Goal: Task Accomplishment & Management: Manage account settings

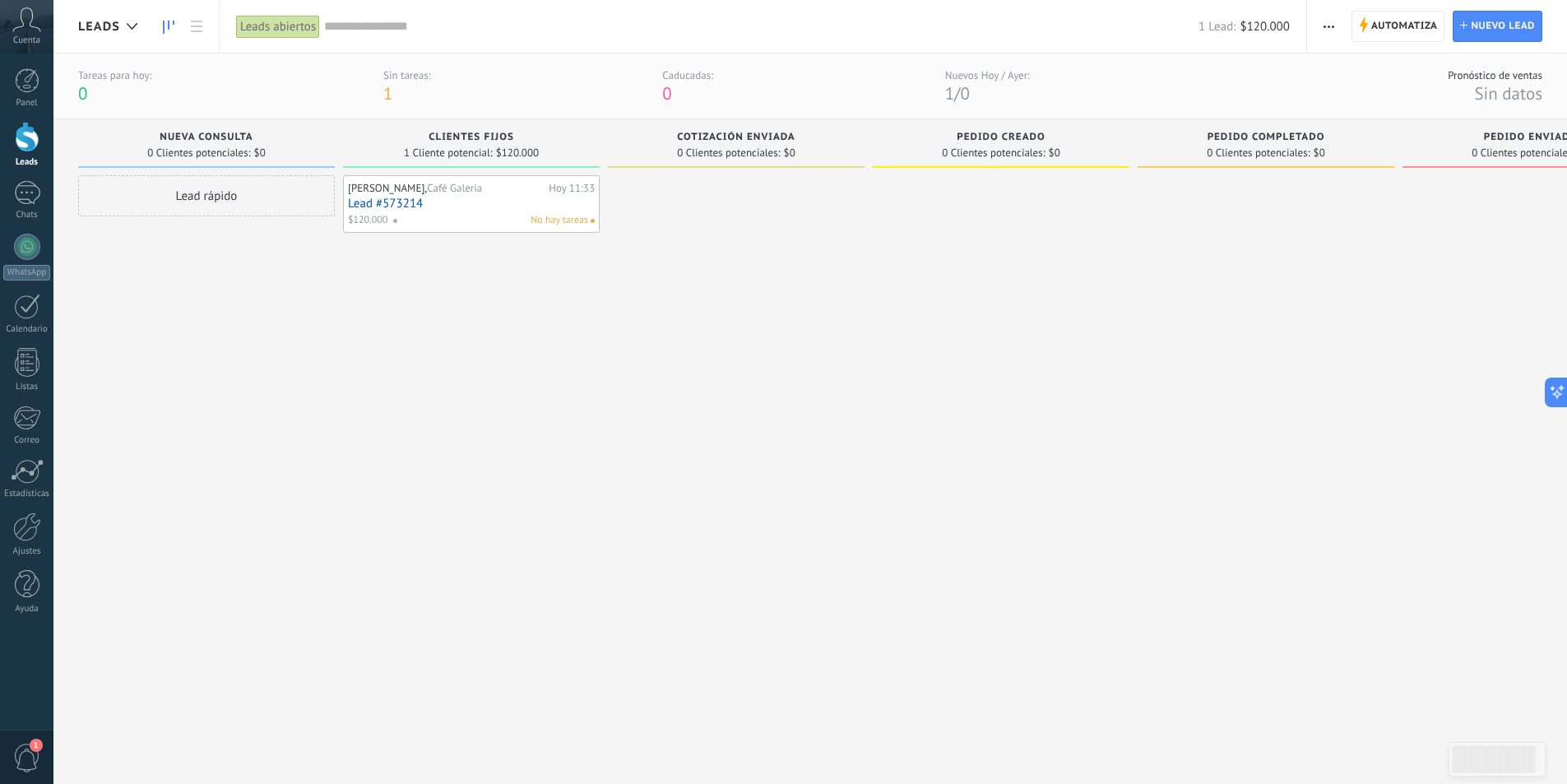
click at [636, 552] on div at bounding box center [736, 460] width 257 height 569
click at [24, 251] on div at bounding box center [27, 246] width 26 height 26
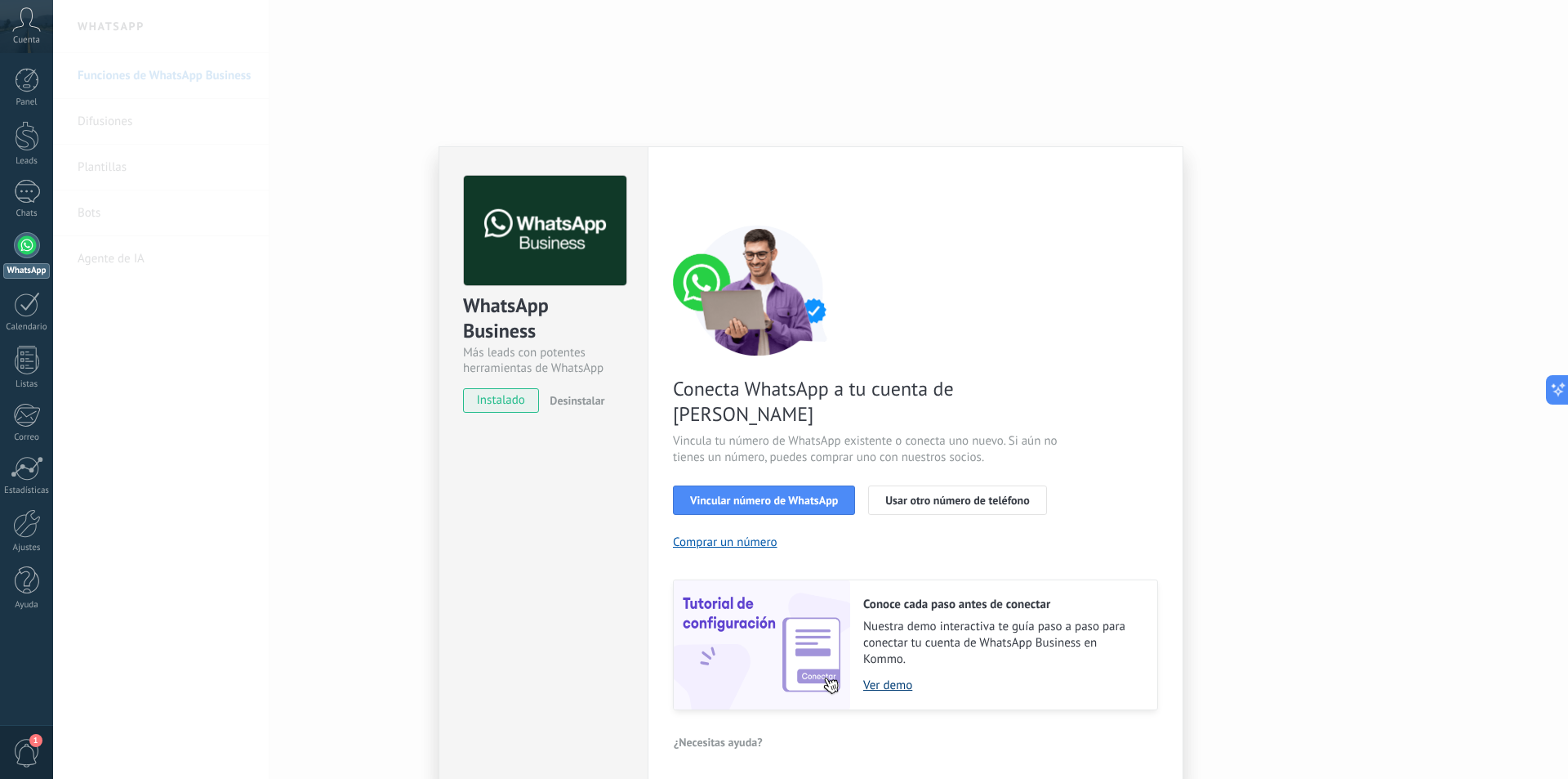
click at [891, 678] on link "Ver demo" at bounding box center [1002, 685] width 278 height 16
click at [806, 495] on span "Vincular número de WhatsApp" at bounding box center [764, 500] width 148 height 12
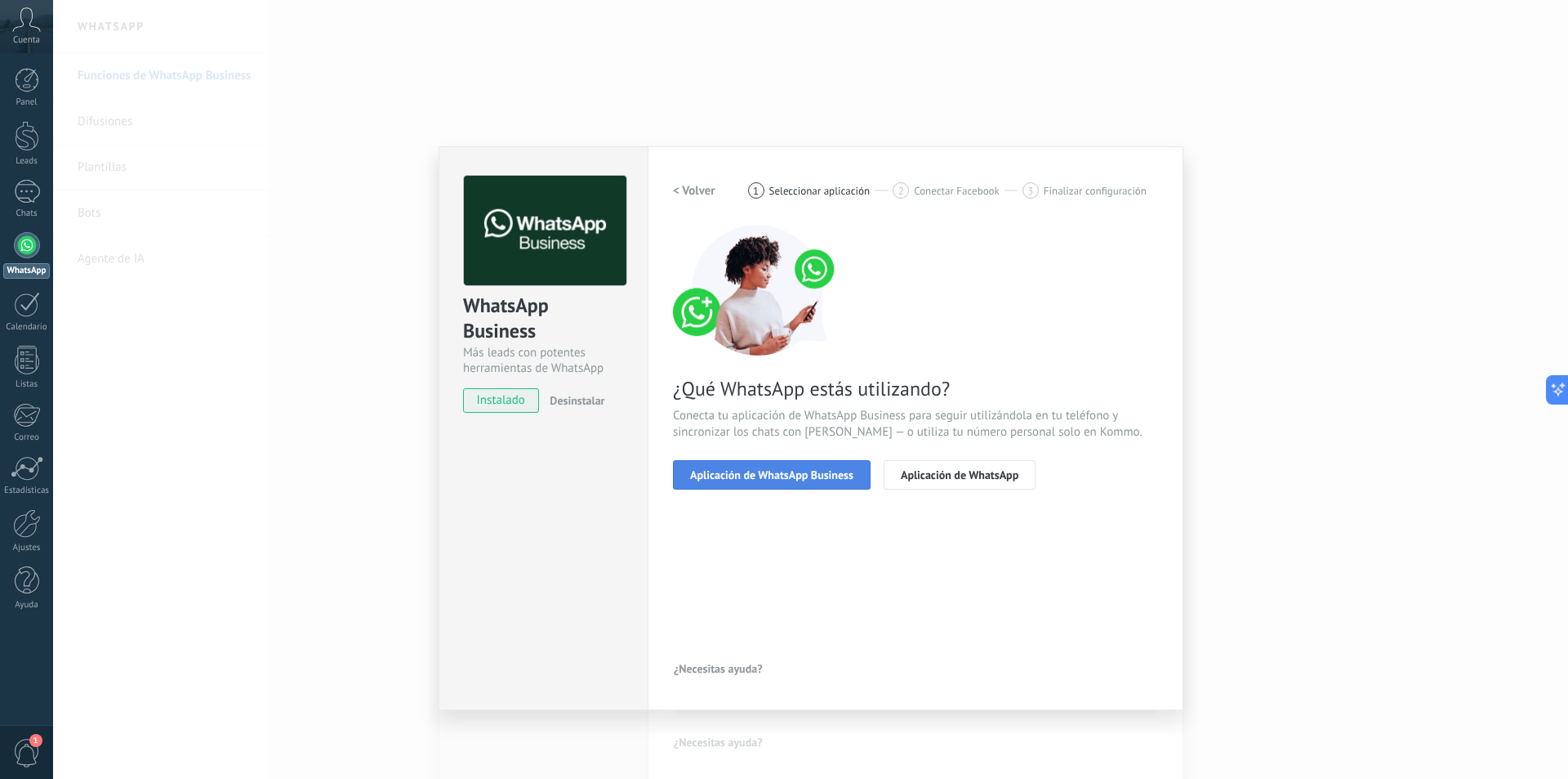
click at [793, 469] on span "Aplicación de WhatsApp Business" at bounding box center [771, 475] width 163 height 12
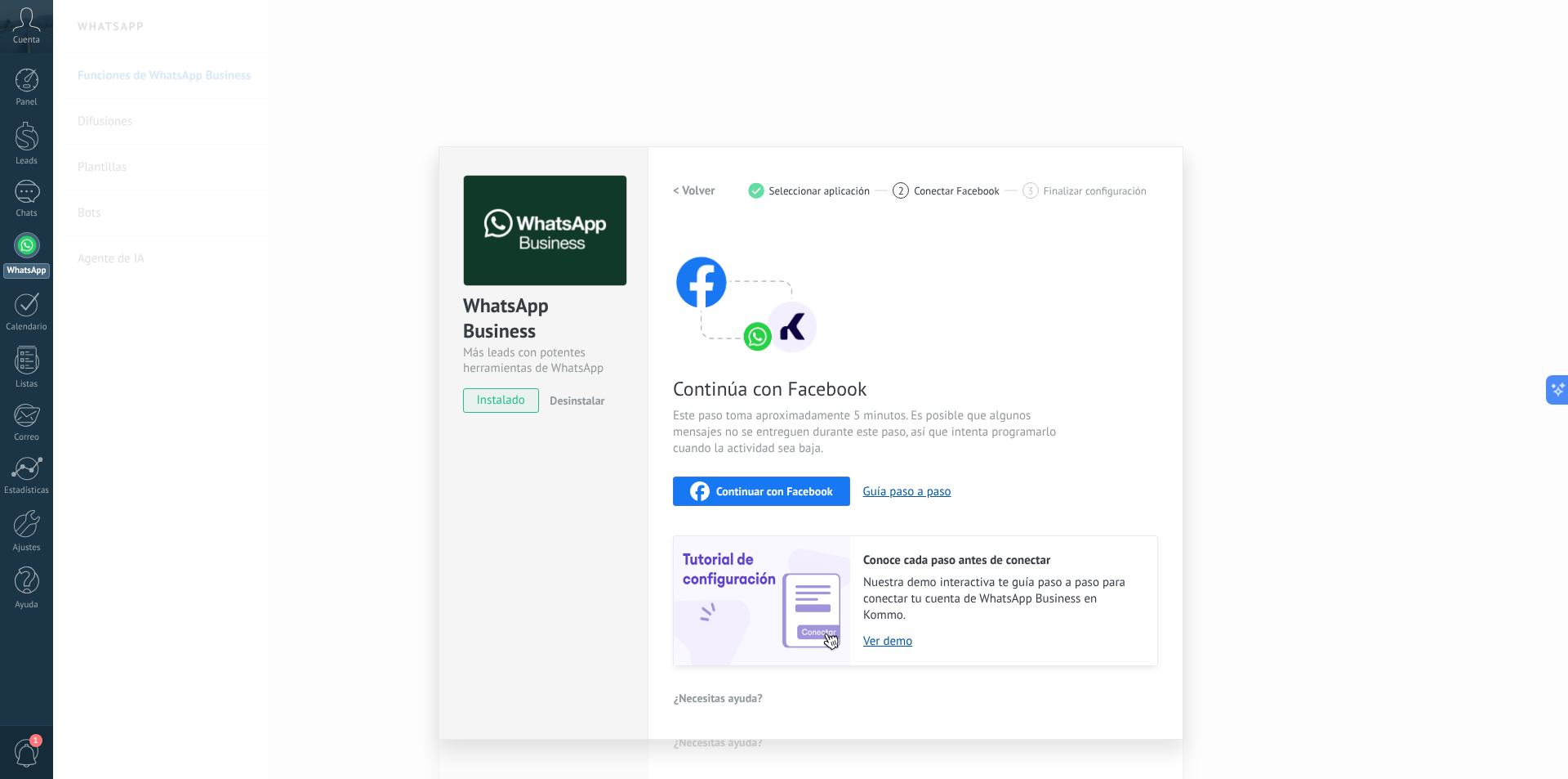
click at [763, 493] on span "Continuar con Facebook" at bounding box center [774, 491] width 117 height 12
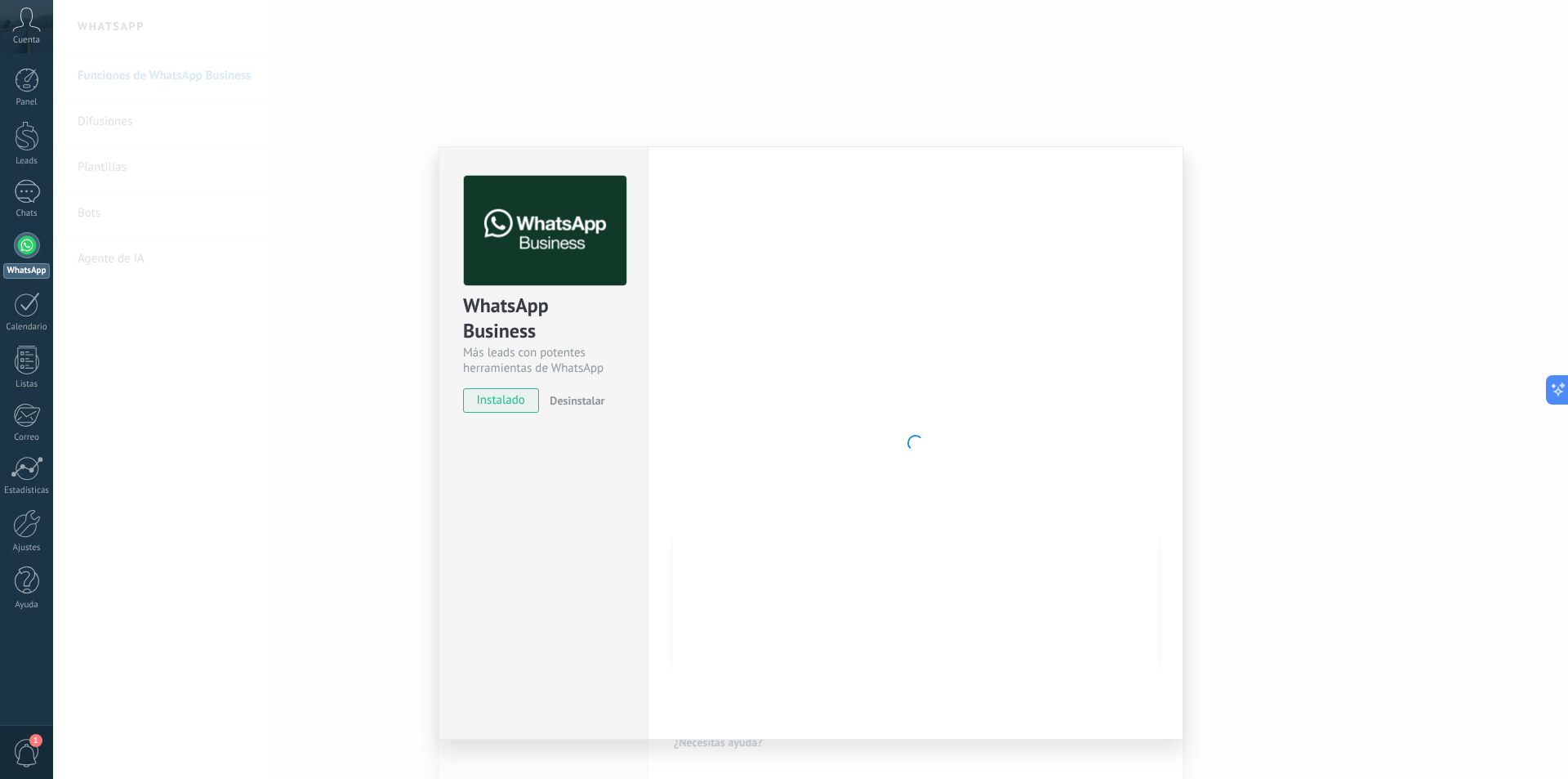
click at [866, 98] on div "WhatsApp Business Más leads con potentes herramientas de WhatsApp instalado Des…" at bounding box center [810, 389] width 1515 height 779
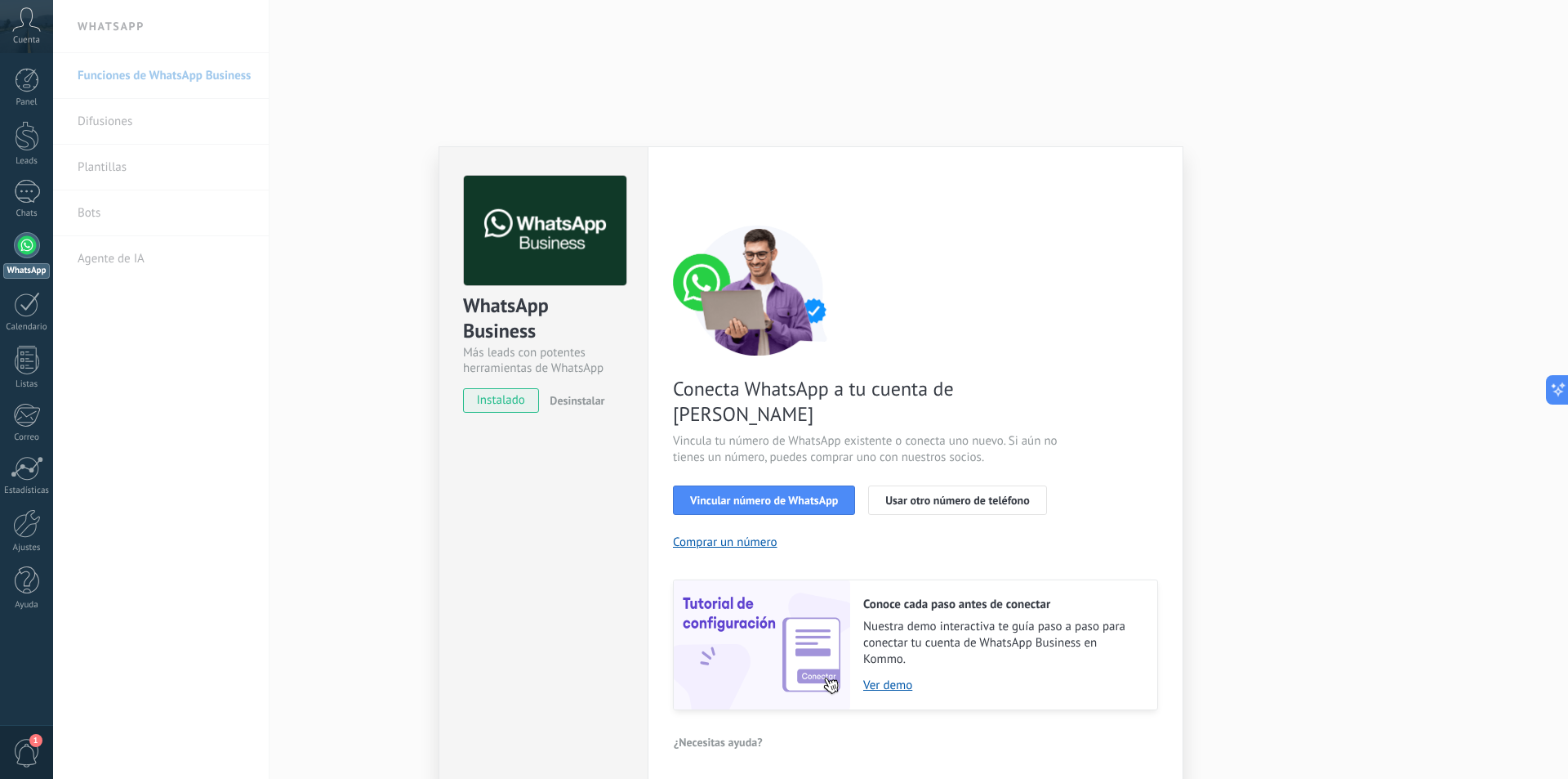
click at [1374, 251] on div "WhatsApp Business Más leads con potentes herramientas de WhatsApp instalado Des…" at bounding box center [810, 389] width 1515 height 779
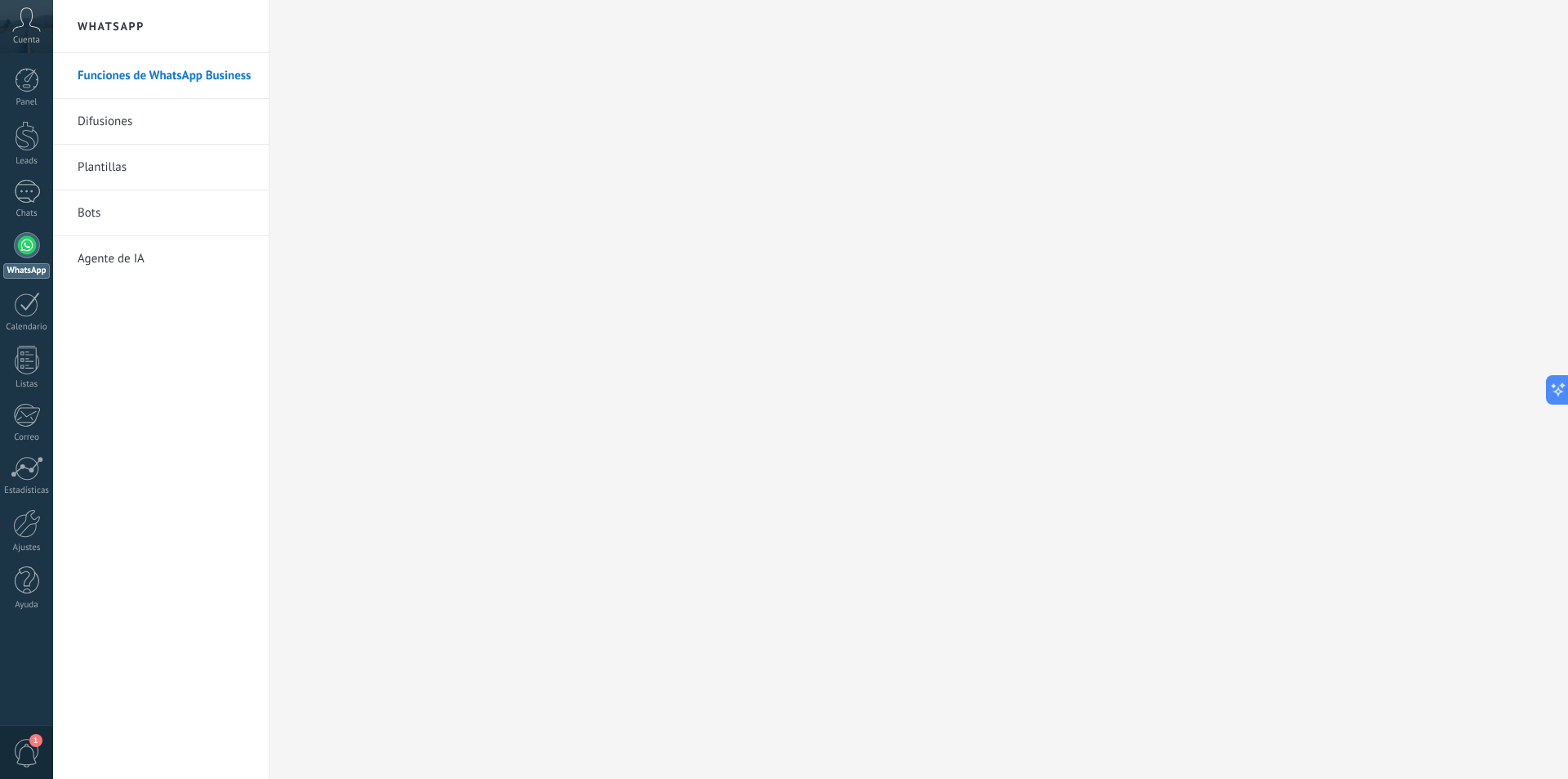
click at [27, 258] on div at bounding box center [27, 244] width 26 height 26
click at [23, 255] on div at bounding box center [27, 244] width 26 height 26
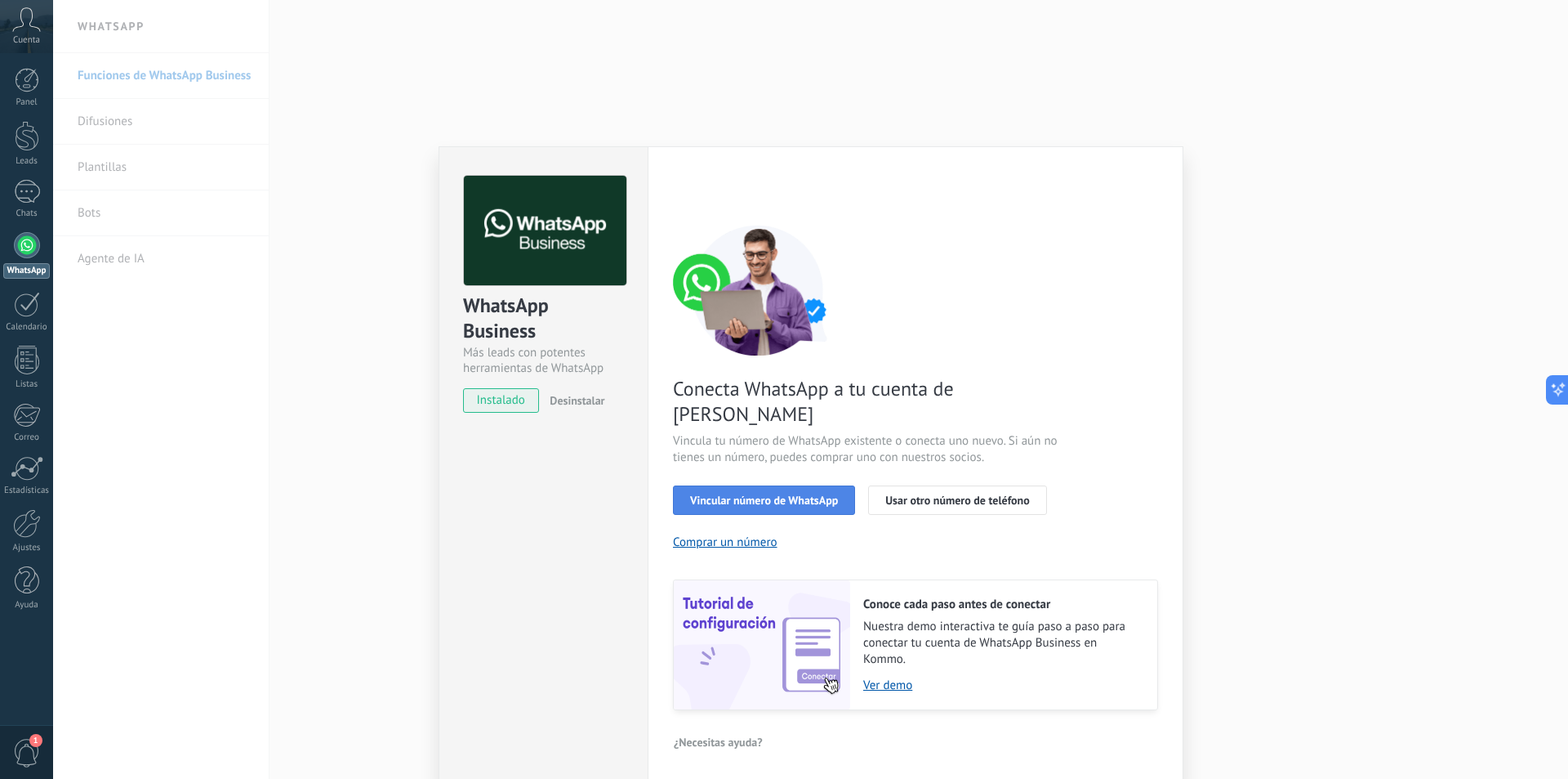
click at [825, 495] on span "Vincular número de WhatsApp" at bounding box center [764, 500] width 148 height 12
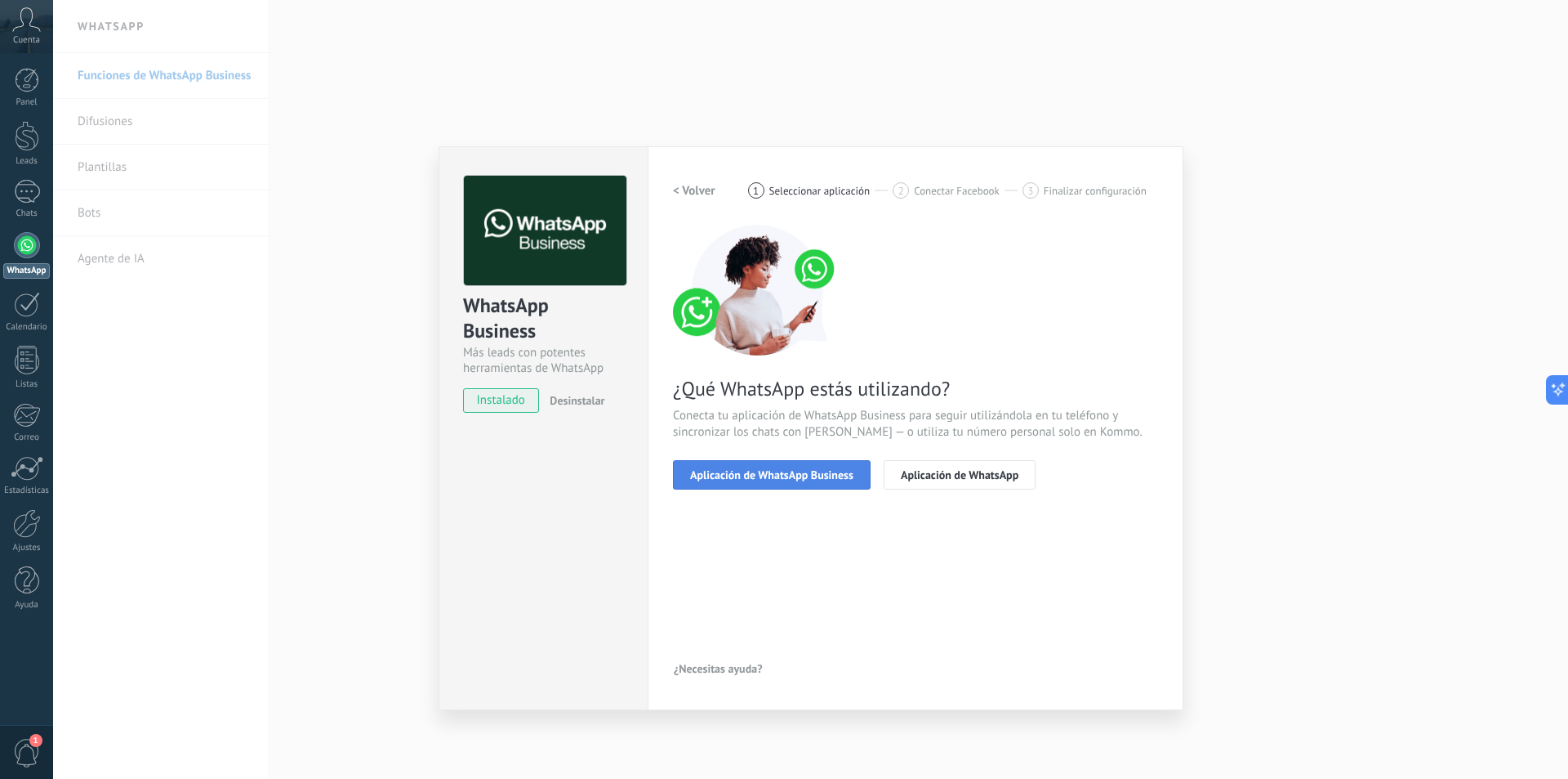
click at [835, 479] on span "Aplicación de WhatsApp Business" at bounding box center [771, 475] width 163 height 12
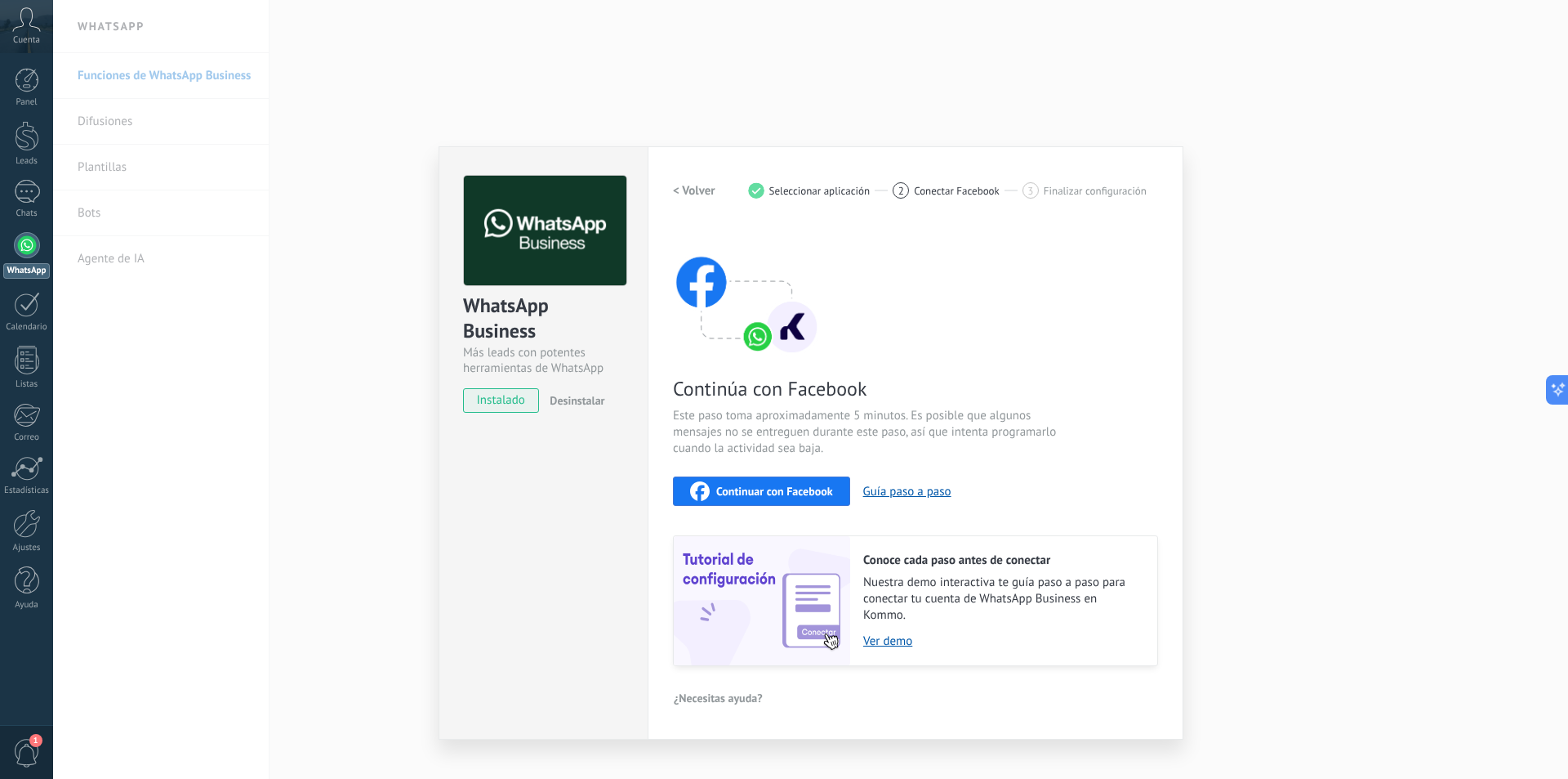
click at [793, 486] on span "Continuar con Facebook" at bounding box center [774, 491] width 117 height 12
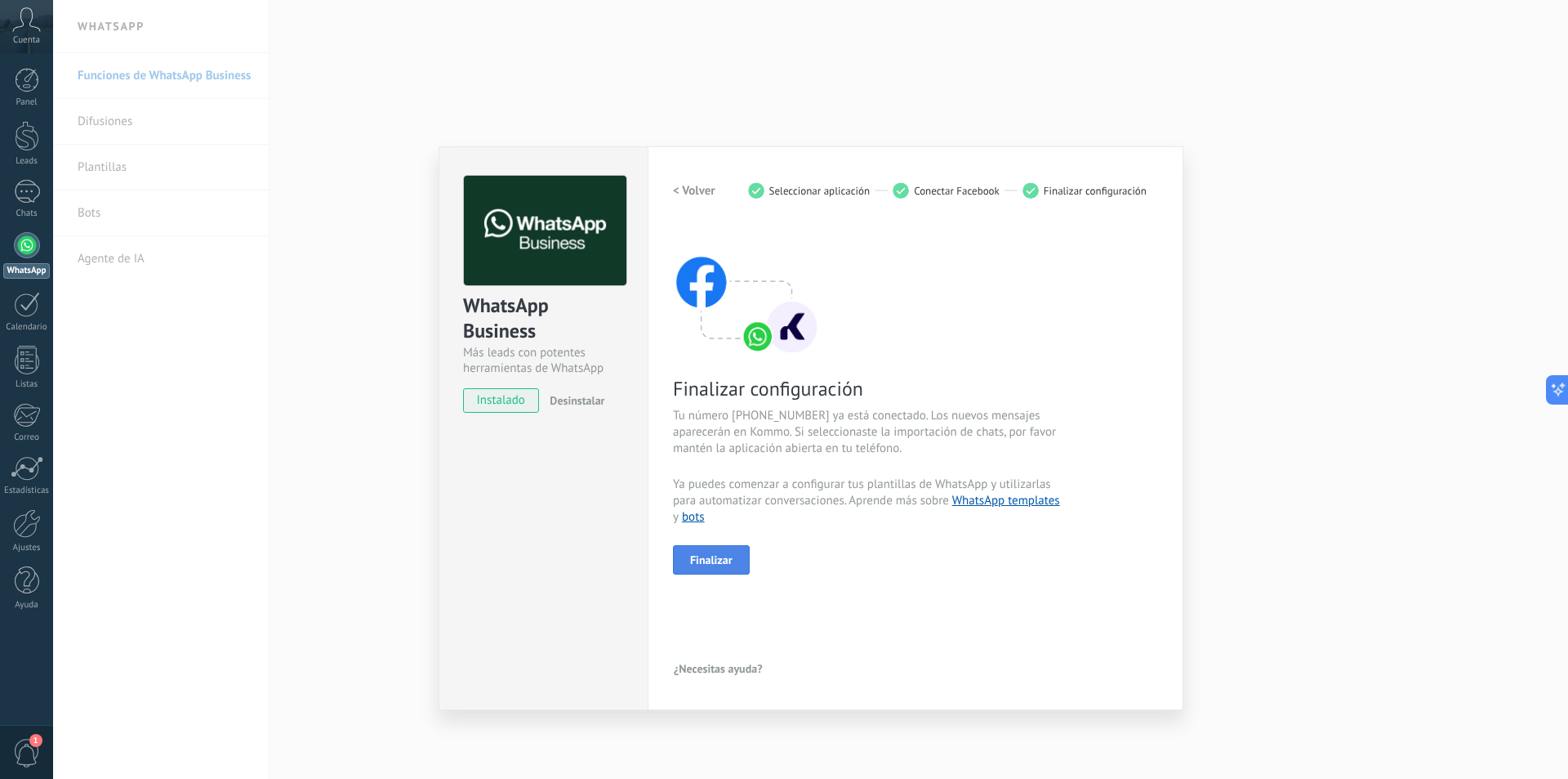
click at [736, 548] on button "Finalizar" at bounding box center [712, 559] width 77 height 29
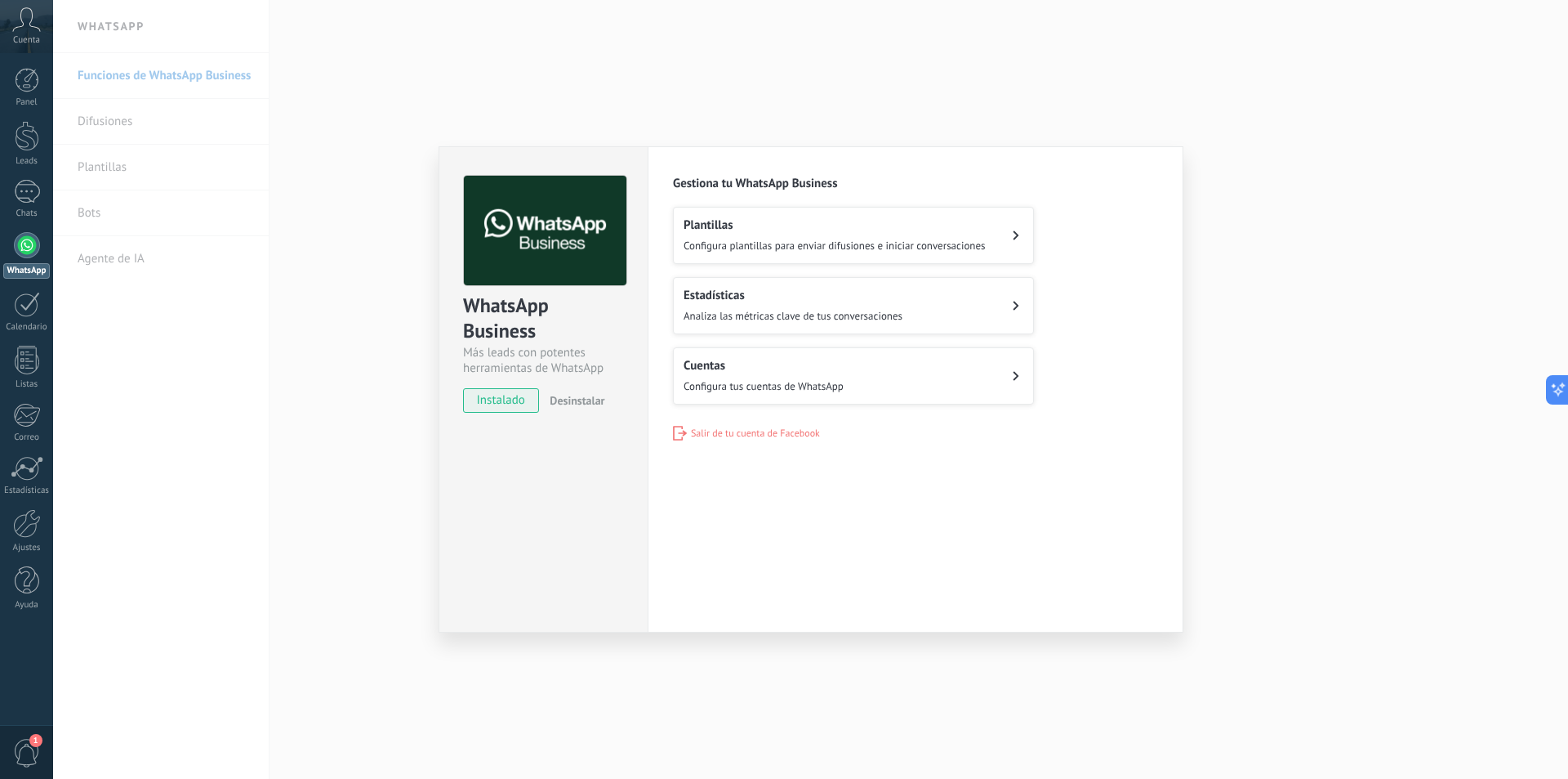
click at [939, 298] on button "Estadísticas Analiza las métricas clave de tus conversaciones" at bounding box center [854, 305] width 361 height 57
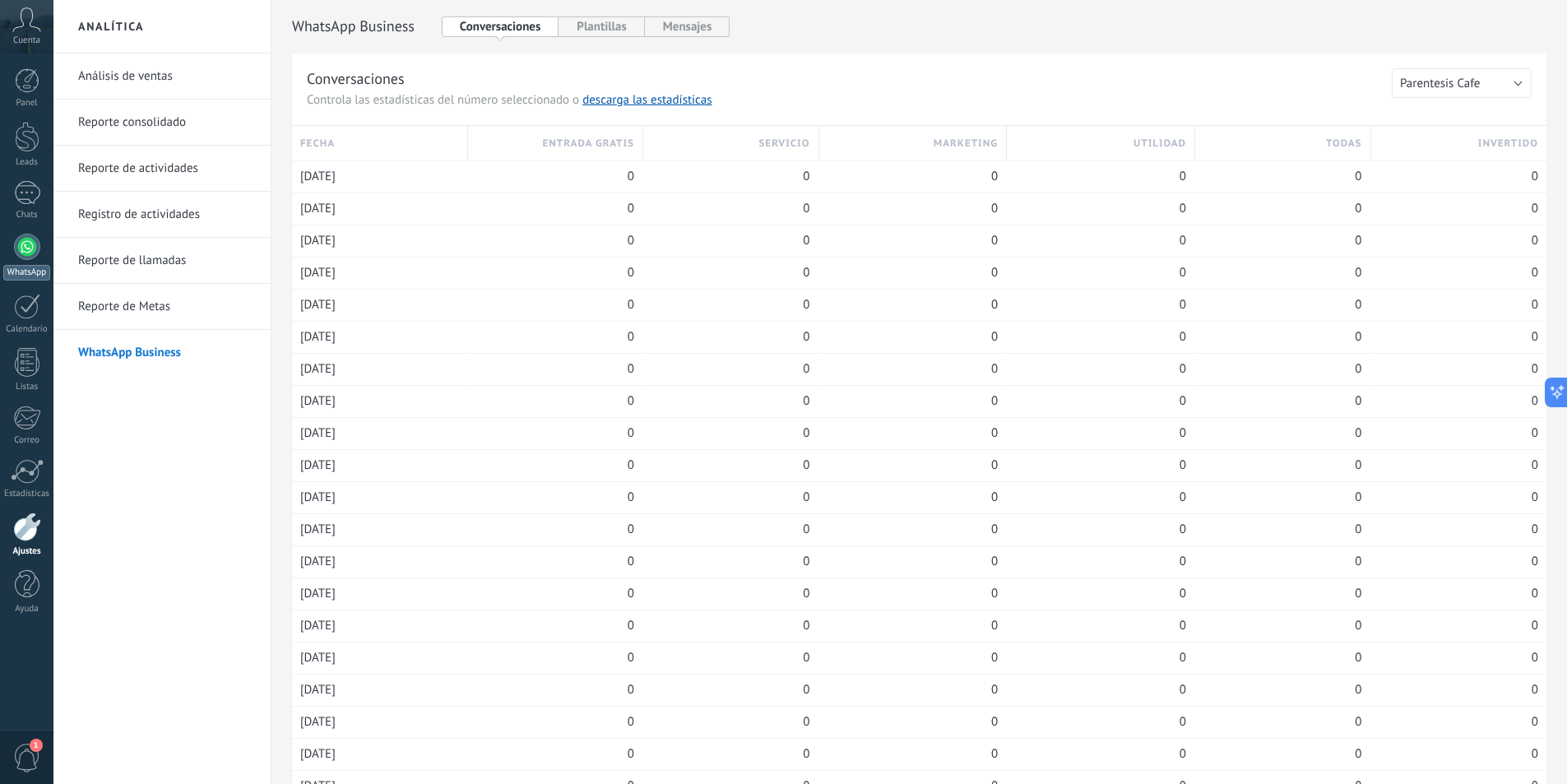
click at [18, 244] on div at bounding box center [27, 246] width 26 height 26
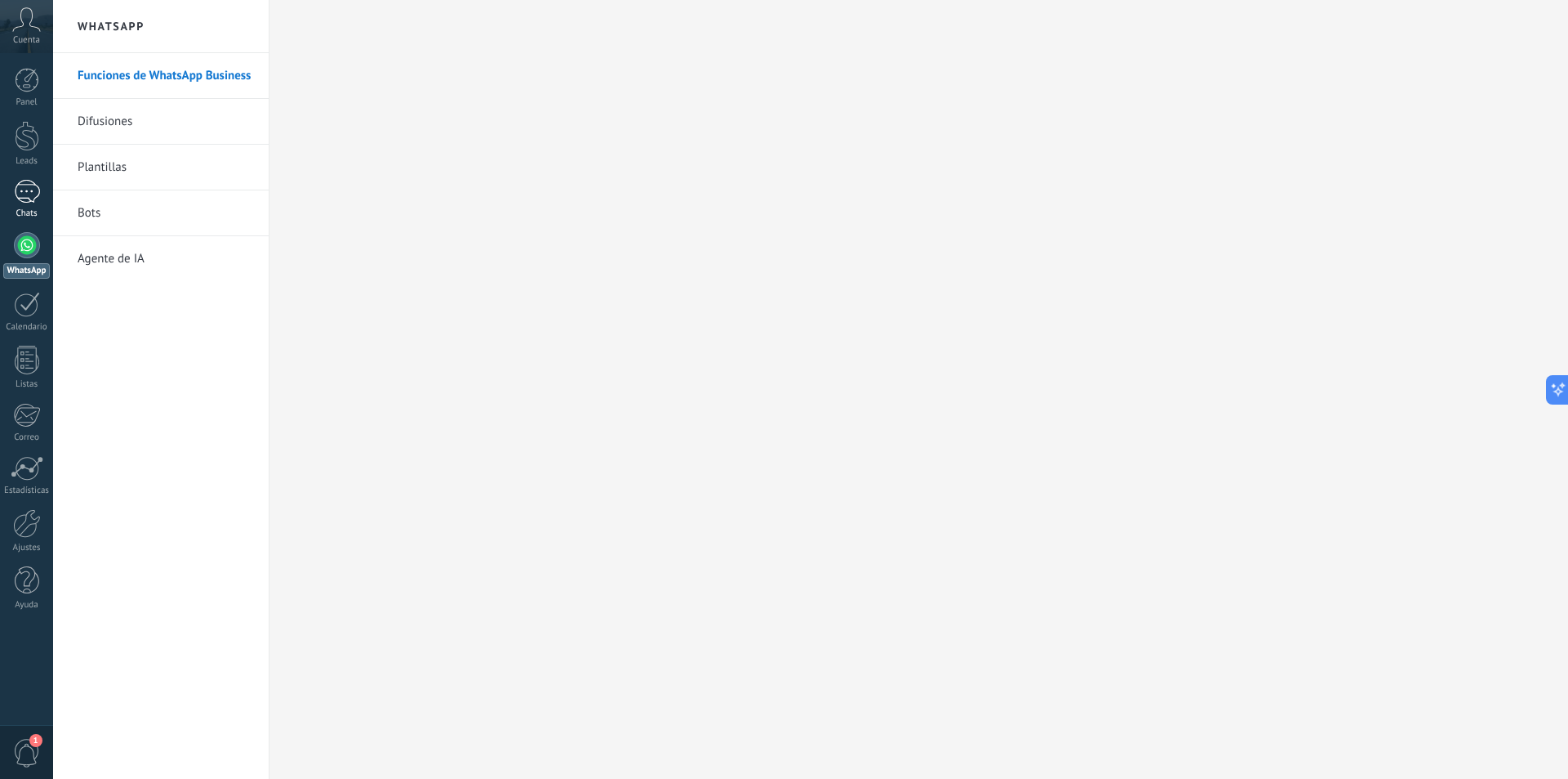
click at [16, 190] on div at bounding box center [27, 192] width 26 height 23
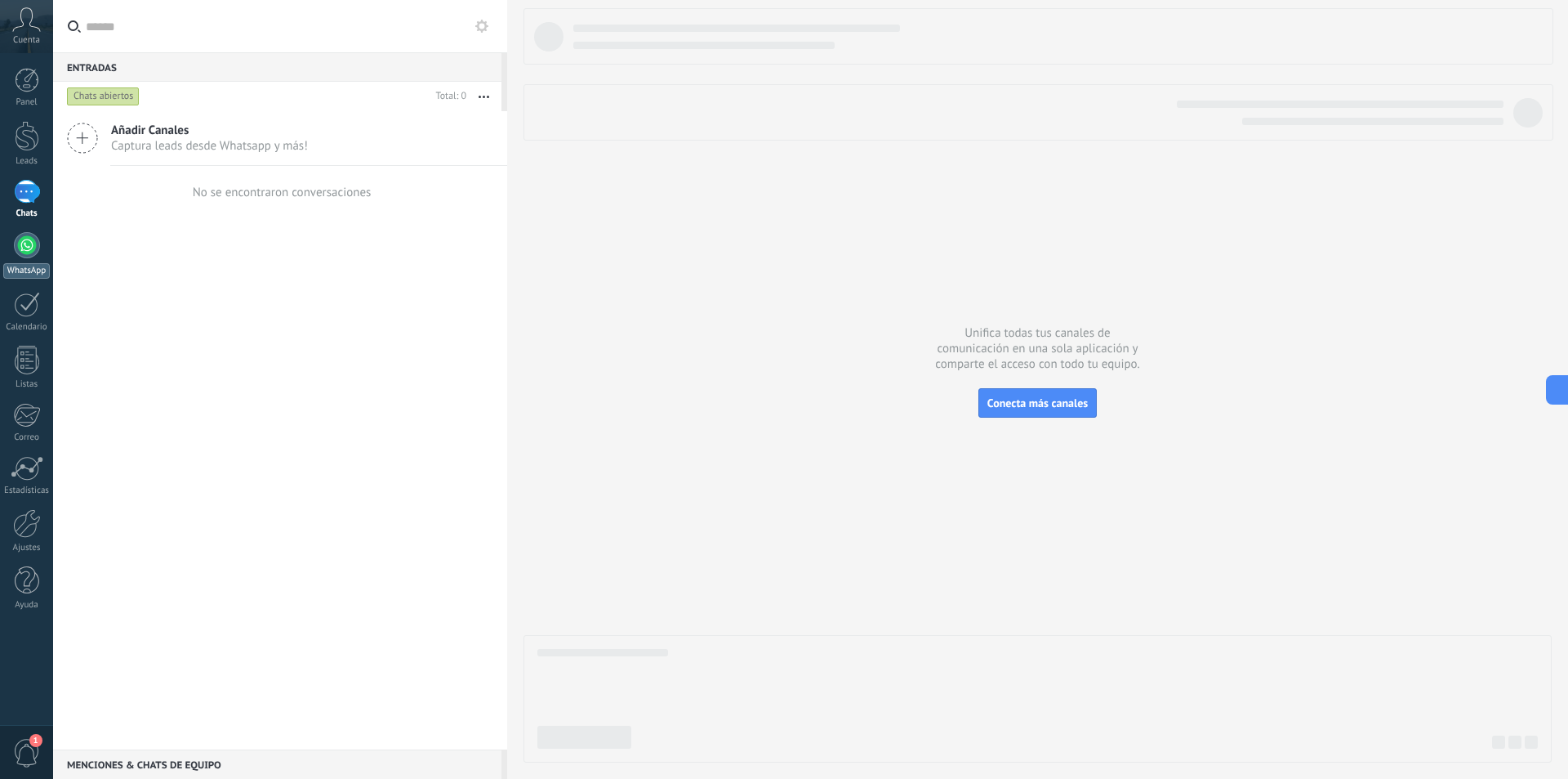
click at [22, 253] on div at bounding box center [27, 244] width 26 height 26
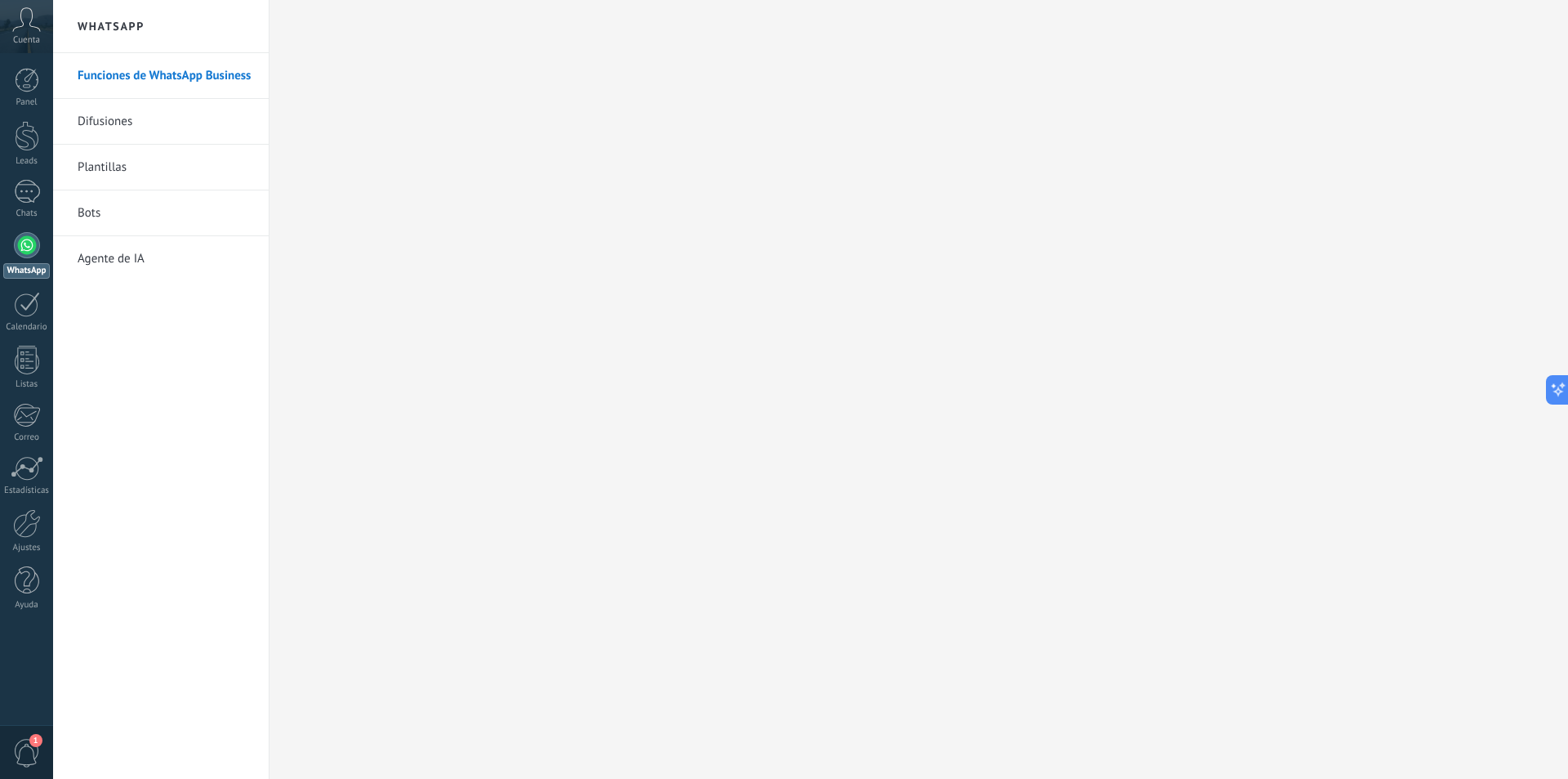
click at [162, 113] on link "Difusiones" at bounding box center [165, 121] width 175 height 46
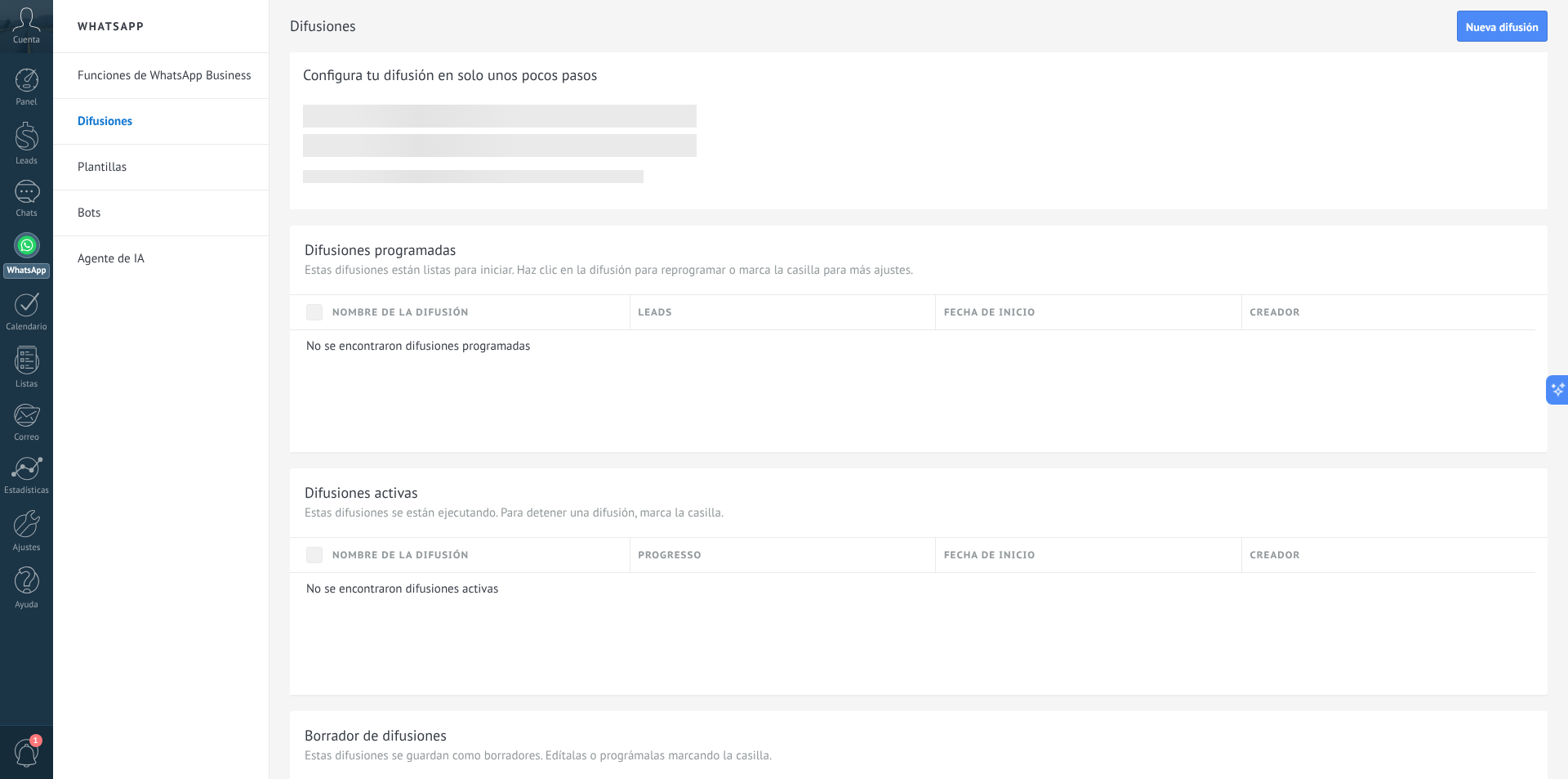
click at [191, 79] on link "Funciones de WhatsApp Business" at bounding box center [165, 75] width 175 height 46
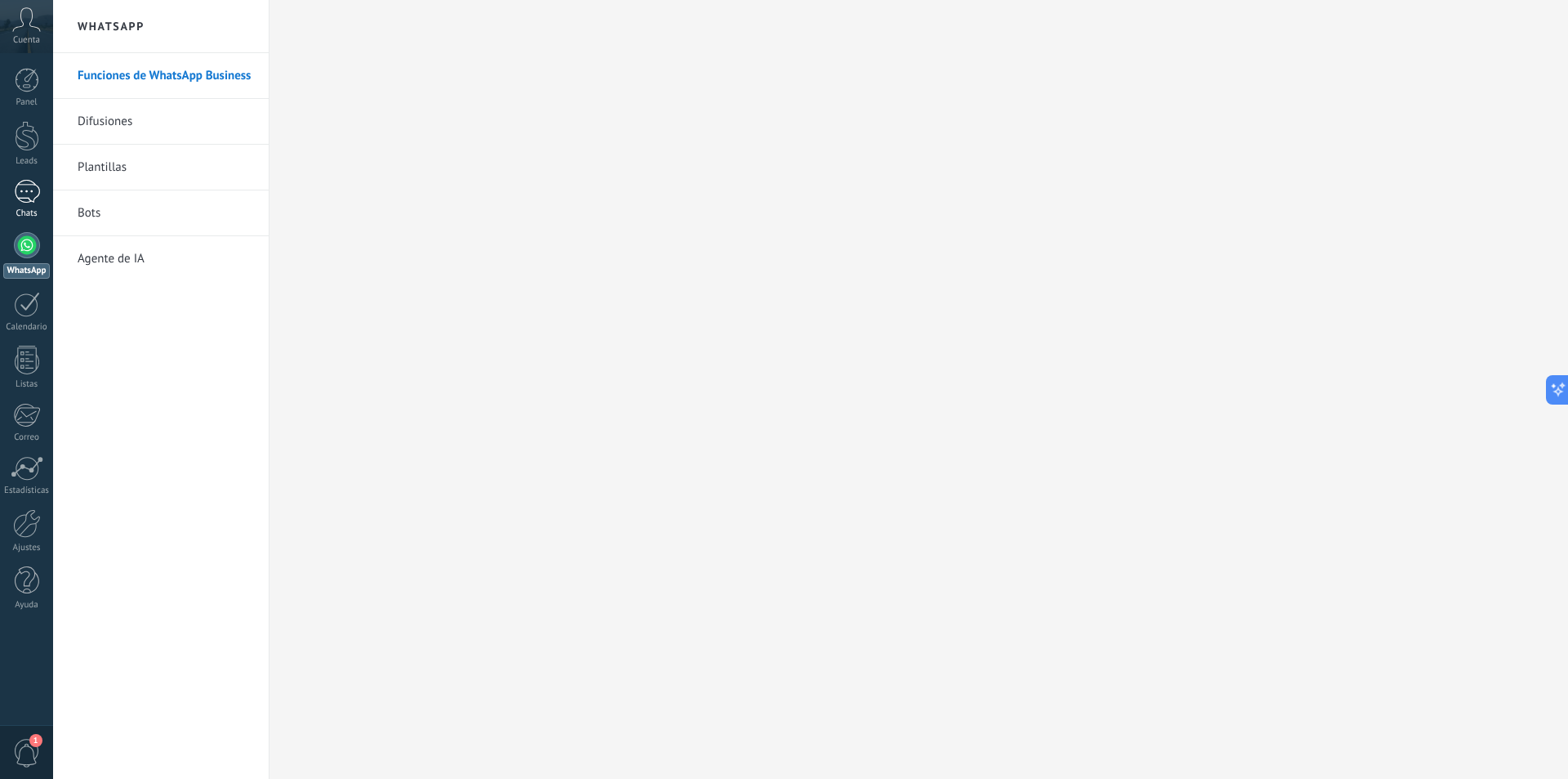
click at [38, 193] on div at bounding box center [27, 192] width 26 height 23
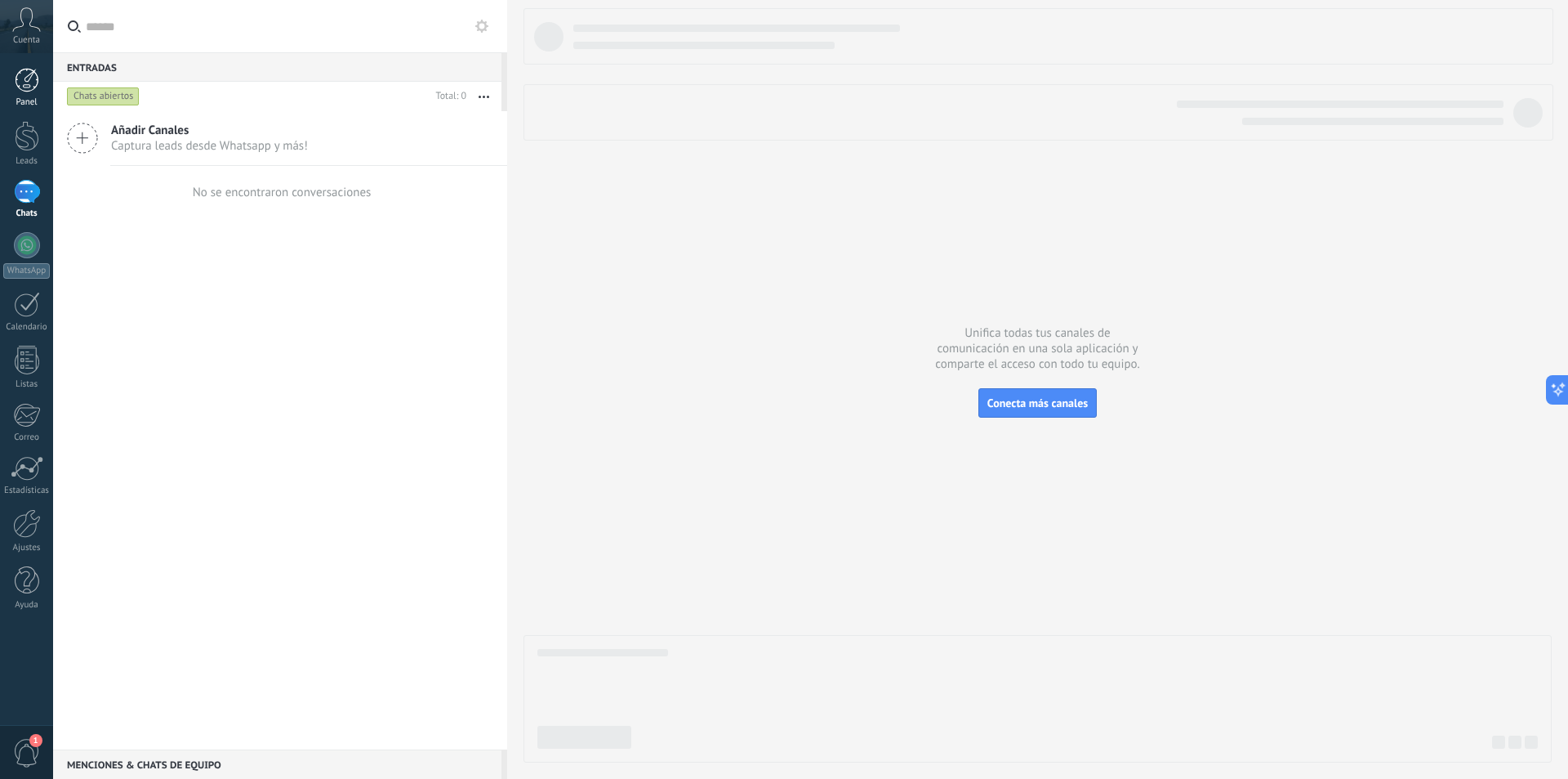
click at [29, 81] on div at bounding box center [27, 79] width 24 height 24
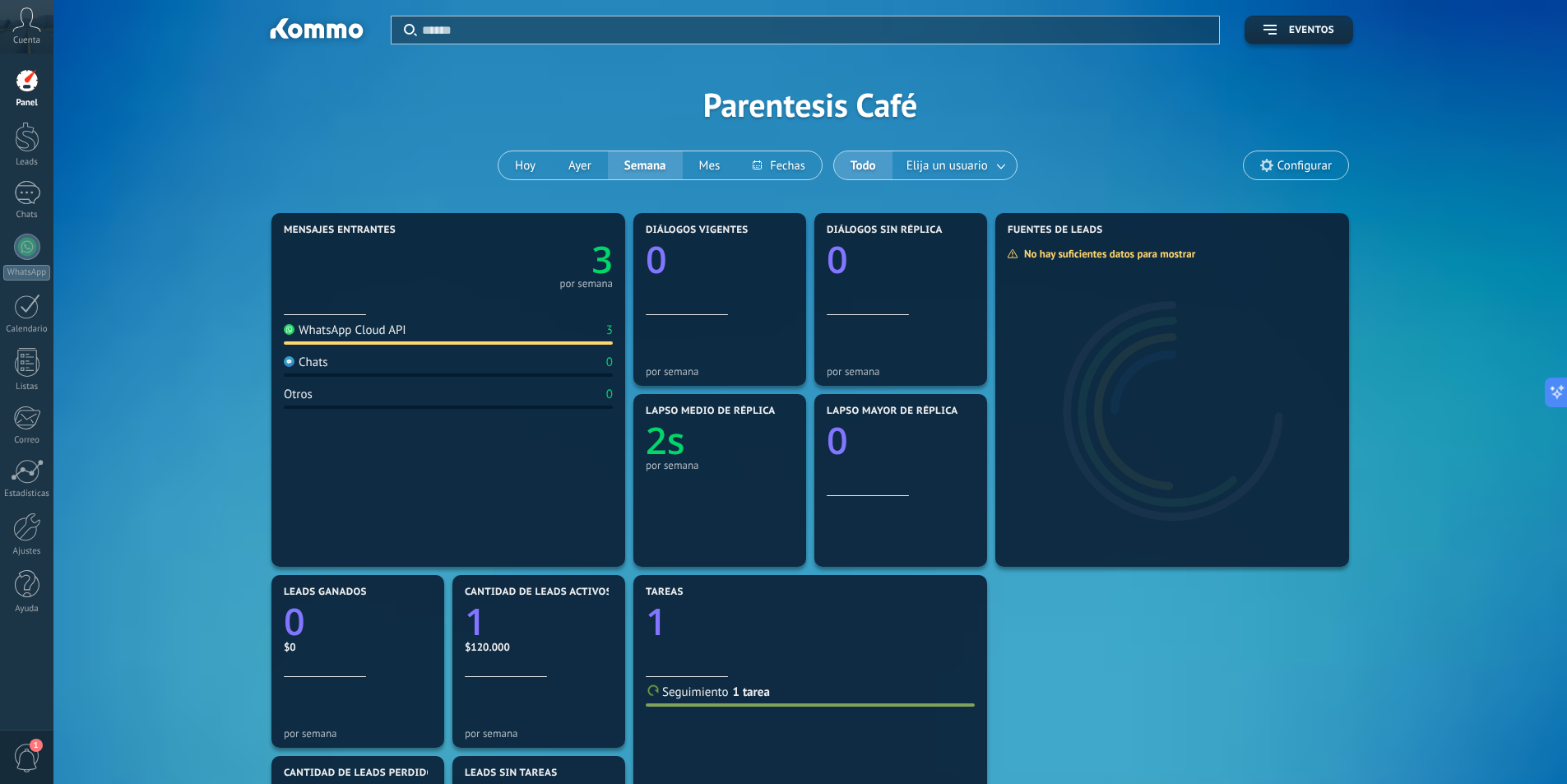
click at [192, 512] on div "Mensajes entrantes 3 por semana WhatsApp Cloud API 3 Chats 0 Otros 0 Diálogos v…" at bounding box center [810, 661] width 1464 height 904
click at [23, 201] on div at bounding box center [27, 193] width 26 height 24
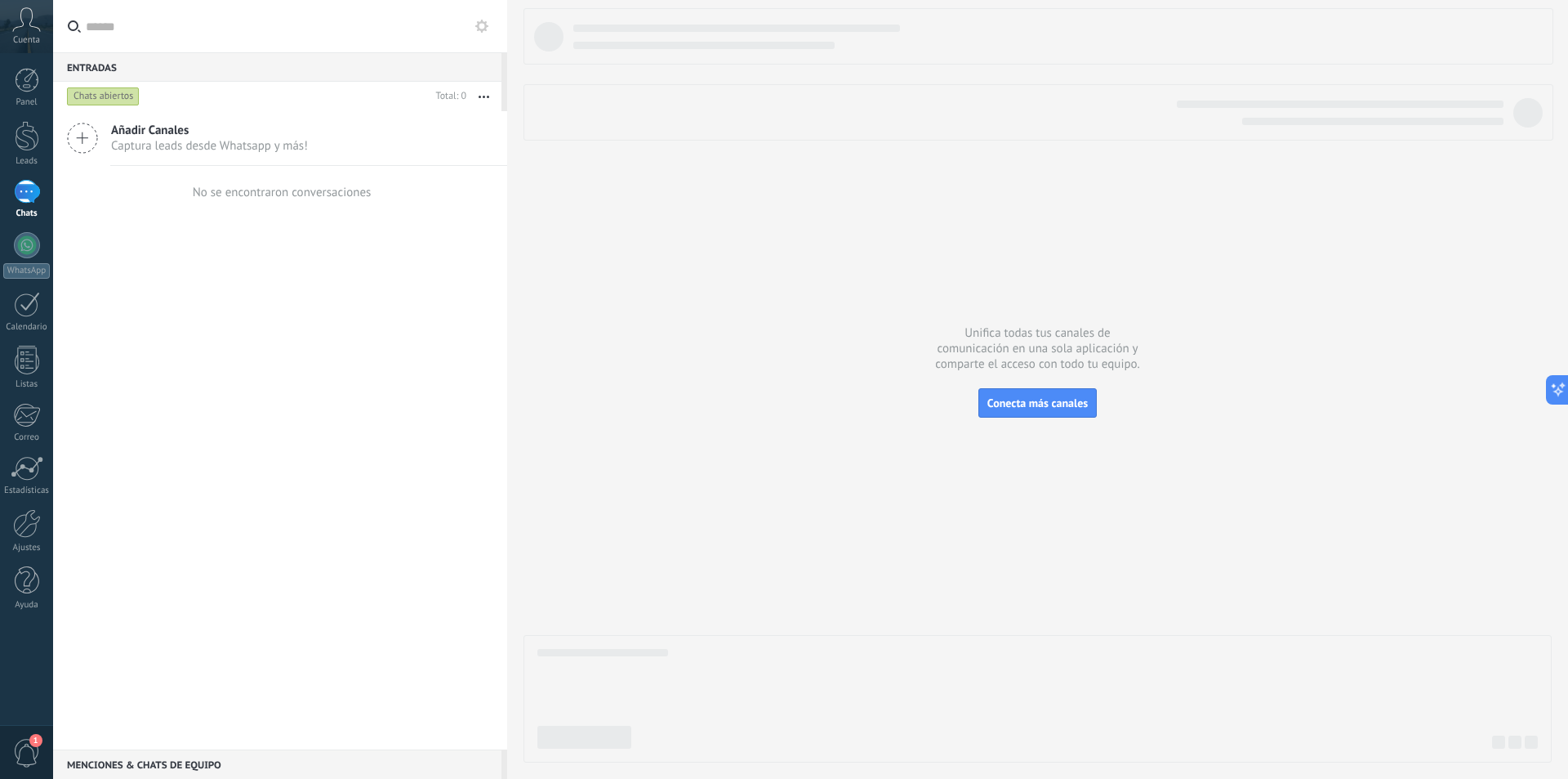
click at [218, 420] on div "Añadir Canales Captura leads desde Whatsapp y más! No se encontraron conversaci…" at bounding box center [279, 430] width 454 height 638
click at [100, 97] on div "Chats abiertos" at bounding box center [103, 96] width 73 height 19
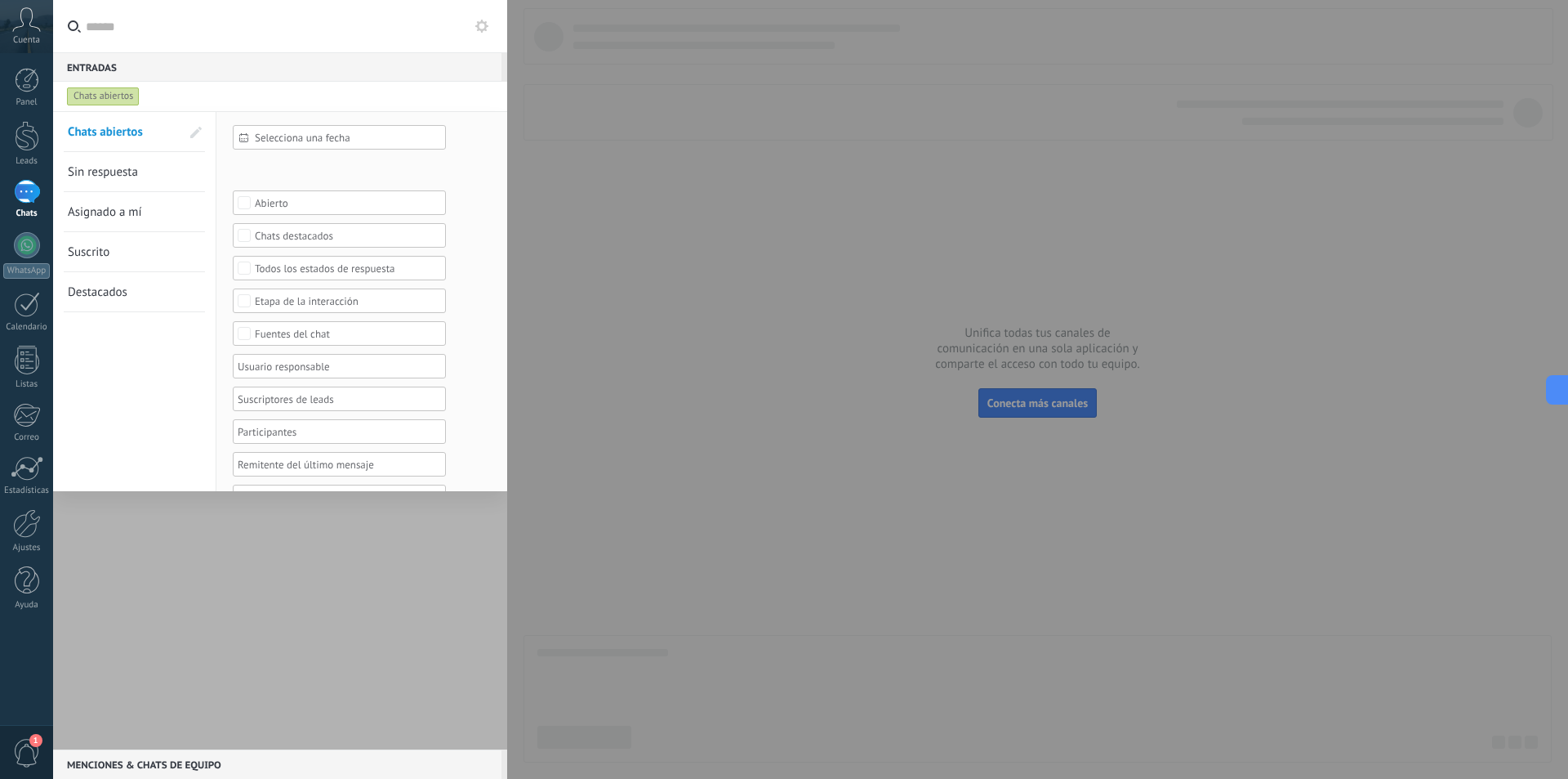
click at [120, 169] on span "Sin respuesta" at bounding box center [103, 172] width 70 height 16
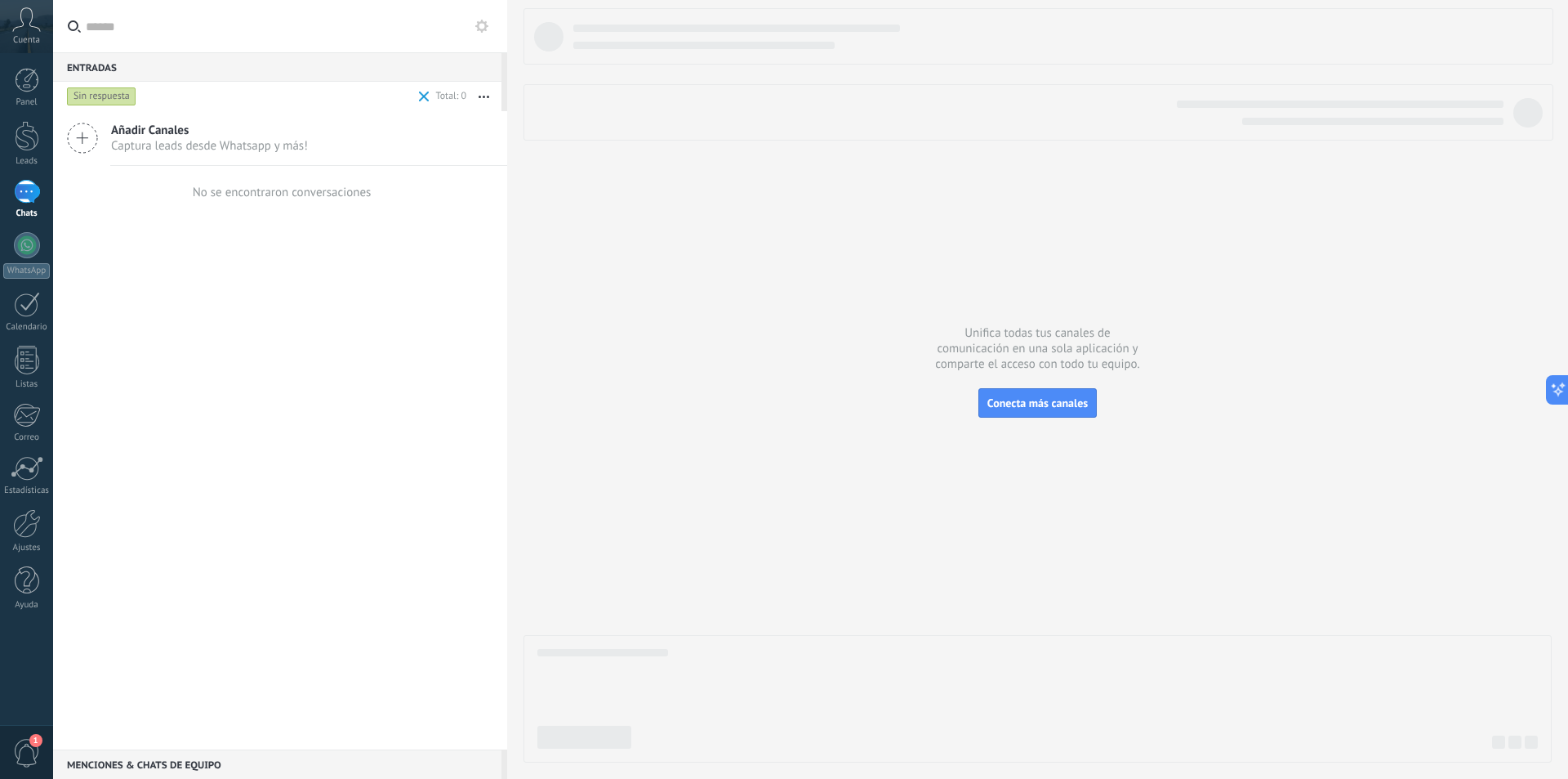
click at [109, 90] on div "Sin respuesta" at bounding box center [101, 96] width 69 height 19
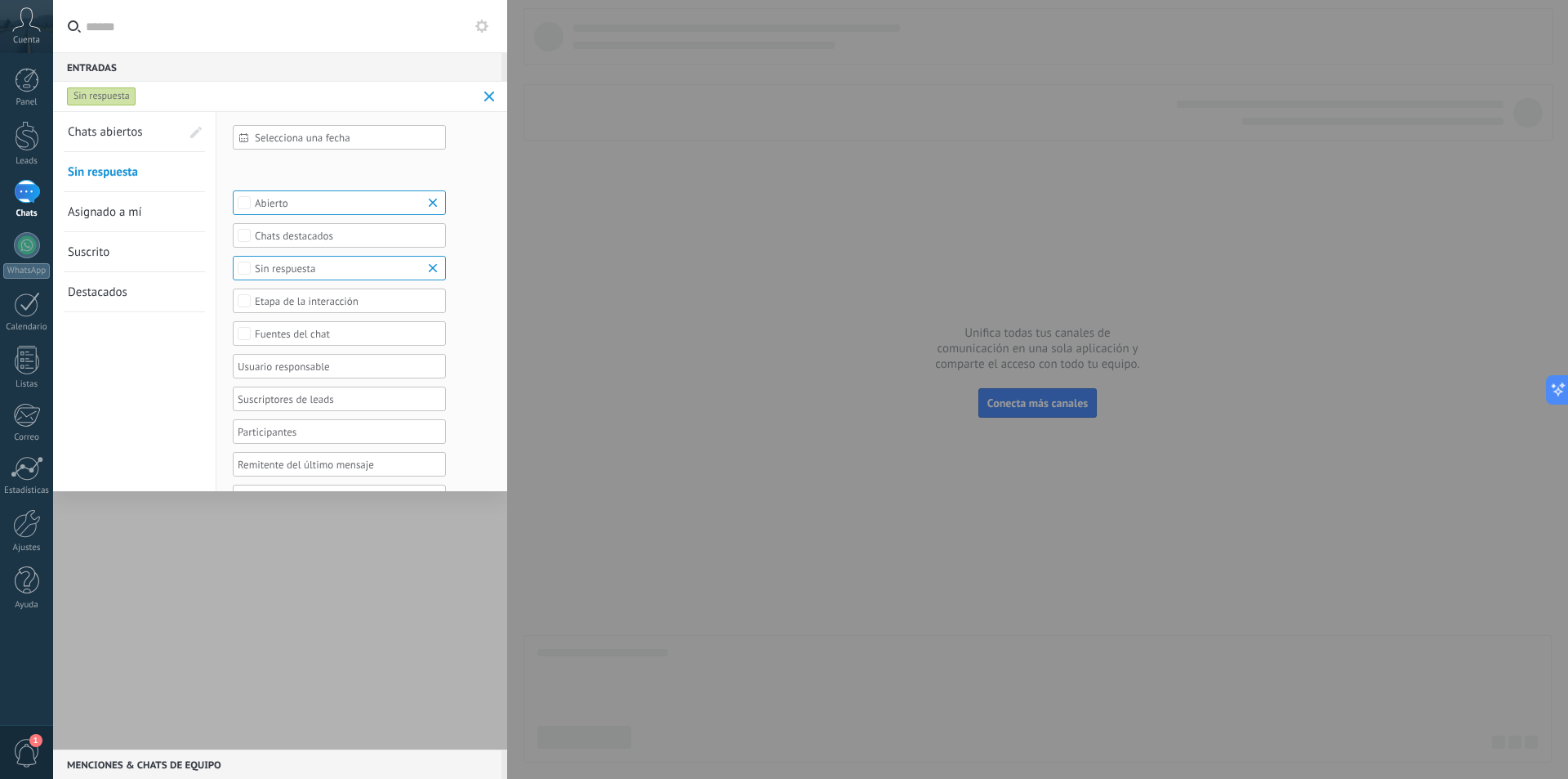
click at [109, 90] on div "Sin respuesta" at bounding box center [101, 96] width 69 height 19
click at [148, 702] on div at bounding box center [279, 430] width 454 height 638
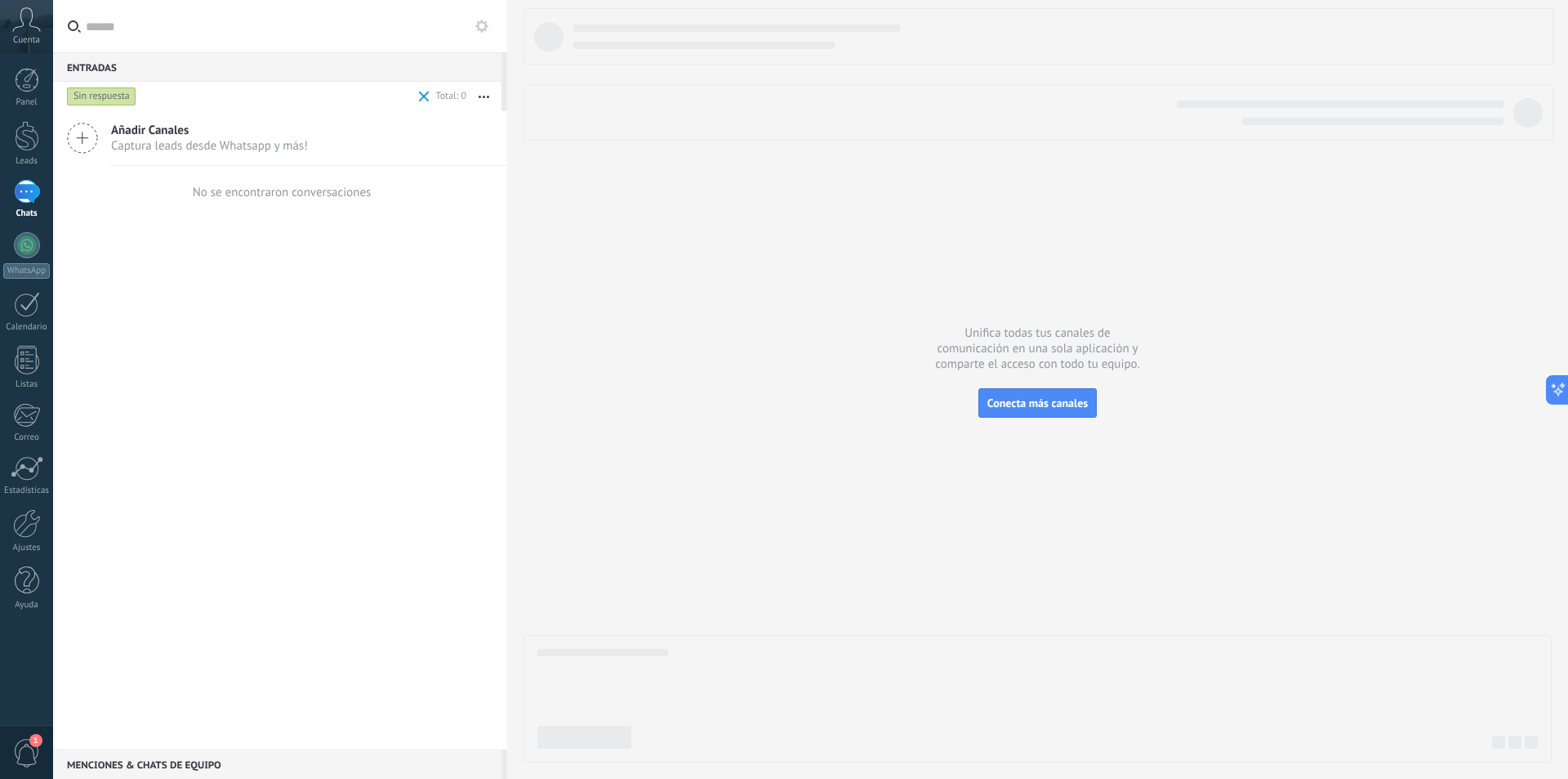
click at [125, 140] on span "Captura leads desde Whatsapp y más!" at bounding box center [209, 146] width 197 height 16
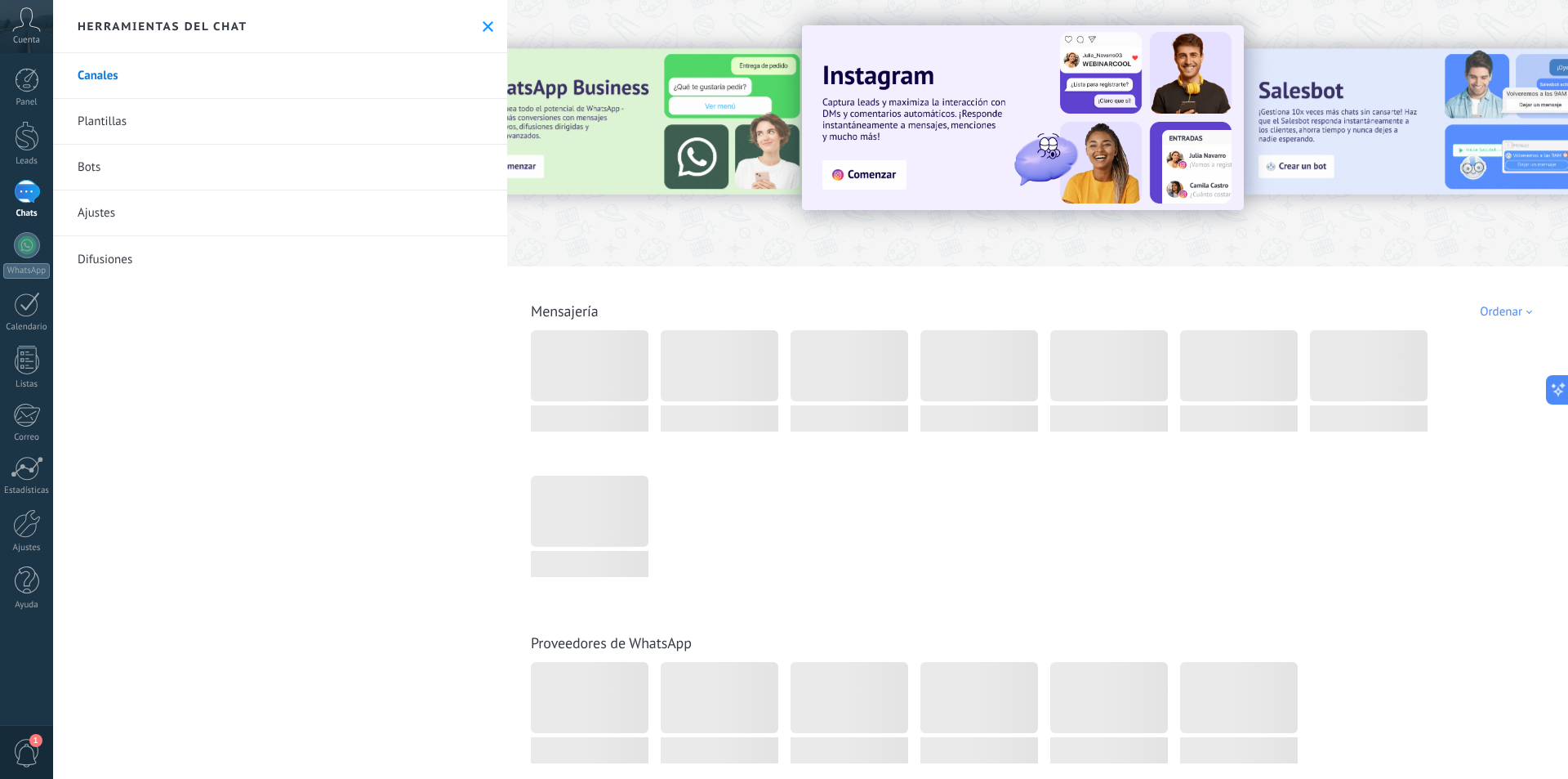
click at [119, 69] on link "Canales" at bounding box center [279, 75] width 454 height 46
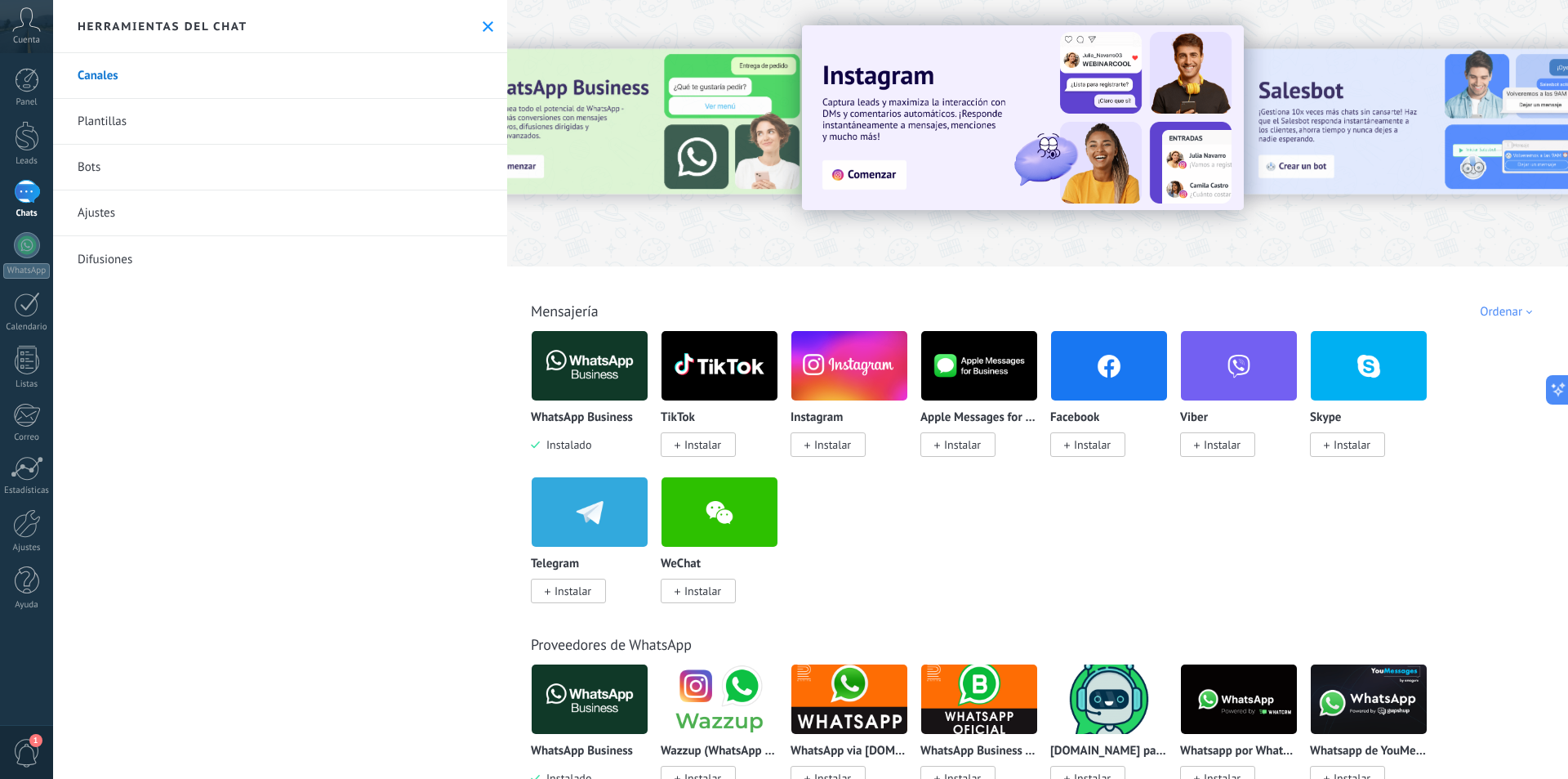
click at [586, 374] on img at bounding box center [590, 366] width 116 height 79
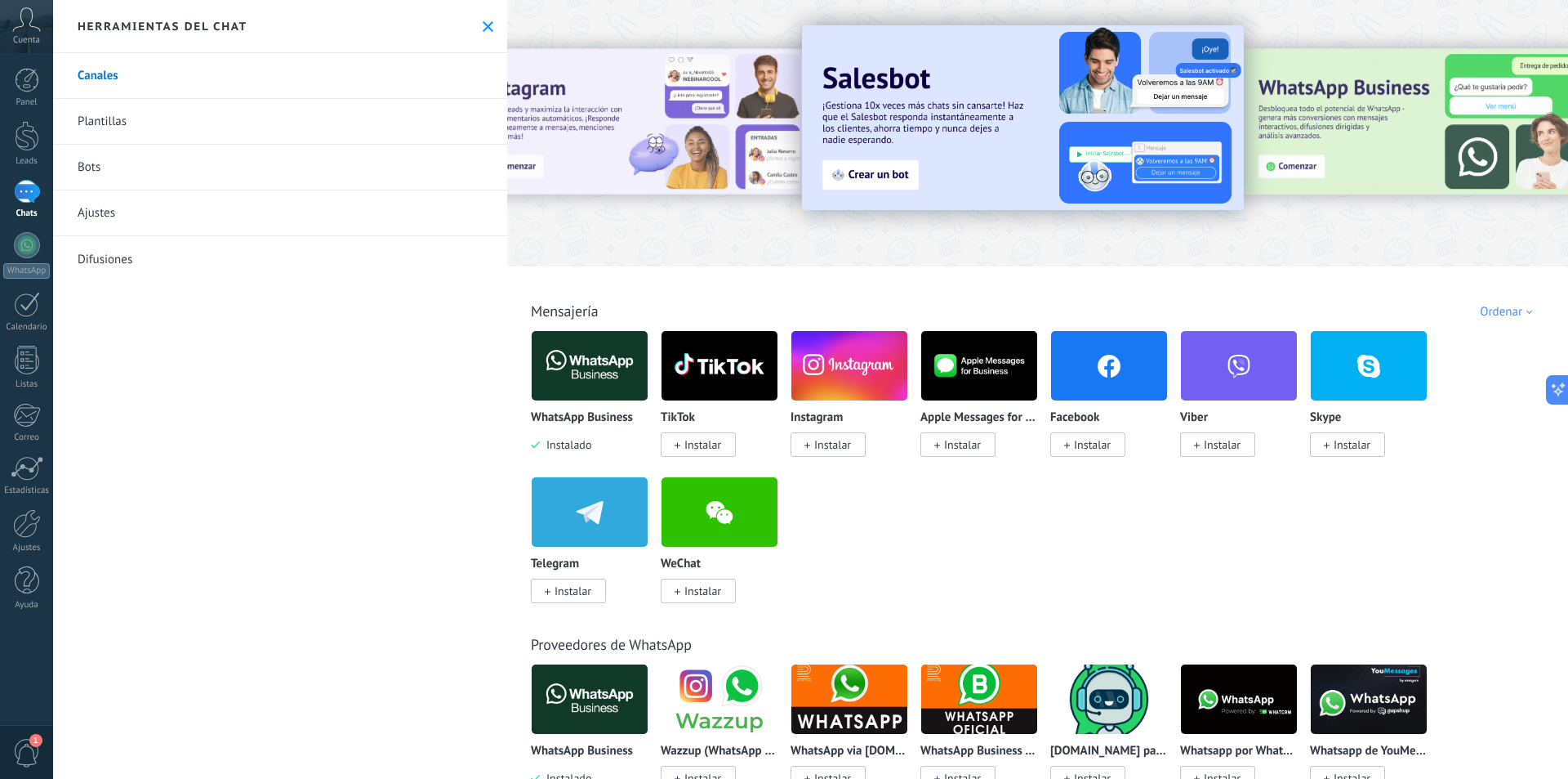
click at [482, 33] on button at bounding box center [488, 26] width 14 height 14
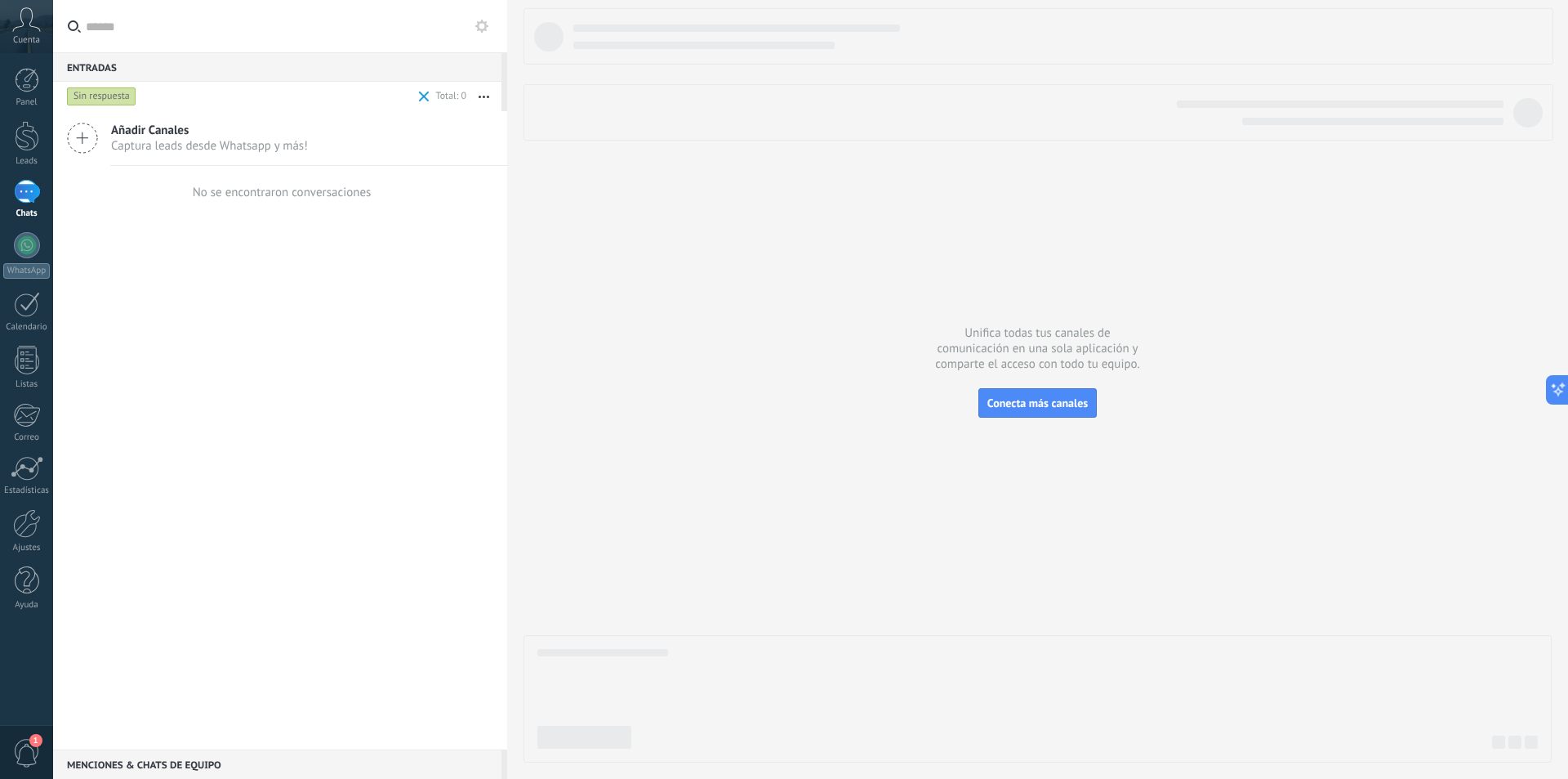
click at [290, 397] on div "Añadir Canales Captura leads desde Whatsapp y más! No se encontraron conversaci…" at bounding box center [279, 430] width 454 height 638
click at [38, 22] on icon at bounding box center [27, 19] width 28 height 24
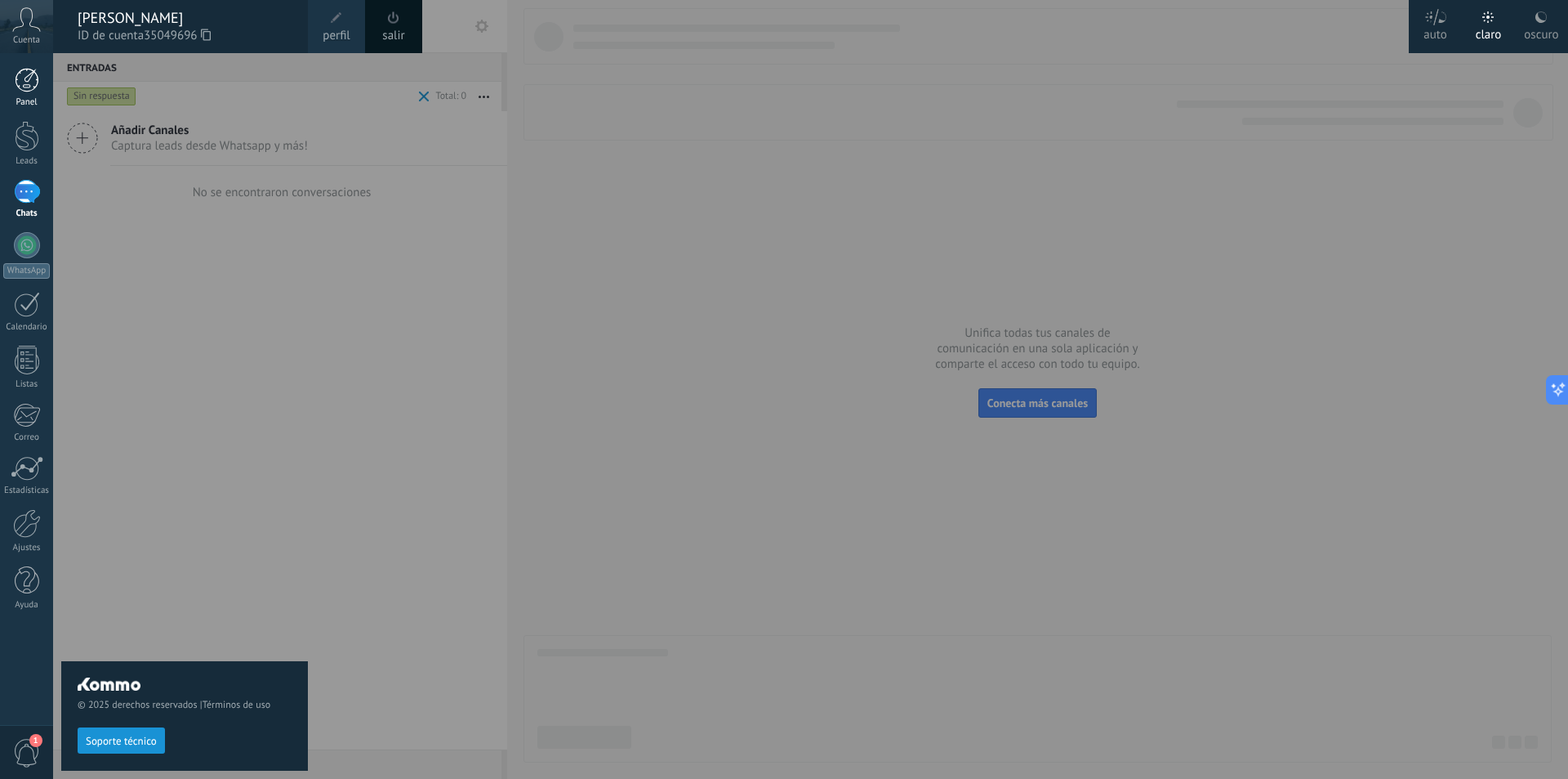
click at [30, 78] on div at bounding box center [27, 79] width 24 height 24
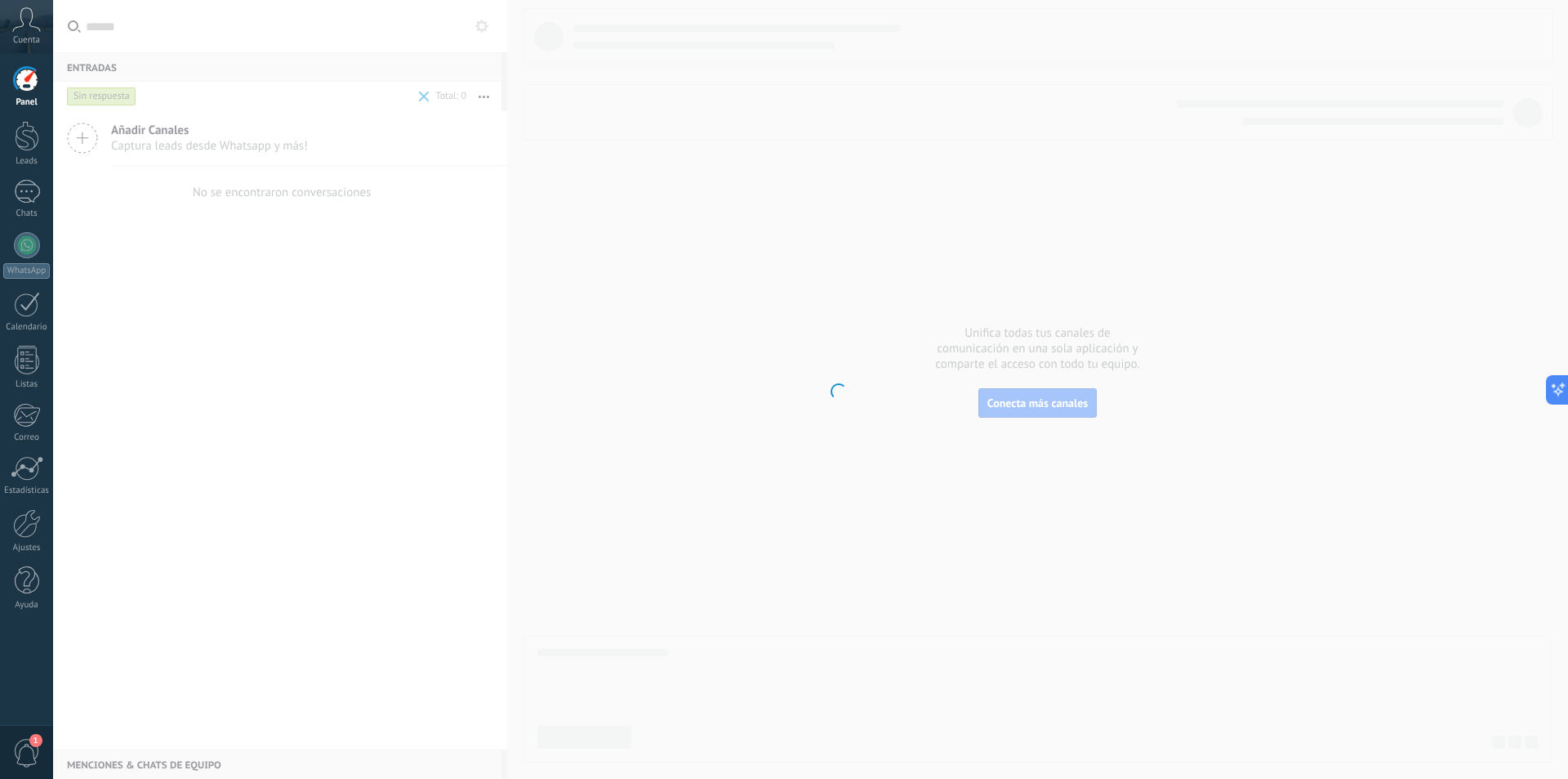
click at [30, 78] on div at bounding box center [27, 79] width 24 height 24
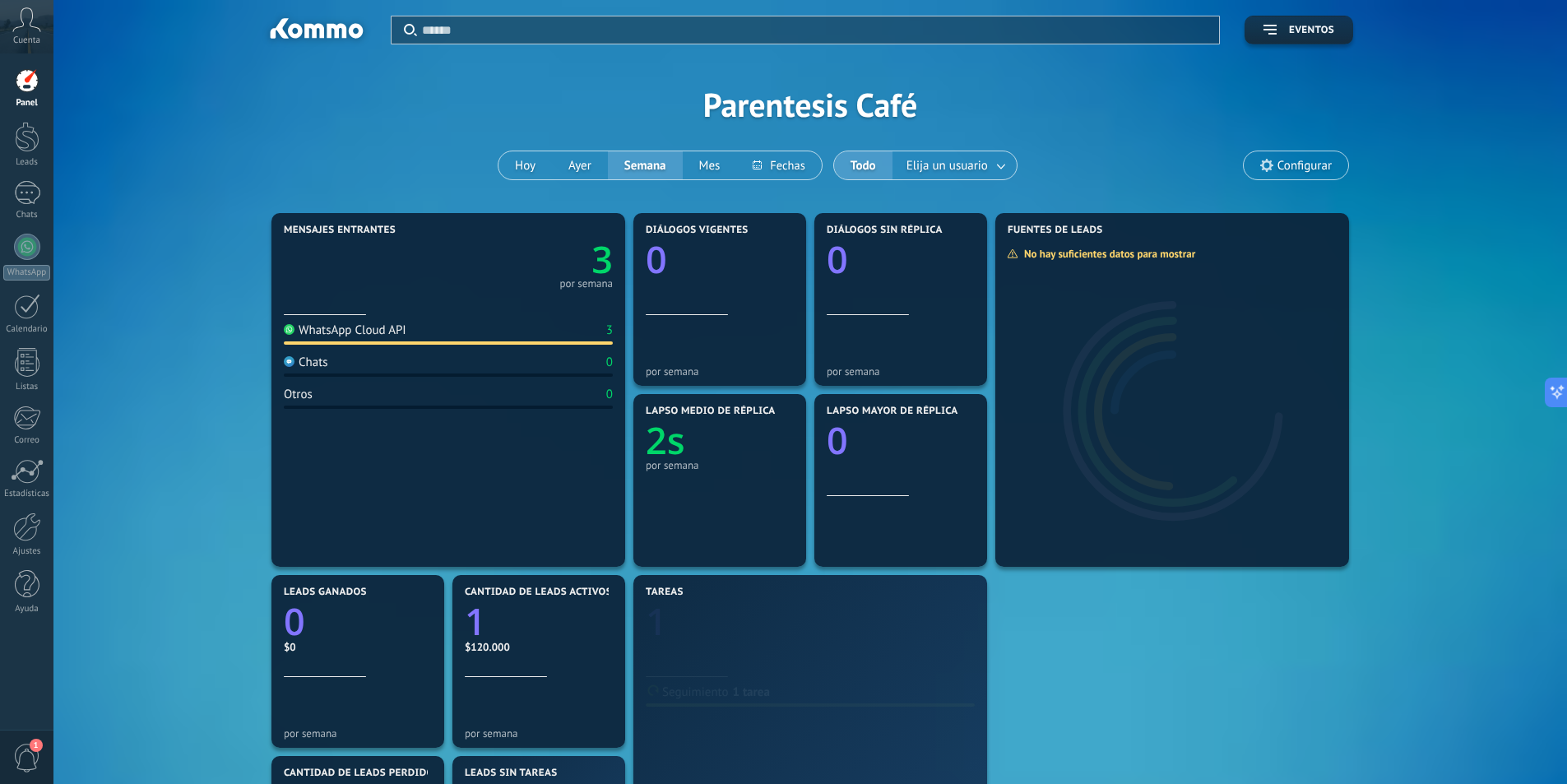
click at [206, 407] on div "Mensajes entrantes 3 por semana WhatsApp Cloud API 3 Chats 0 Otros 0 Diálogos v…" at bounding box center [810, 661] width 1464 height 904
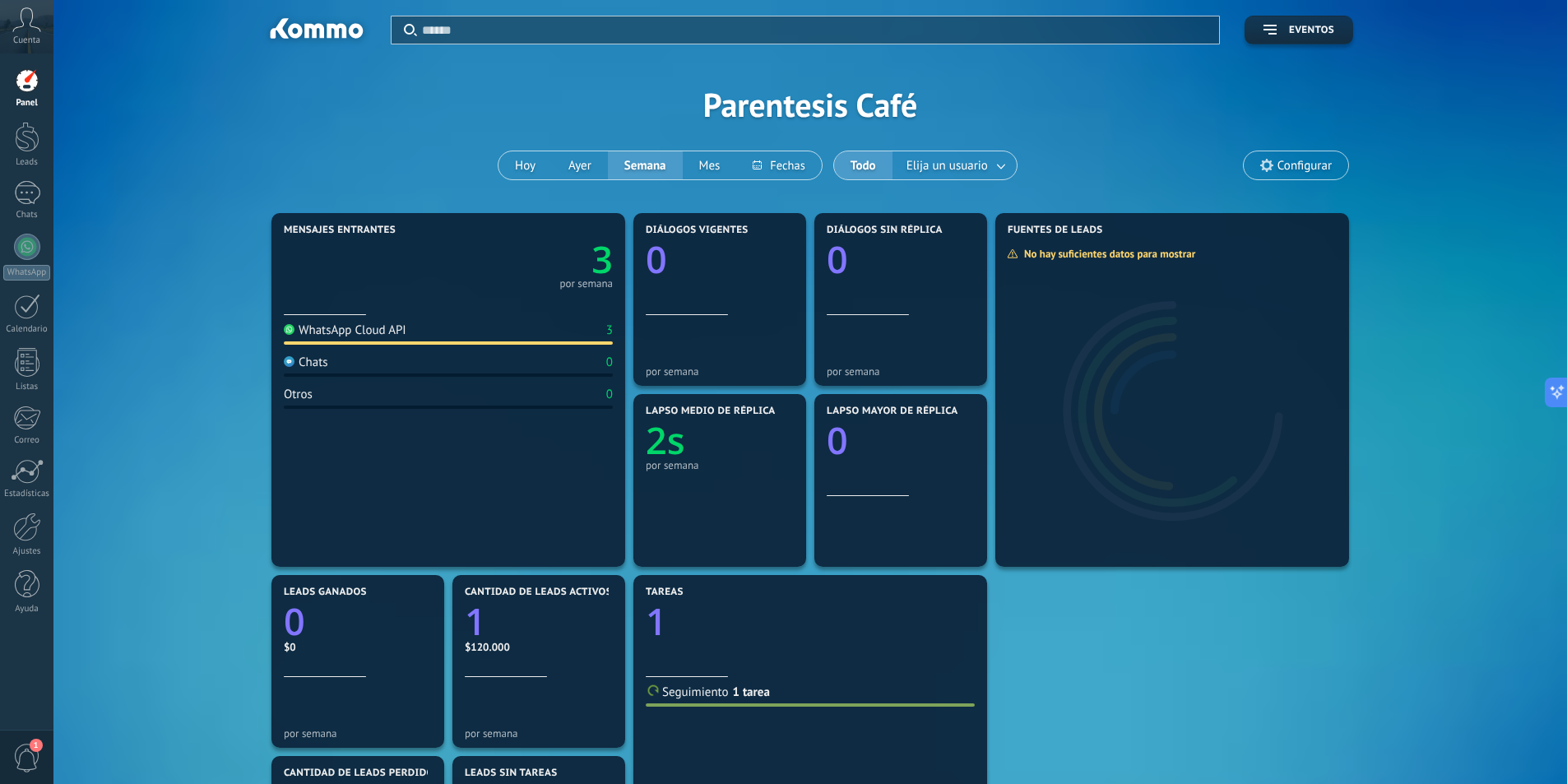
scroll to position [380, 0]
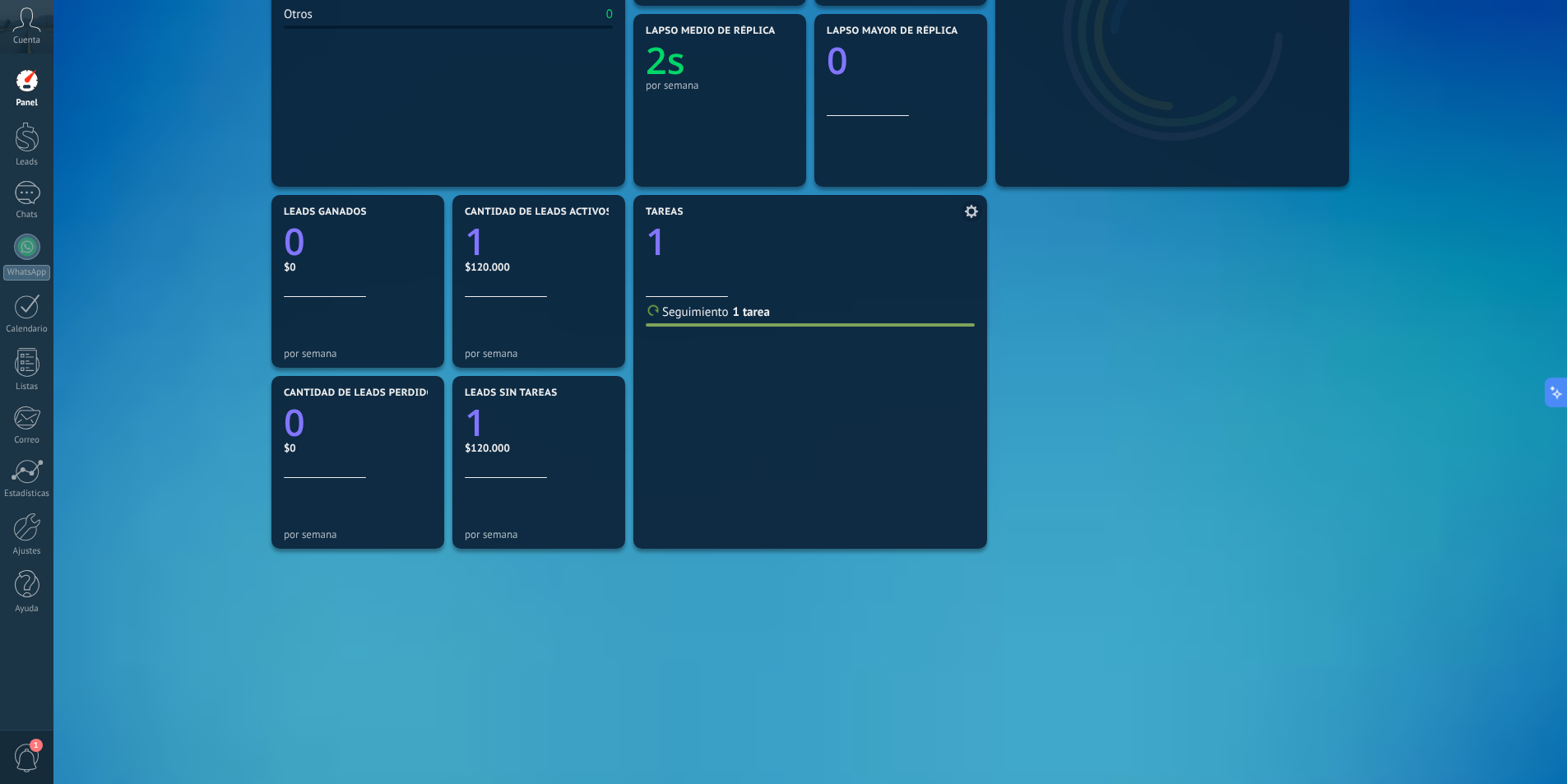
click at [660, 237] on text "1" at bounding box center [656, 242] width 21 height 51
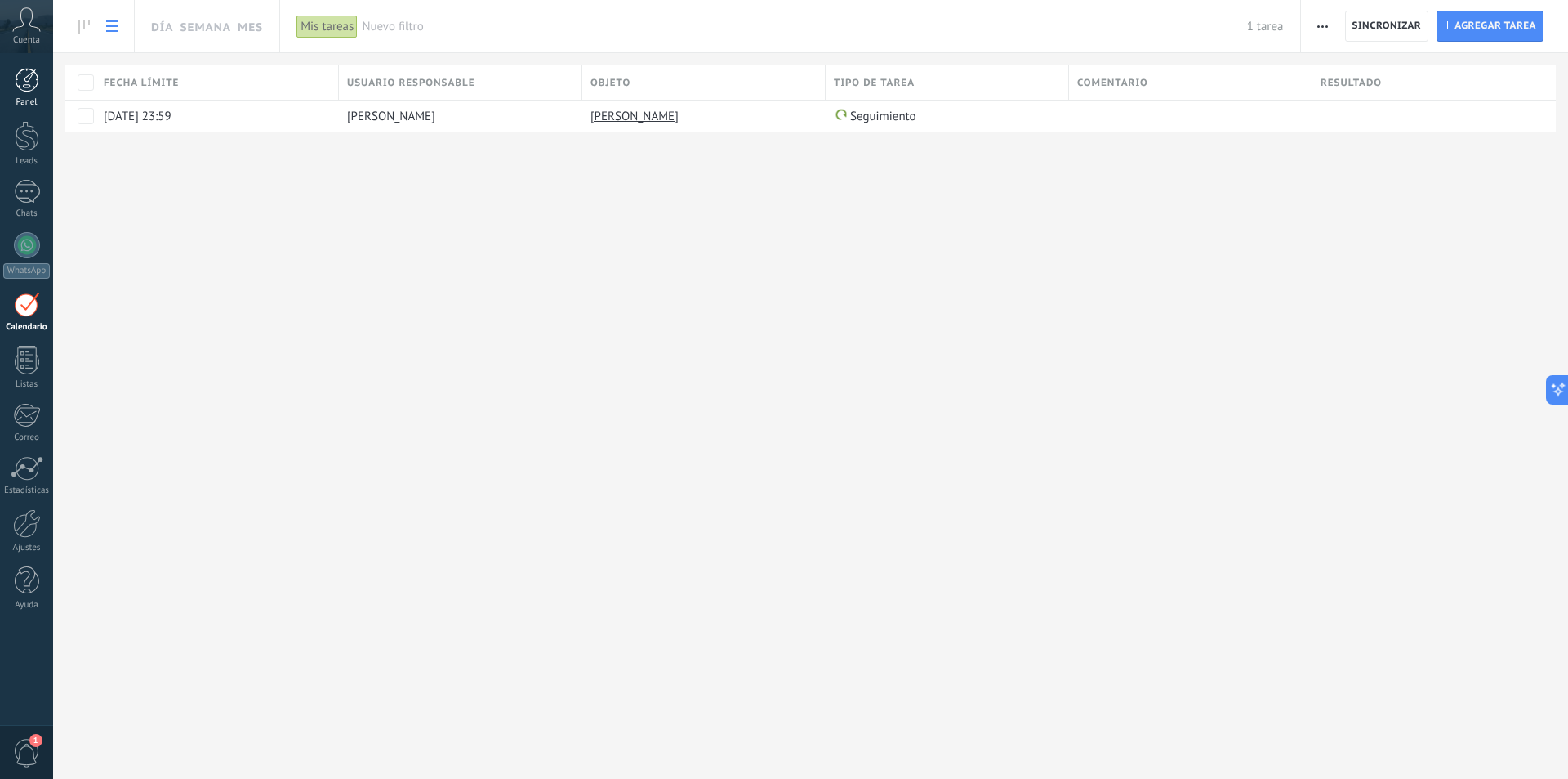
click at [28, 85] on div at bounding box center [27, 79] width 24 height 24
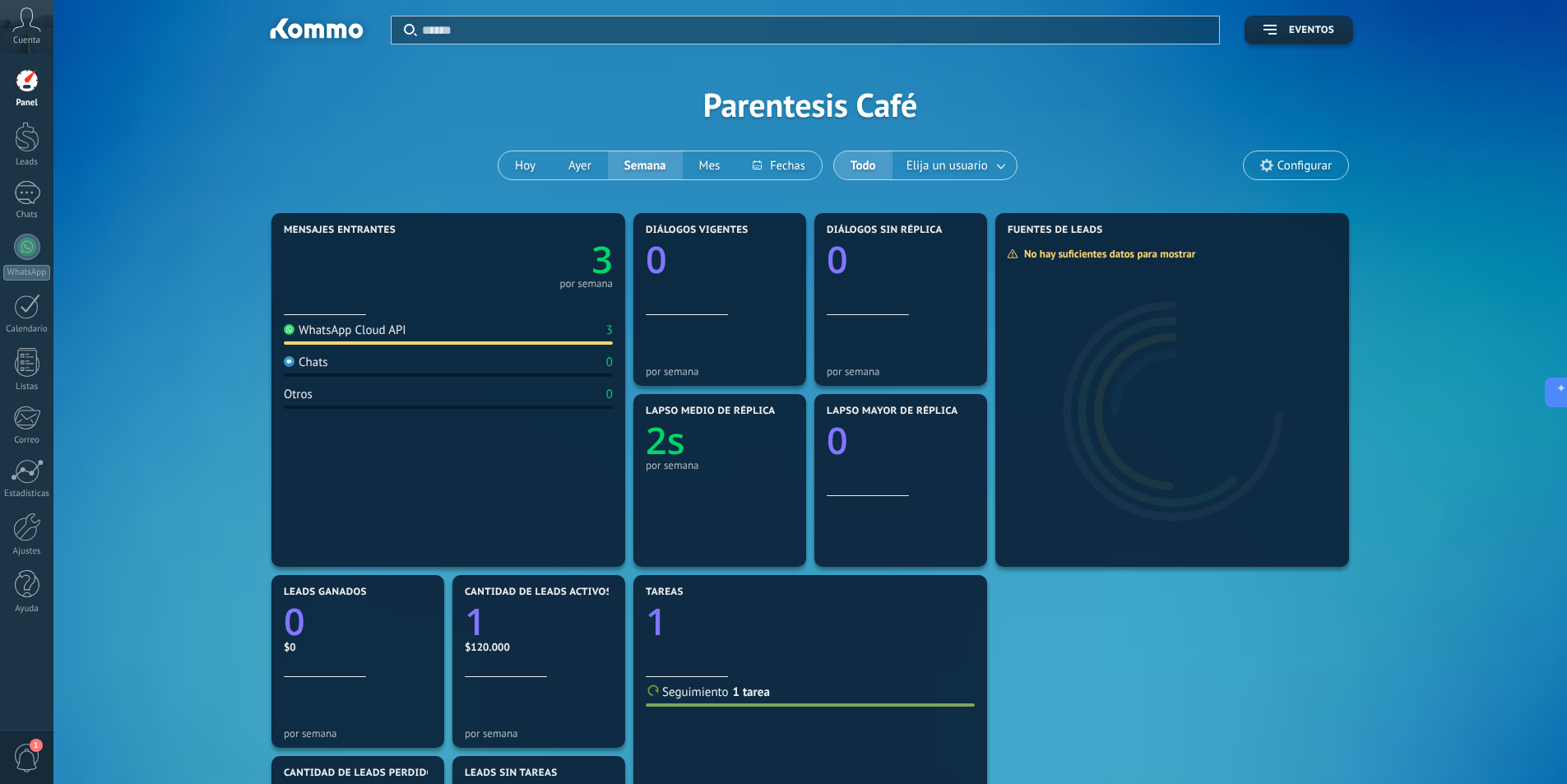
click at [378, 333] on div "WhatsApp Cloud API" at bounding box center [345, 330] width 123 height 16
click at [1320, 35] on span "Eventos" at bounding box center [1312, 30] width 45 height 12
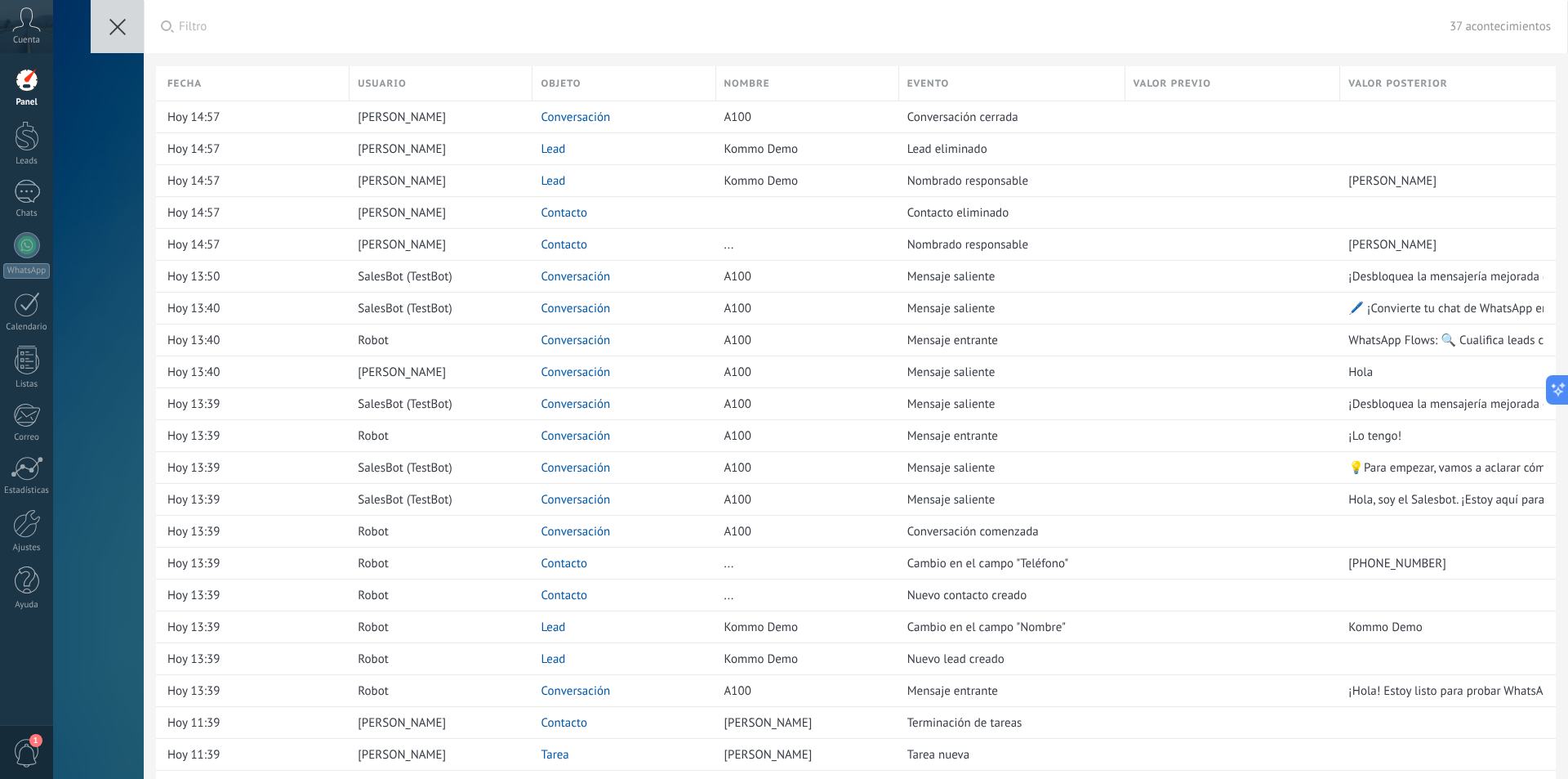
click at [110, 28] on icon at bounding box center [118, 27] width 17 height 17
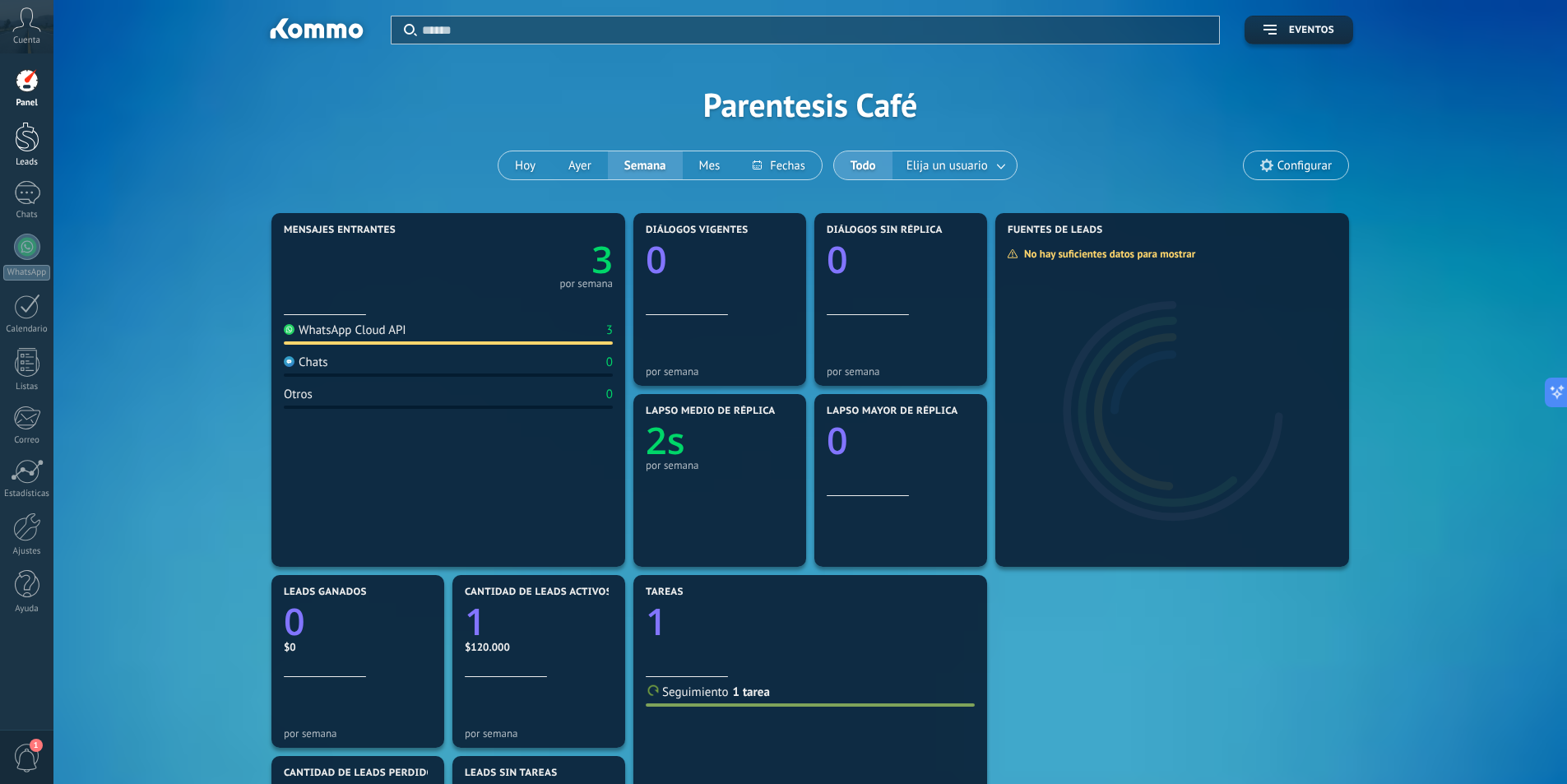
click at [13, 134] on link "Leads" at bounding box center [26, 145] width 53 height 46
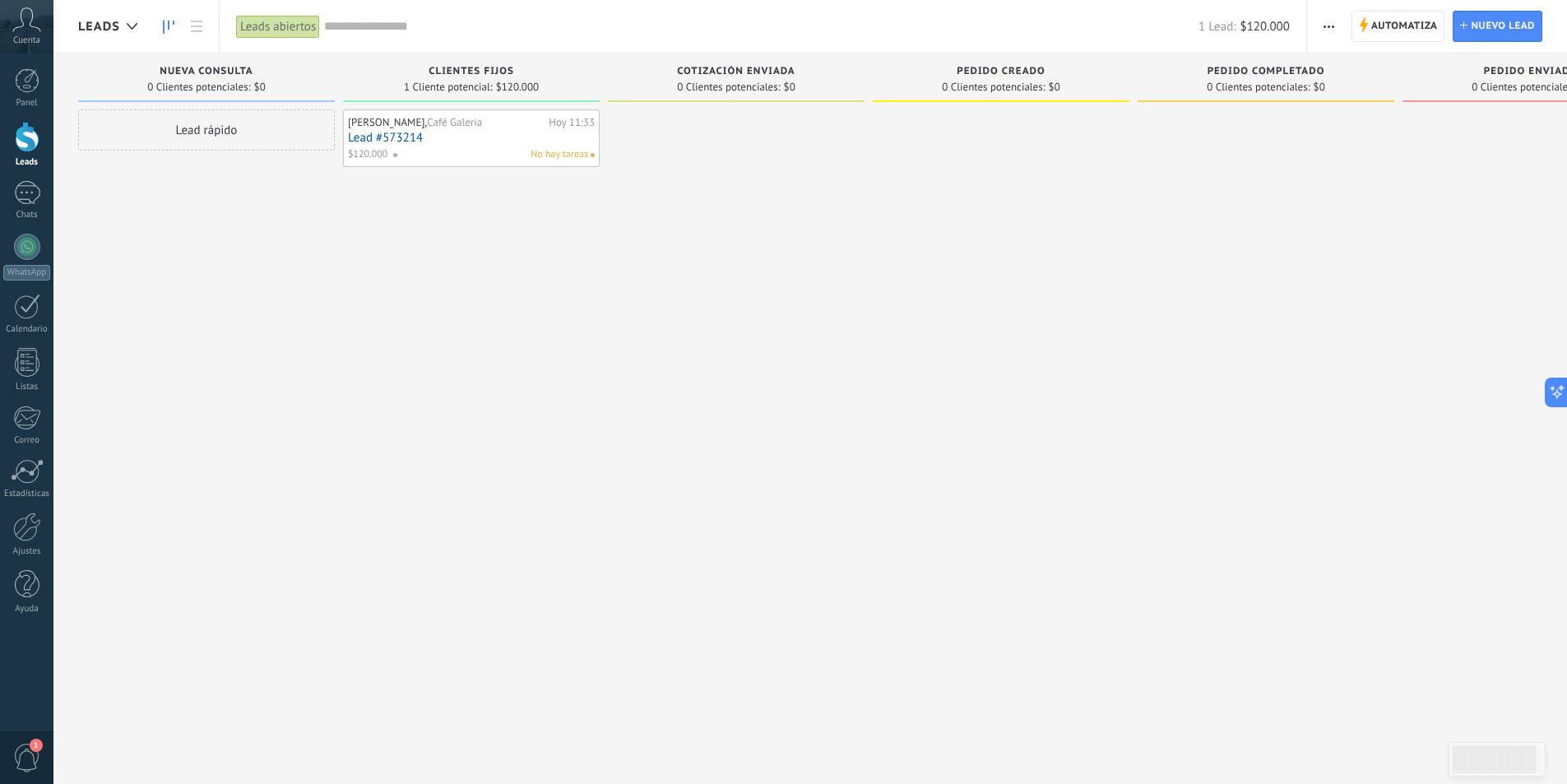
click at [345, 287] on div "Hugo Pinilla, Café Galeria Hoy 11:33 Lead #573214 $120.000 No hay tareas" at bounding box center [471, 394] width 257 height 569
click at [442, 375] on div "Hugo Pinilla, Café Galeria Hoy 11:33 Lead #573214 $120.000 No hay tareas" at bounding box center [471, 394] width 257 height 569
click at [27, 33] on div "Cuenta" at bounding box center [26, 26] width 53 height 53
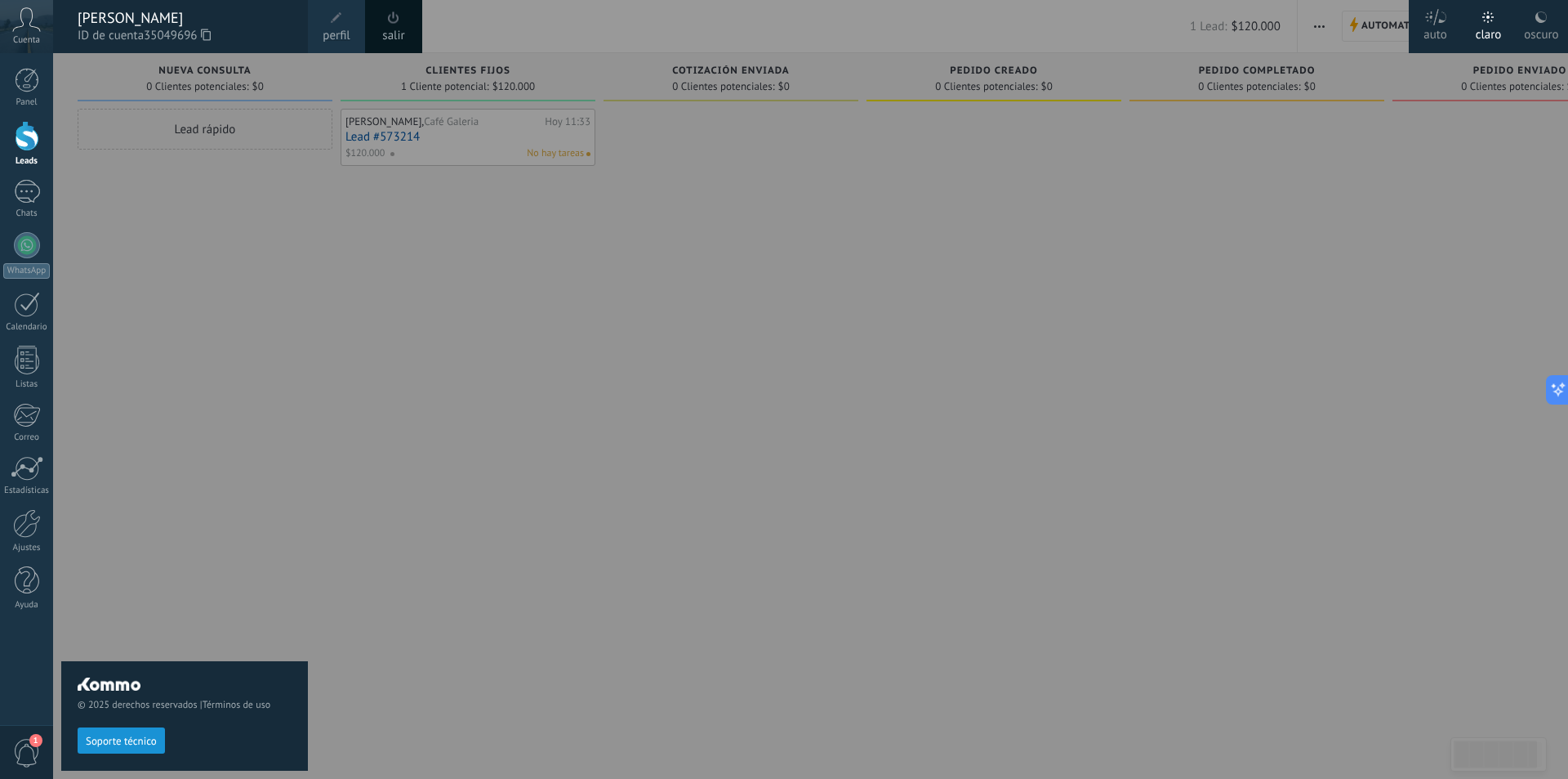
click at [495, 436] on div at bounding box center [836, 389] width 1568 height 779
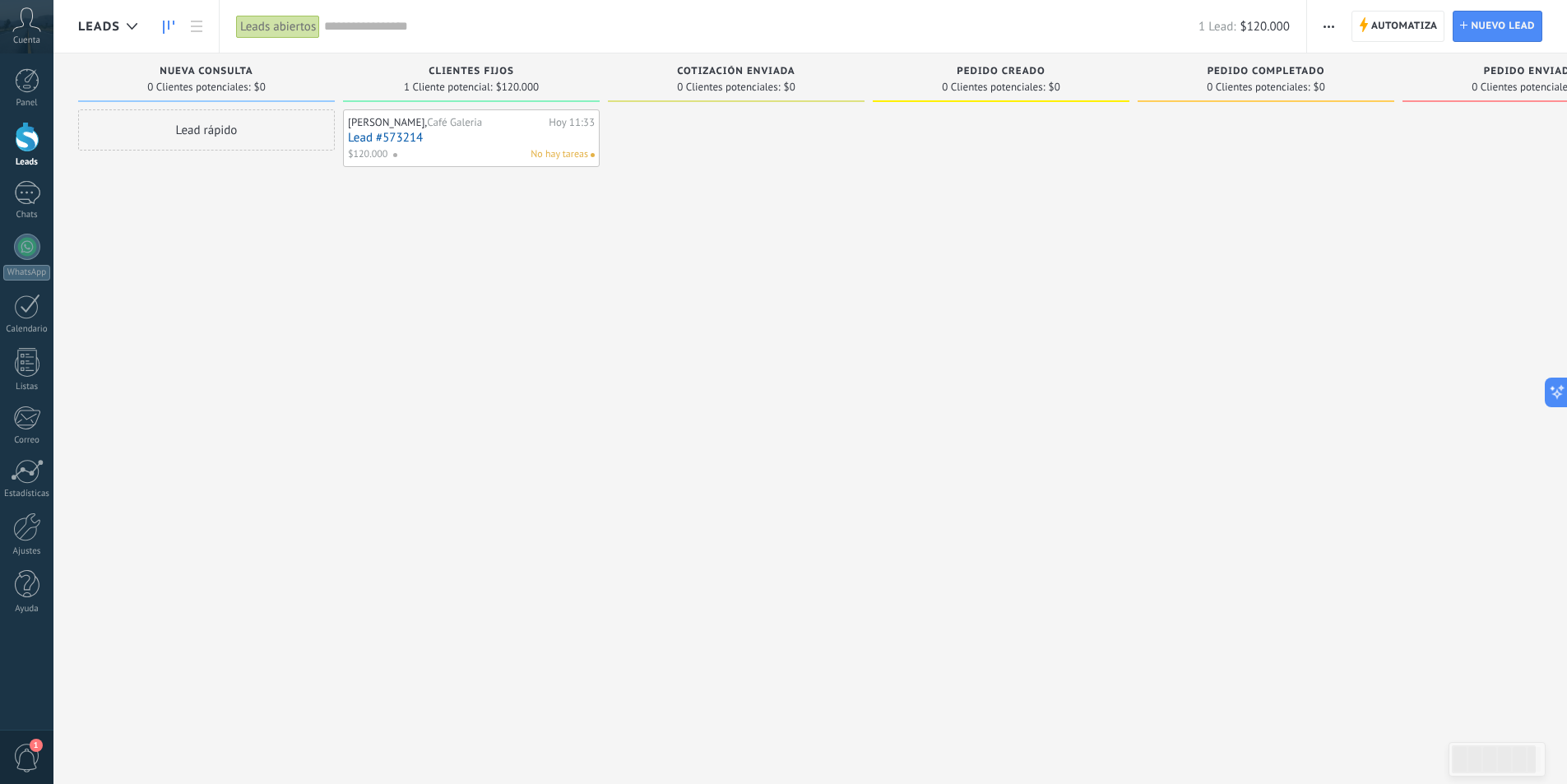
click at [1329, 20] on span "button" at bounding box center [1329, 26] width 11 height 31
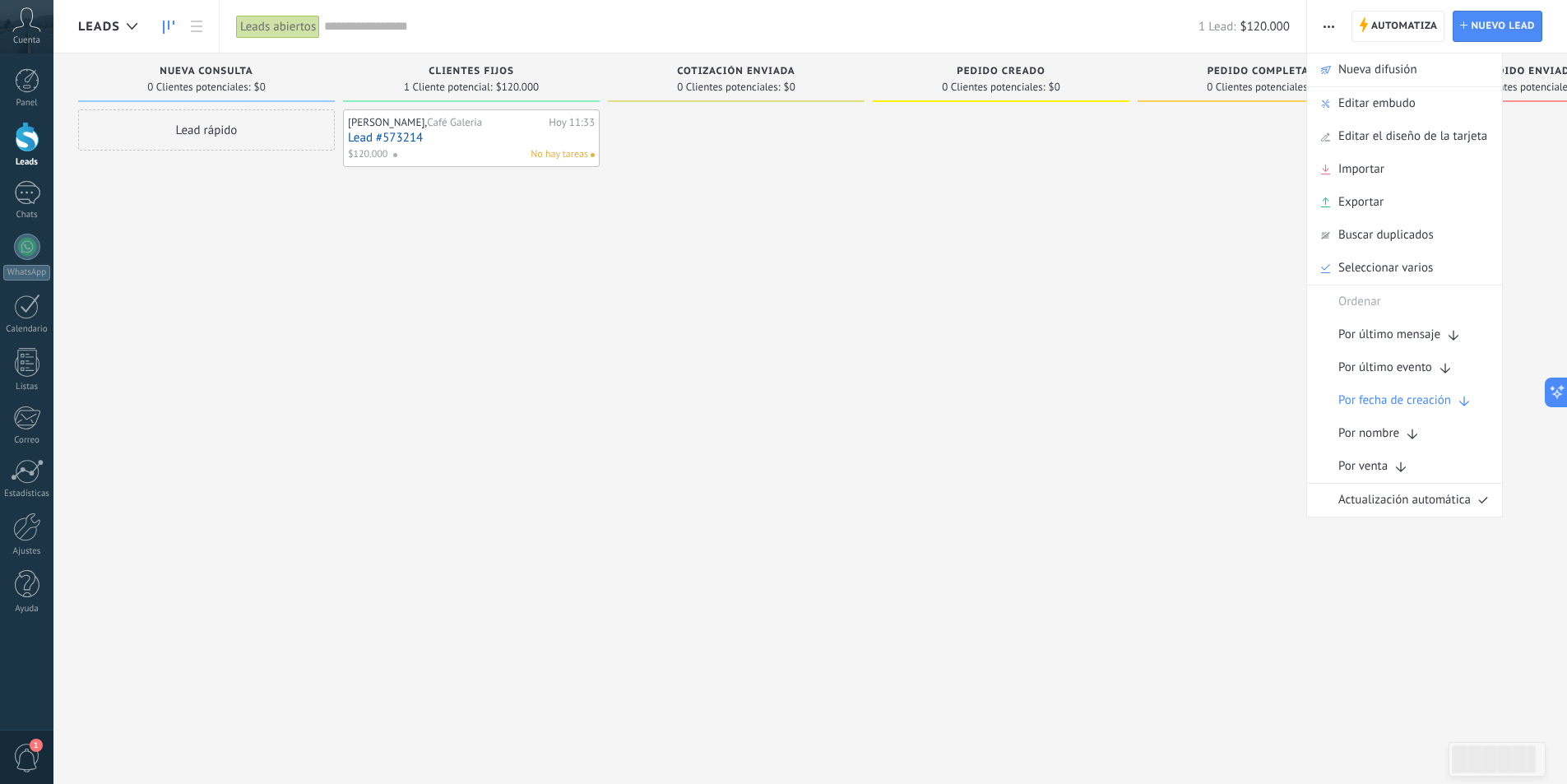
click at [1169, 521] on div at bounding box center [1266, 394] width 257 height 569
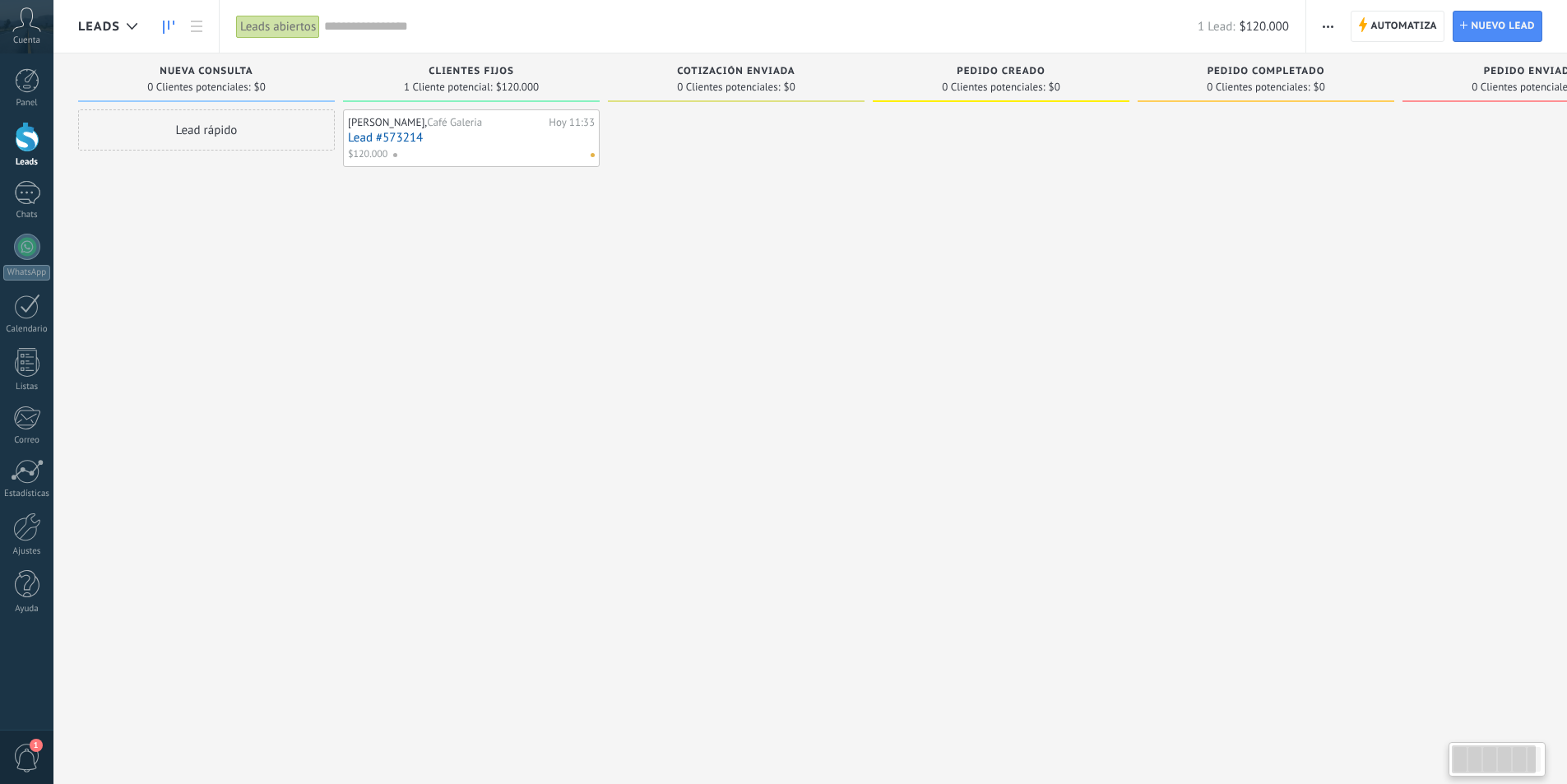
click at [26, 229] on div "Panel Leads Chats WhatsApp Clientes" at bounding box center [26, 349] width 53 height 563
click at [24, 236] on div at bounding box center [27, 246] width 26 height 26
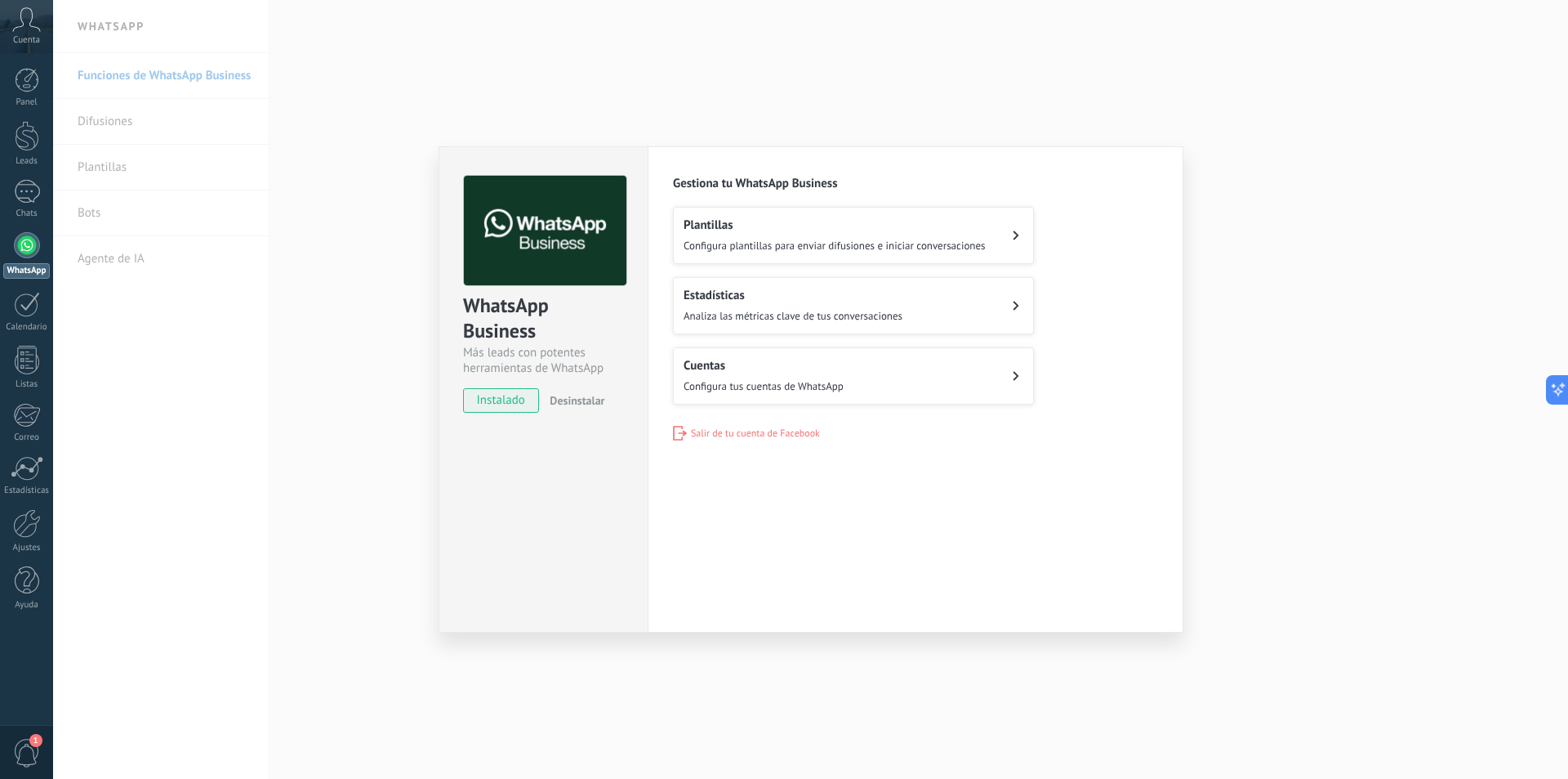
click at [817, 218] on h2 "Plantillas" at bounding box center [834, 225] width 302 height 16
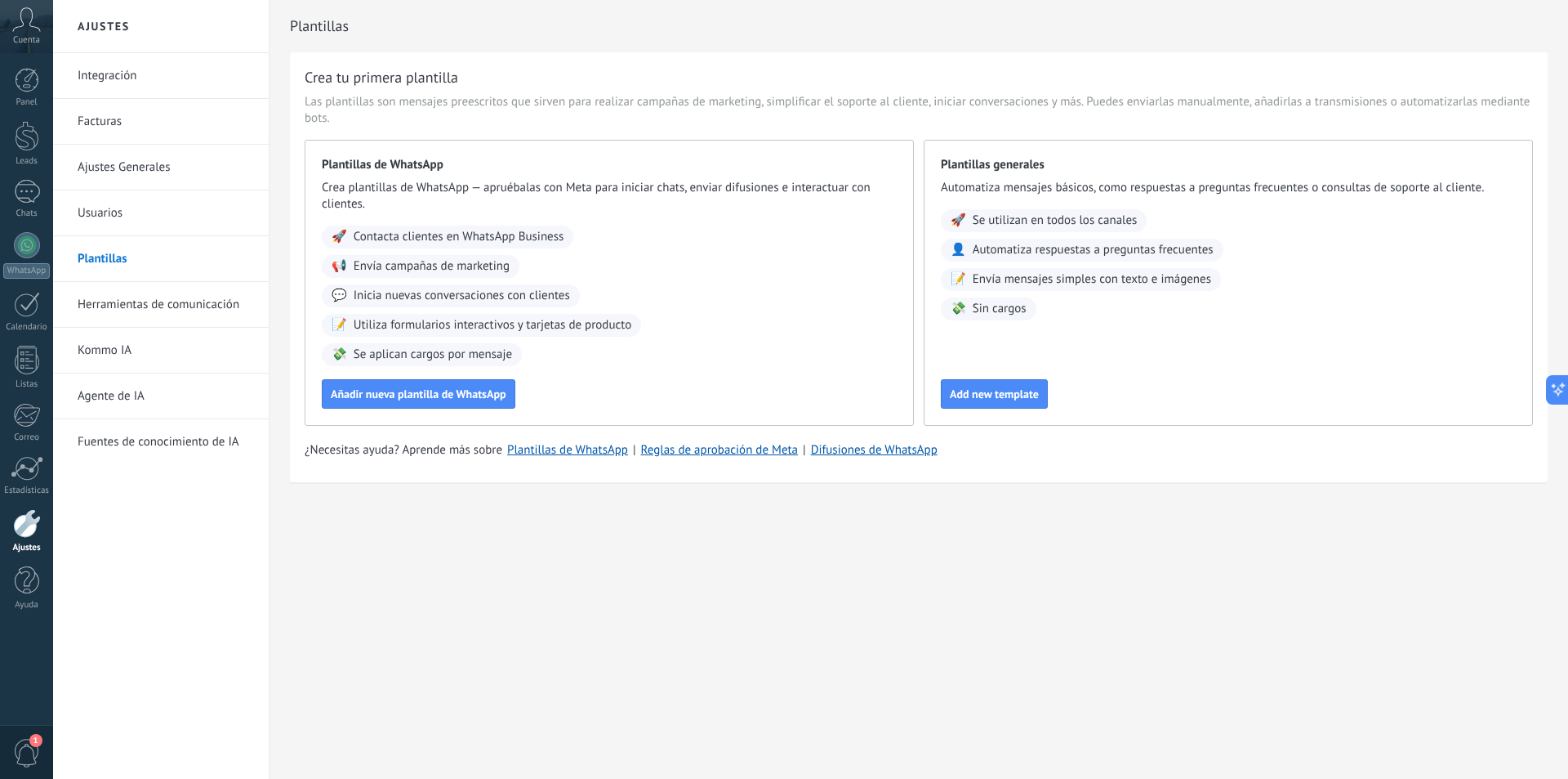
click at [143, 74] on link "Integración" at bounding box center [165, 75] width 175 height 46
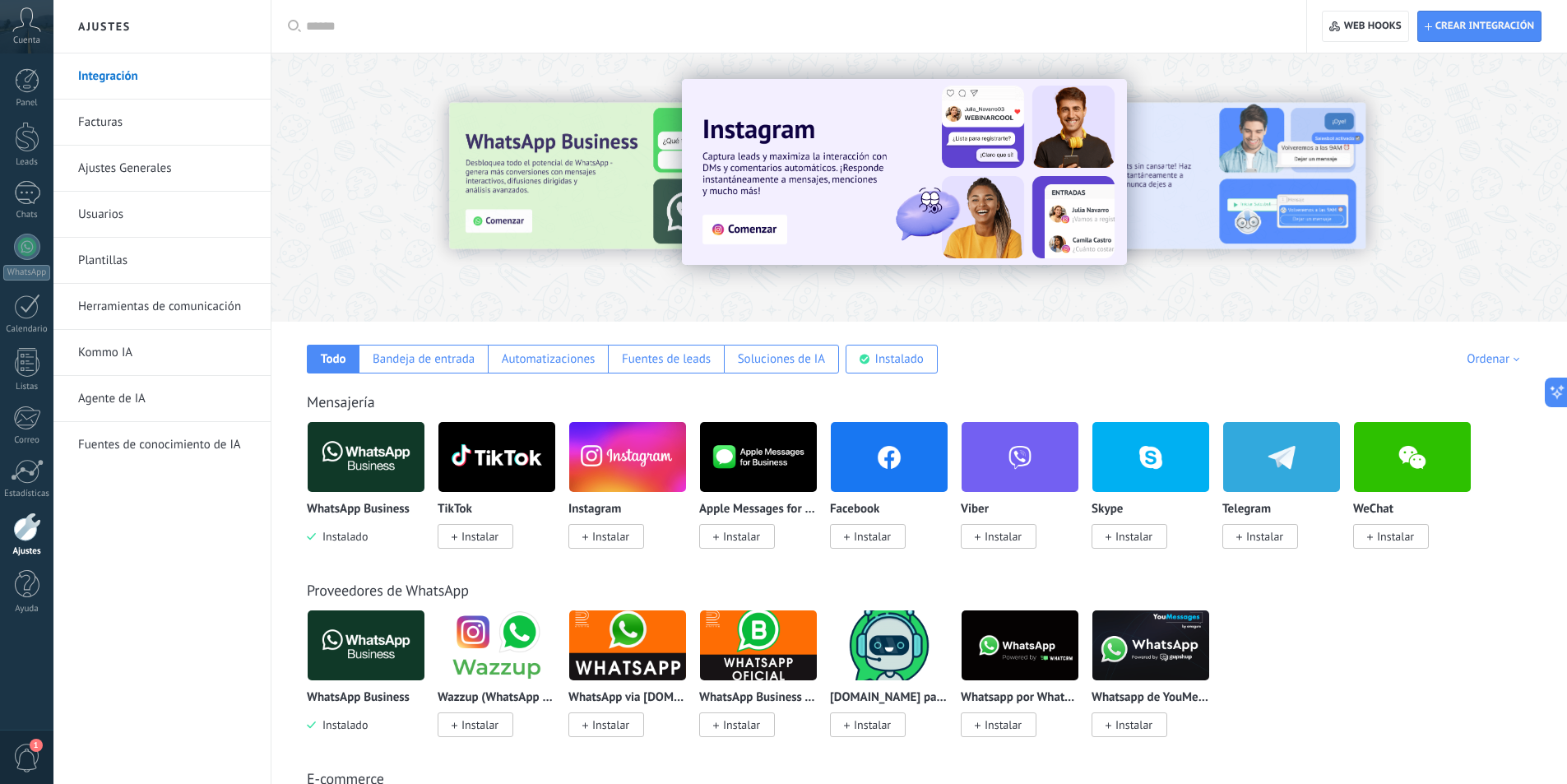
click at [362, 460] on img at bounding box center [366, 456] width 117 height 80
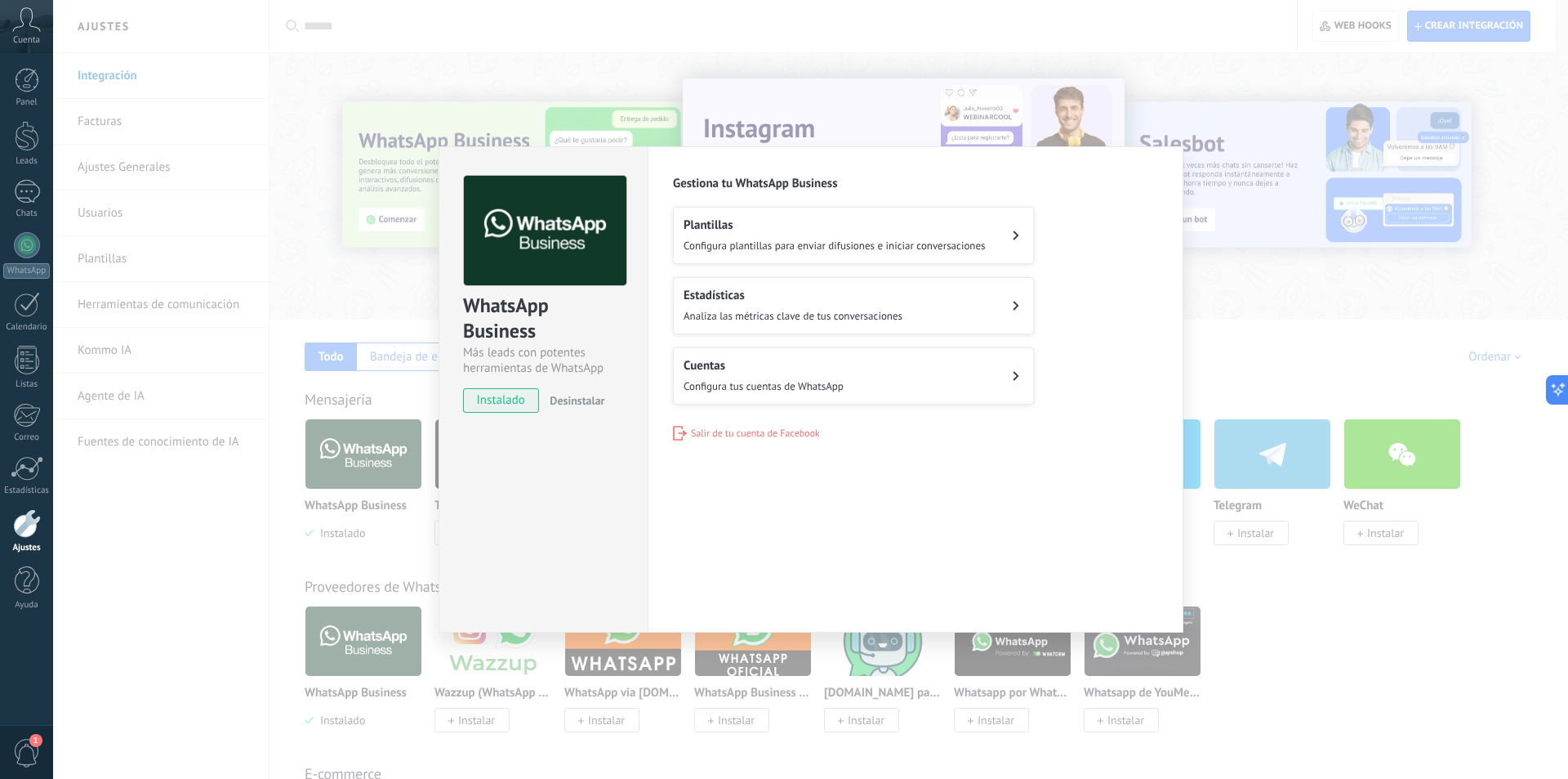
click at [867, 316] on span "Analiza las métricas clave de tus conversaciones" at bounding box center [793, 315] width 219 height 14
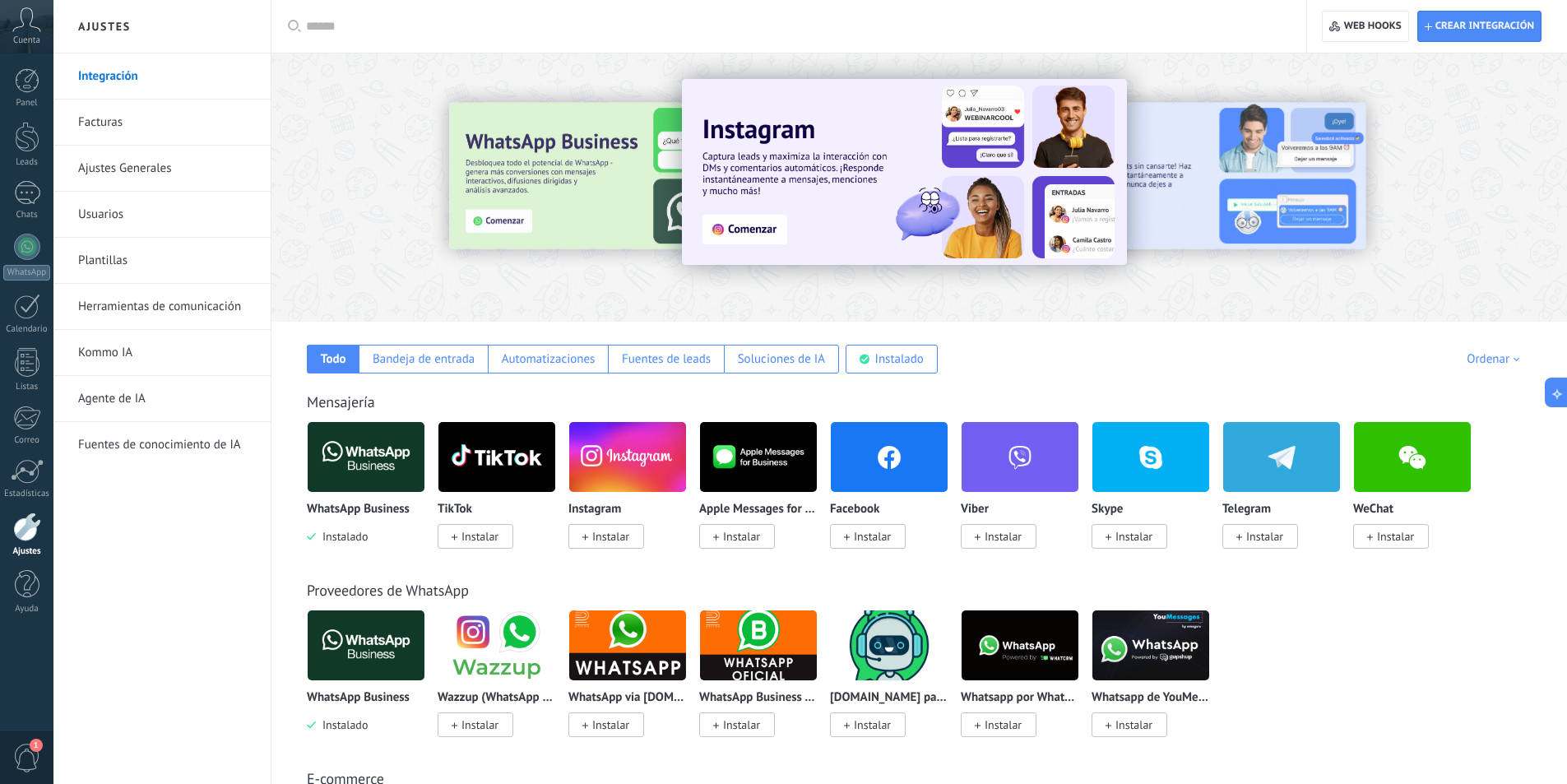
click at [369, 456] on img at bounding box center [366, 456] width 117 height 80
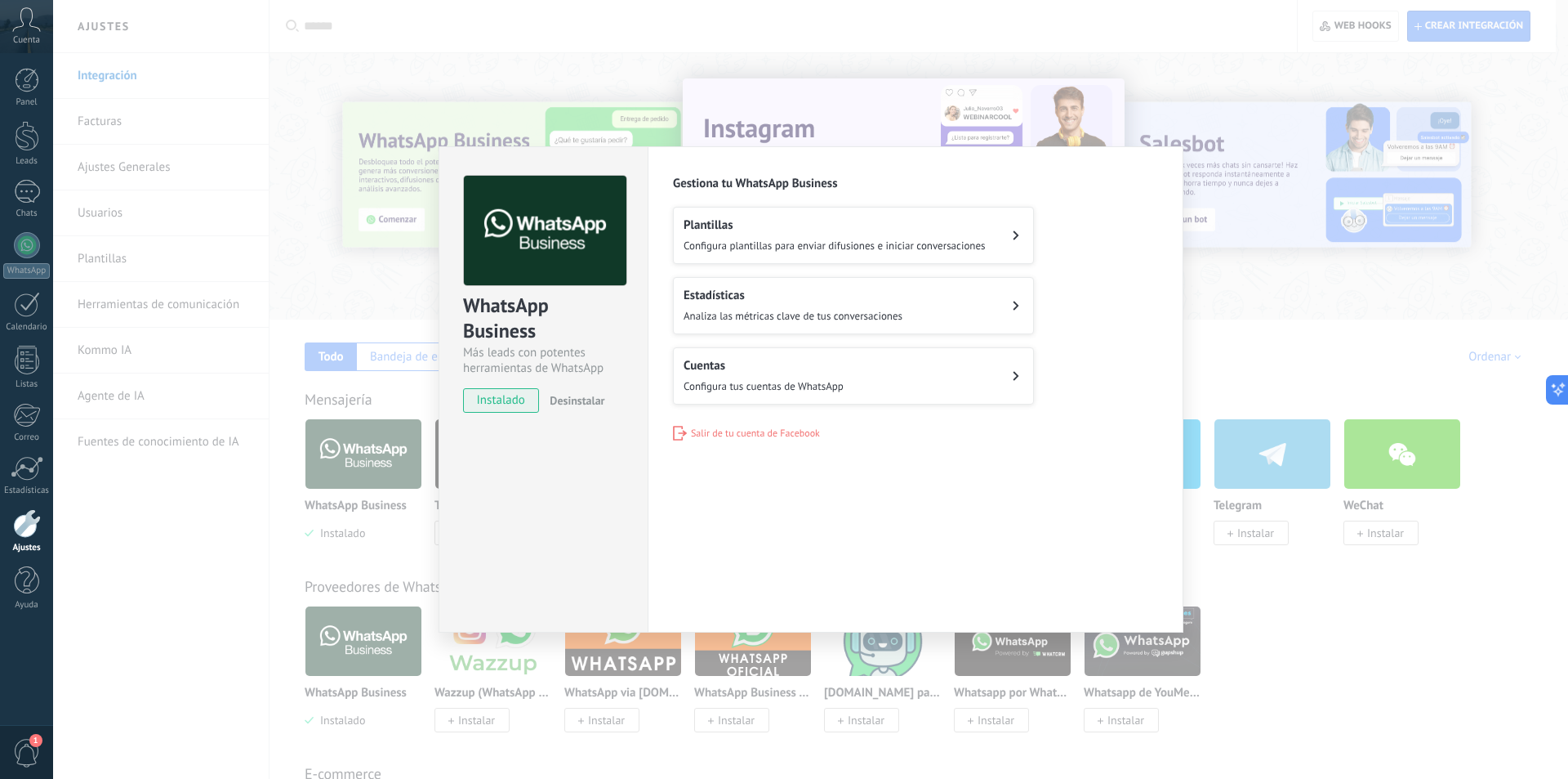
click at [840, 379] on span "Configura tus cuentas de WhatsApp" at bounding box center [763, 386] width 160 height 14
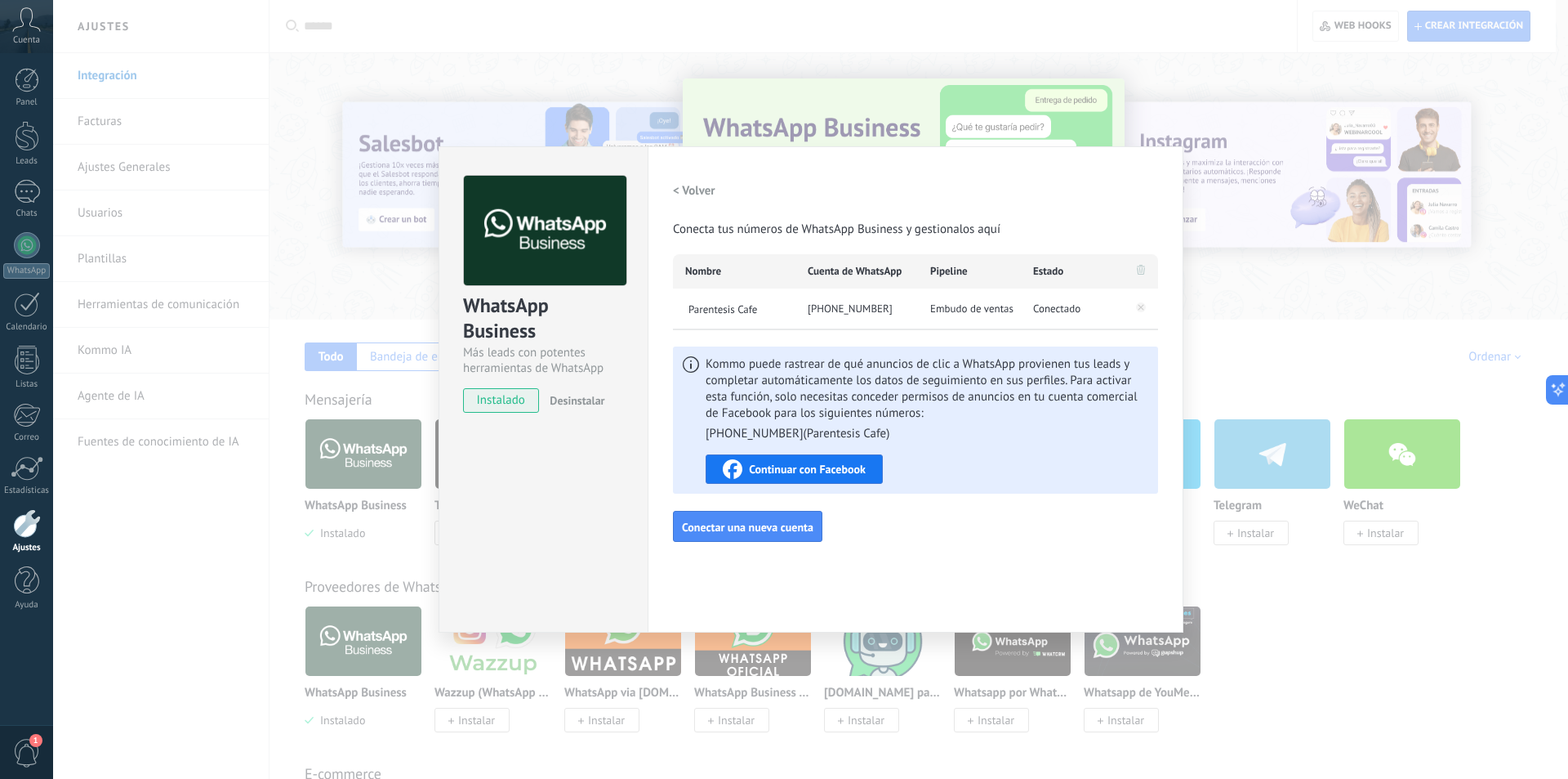
click at [907, 559] on div "Configuraciones Autorizaciones Esta pestaña registra a los usuarios que han con…" at bounding box center [915, 389] width 536 height 486
click at [39, 82] on link "Panel" at bounding box center [26, 88] width 53 height 40
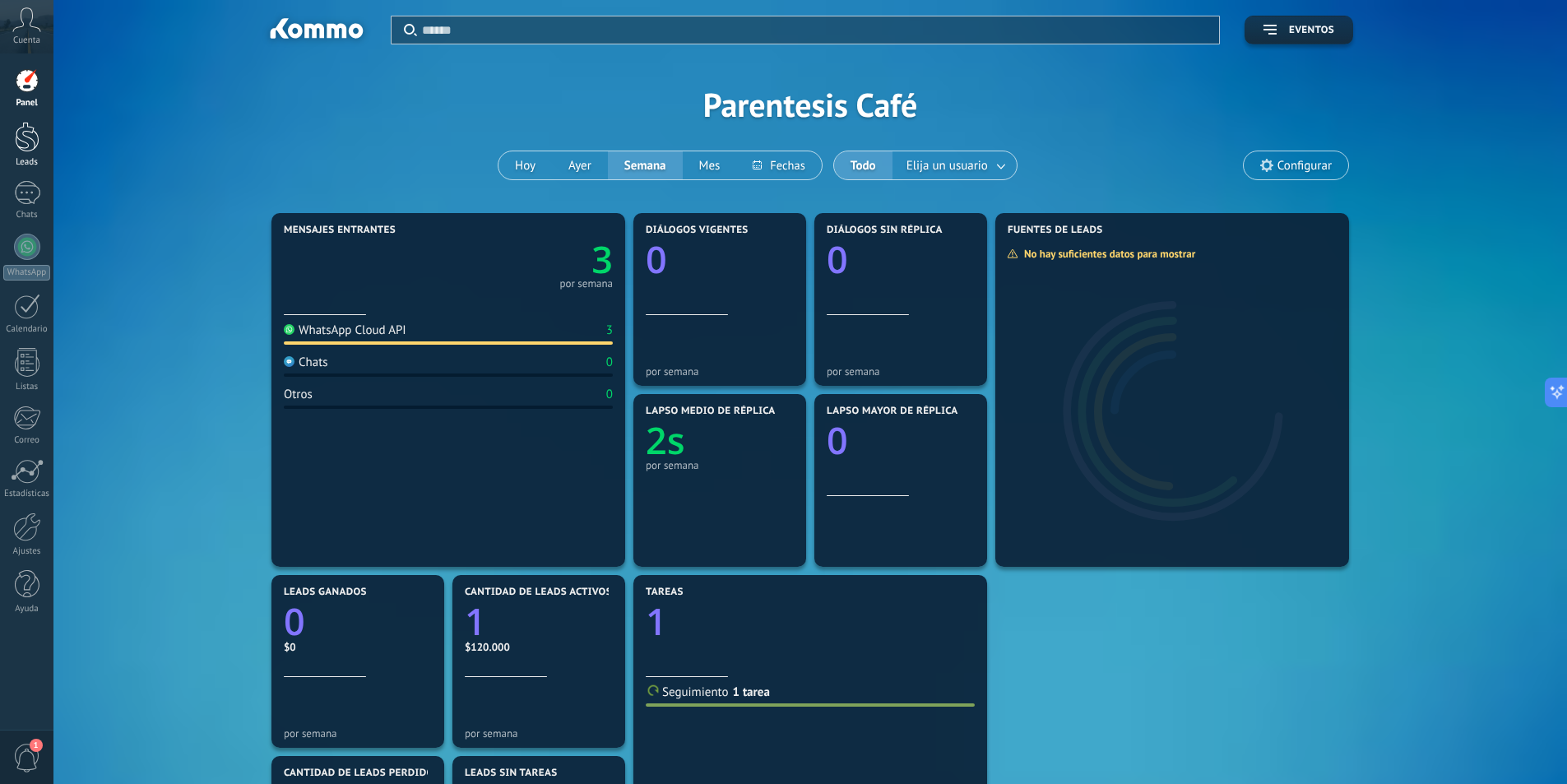
click at [21, 149] on div at bounding box center [27, 137] width 24 height 30
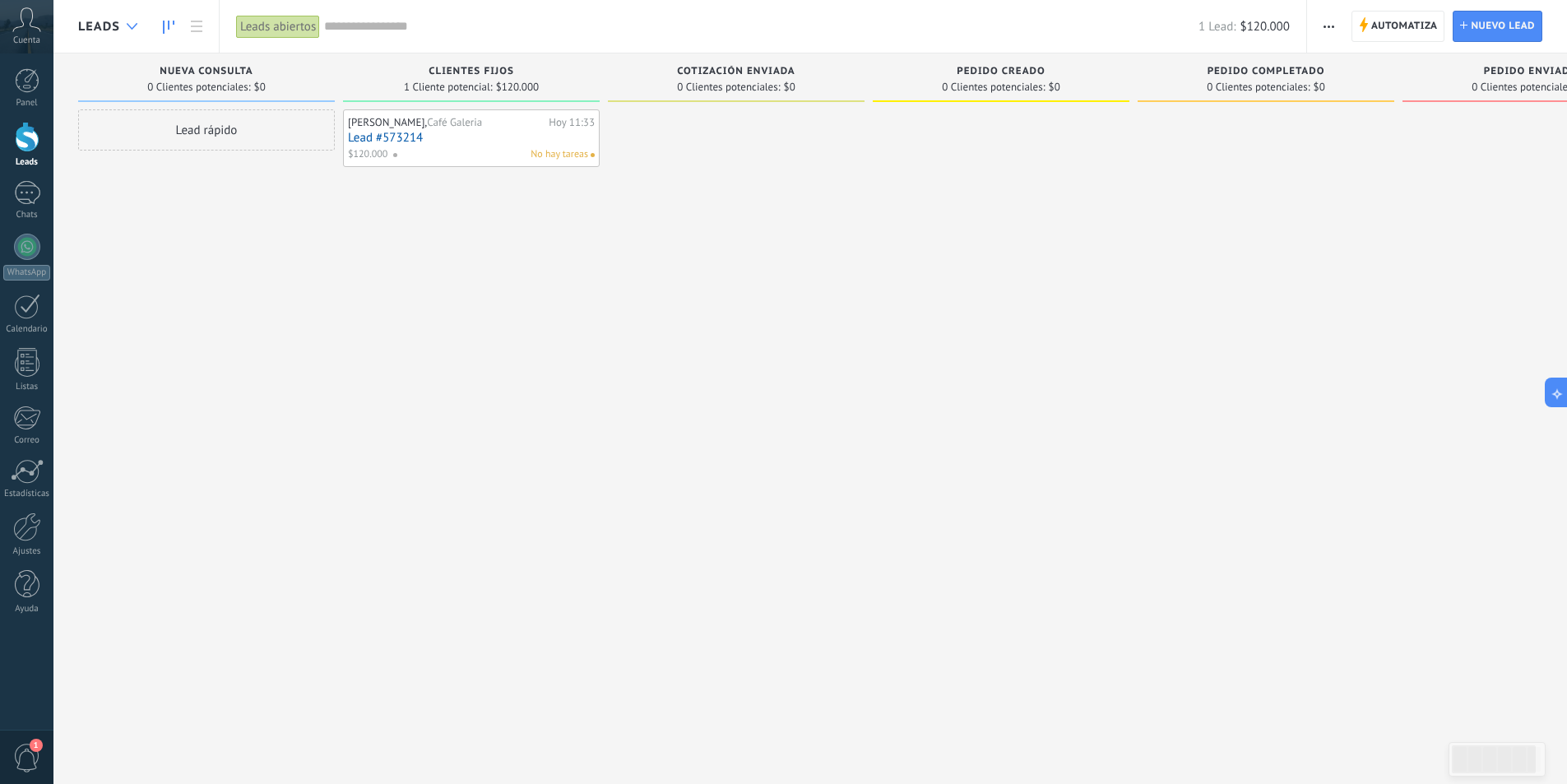
click at [131, 21] on div at bounding box center [132, 27] width 27 height 32
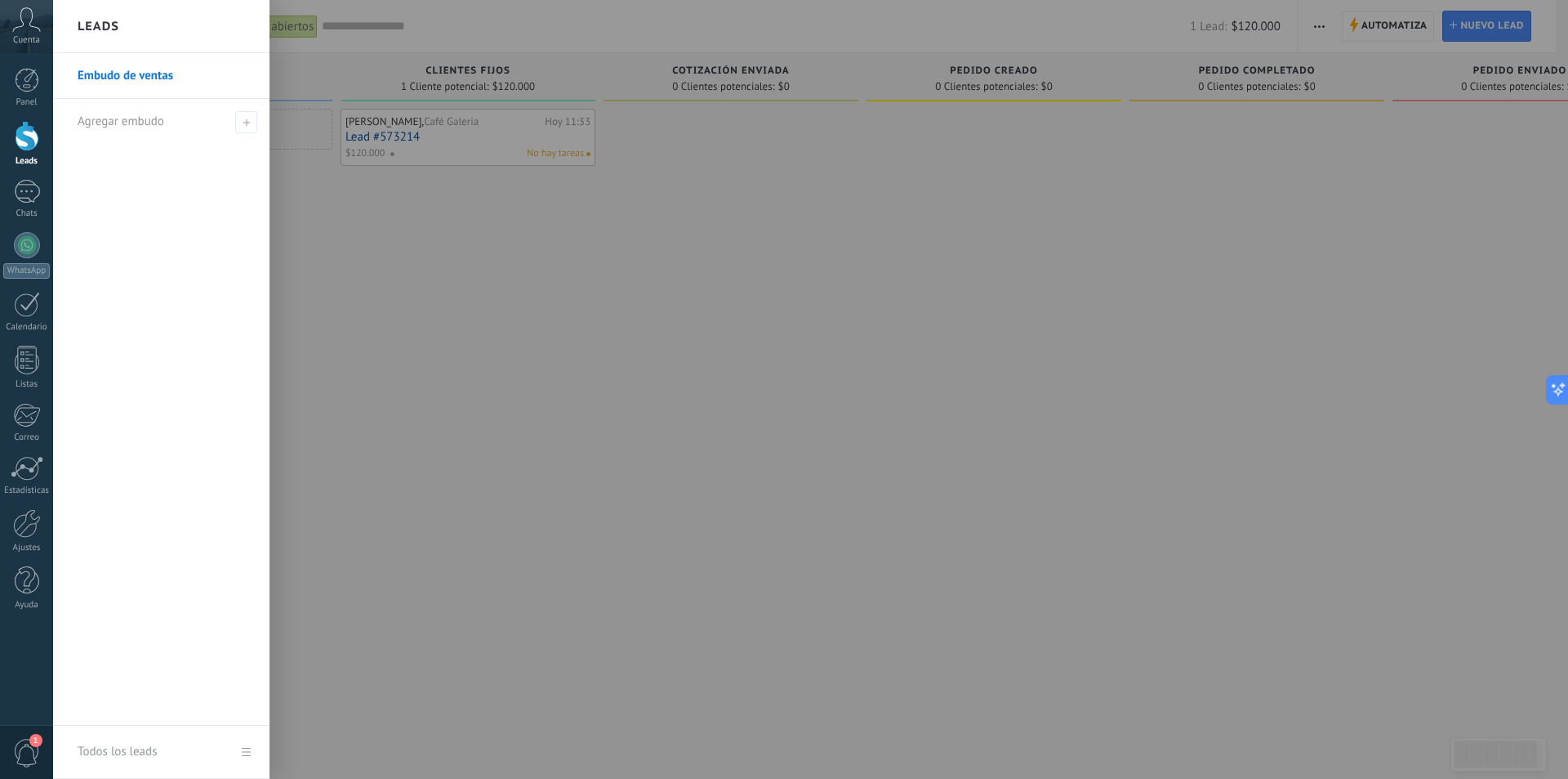
click at [121, 79] on link "Embudo de ventas" at bounding box center [166, 75] width 176 height 46
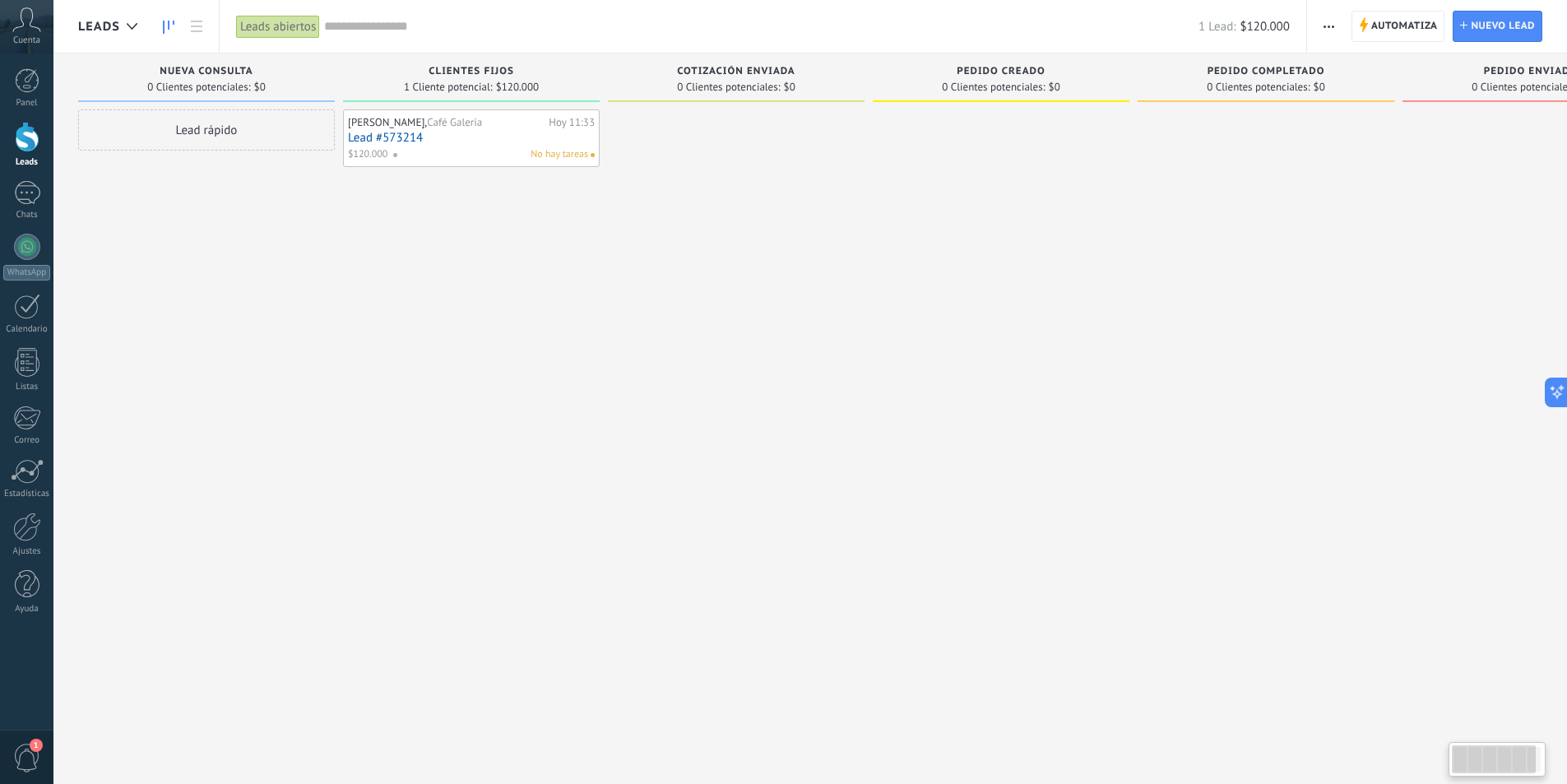
click at [676, 457] on div at bounding box center [736, 394] width 257 height 569
click at [0, 202] on link "Chats" at bounding box center [26, 200] width 53 height 40
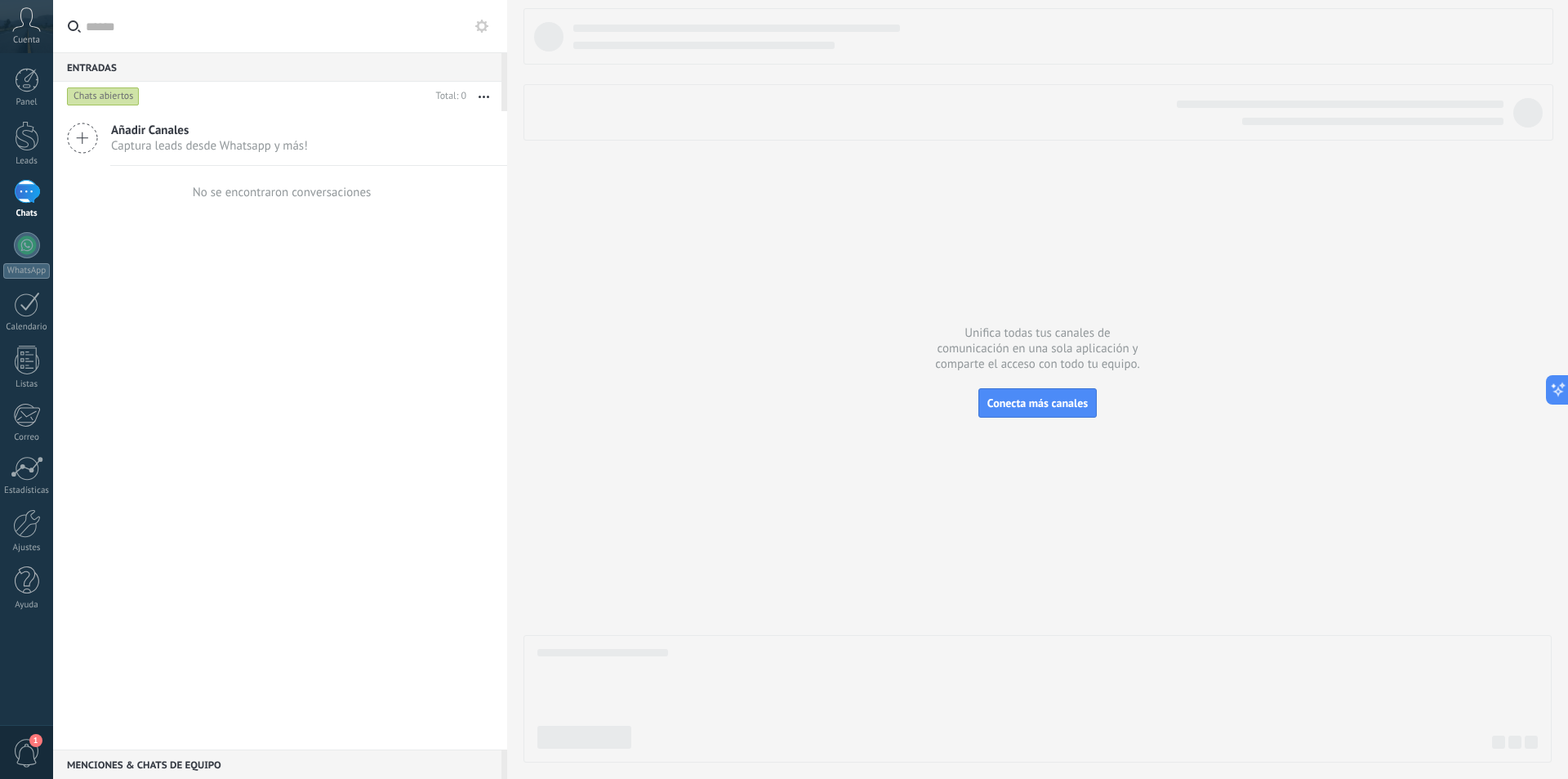
click at [477, 103] on button "button" at bounding box center [484, 96] width 35 height 29
click at [481, 99] on button "button" at bounding box center [484, 96] width 35 height 29
click at [479, 23] on use at bounding box center [482, 26] width 13 height 13
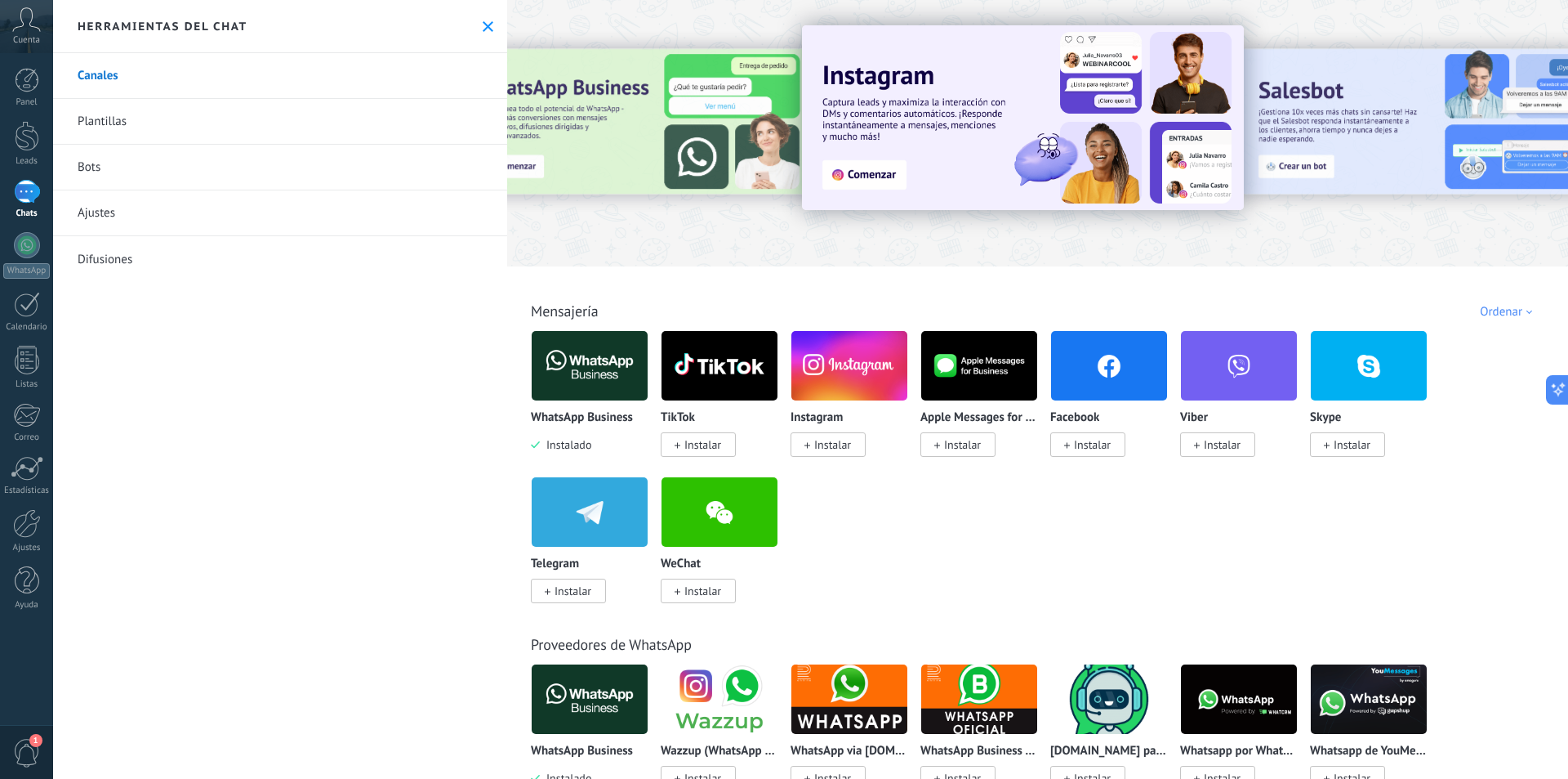
click at [123, 79] on link "Canales" at bounding box center [279, 75] width 454 height 46
click at [585, 362] on img at bounding box center [590, 366] width 116 height 79
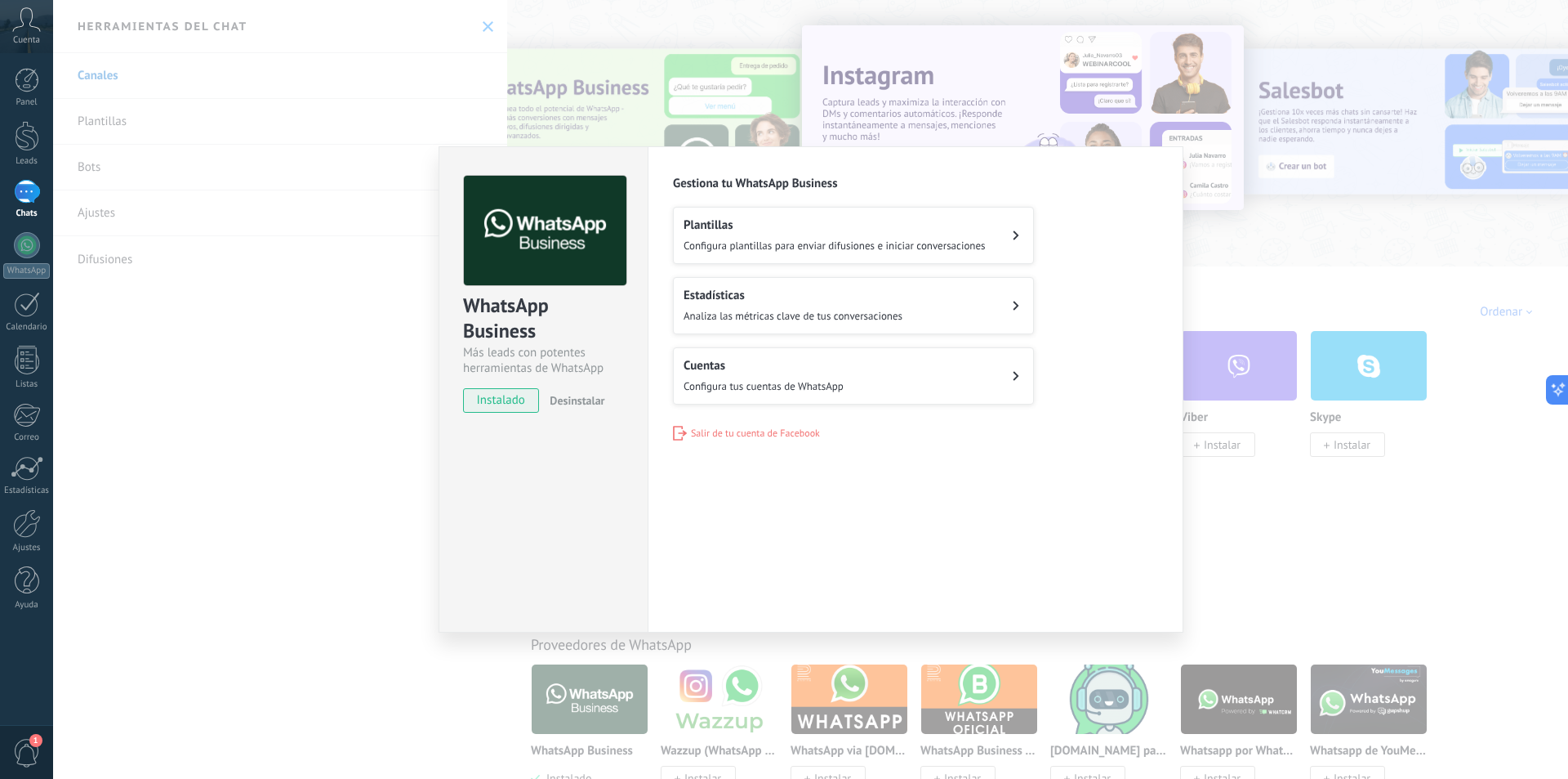
click at [504, 400] on span "instalado" at bounding box center [501, 400] width 74 height 24
click at [550, 512] on div "WhatsApp Business Más leads con potentes herramientas de WhatsApp instalado Des…" at bounding box center [543, 389] width 209 height 486
click at [391, 469] on div "WhatsApp Business Más leads con potentes herramientas de WhatsApp instalado Des…" at bounding box center [810, 389] width 1515 height 779
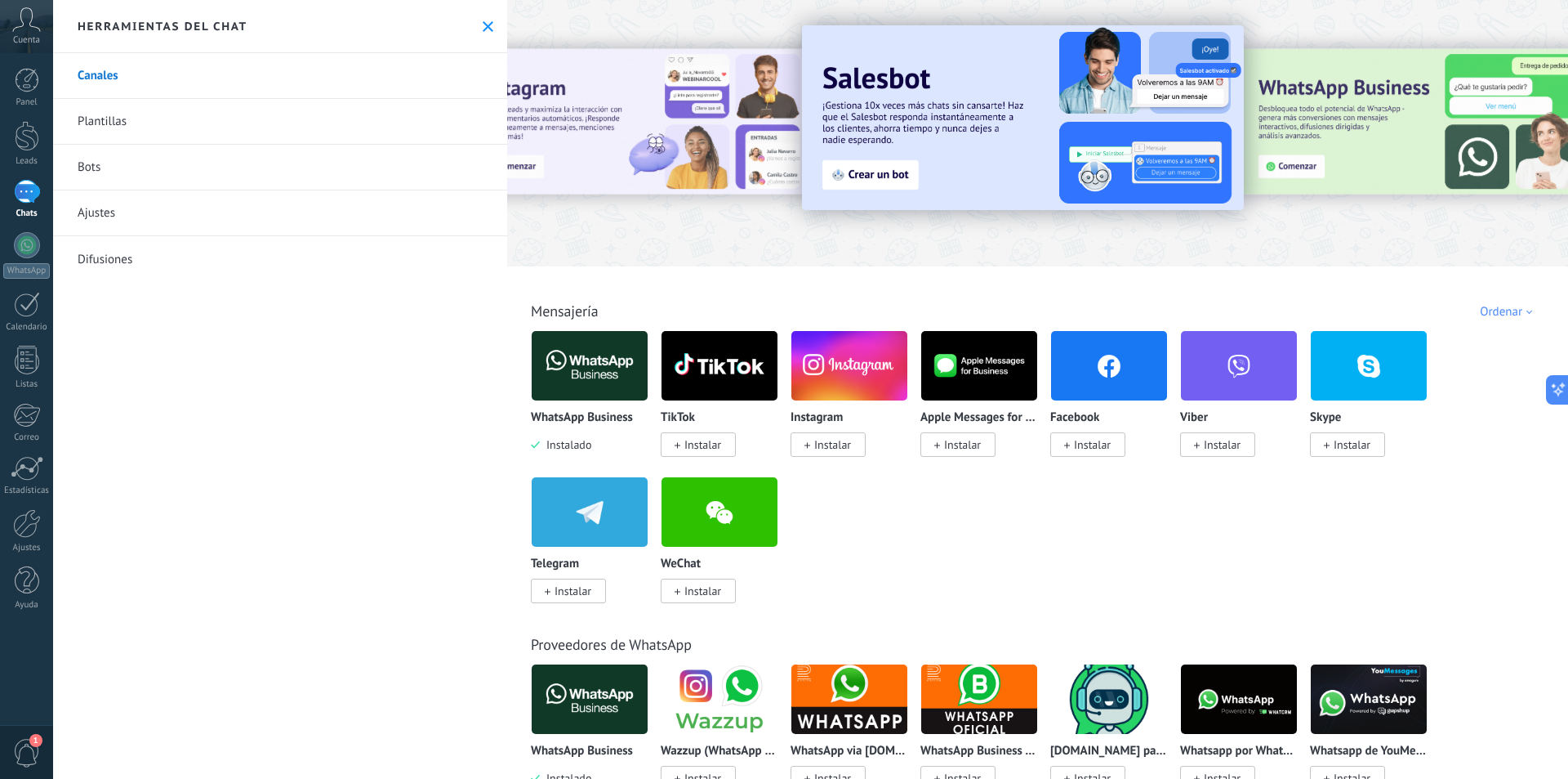
click at [483, 26] on icon at bounding box center [488, 26] width 11 height 11
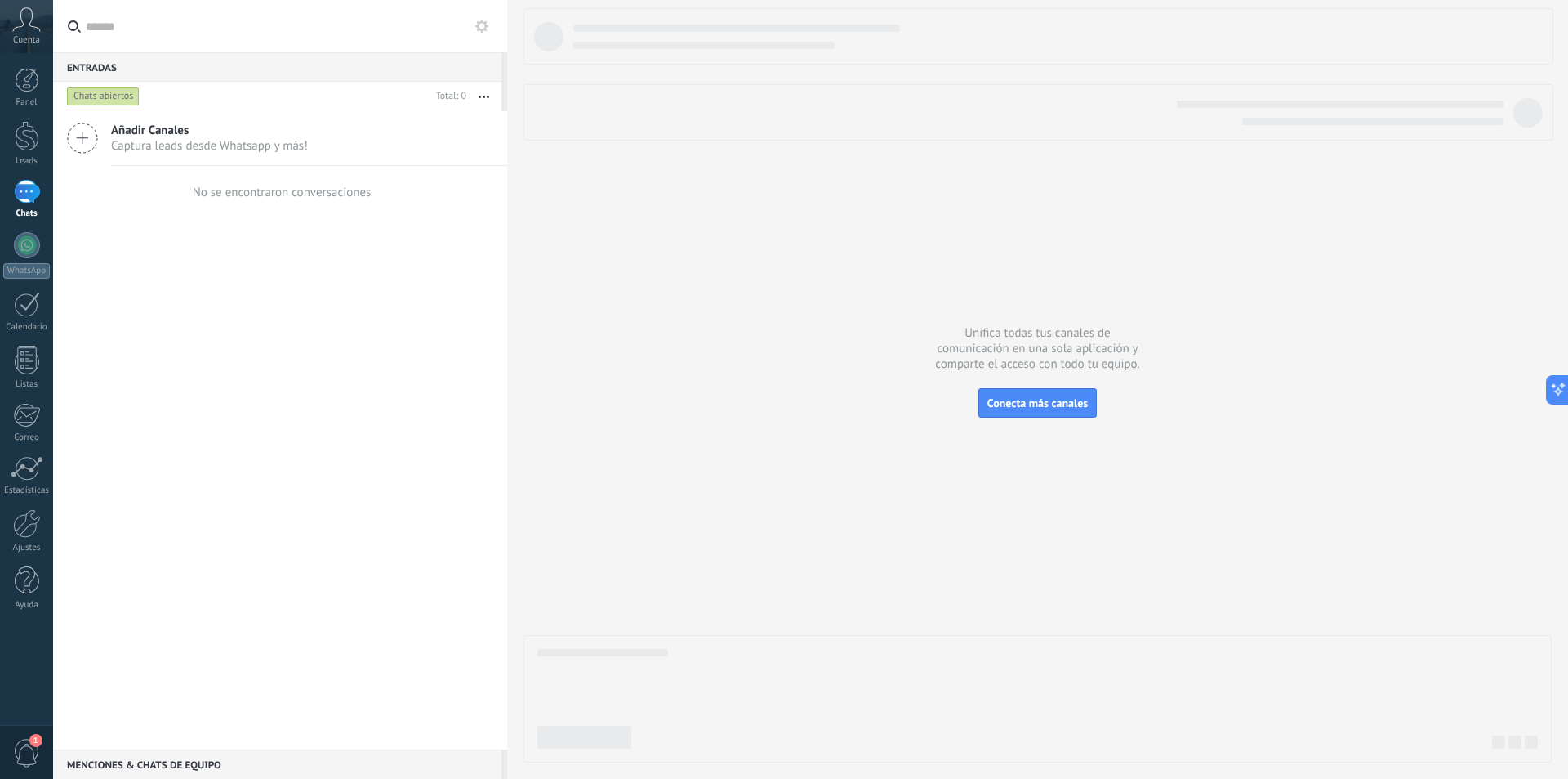
click at [337, 394] on div "Añadir Canales Captura leads desde Whatsapp y más! No se encontraron conversaci…" at bounding box center [279, 430] width 454 height 638
click at [1182, 468] on div at bounding box center [1037, 385] width 1028 height 754
click at [1051, 398] on span "Conecta más canales" at bounding box center [1038, 403] width 100 height 15
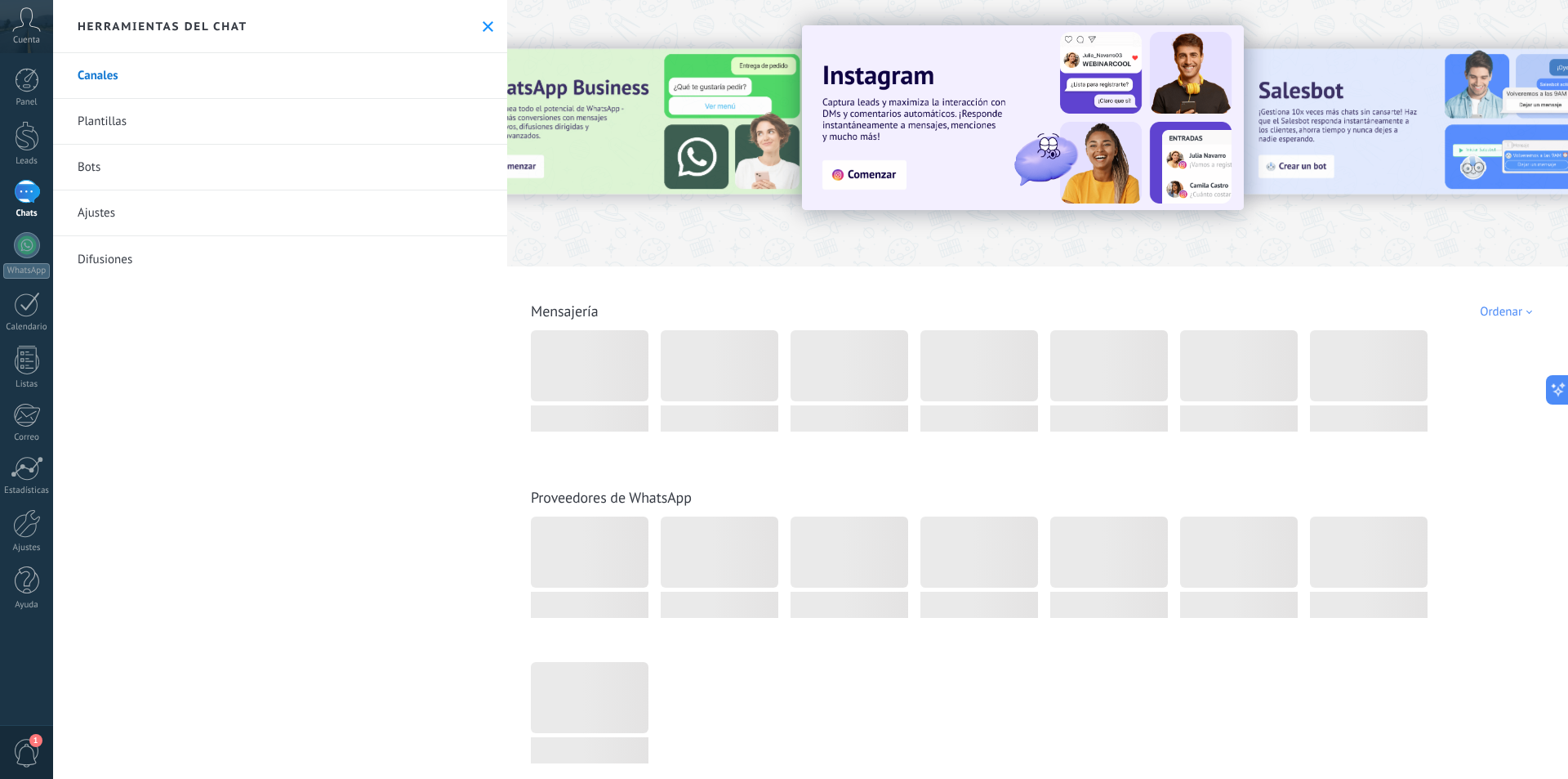
click at [223, 219] on link "Ajustes" at bounding box center [279, 213] width 454 height 46
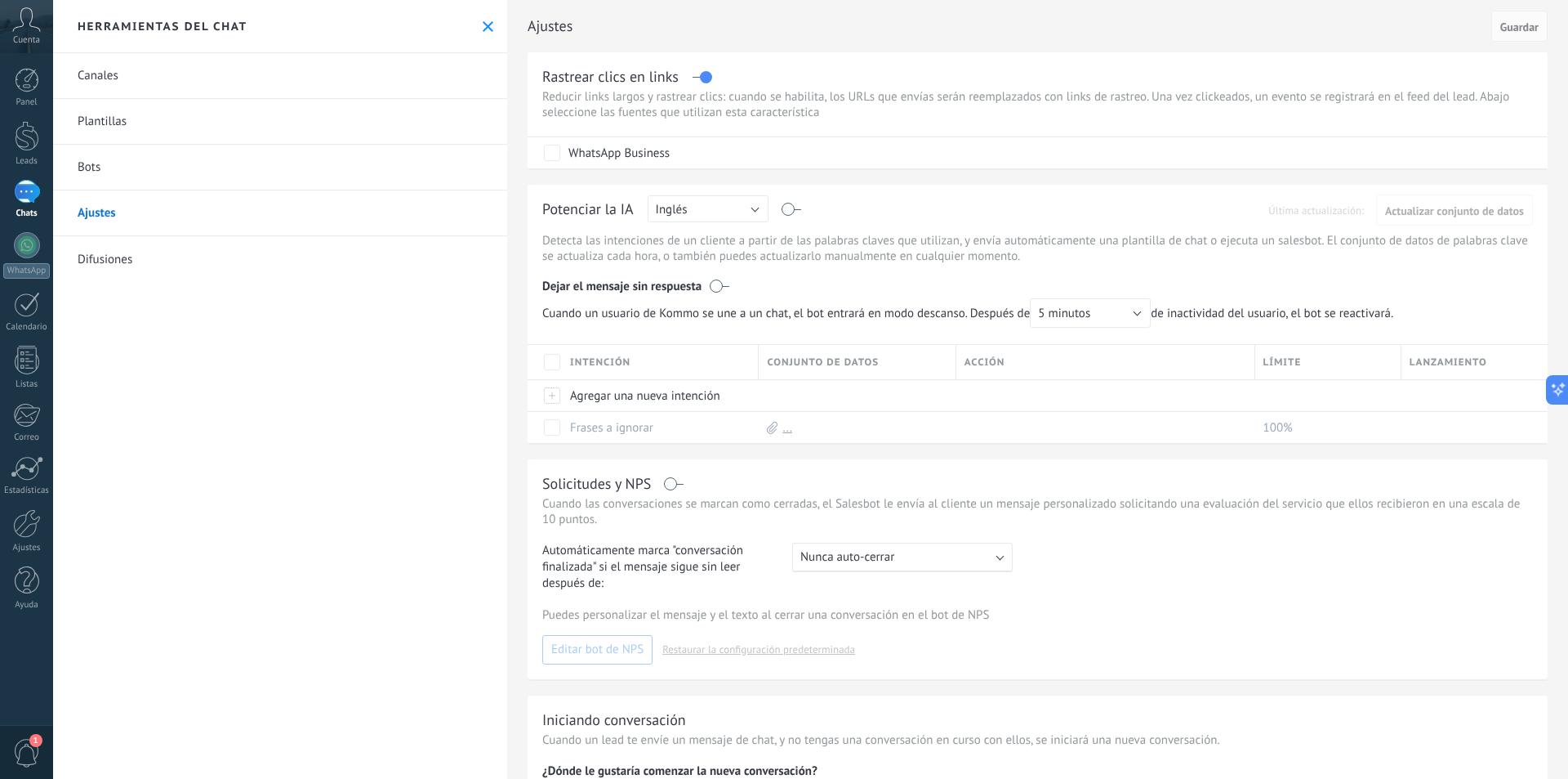
scroll to position [165, 0]
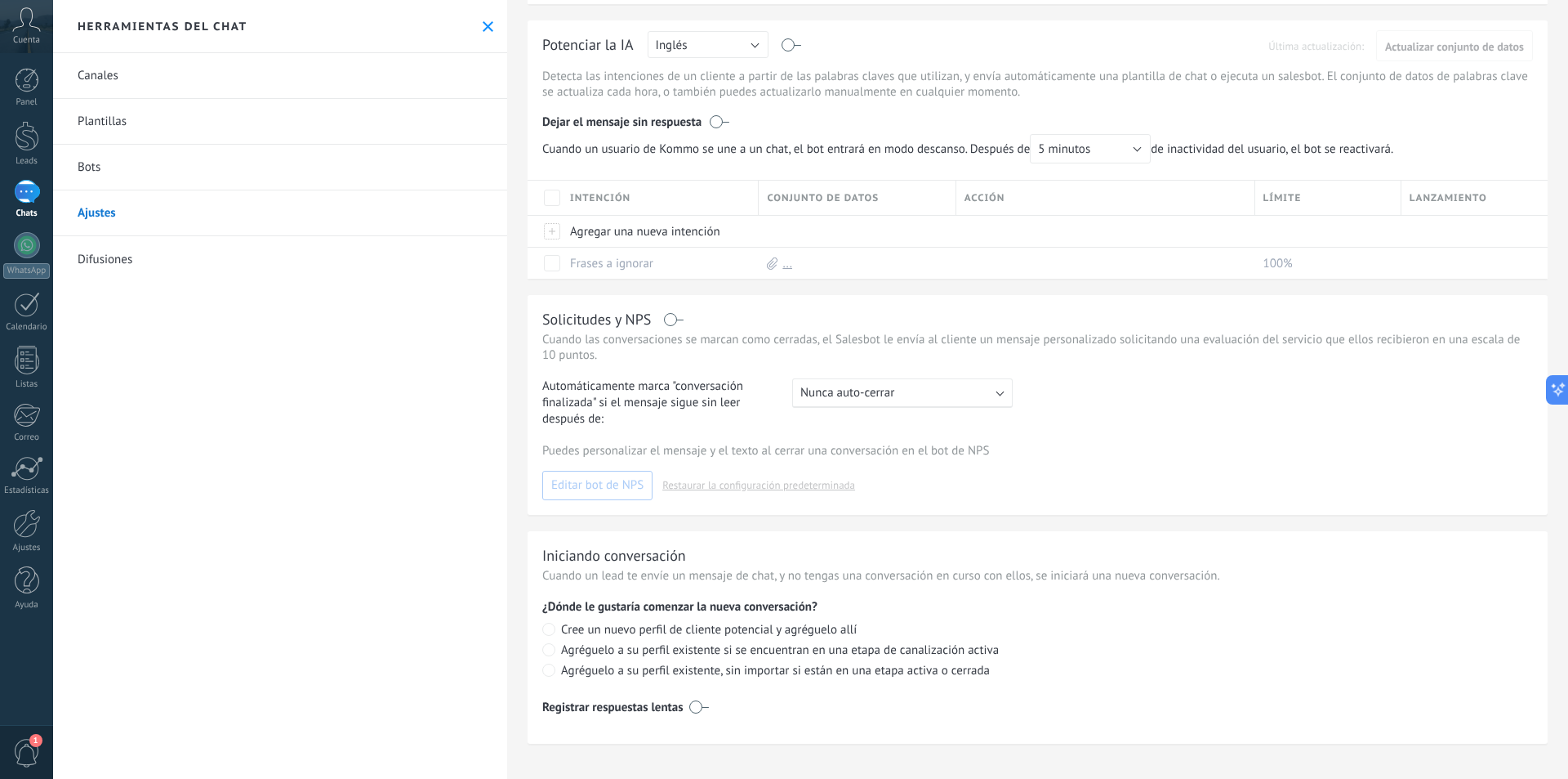
click at [106, 367] on div "Canales Plantillas Bots Ajustes Difusiones" at bounding box center [279, 415] width 454 height 725
click at [28, 197] on div at bounding box center [27, 192] width 26 height 23
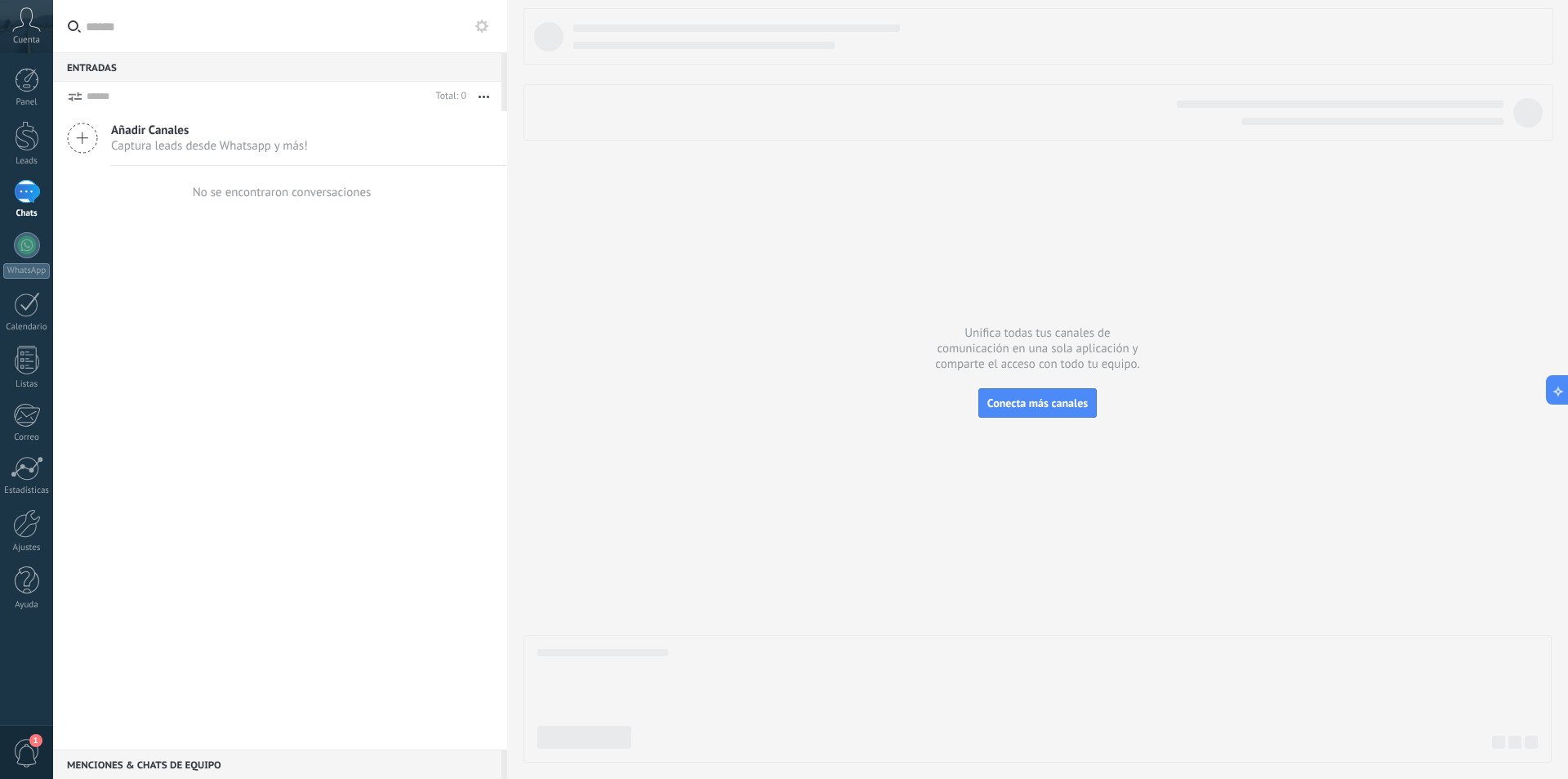
click at [344, 443] on div "Añadir Canales Captura leads desde Whatsapp y más! No se encontraron conversaci…" at bounding box center [279, 430] width 454 height 638
click at [160, 763] on div "Menciones & Chats de equipo 0" at bounding box center [277, 764] width 448 height 29
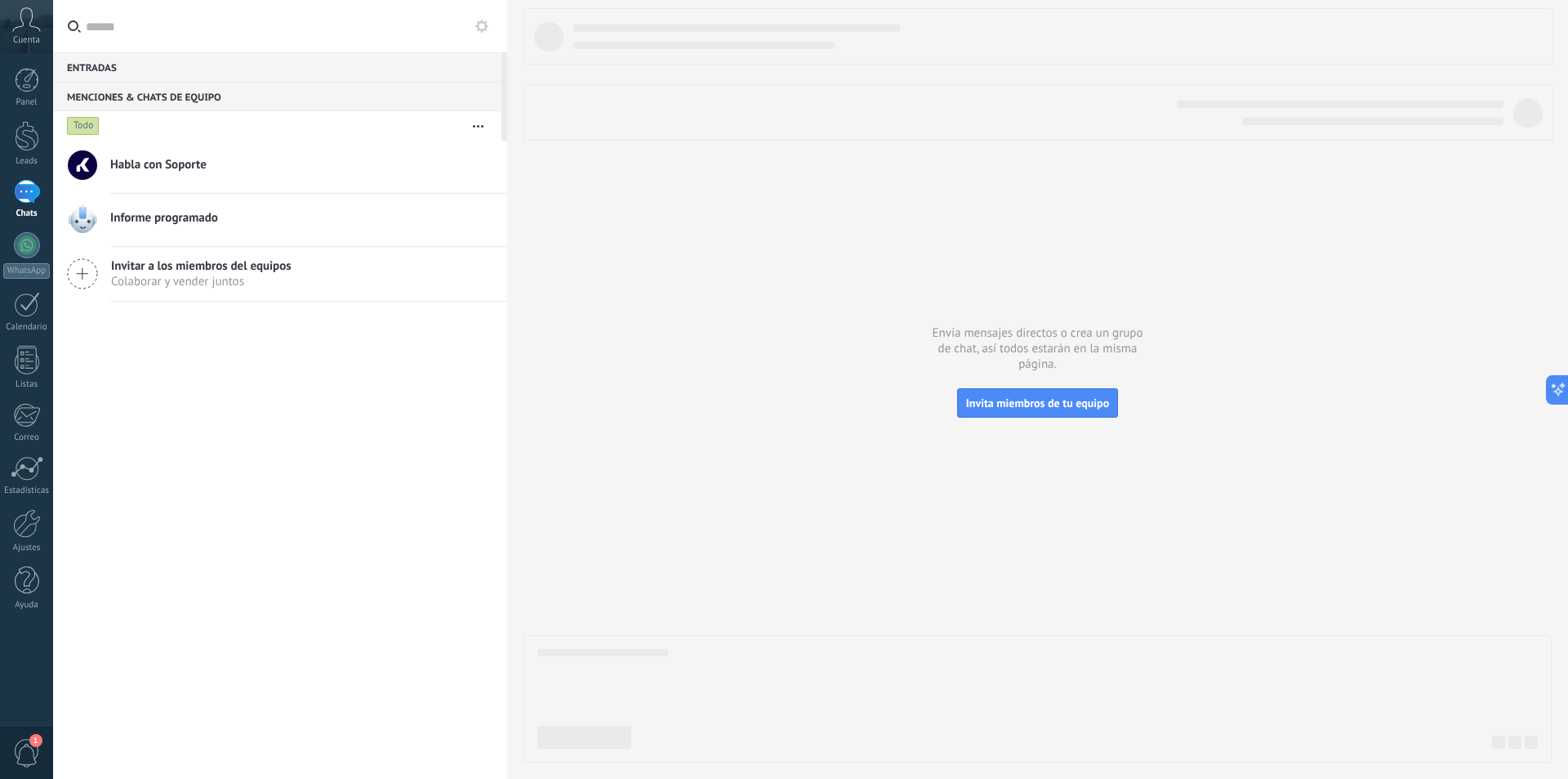
click at [263, 614] on div "Habla con Soporte Informe programado Invitar a los miembros del equipos Colabor…" at bounding box center [279, 459] width 454 height 638
click at [186, 146] on link "Habla con Soporte" at bounding box center [279, 167] width 454 height 52
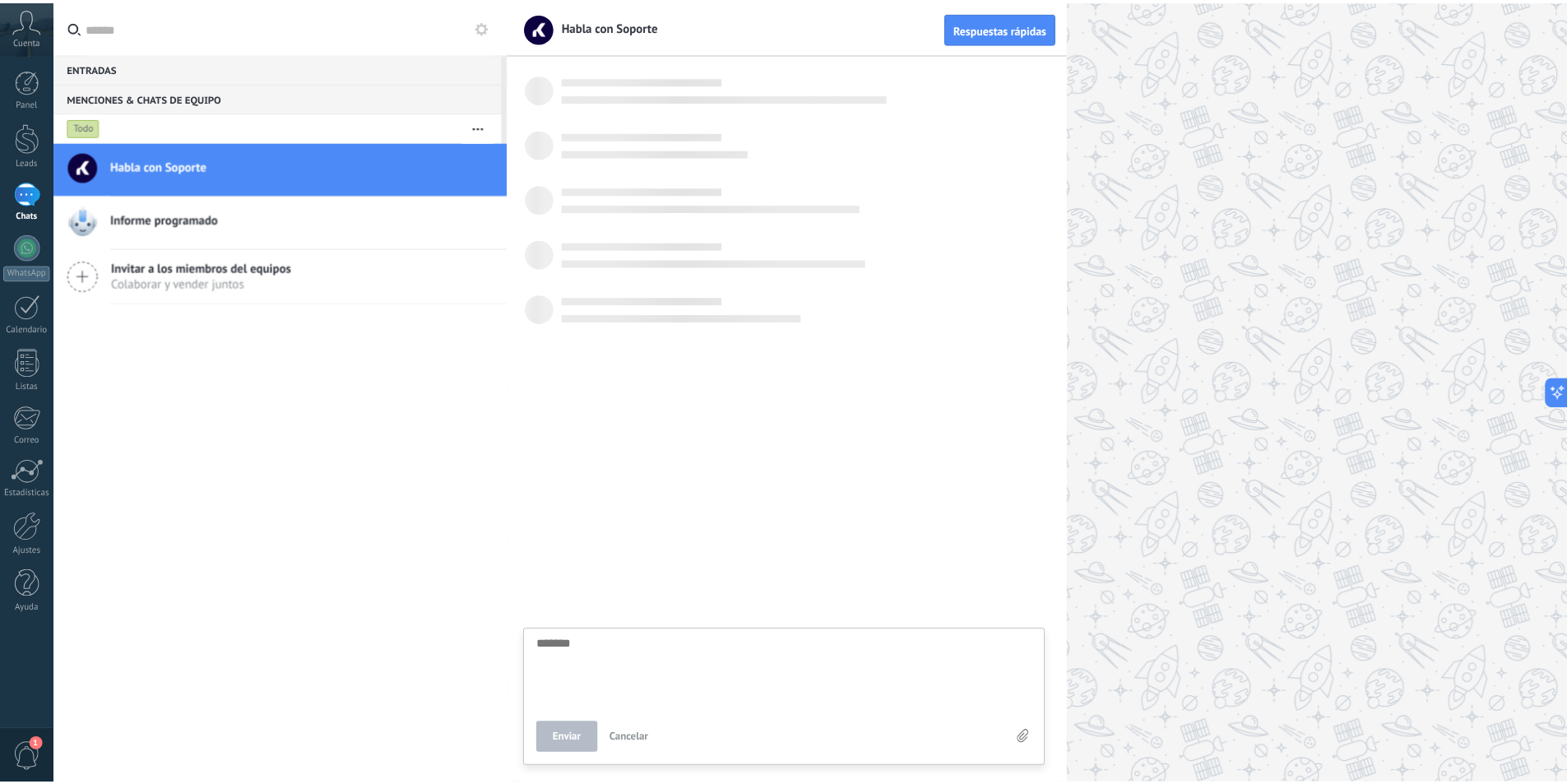
scroll to position [16, 0]
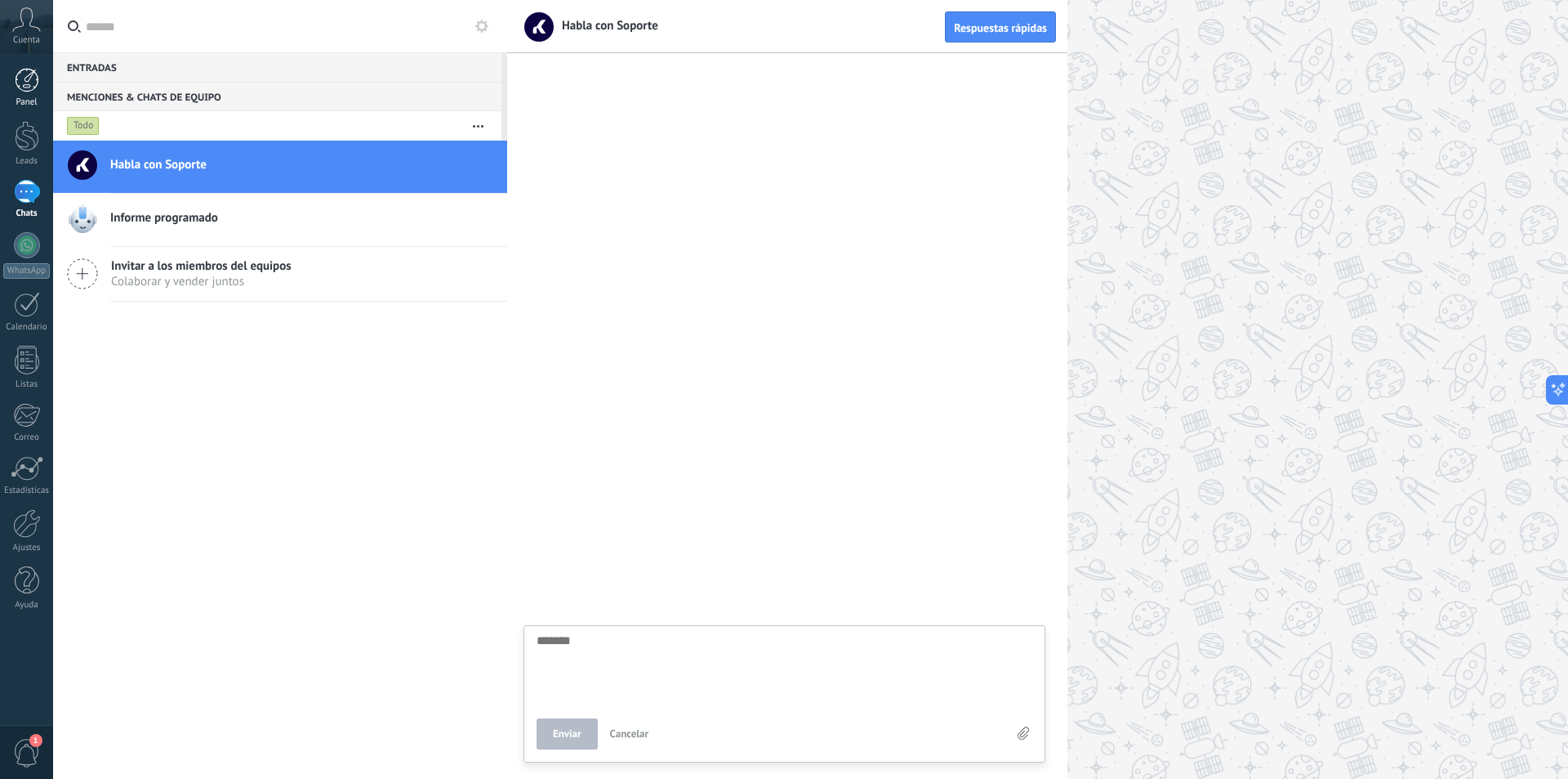
click at [18, 85] on div at bounding box center [27, 79] width 24 height 24
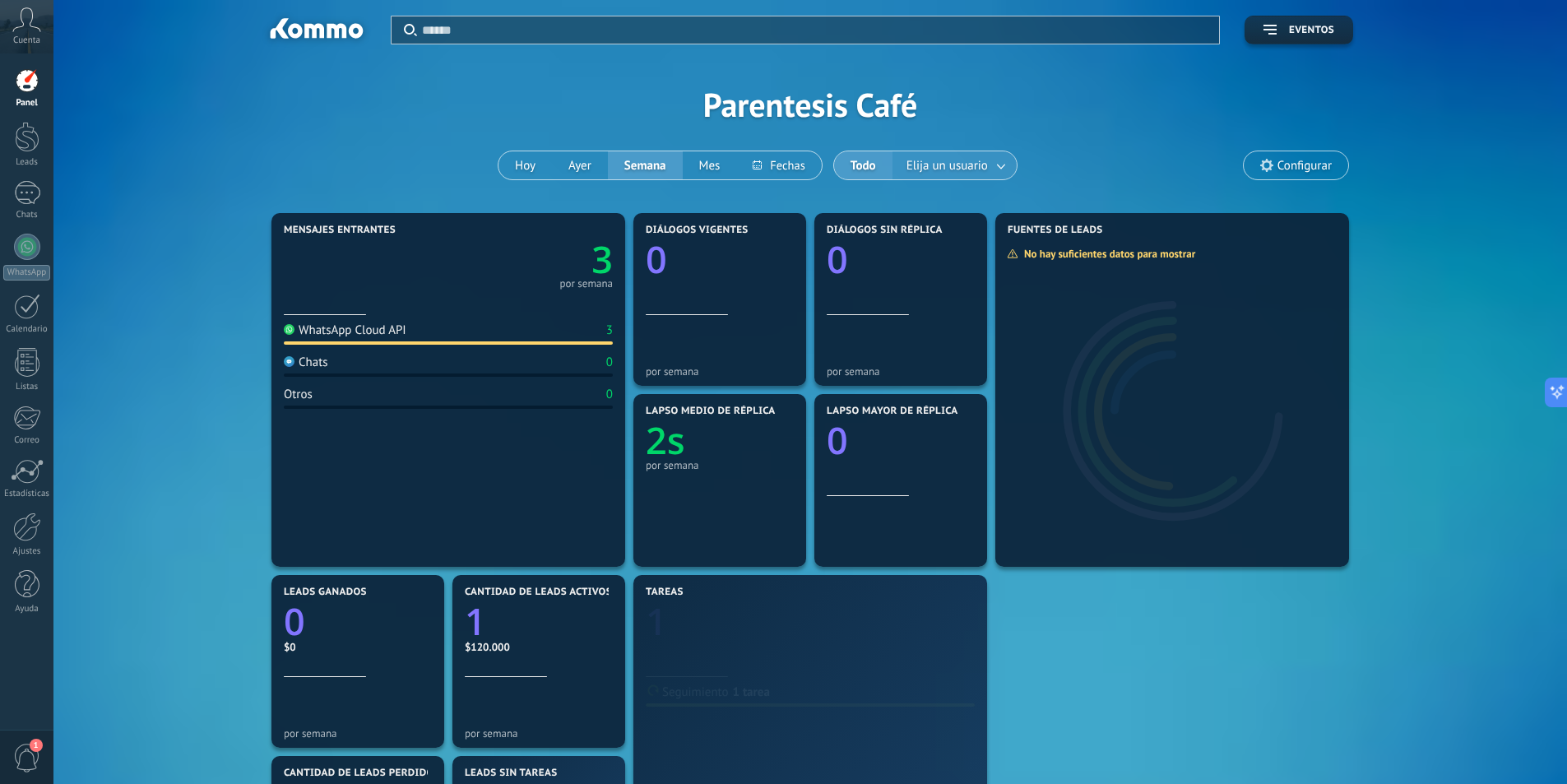
click at [923, 169] on span "Elija un usuario" at bounding box center [947, 166] width 88 height 22
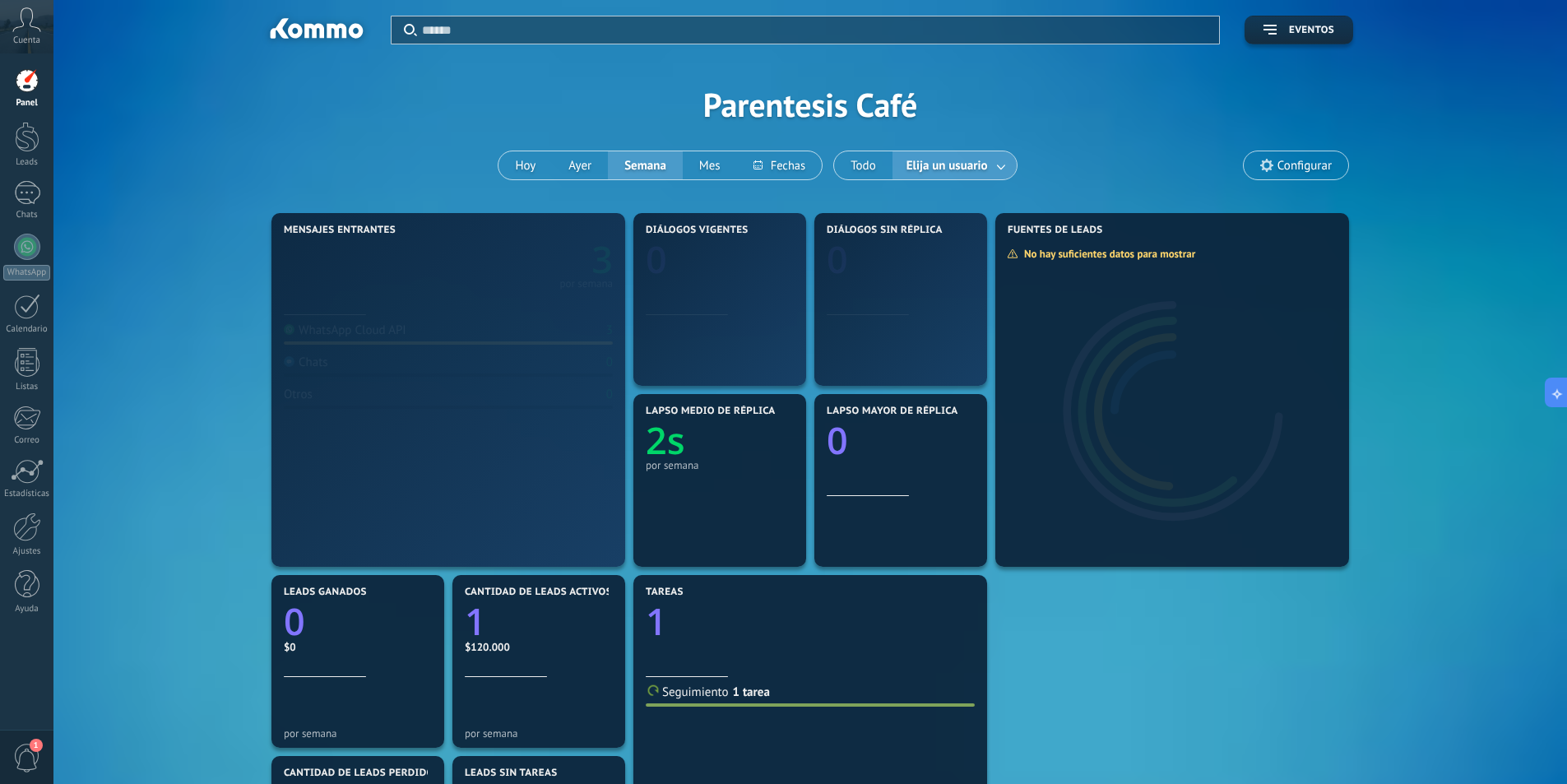
click at [1004, 159] on link at bounding box center [1002, 166] width 29 height 27
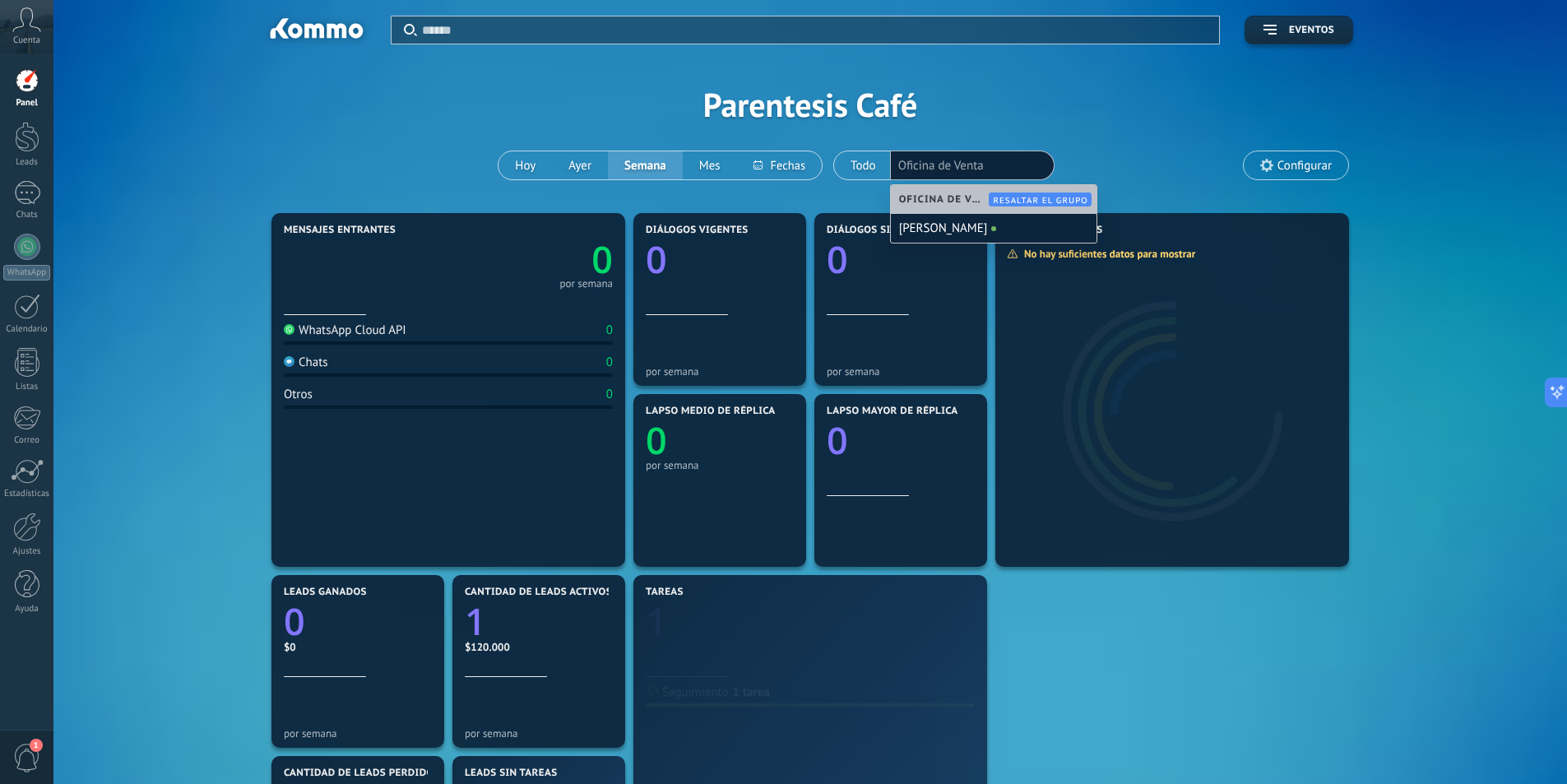
click at [1126, 137] on div "Aplicar Eventos Parentesis Café Hoy Ayer Semana Mes Todo Elija un usuario Ofici…" at bounding box center [810, 104] width 1464 height 209
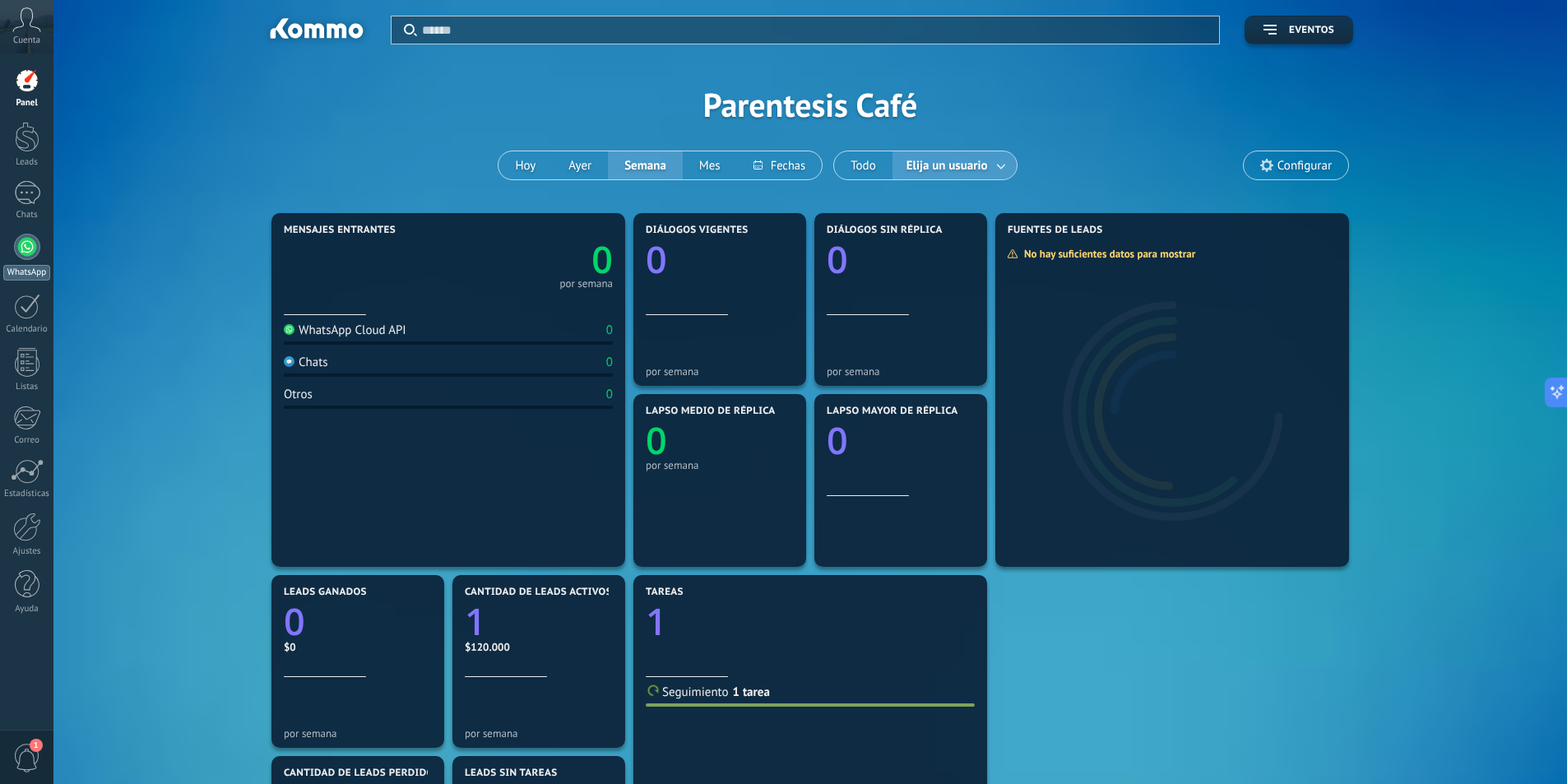
click at [31, 256] on div at bounding box center [27, 246] width 26 height 26
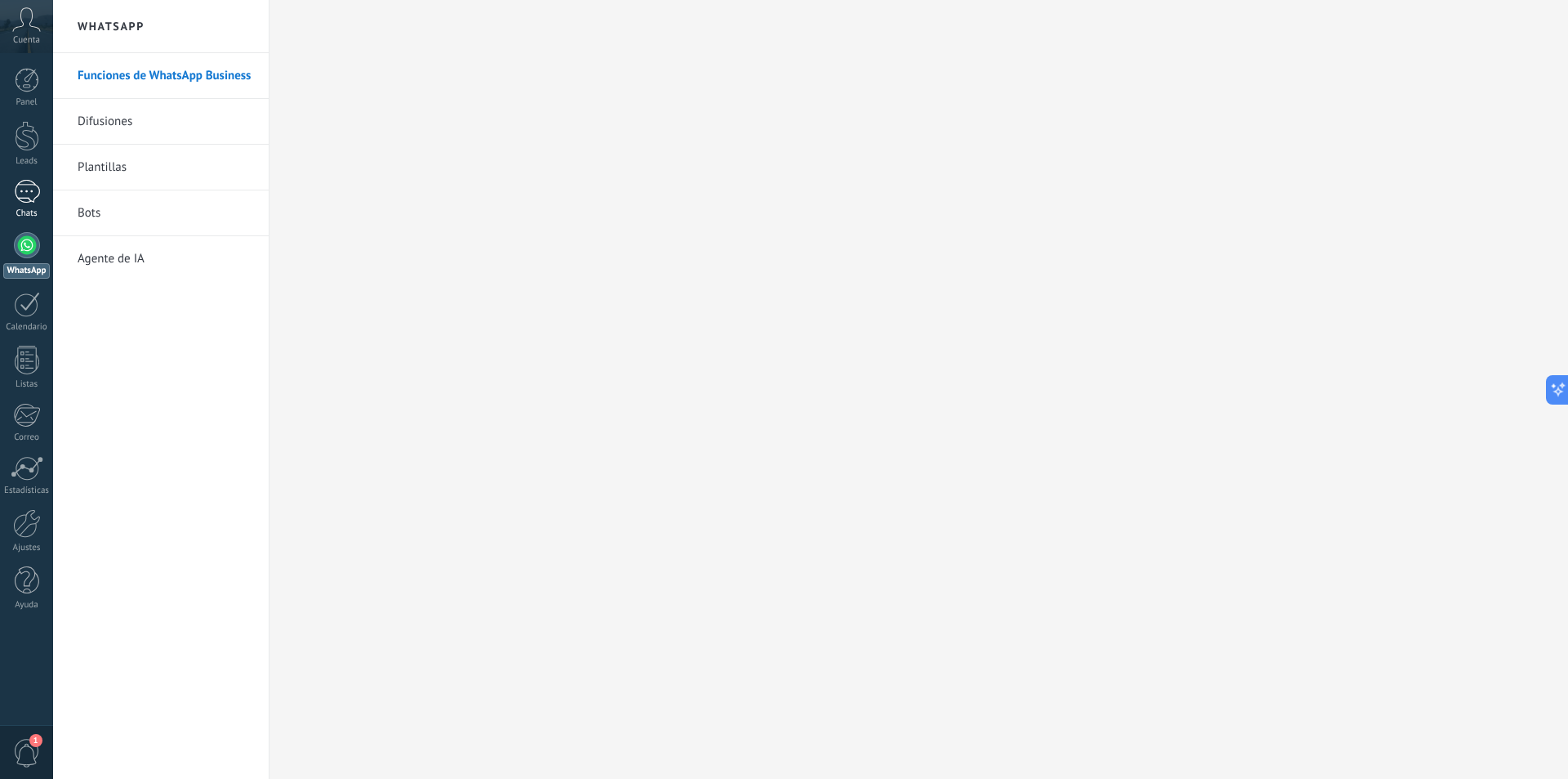
click at [22, 185] on div at bounding box center [27, 192] width 26 height 23
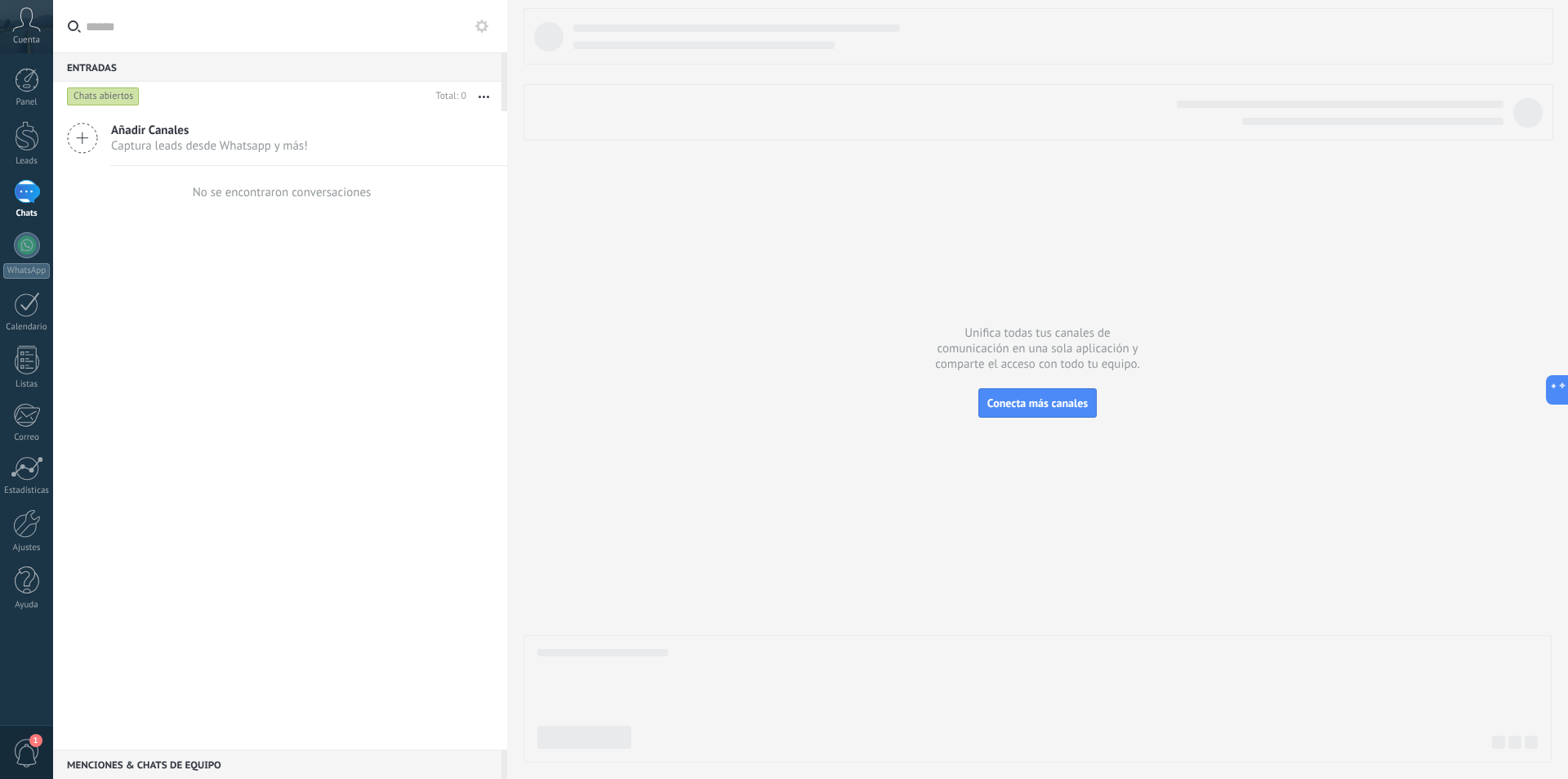
click at [481, 96] on icon "button" at bounding box center [483, 96] width 11 height 3
click at [449, 278] on div "Destacados" at bounding box center [429, 293] width 143 height 33
click at [486, 92] on button "button" at bounding box center [484, 96] width 35 height 29
click at [457, 228] on span "Más recientes" at bounding box center [423, 228] width 72 height 33
click at [385, 367] on div "Añadir Canales Captura leads desde Whatsapp y más! No se encontraron conversaci…" at bounding box center [279, 430] width 454 height 638
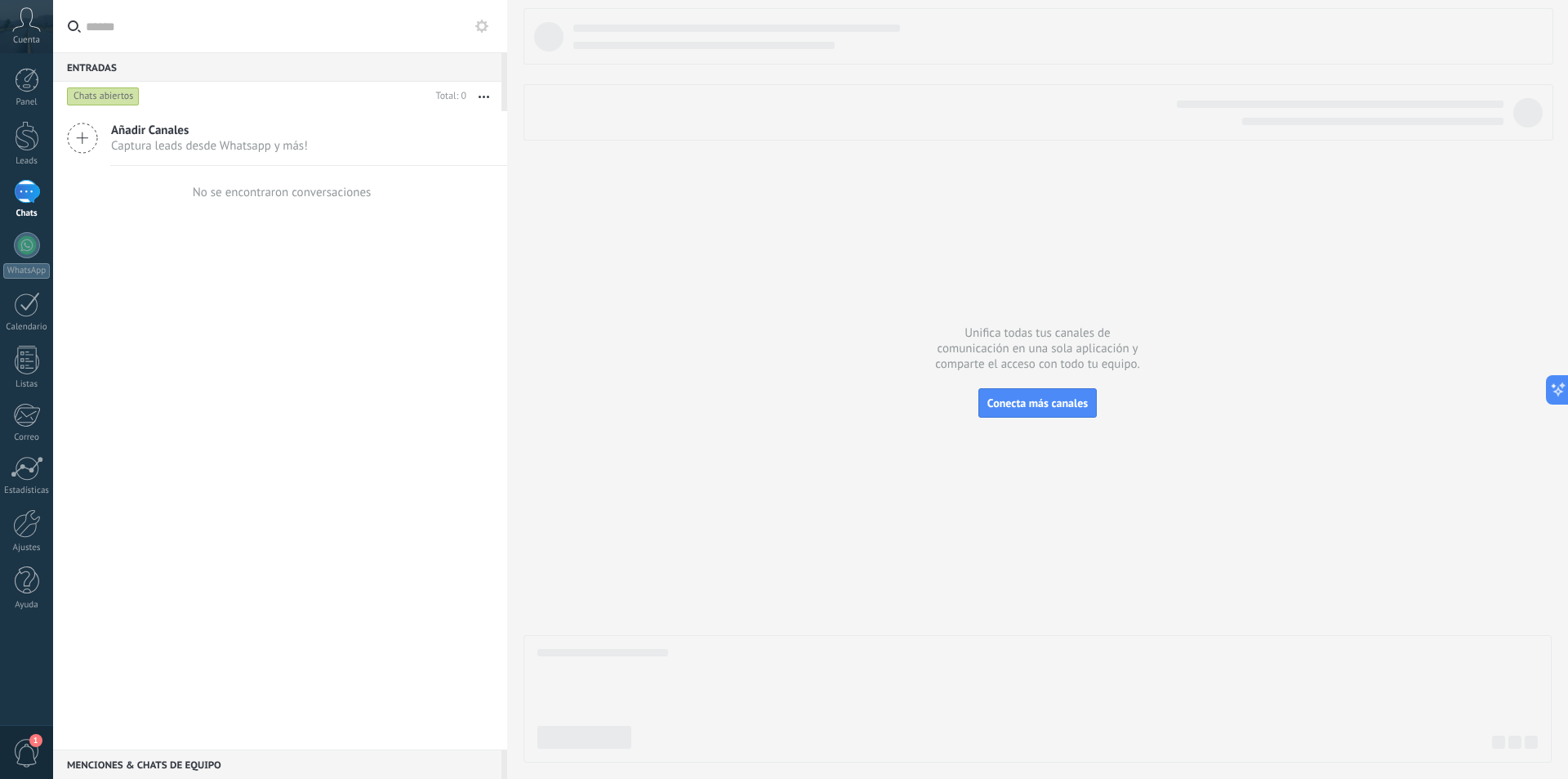
click at [99, 95] on div "Chats abiertos" at bounding box center [103, 96] width 73 height 19
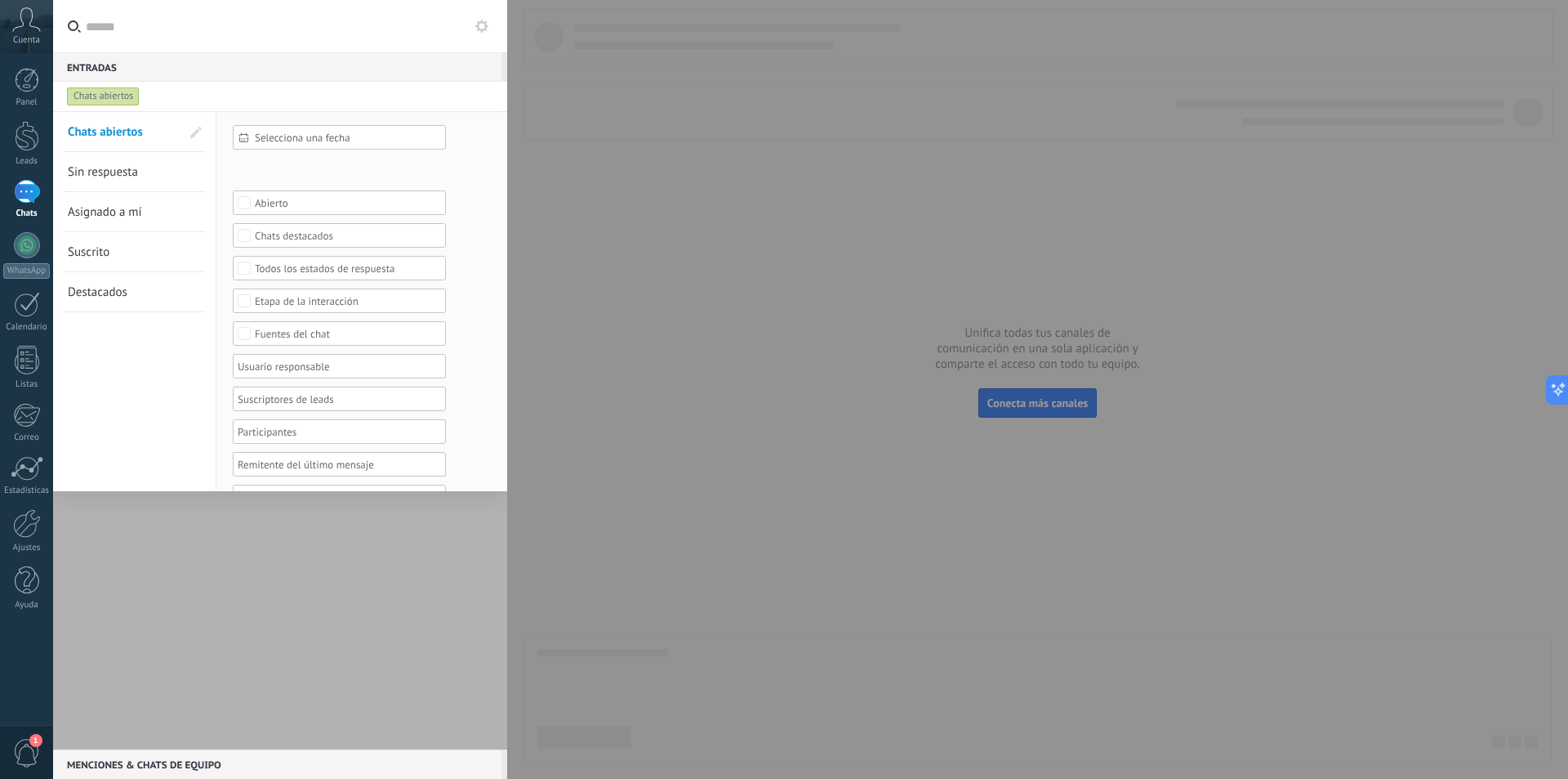
click at [110, 162] on link "Sin respuesta" at bounding box center [124, 172] width 113 height 39
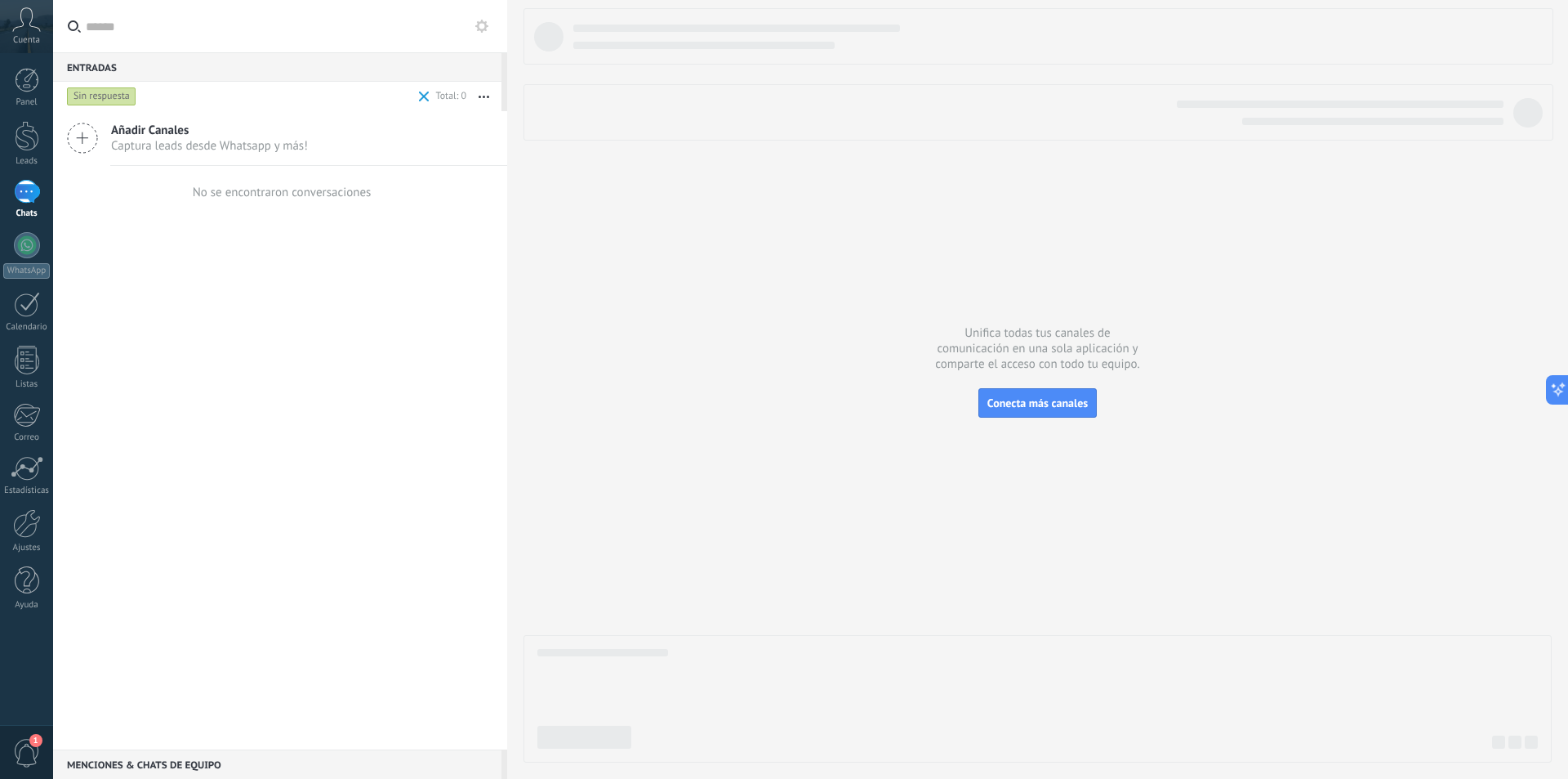
click at [118, 100] on div "Sin respuesta" at bounding box center [101, 96] width 69 height 19
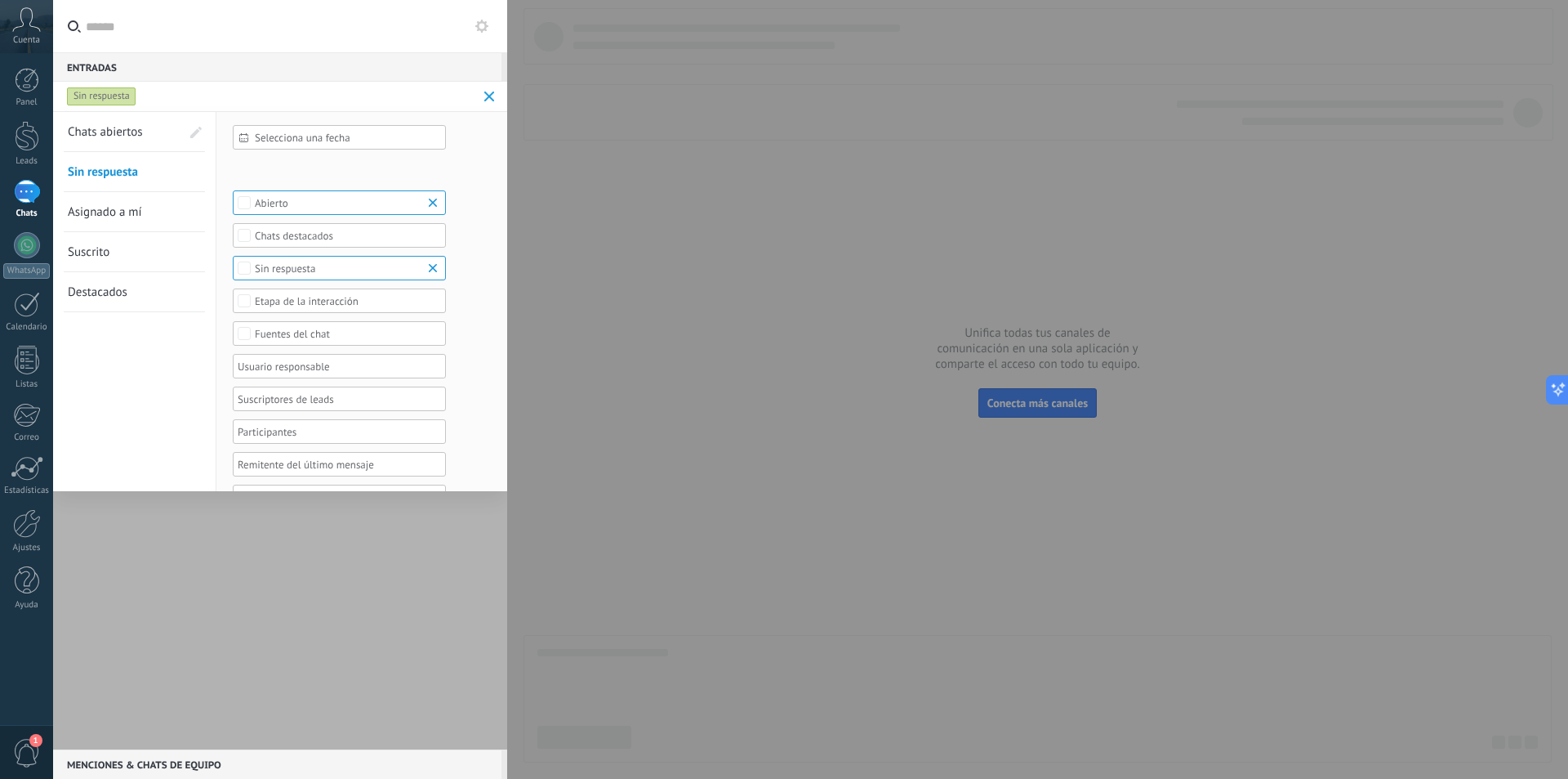
click at [128, 132] on span "Chats abiertos" at bounding box center [105, 131] width 75 height 16
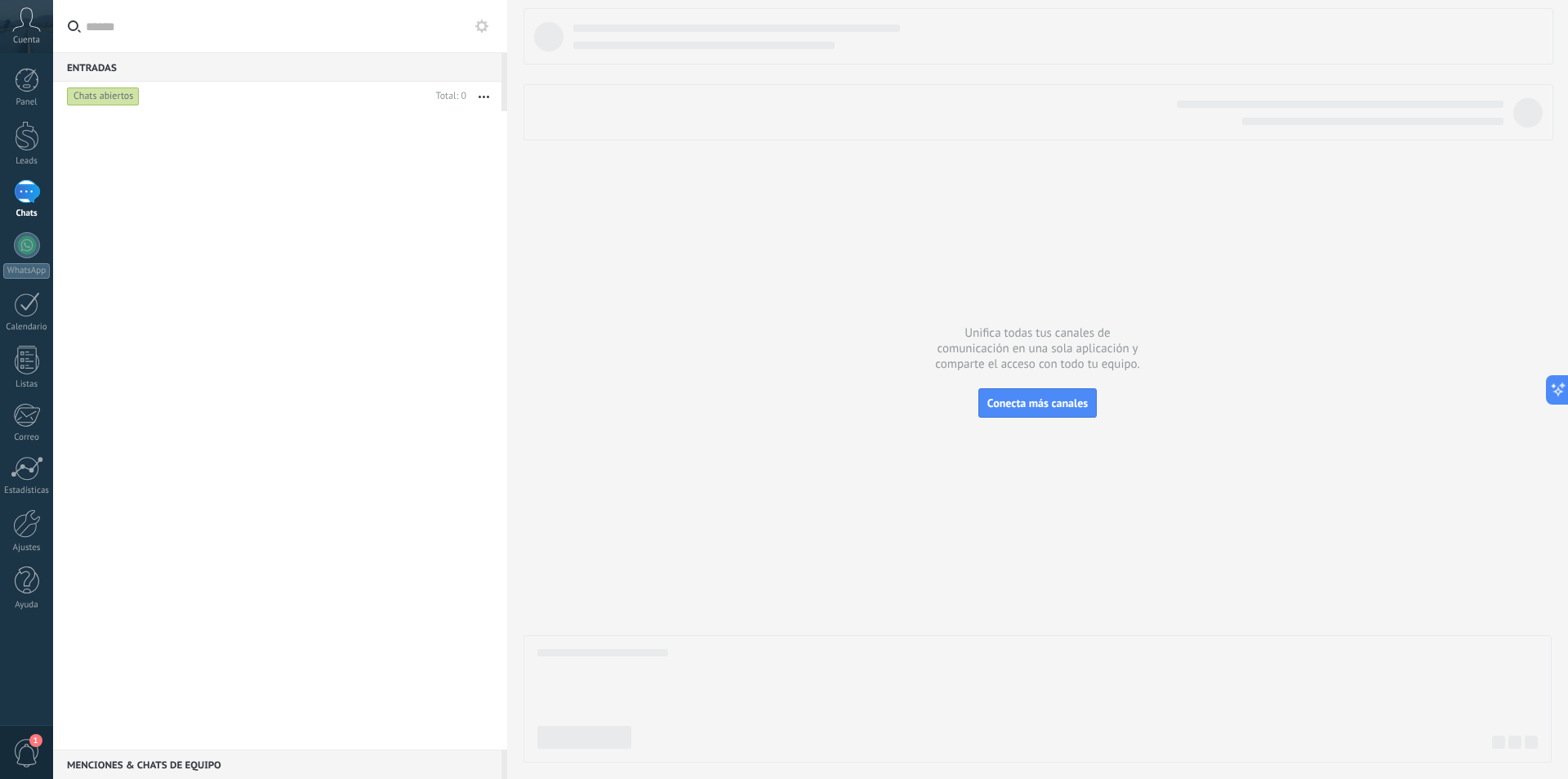
click at [229, 400] on div at bounding box center [279, 430] width 454 height 638
click at [159, 151] on span "Captura leads desde Whatsapp y más!" at bounding box center [209, 146] width 197 height 16
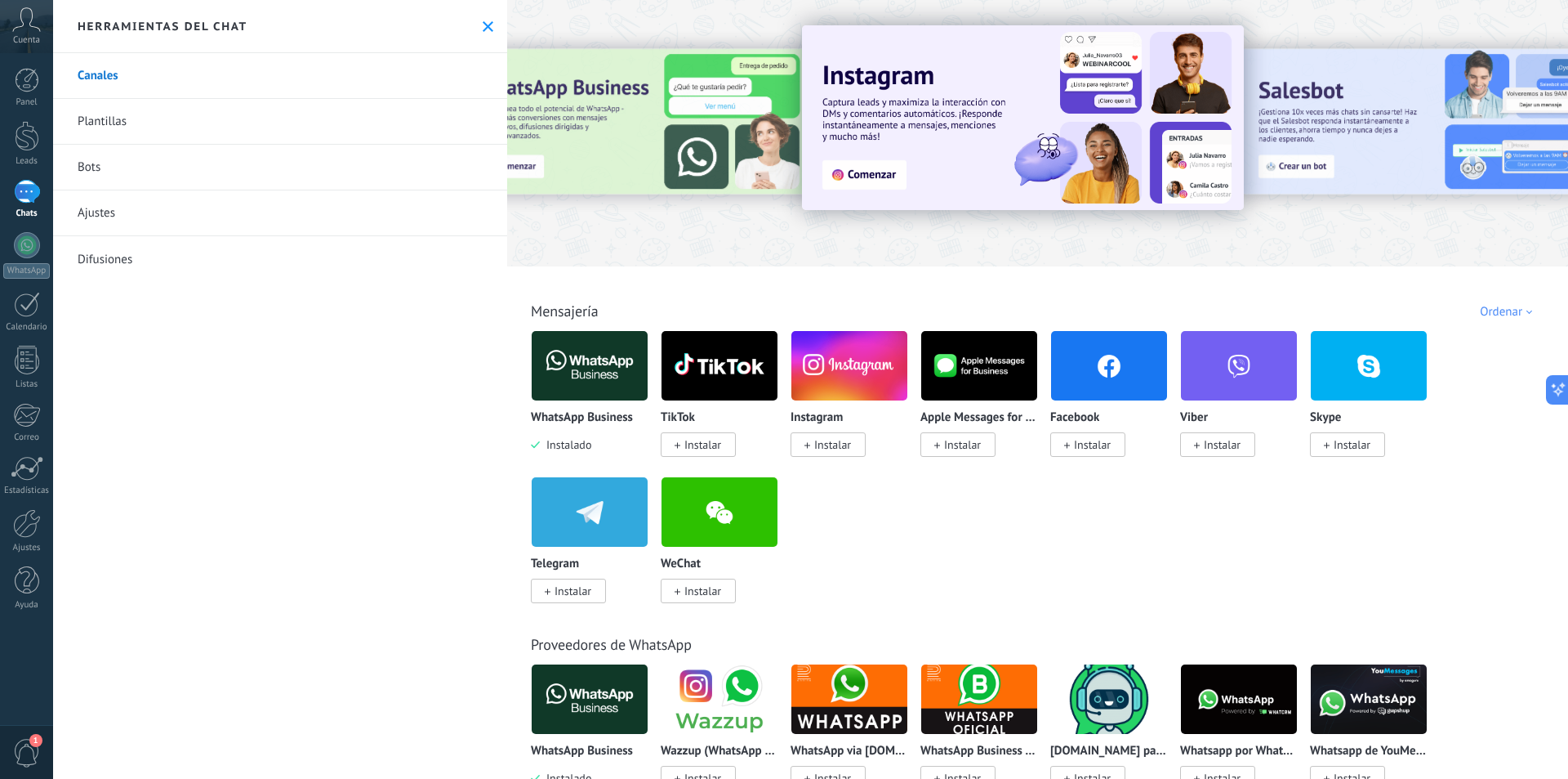
click at [483, 24] on icon at bounding box center [488, 26] width 11 height 11
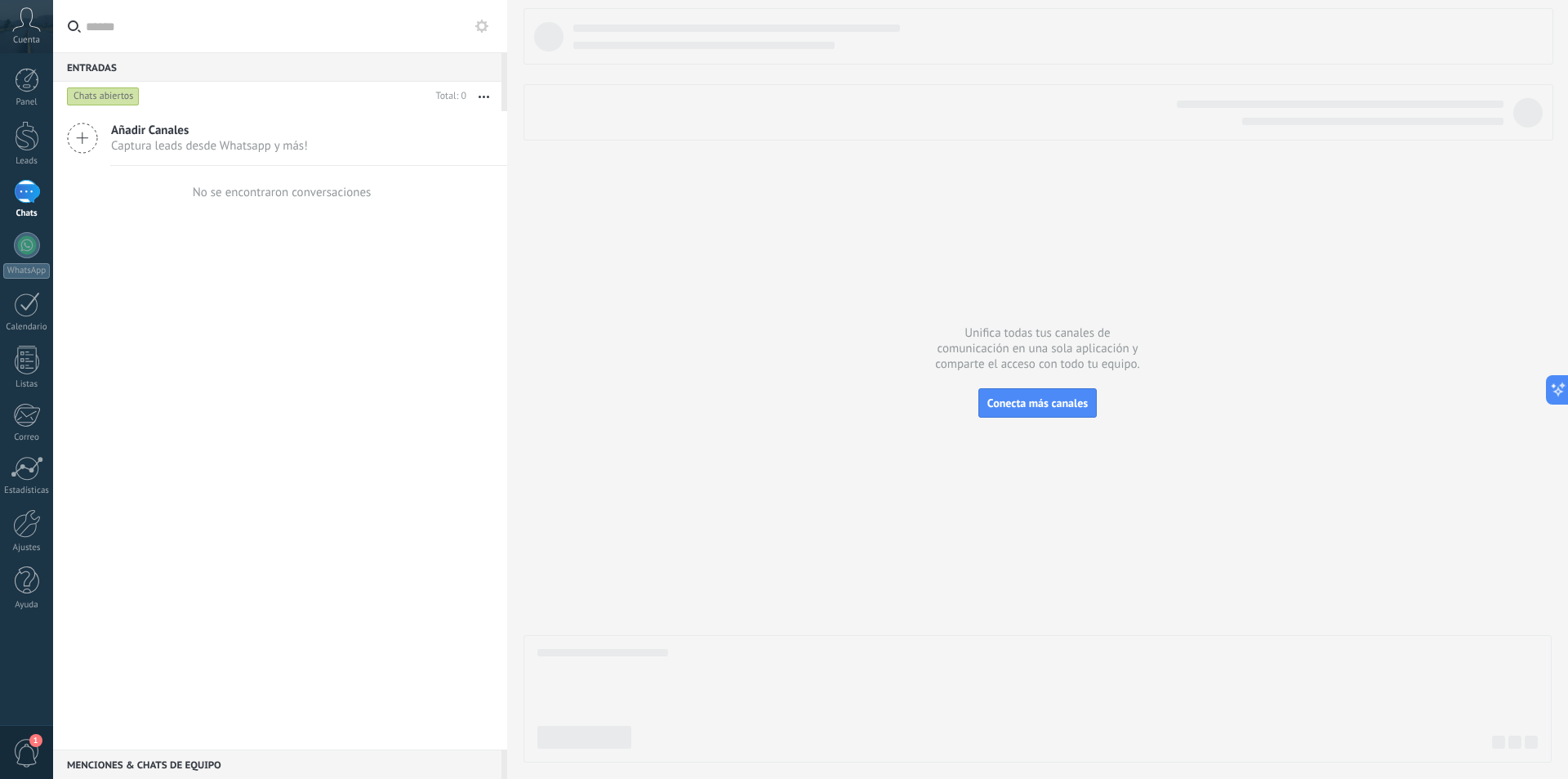
click at [23, 754] on span "1" at bounding box center [27, 753] width 28 height 28
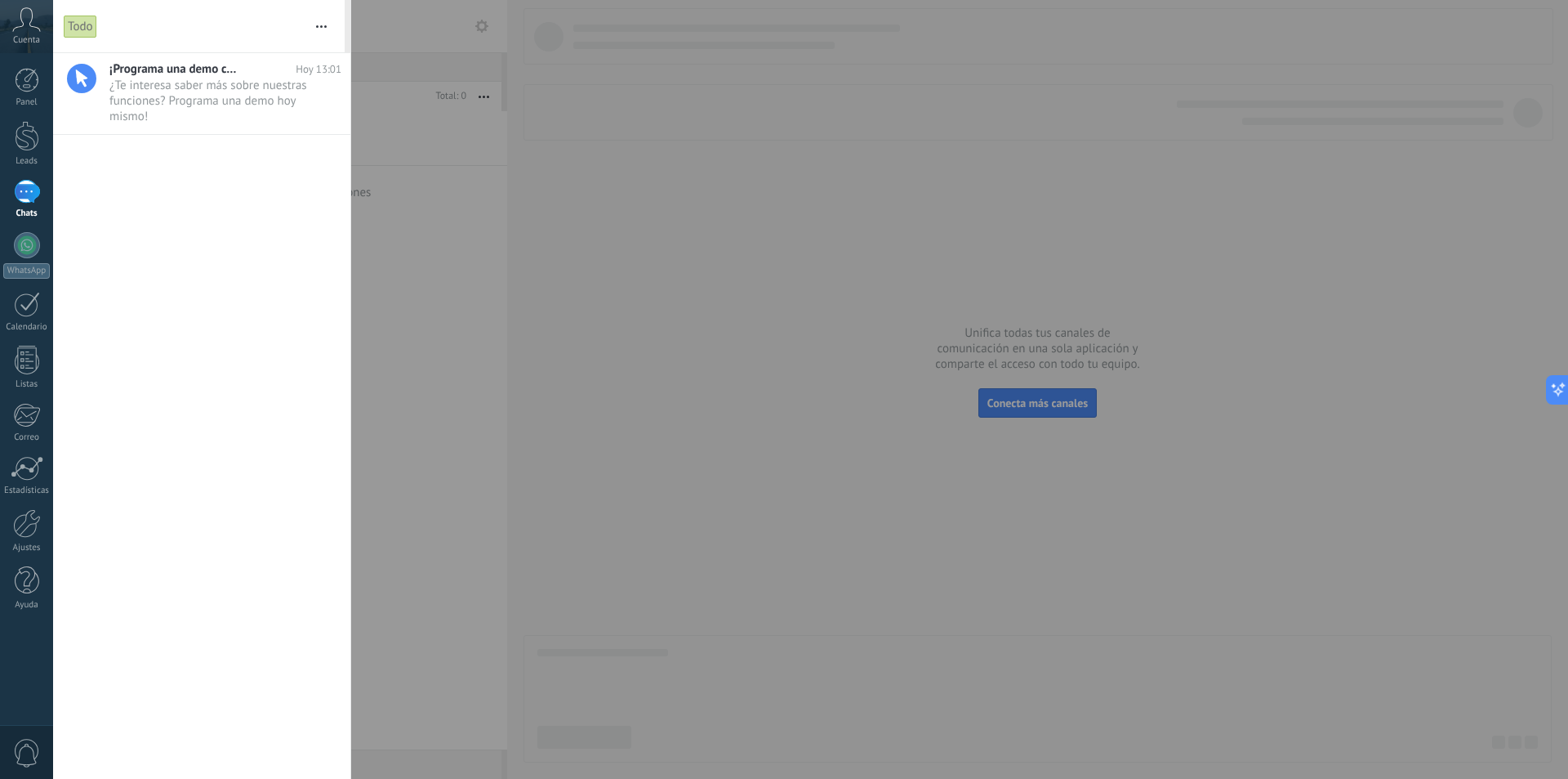
click at [438, 474] on div at bounding box center [784, 389] width 1568 height 779
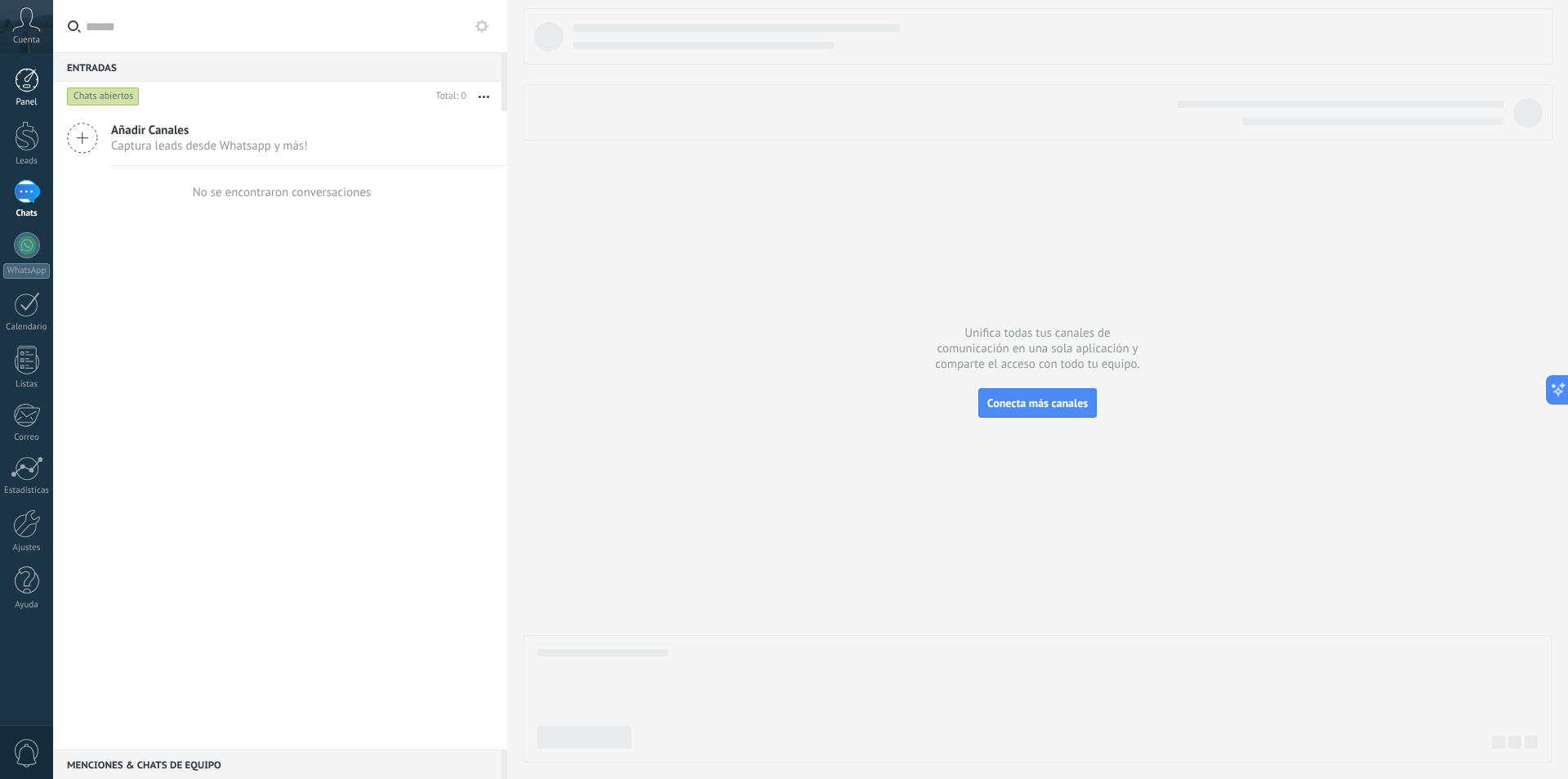
click at [25, 83] on div at bounding box center [27, 79] width 24 height 24
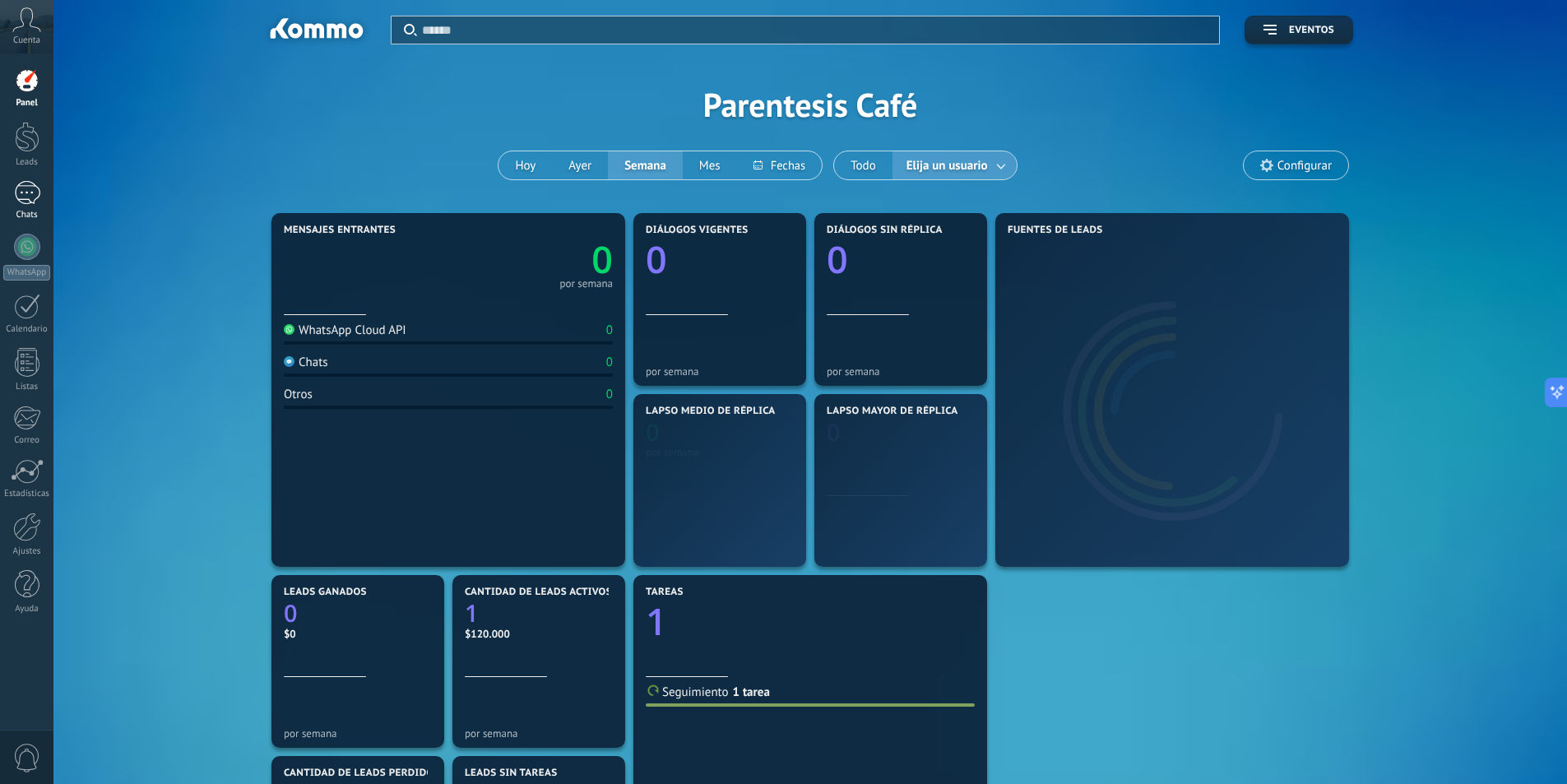
click at [28, 197] on div at bounding box center [27, 193] width 26 height 24
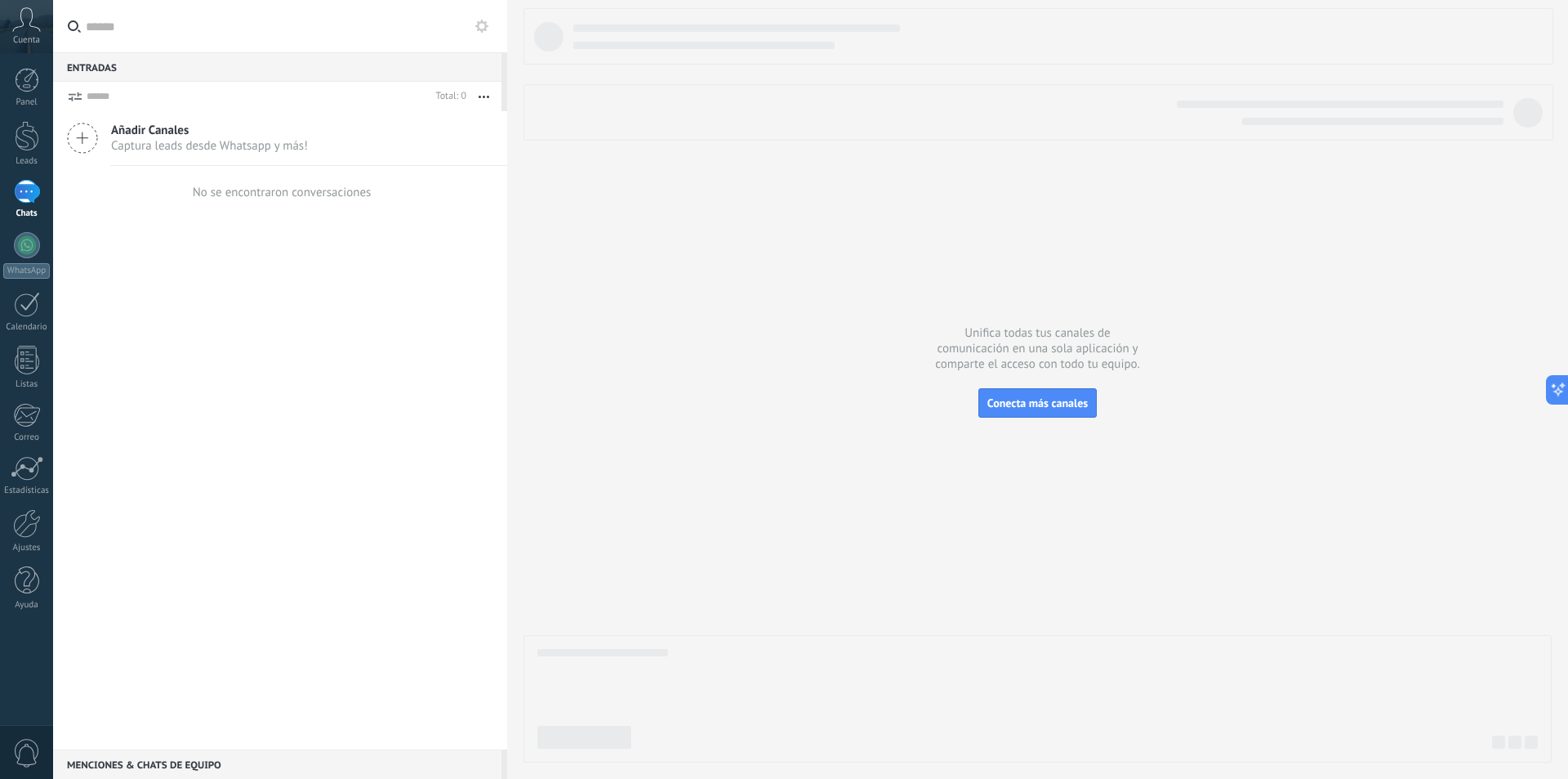
click at [483, 101] on button "button" at bounding box center [484, 96] width 35 height 29
click at [483, 95] on icon "button" at bounding box center [483, 96] width 11 height 3
click at [332, 270] on div "Añadir Canales Captura leads desde Whatsapp y más! No se encontraron conversaci…" at bounding box center [279, 430] width 454 height 638
click at [1555, 388] on button at bounding box center [1554, 389] width 29 height 29
type textarea "*******"
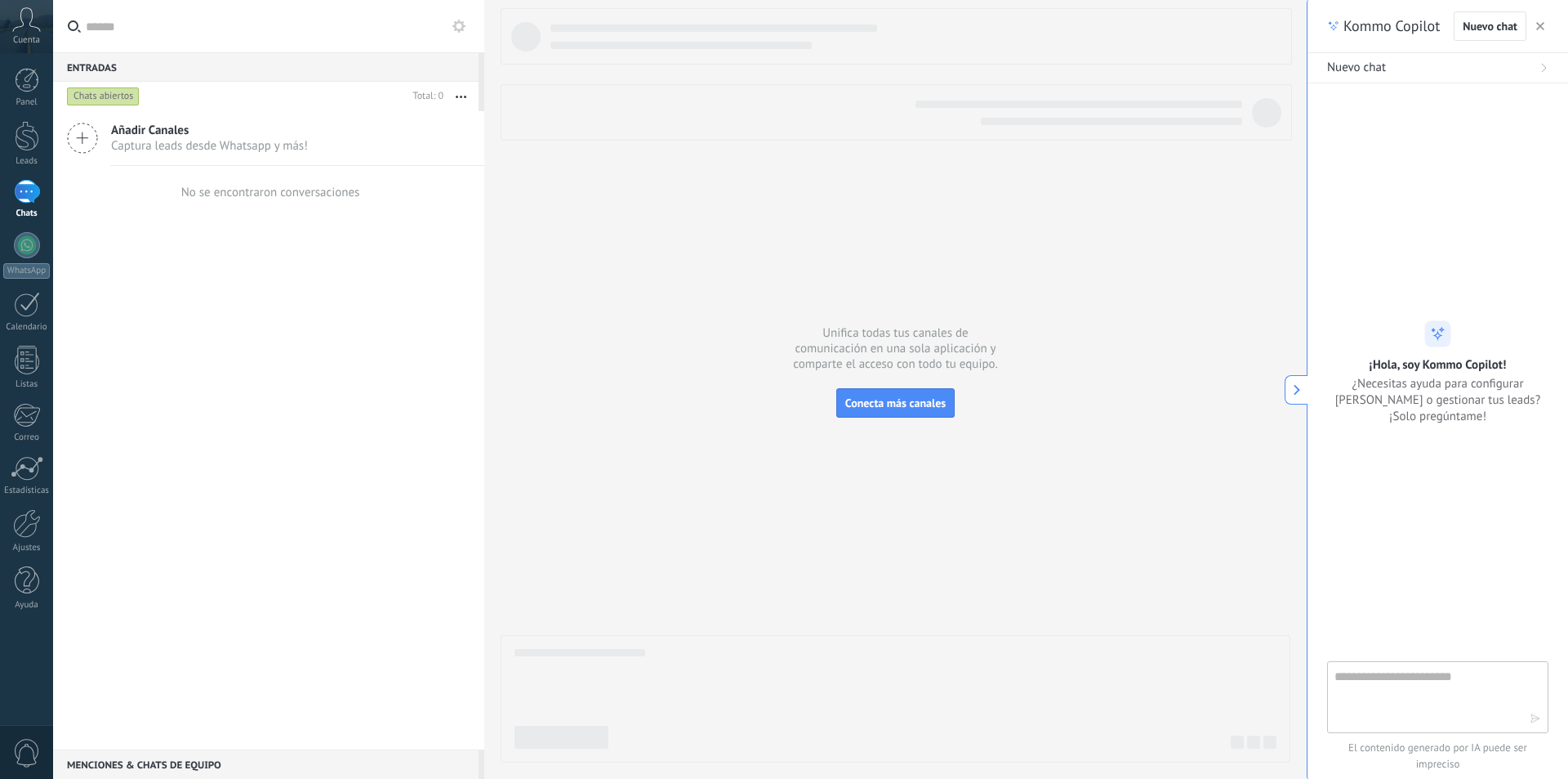
scroll to position [16, 0]
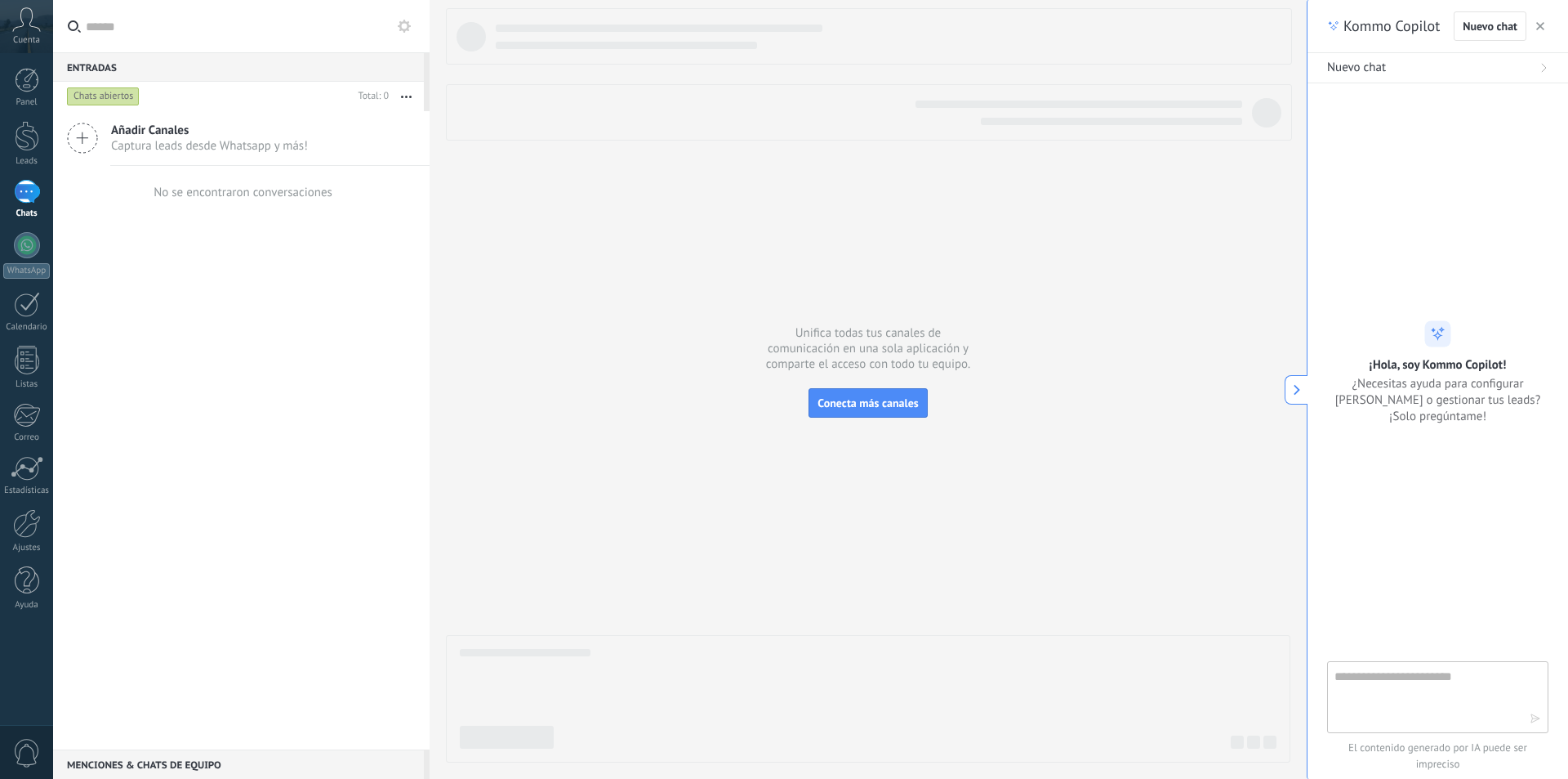
click at [1425, 687] on textarea at bounding box center [1427, 696] width 184 height 59
type textarea "**********"
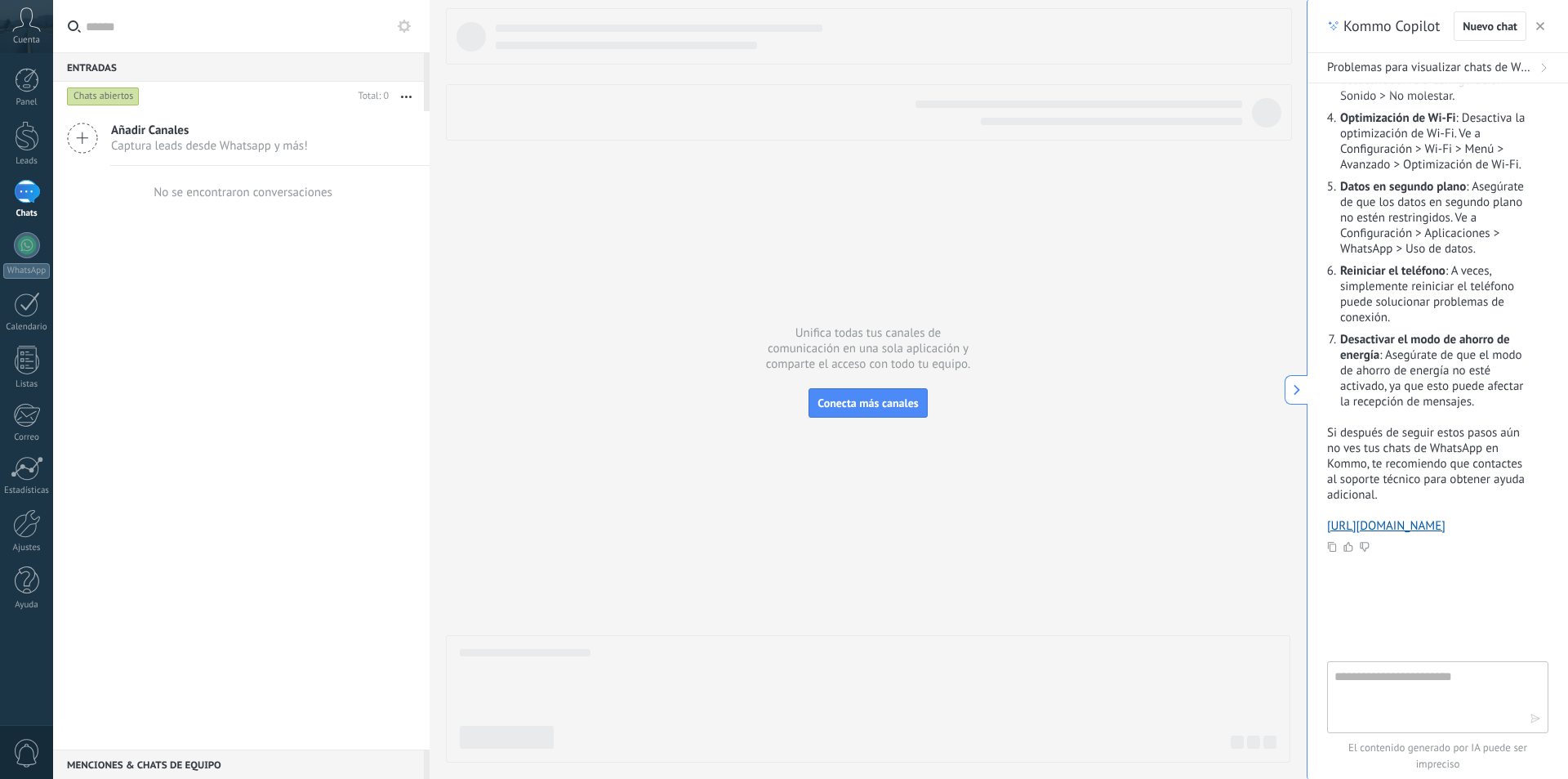
scroll to position [78, 0]
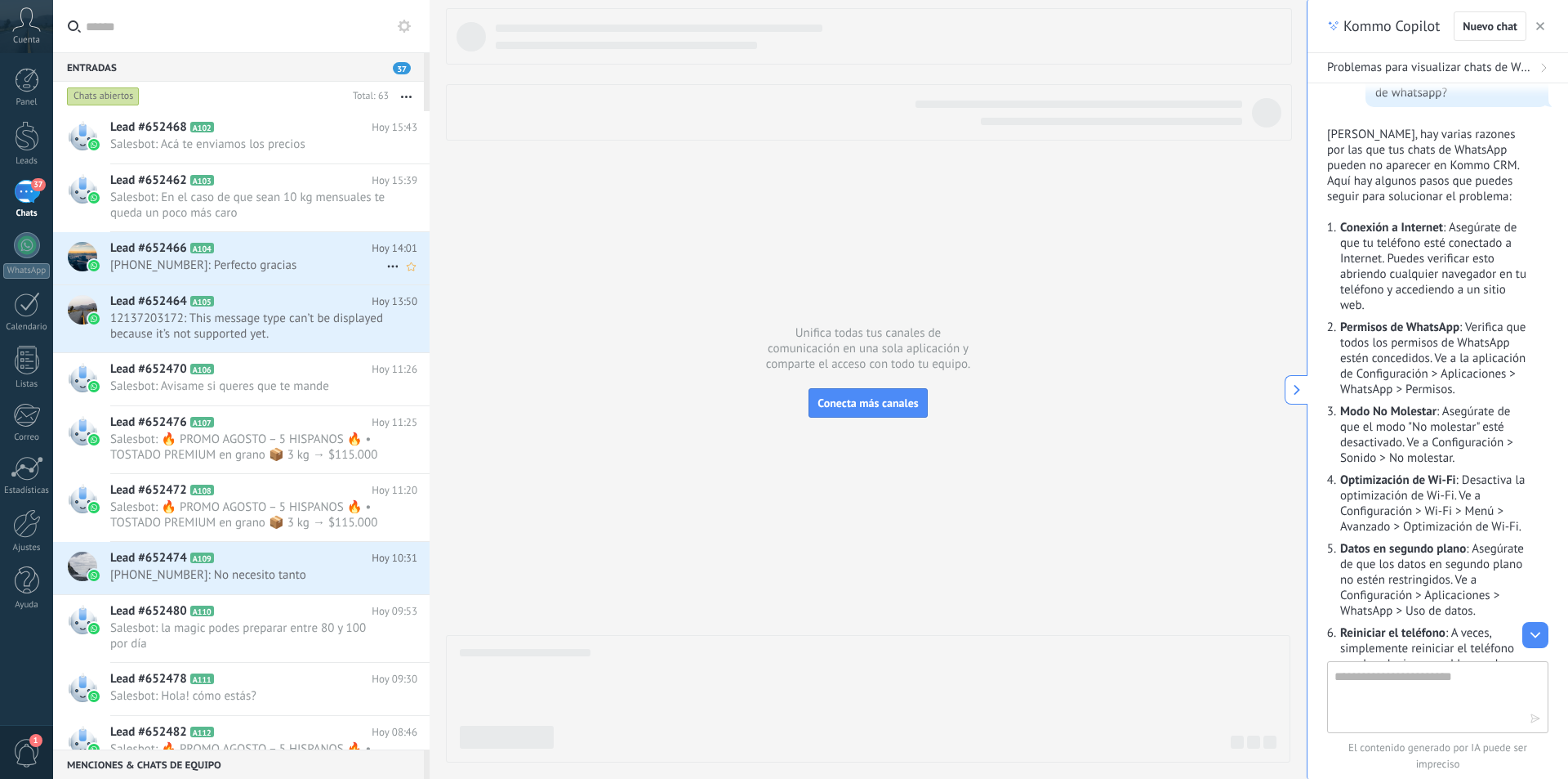
click at [321, 258] on span "+5491130086336: Perfecto gracias" at bounding box center [248, 265] width 276 height 16
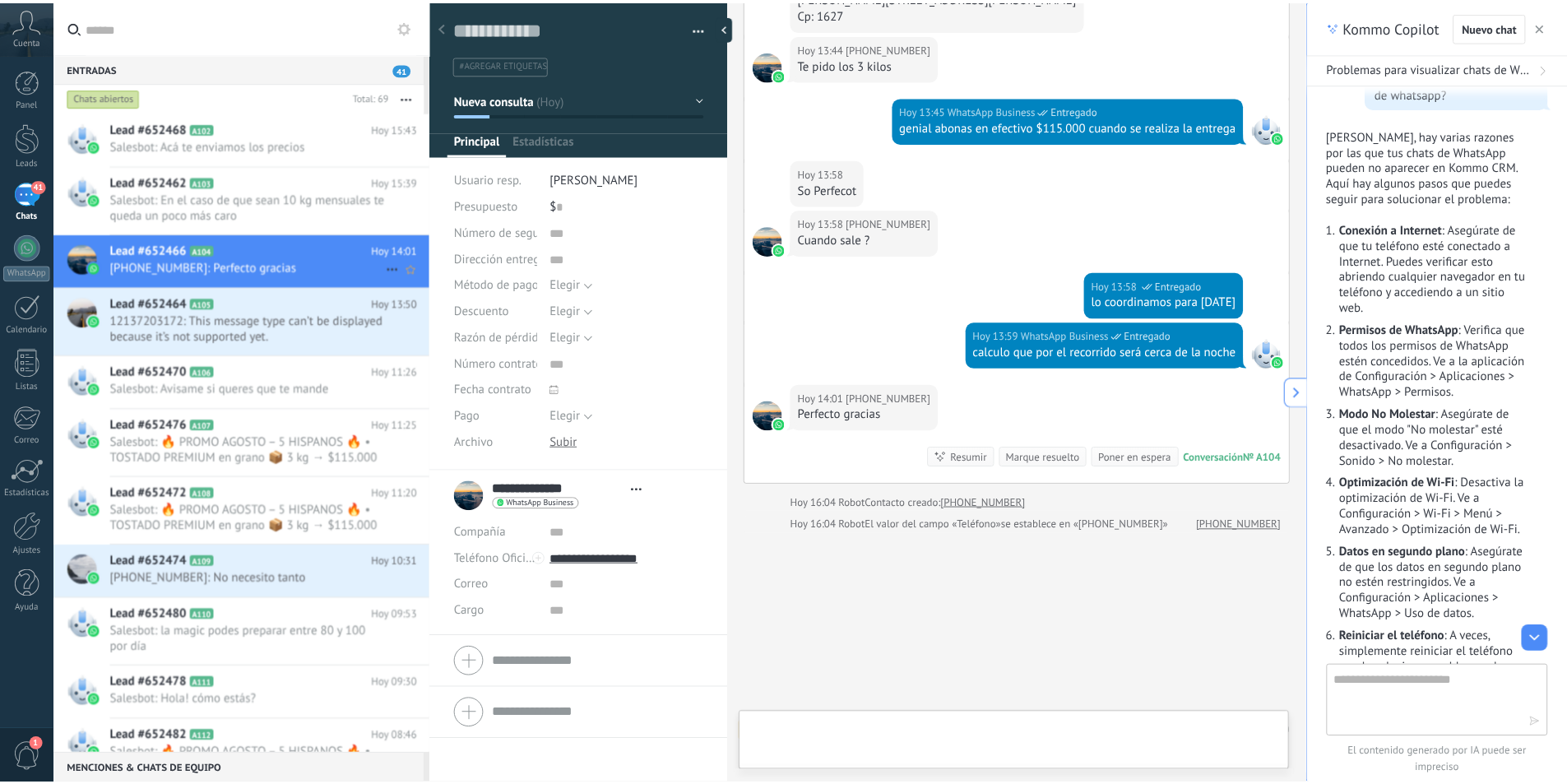
scroll to position [24, 0]
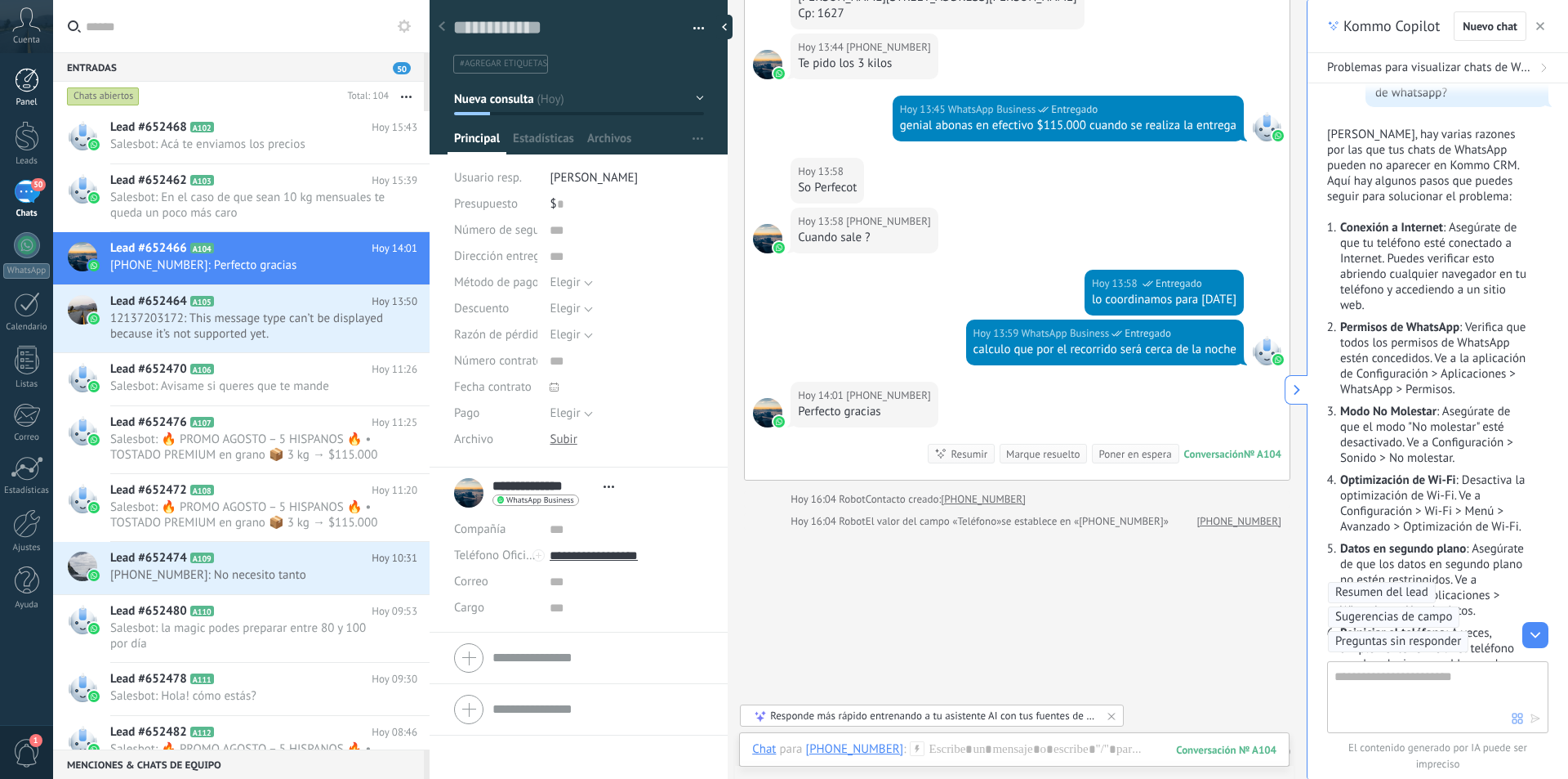
click at [31, 70] on div at bounding box center [27, 79] width 24 height 24
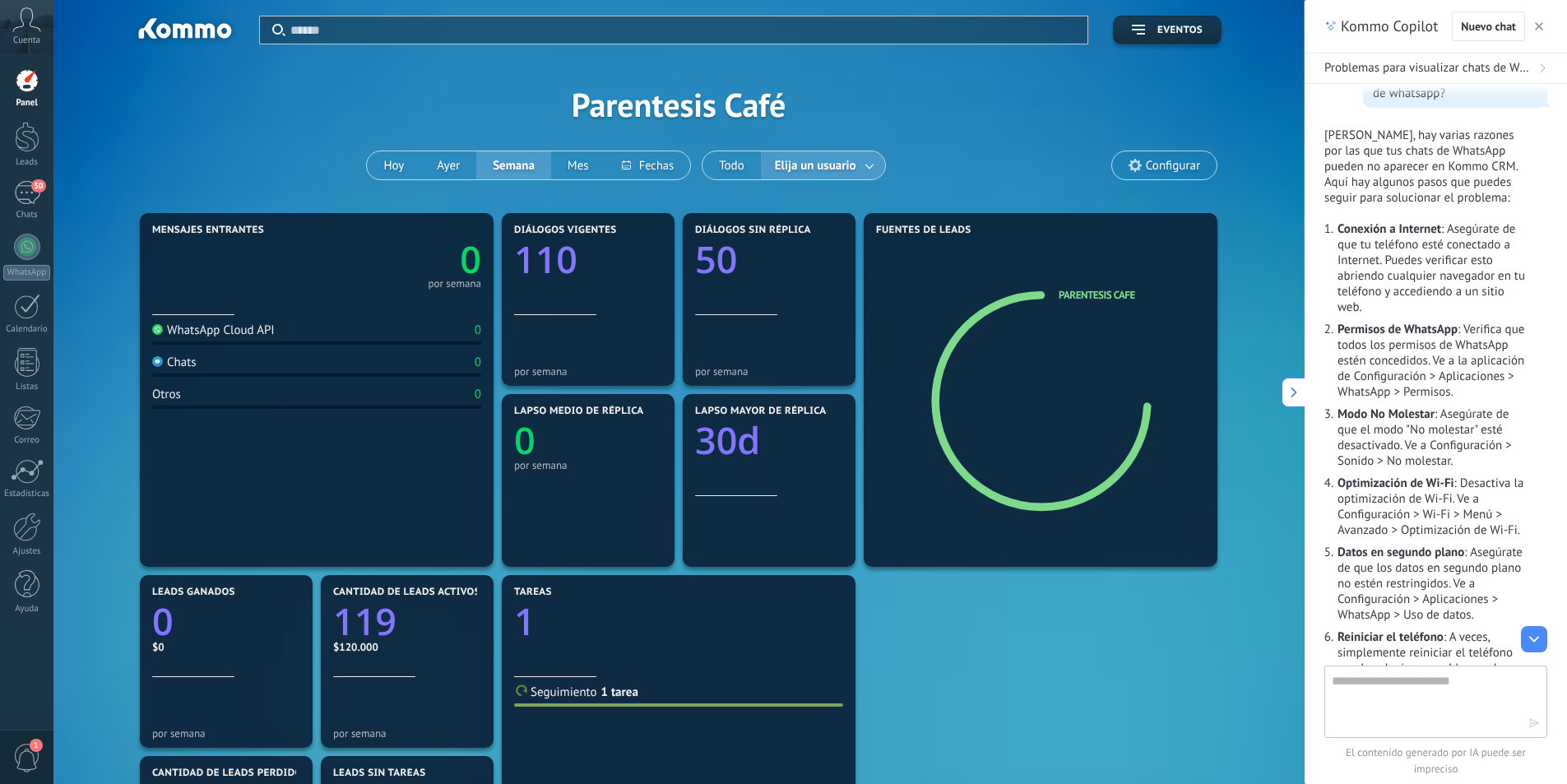
click at [31, 71] on div at bounding box center [27, 80] width 24 height 24
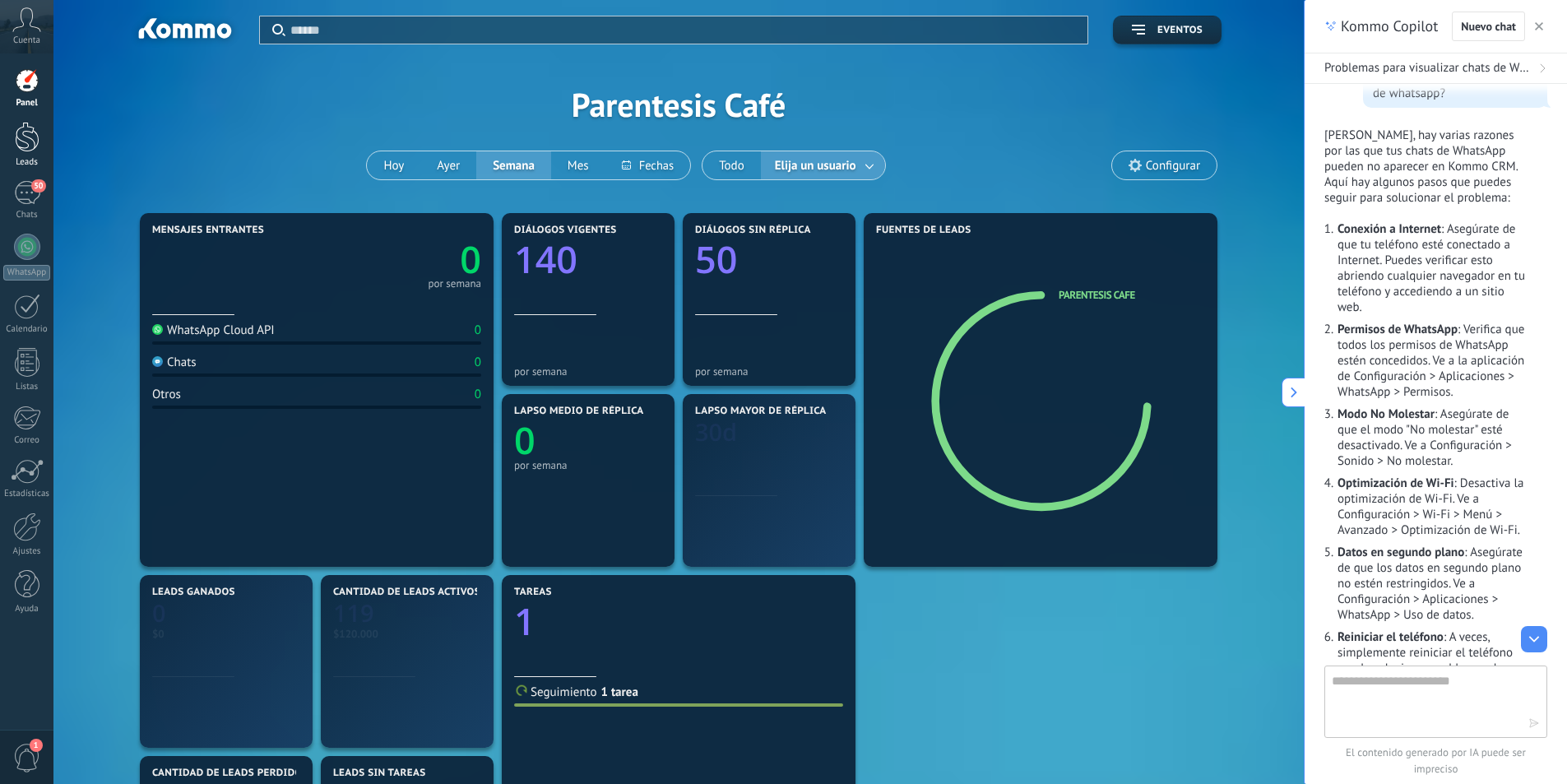
click at [20, 135] on div at bounding box center [27, 137] width 24 height 30
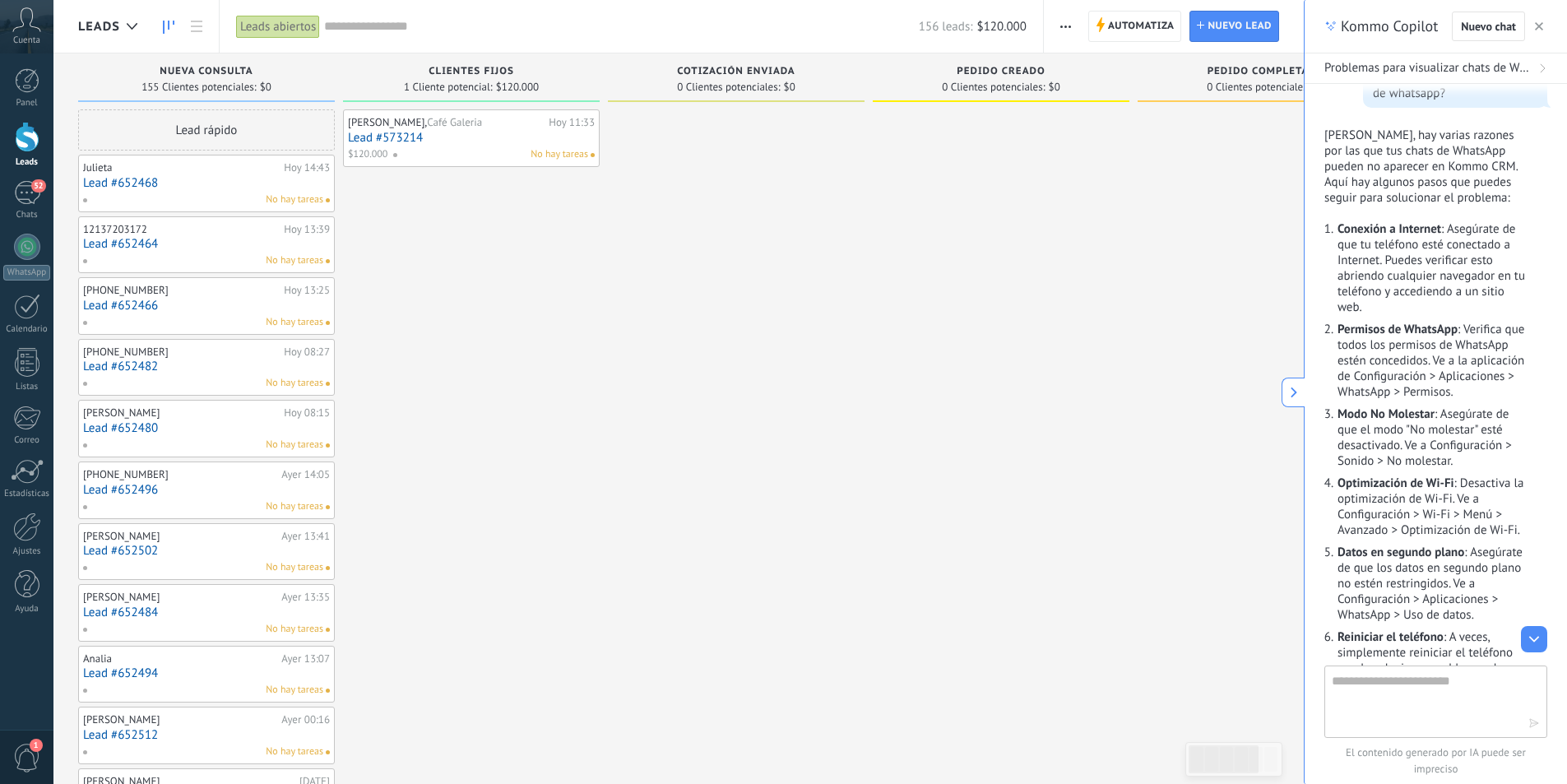
click at [1546, 26] on button "button" at bounding box center [1539, 26] width 17 height 19
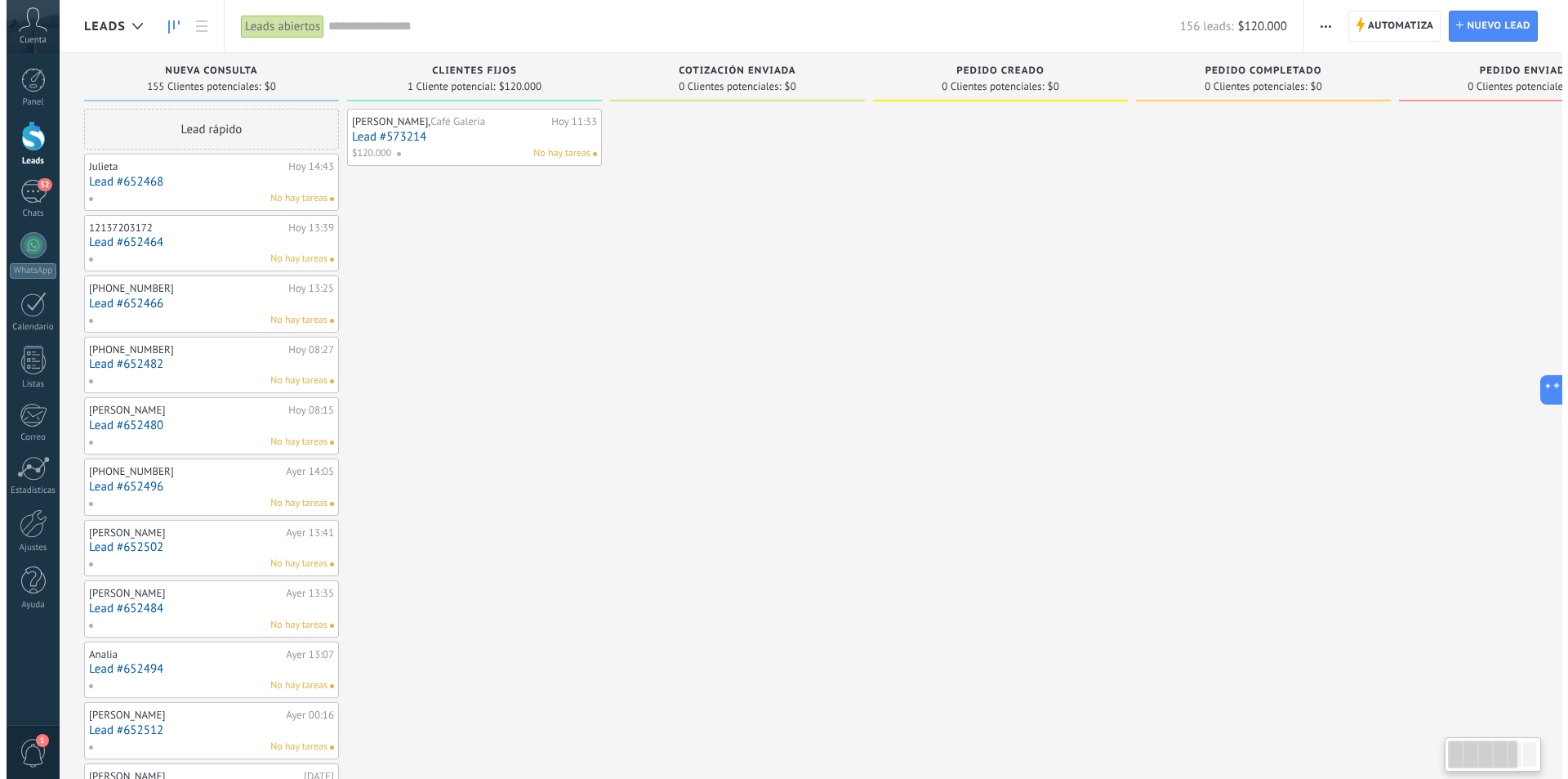
scroll to position [24, 0]
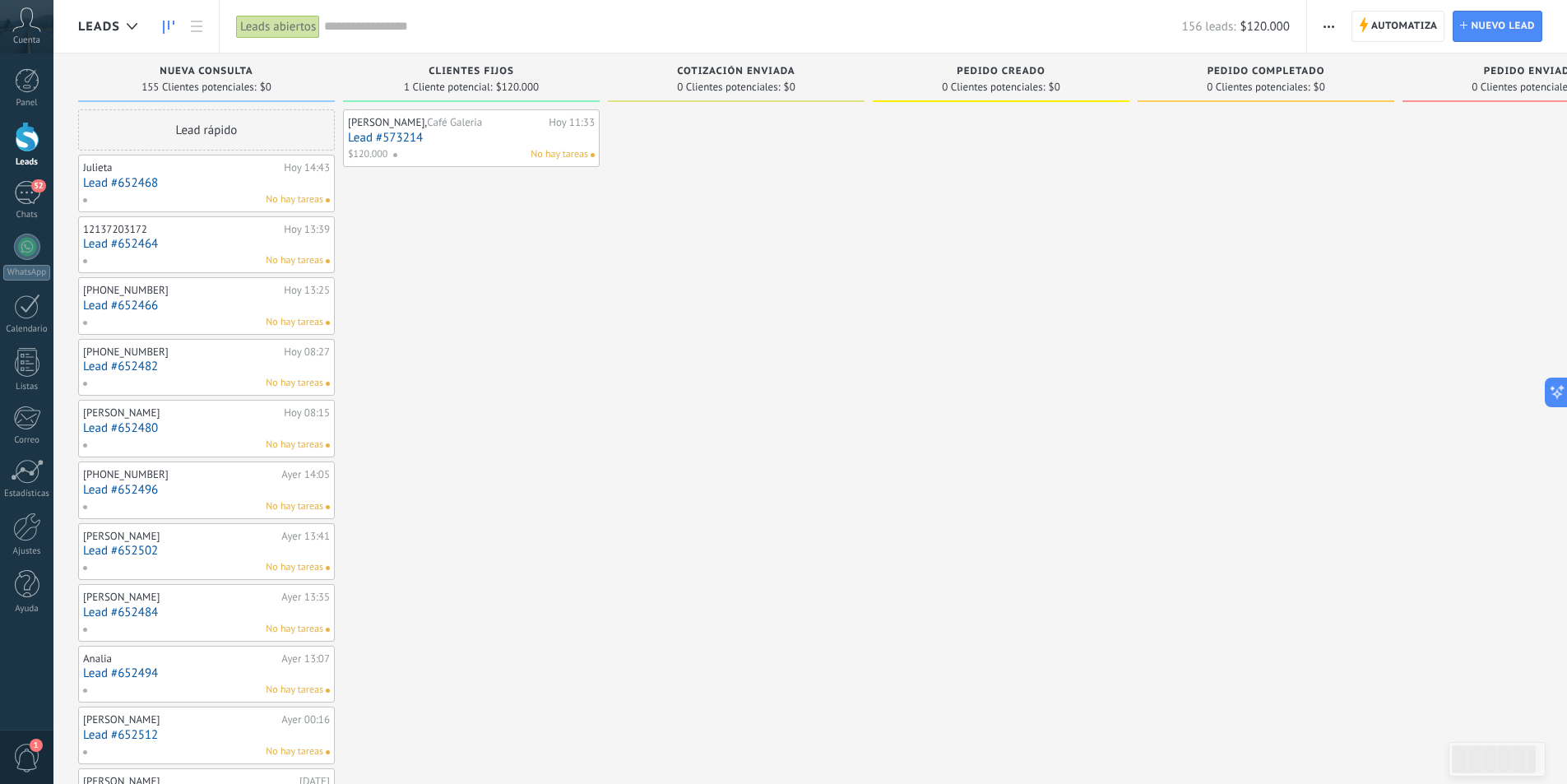
click at [217, 187] on link "Lead #652468" at bounding box center [206, 183] width 247 height 14
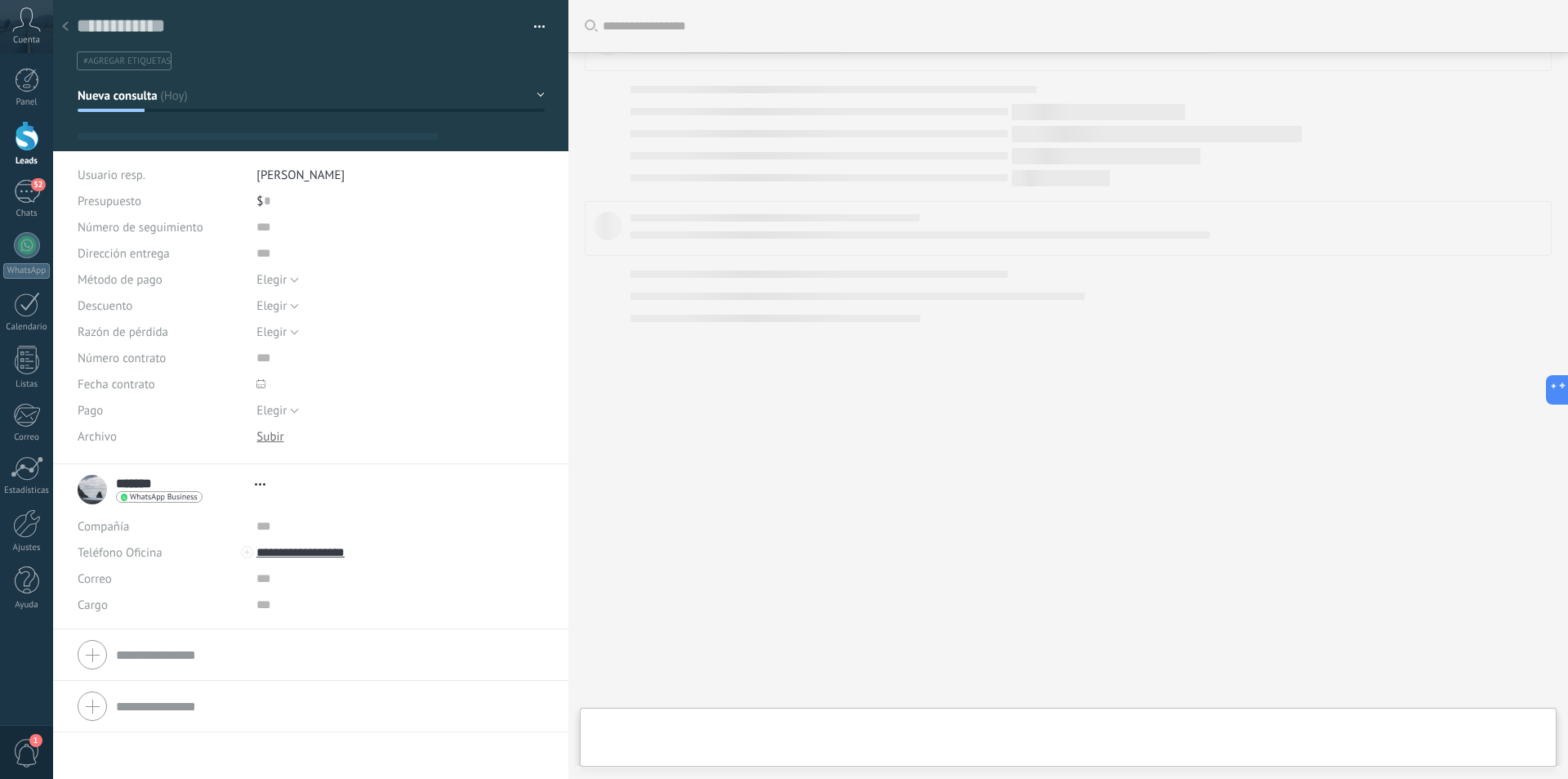
type textarea "**********"
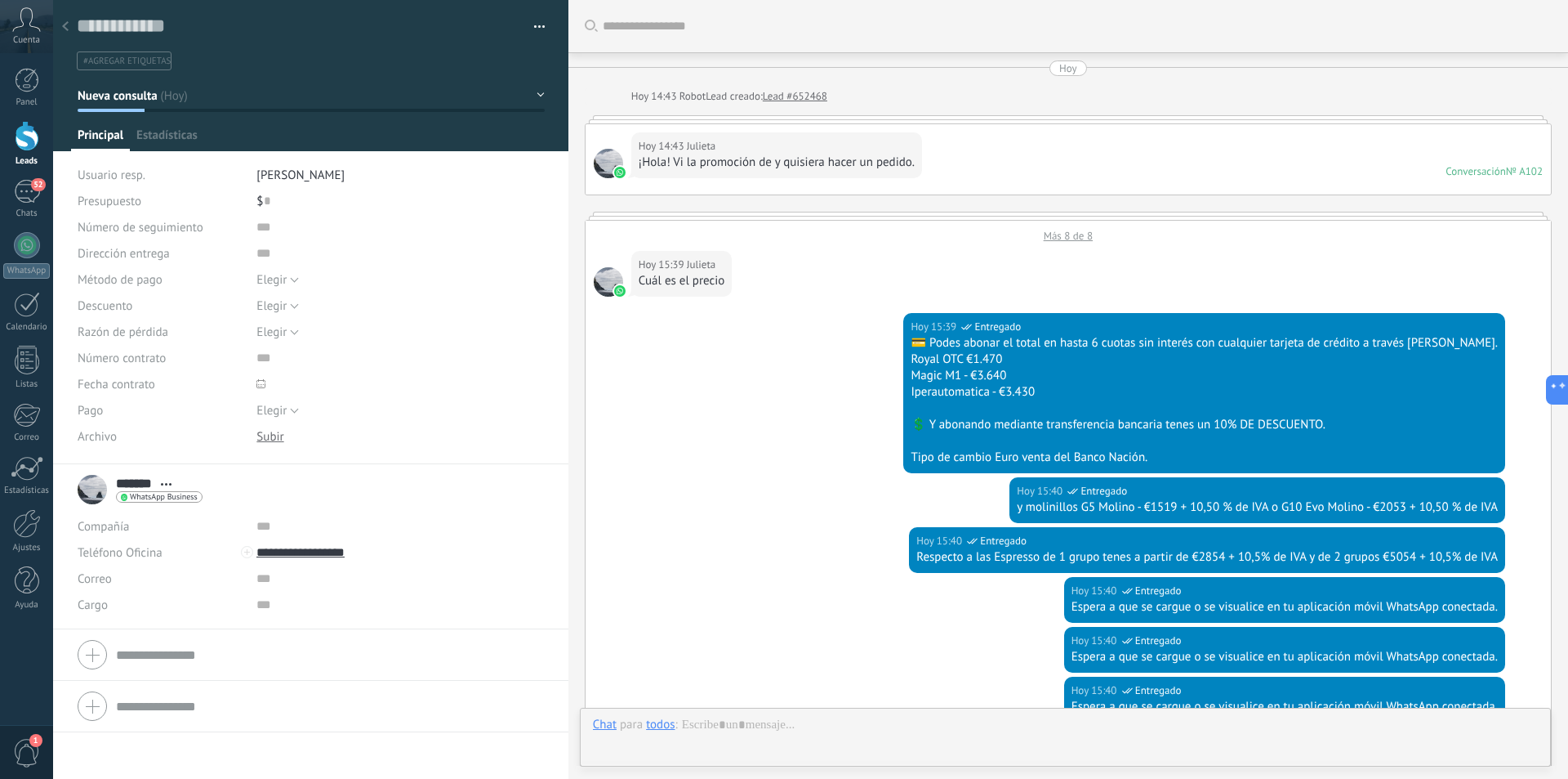
scroll to position [24, 0]
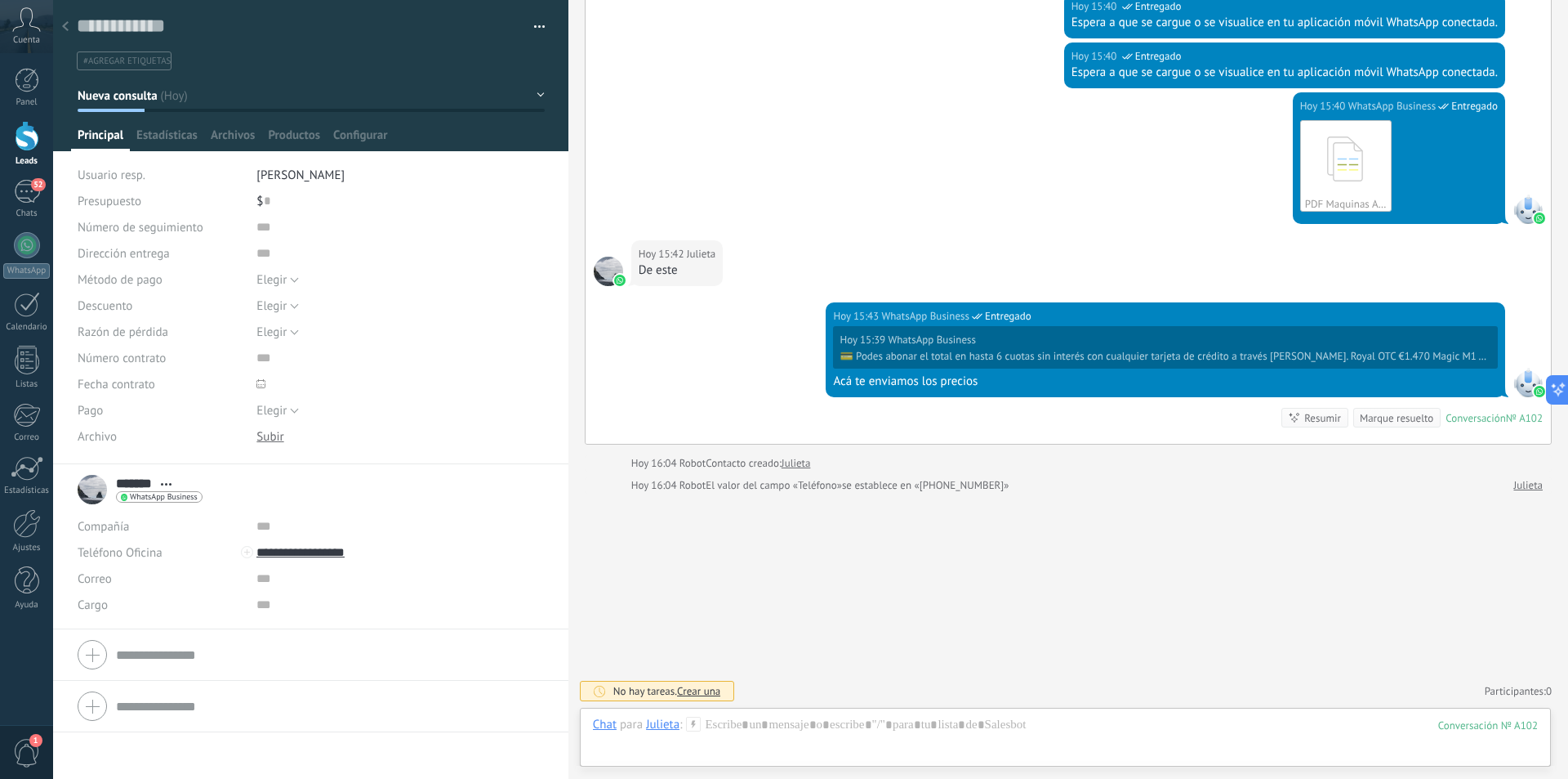
click at [125, 59] on span "#agregar etiquetas" at bounding box center [127, 61] width 87 height 12
click at [125, 61] on input "text" at bounding box center [309, 60] width 457 height 18
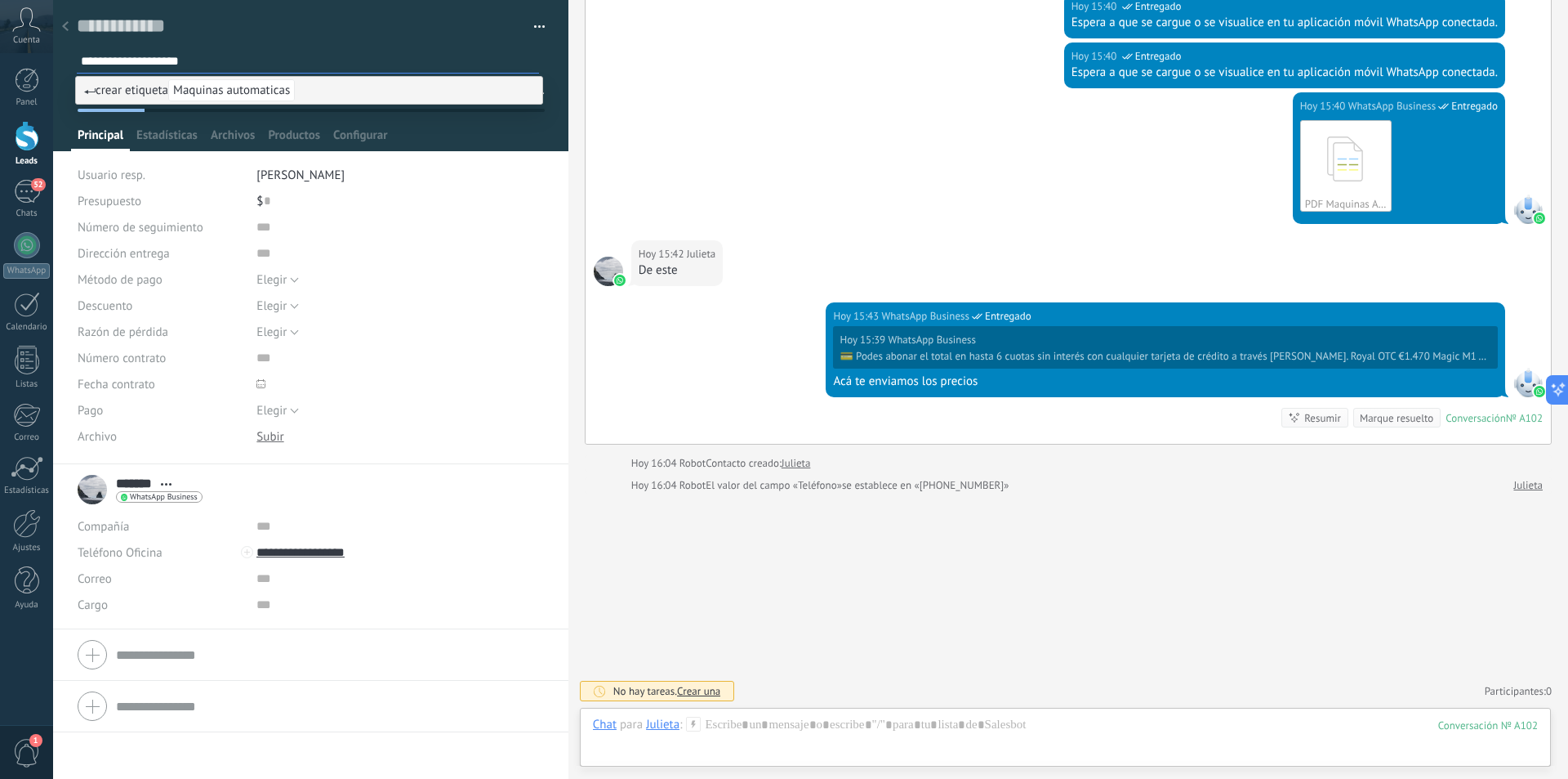
type input "**********"
click at [114, 95] on span "crear etiqueta Maquinas automaticas" at bounding box center [190, 90] width 211 height 16
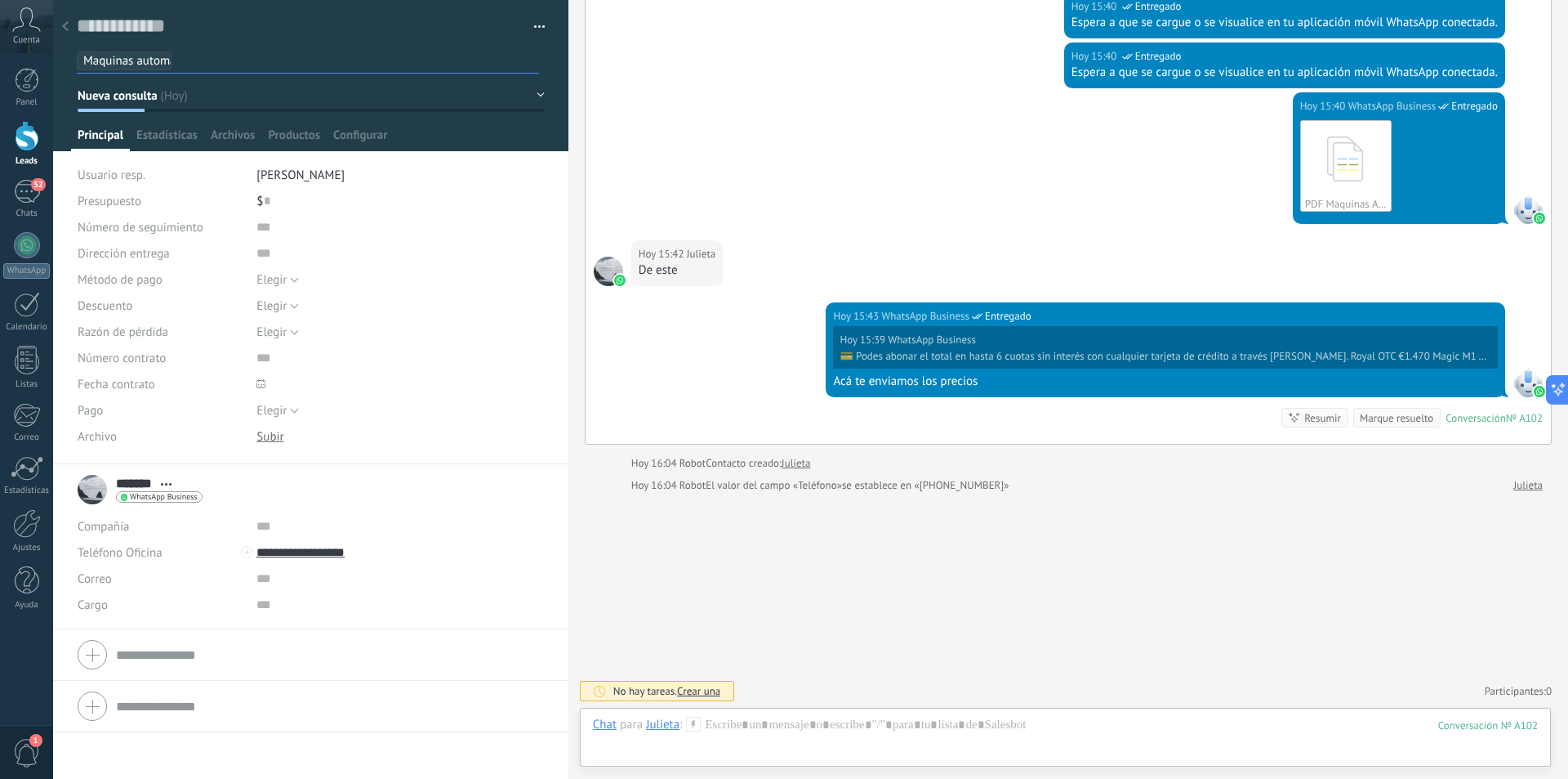
scroll to position [0, 0]
click at [146, 58] on span "Maquinas automaticas" at bounding box center [142, 60] width 117 height 16
click at [183, 52] on li at bounding box center [309, 61] width 459 height 18
click at [183, 62] on input "text" at bounding box center [309, 60] width 457 height 18
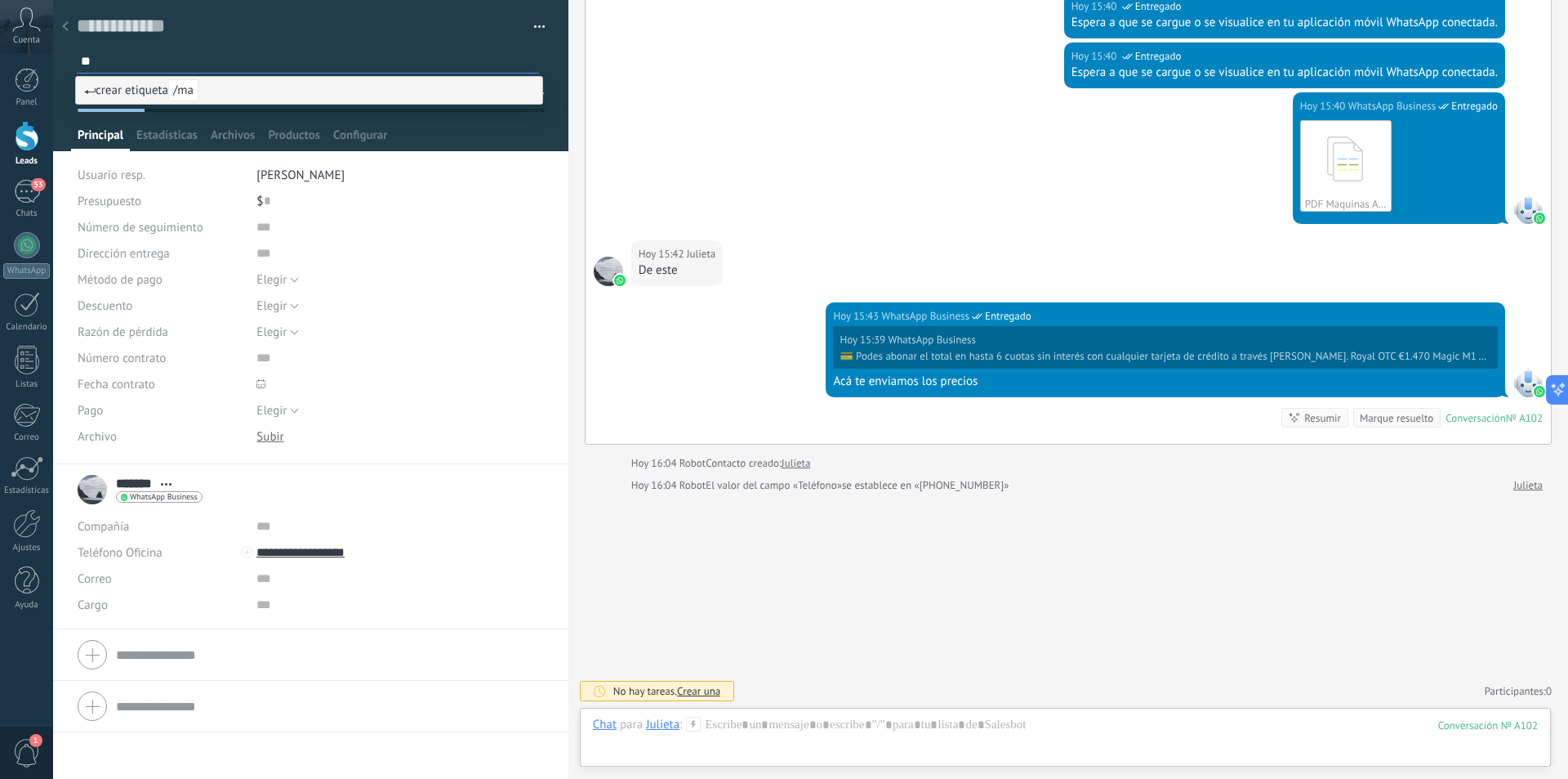
type input "*"
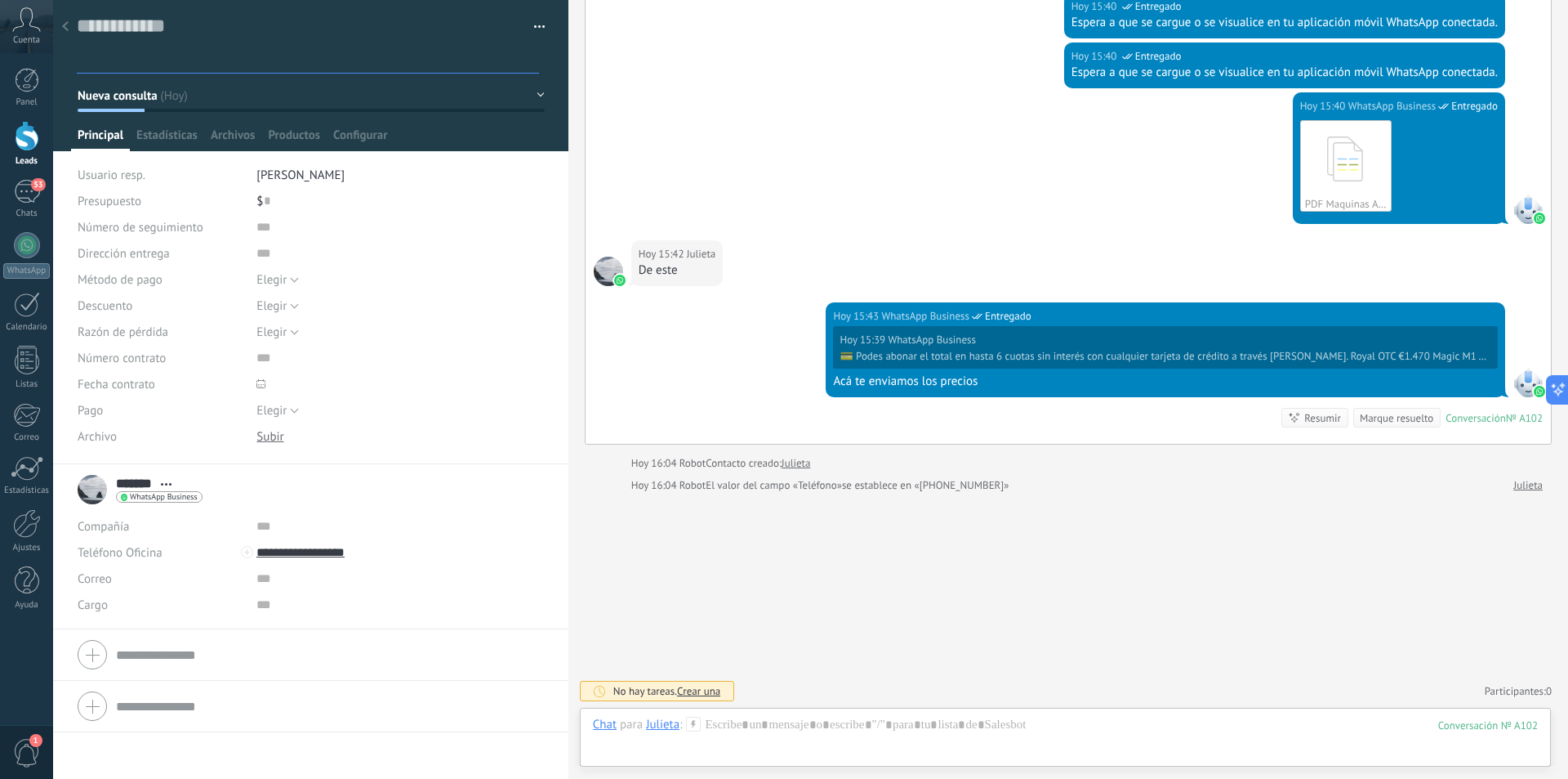
type input "*"
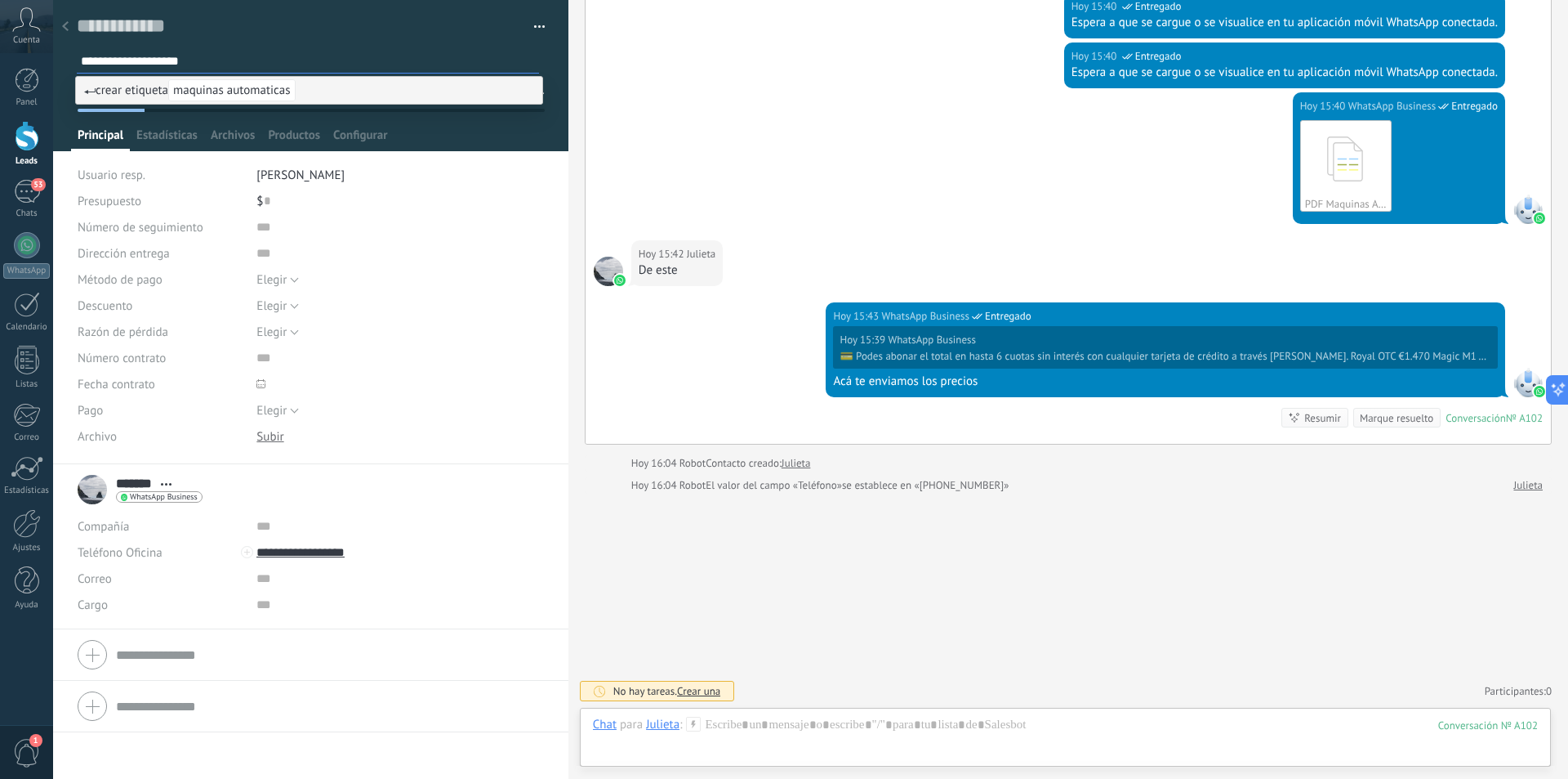
type input "**********"
click at [125, 91] on span "crear etiqueta maquinas automaticas" at bounding box center [190, 90] width 212 height 16
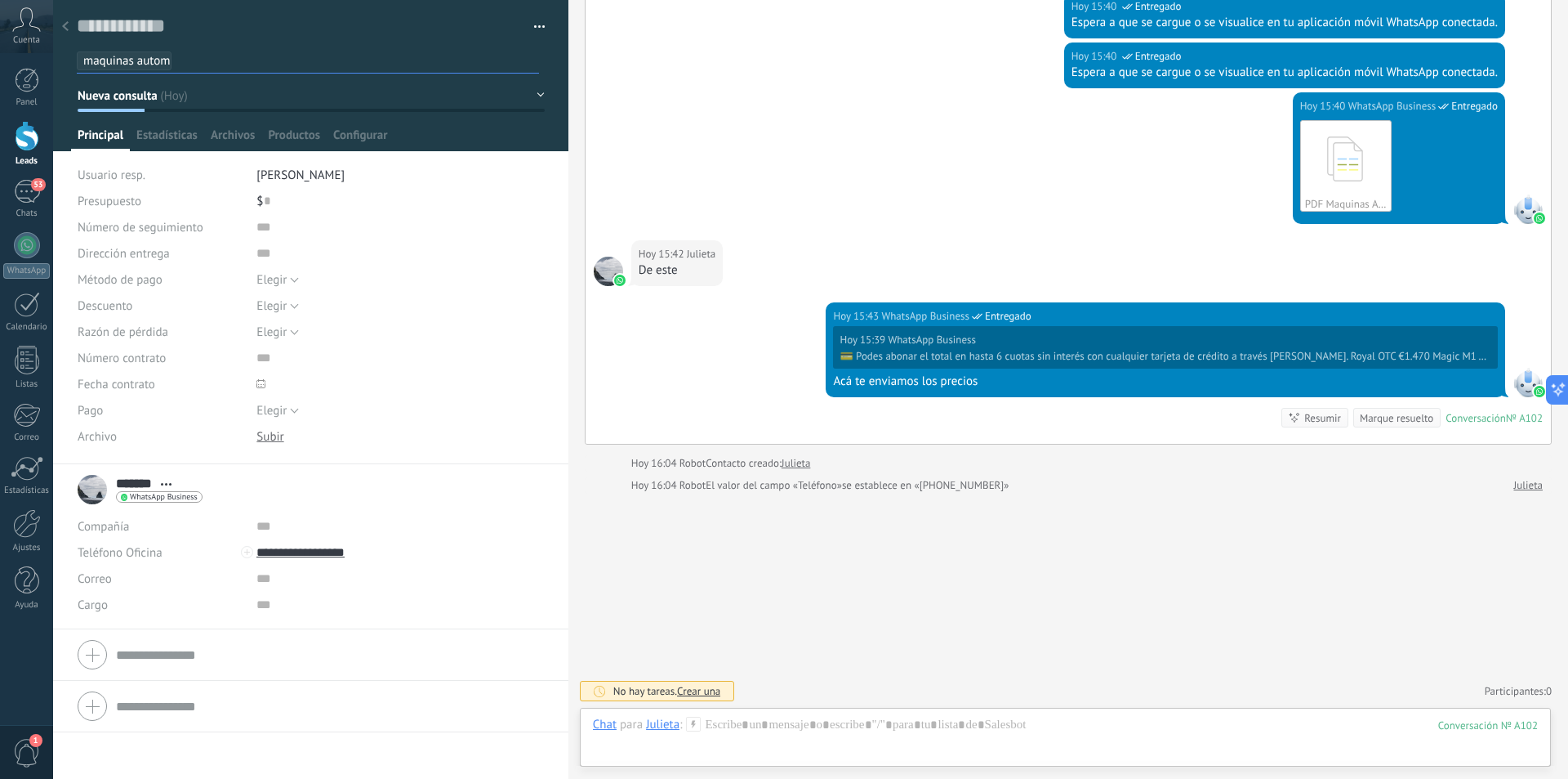
click at [367, 747] on div "******* Julieta ******* Julieta Apellido Abrir detalle Copie el nombre" at bounding box center [310, 622] width 515 height 315
click at [181, 131] on span "Estadísticas" at bounding box center [166, 139] width 61 height 23
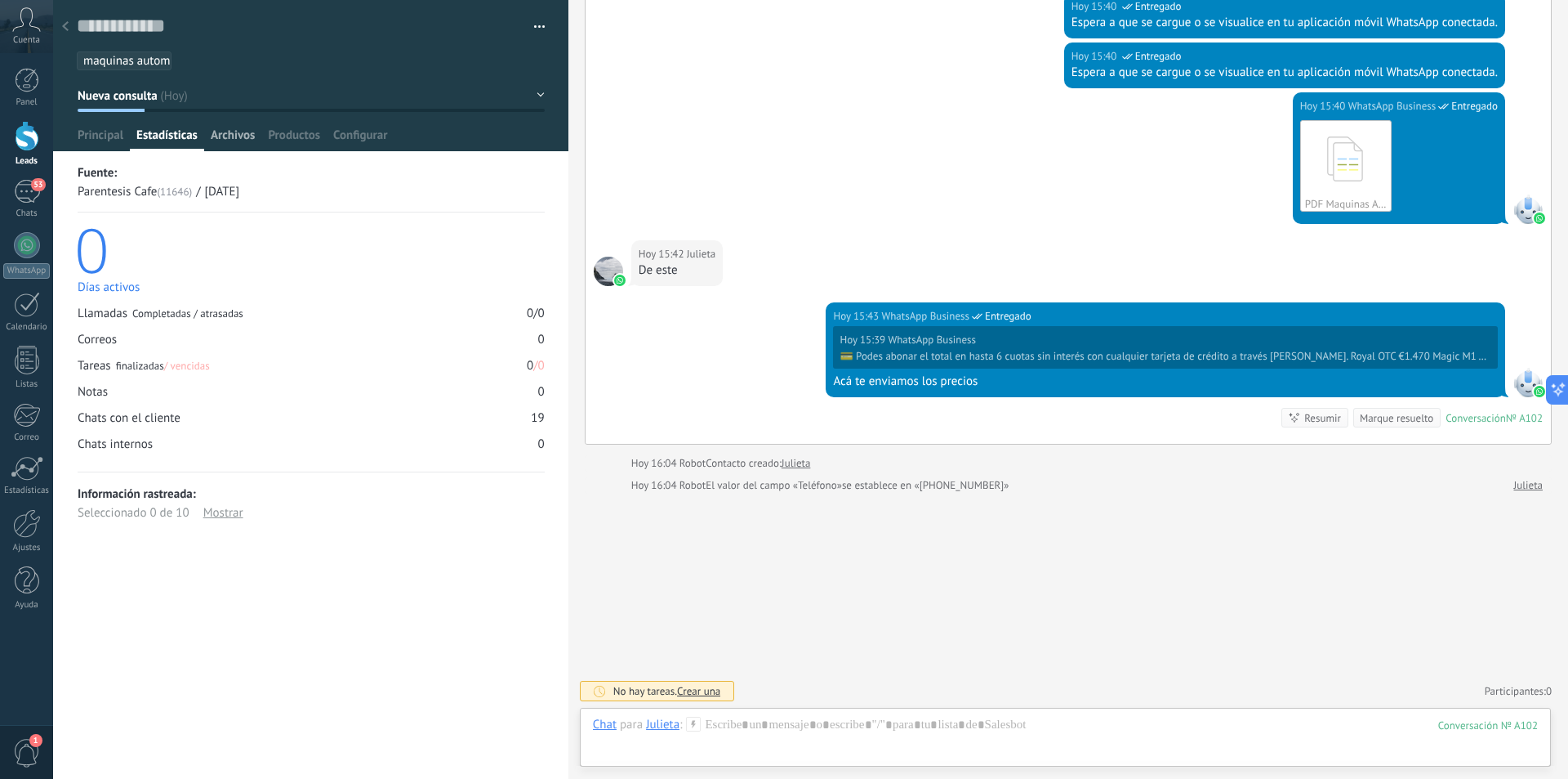
click at [242, 133] on span "Archivos" at bounding box center [232, 139] width 44 height 23
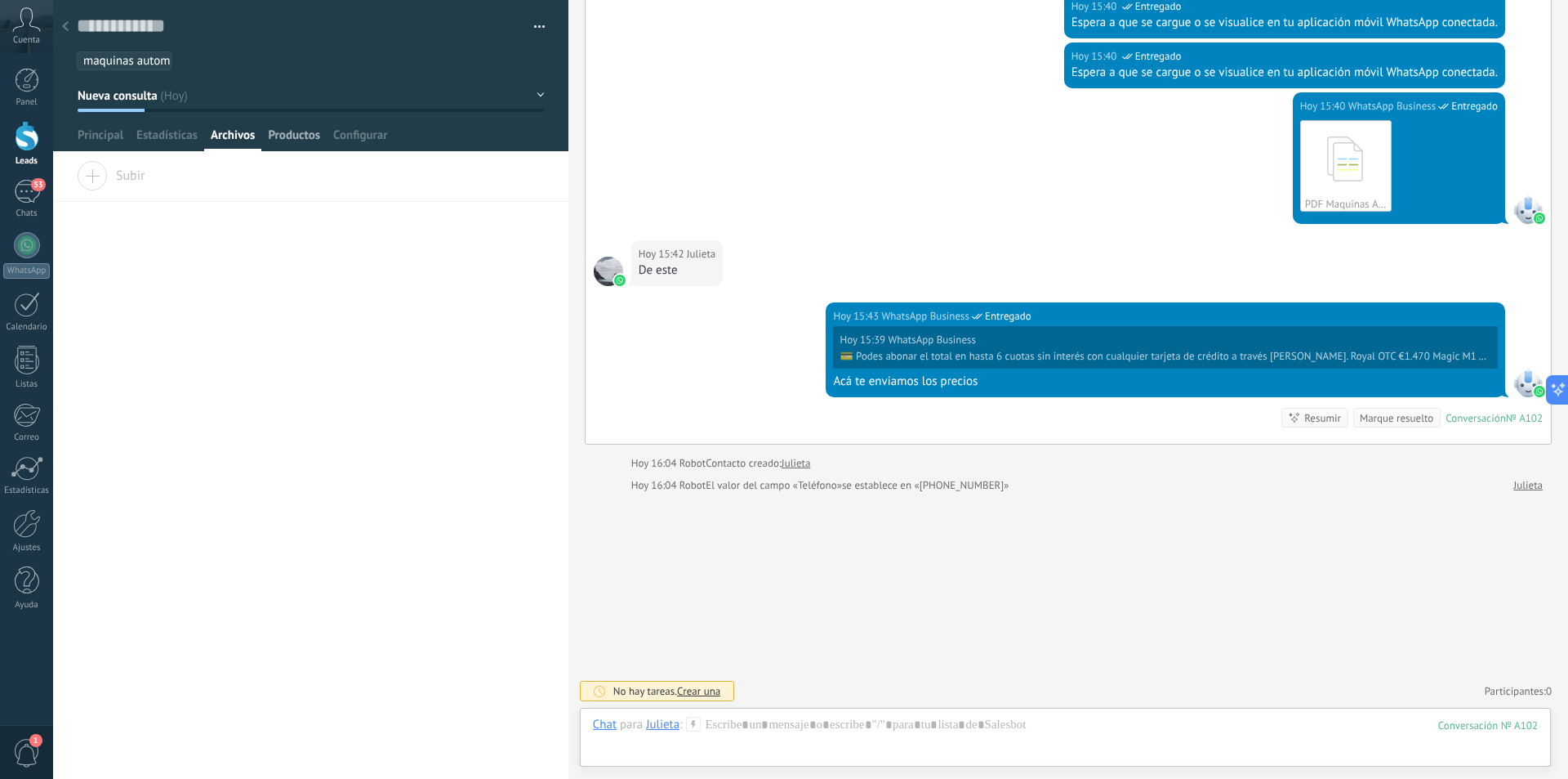
click at [303, 131] on span "Productos" at bounding box center [294, 139] width 52 height 23
click at [374, 131] on span "Configurar" at bounding box center [360, 139] width 54 height 23
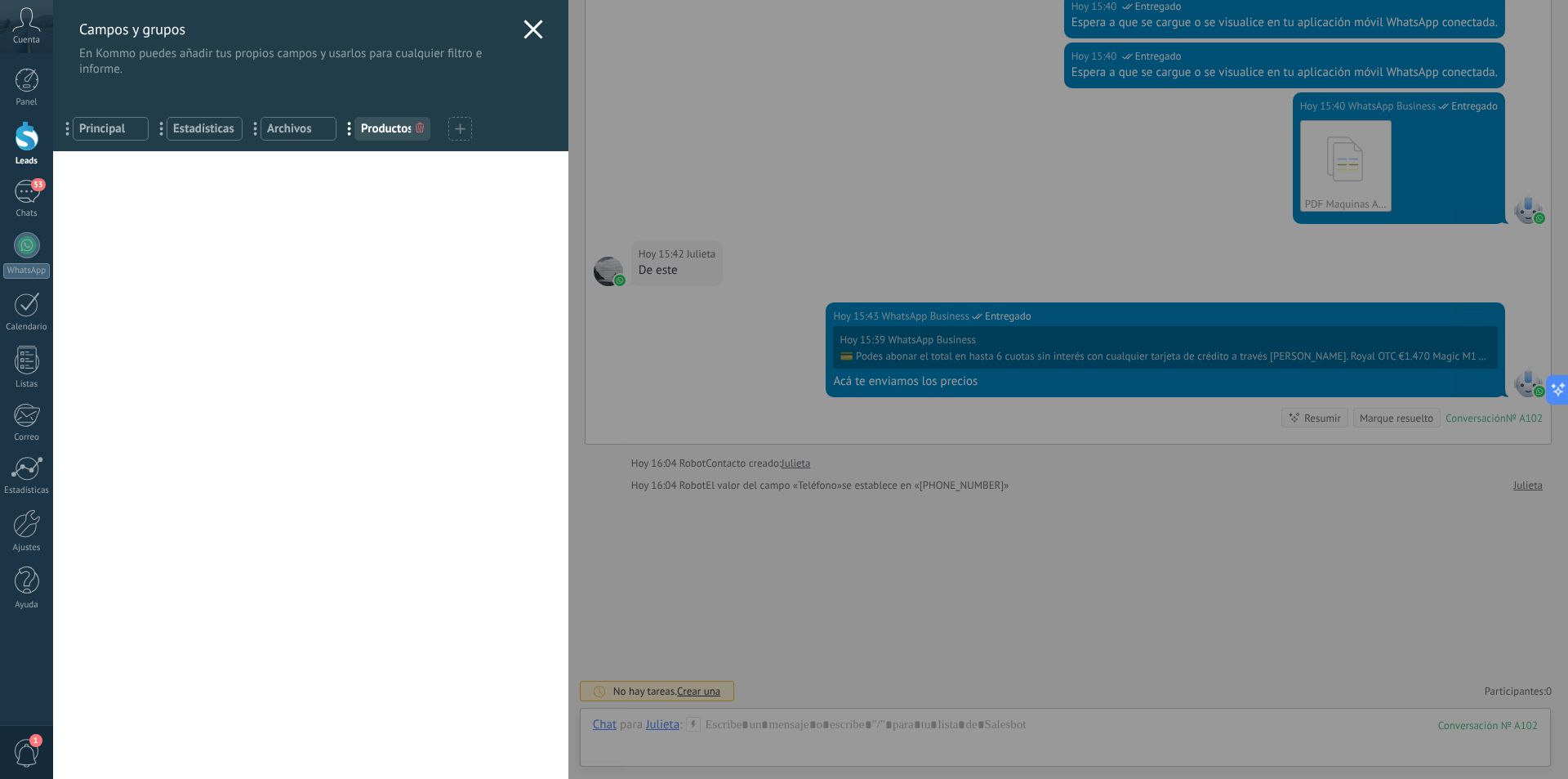
click at [529, 30] on use at bounding box center [533, 28] width 18 height 18
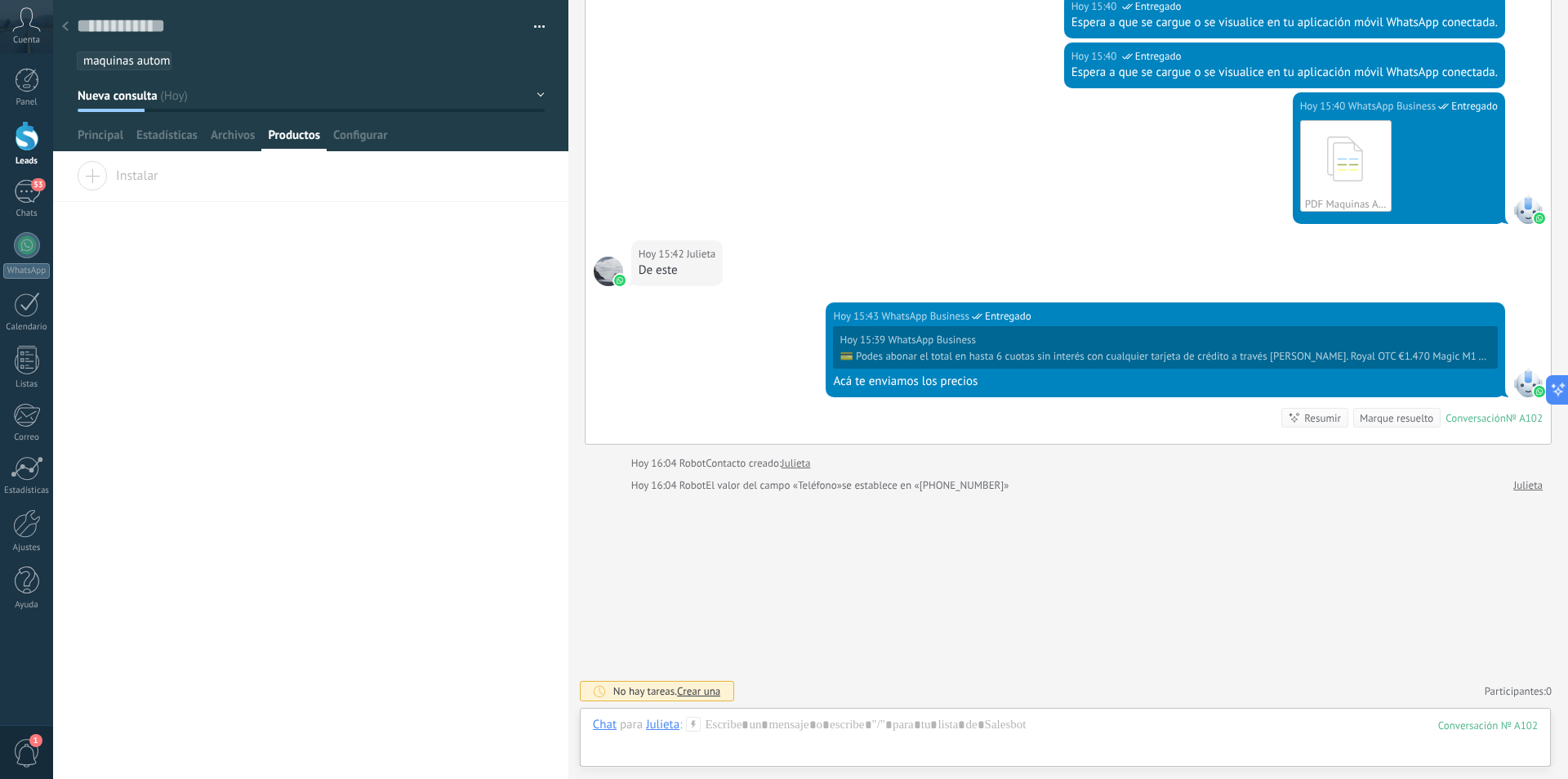
click at [767, 604] on div "Buscar Carga más Hoy Hoy 14:43 Robot Lead creado: Lead #652468 Hoy 14:43 Juliet…" at bounding box center [1068, 72] width 999 height 1412
click at [70, 28] on div at bounding box center [64, 28] width 23 height 32
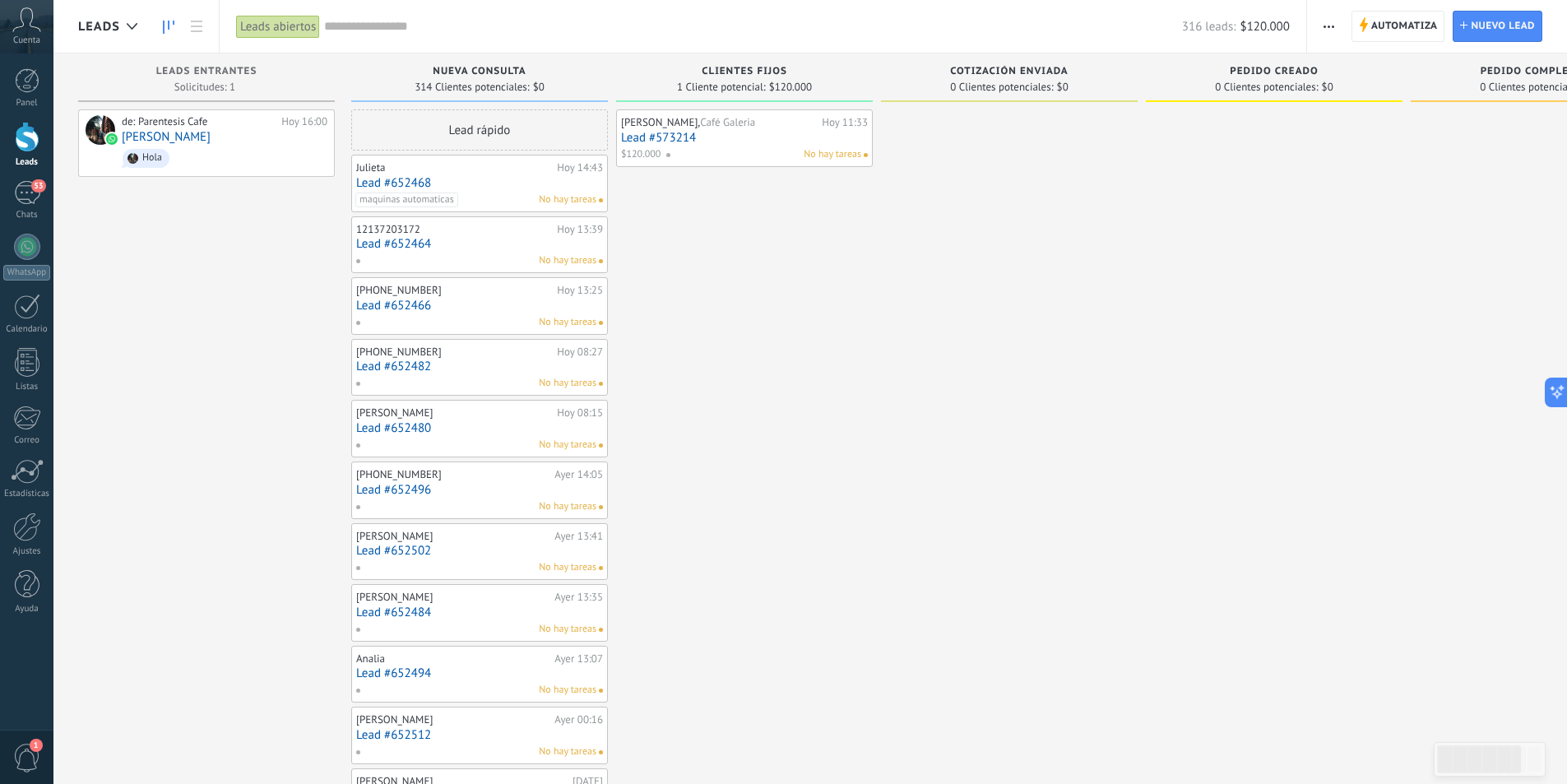
click at [1332, 26] on icon "button" at bounding box center [1329, 26] width 11 height 3
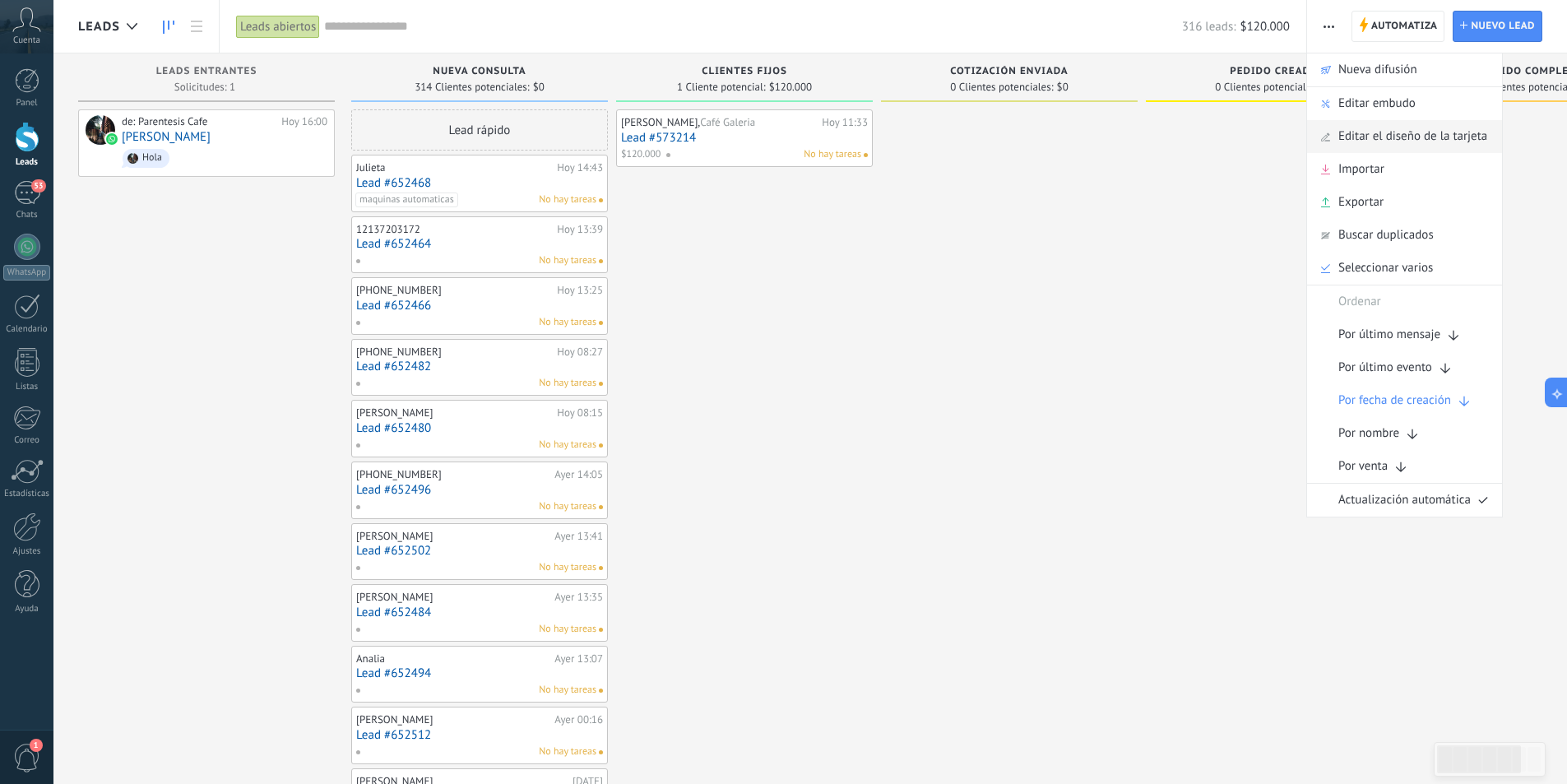
click at [1447, 150] on span "Editar el diseño de la tarjeta" at bounding box center [1413, 136] width 149 height 33
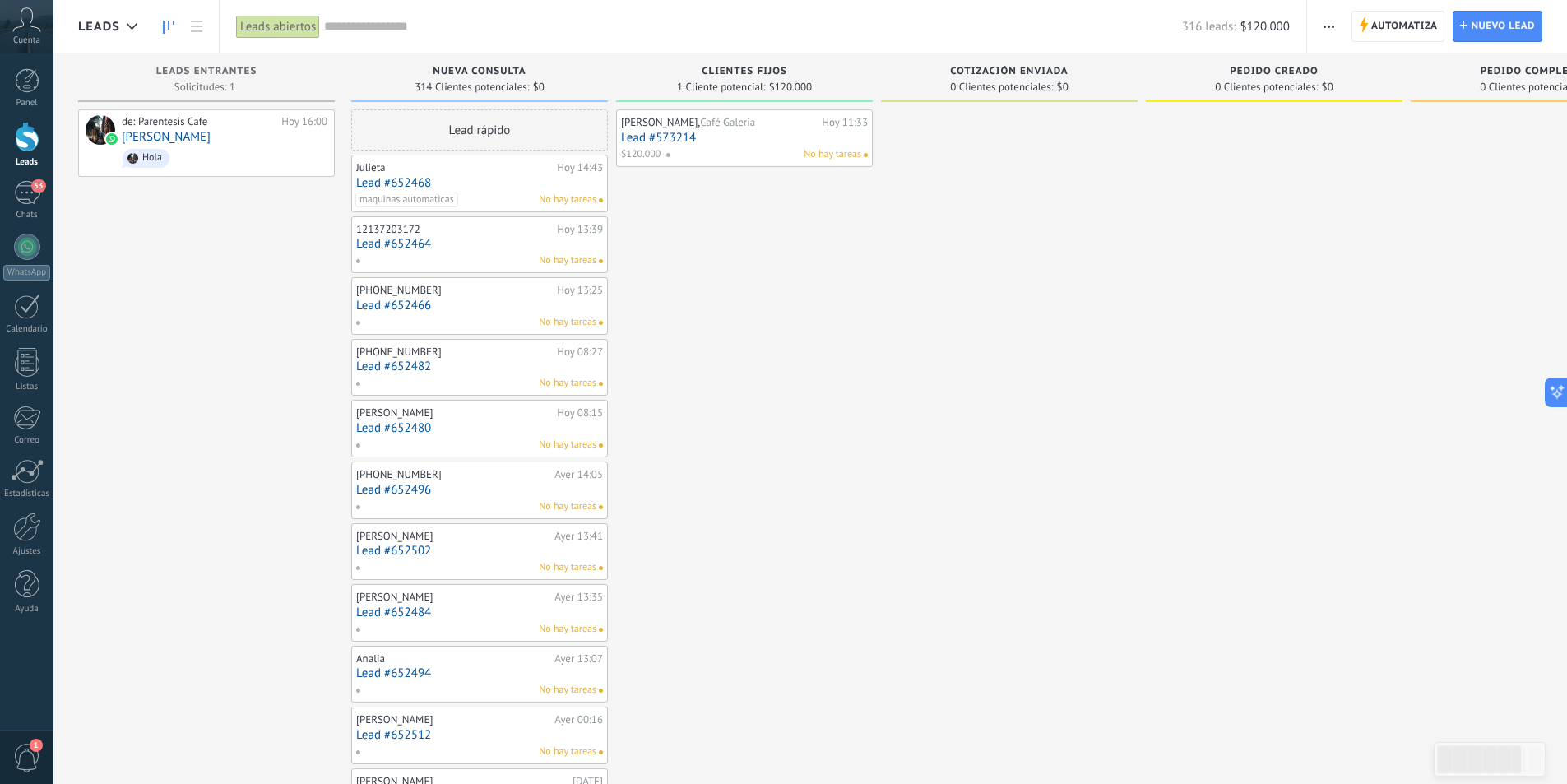
click at [1340, 25] on button "button" at bounding box center [1329, 26] width 24 height 31
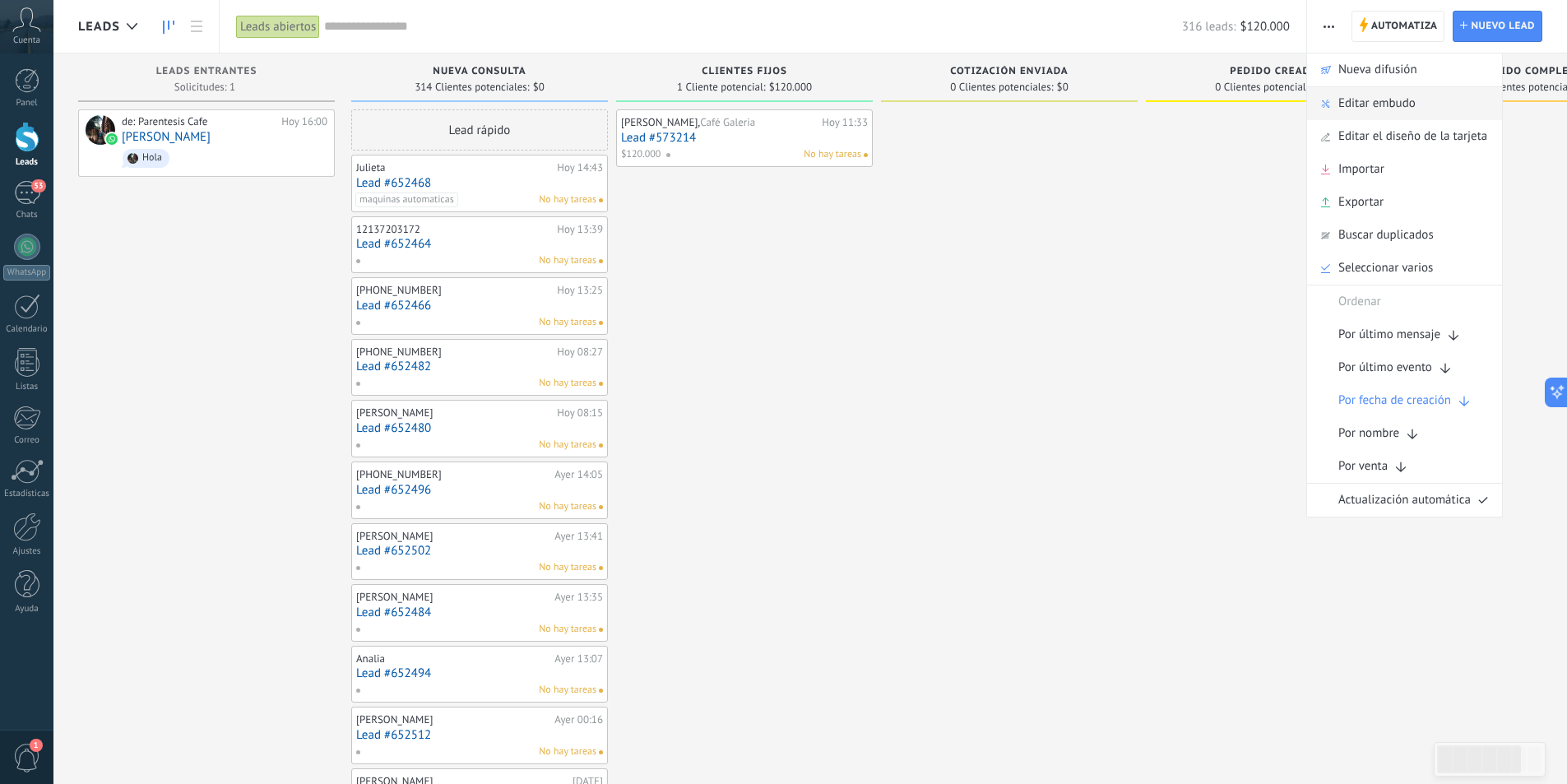
click at [1449, 100] on div "Editar embudo" at bounding box center [1404, 104] width 195 height 33
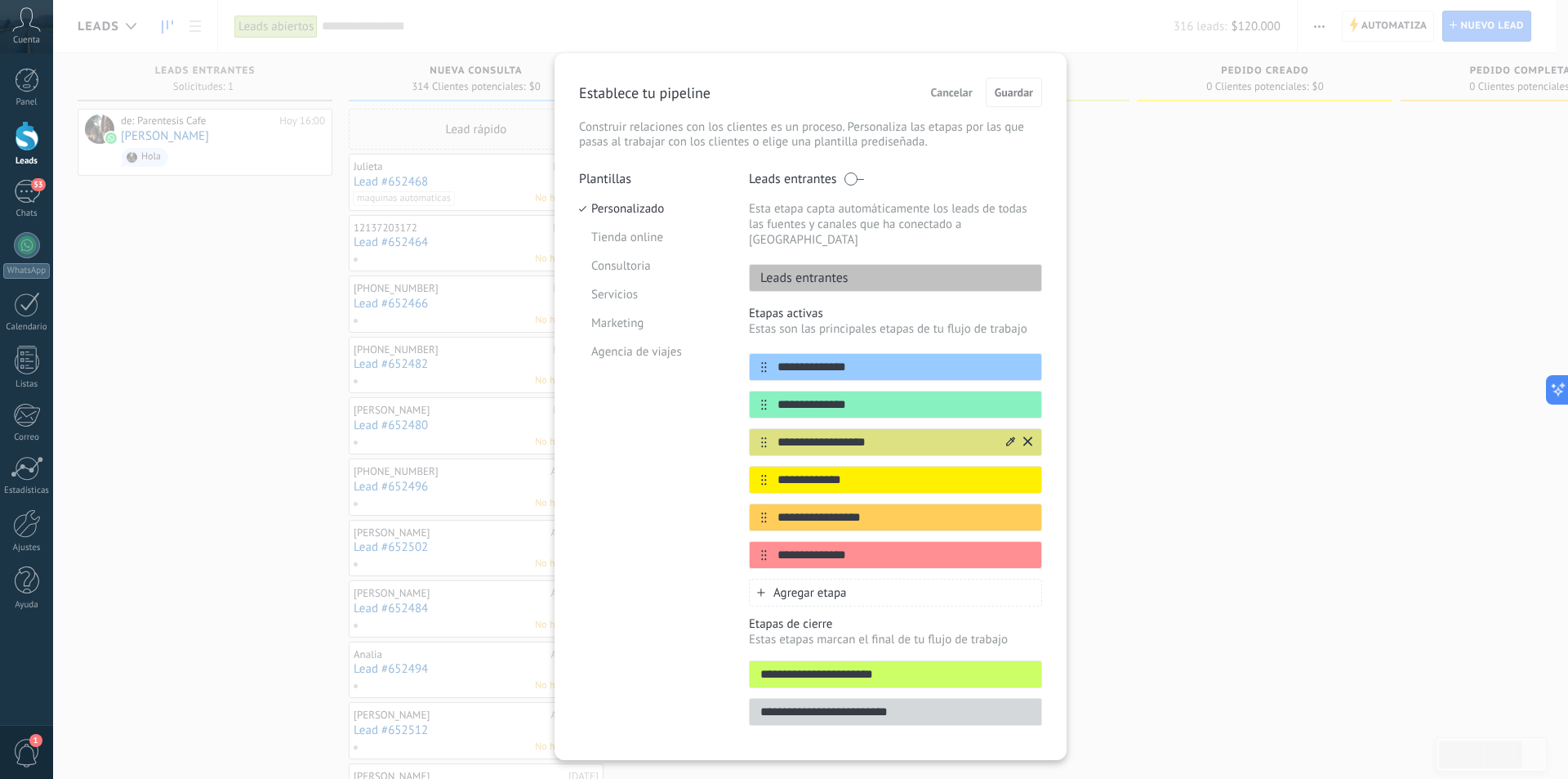
click at [835, 434] on input "**********" at bounding box center [885, 443] width 237 height 18
type input "**********"
click at [1034, 91] on button "Guardar" at bounding box center [1014, 92] width 56 height 29
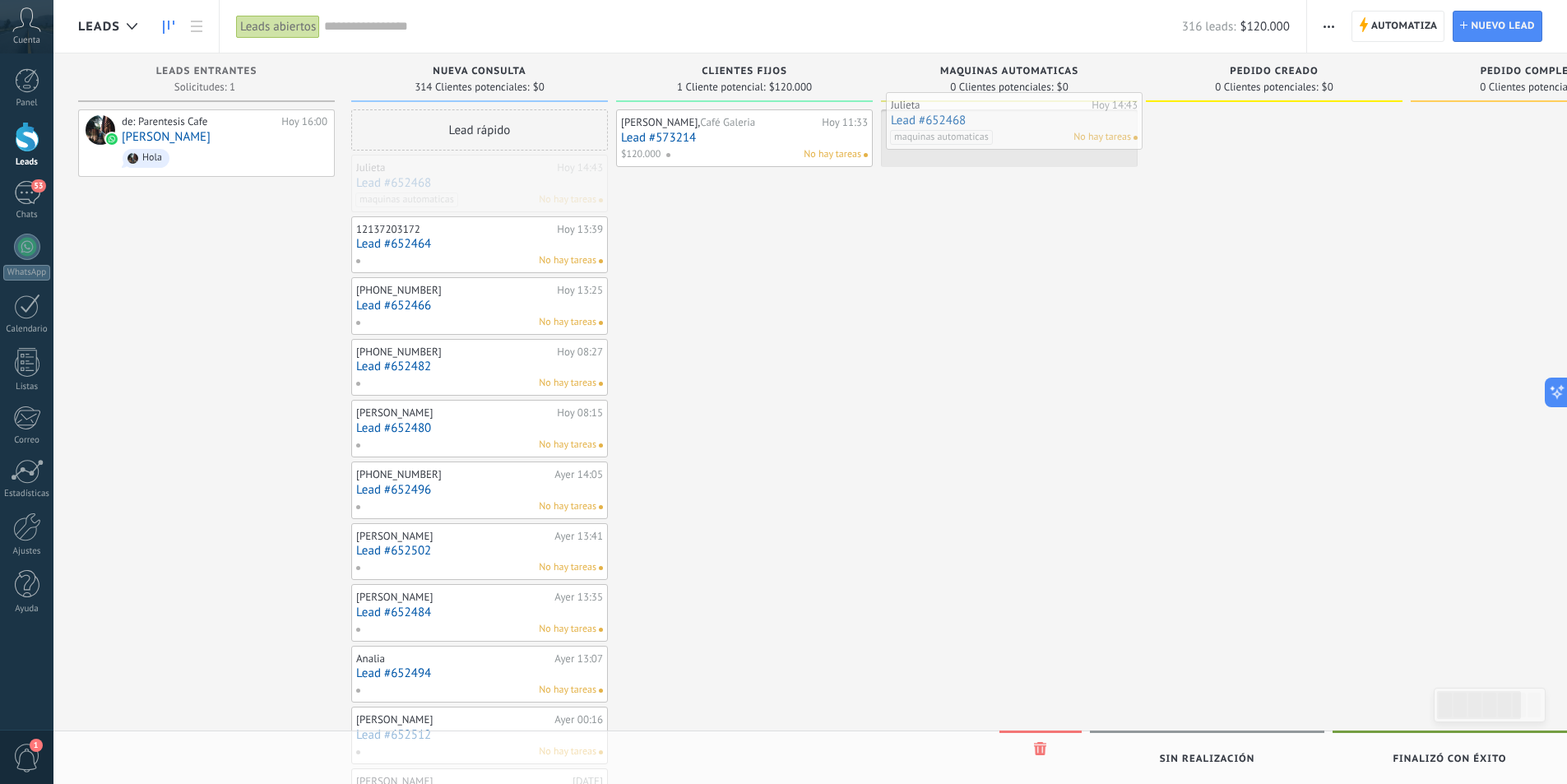
drag, startPoint x: 464, startPoint y: 199, endPoint x: 1003, endPoint y: 136, distance: 542.7
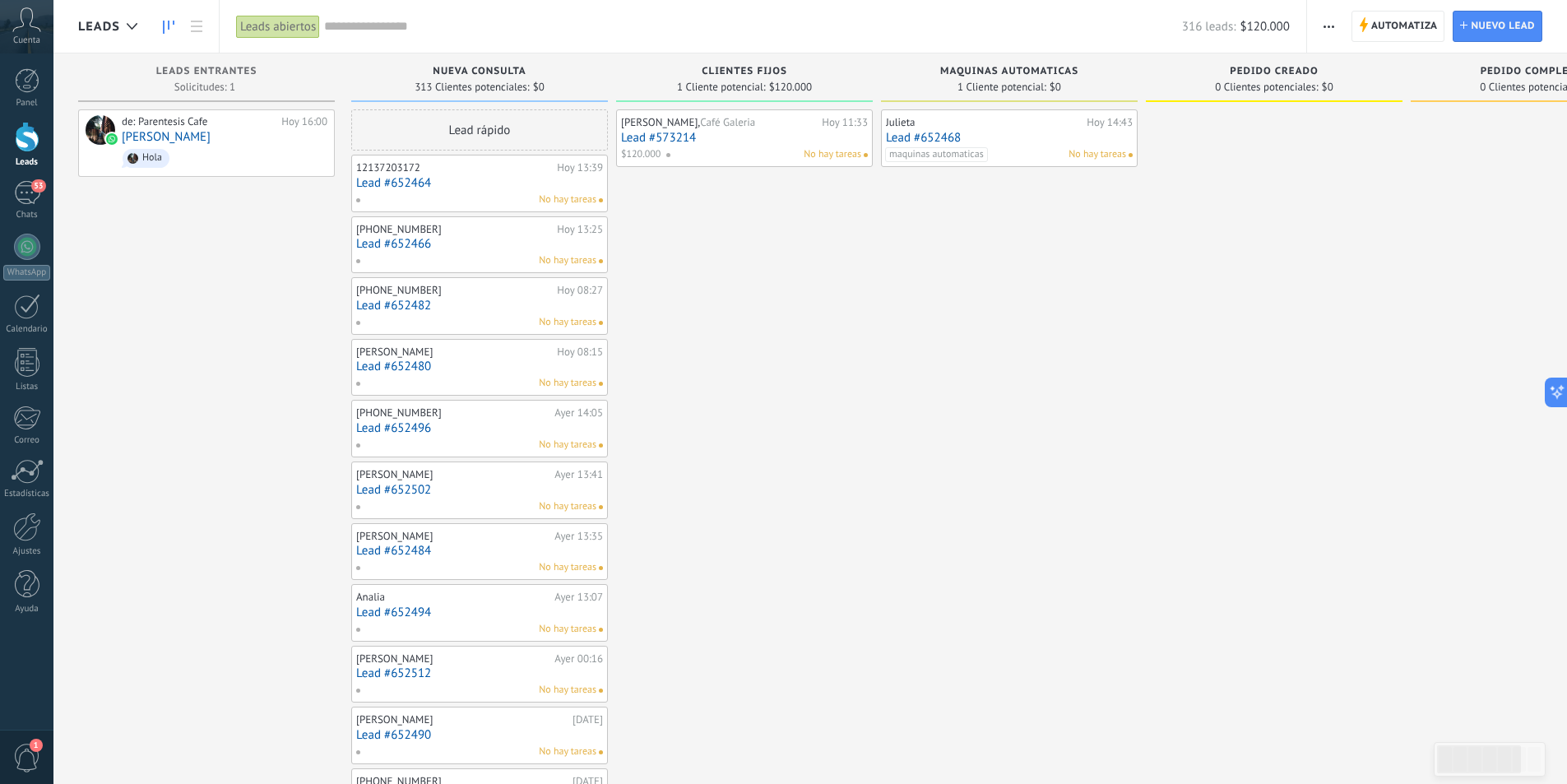
click at [484, 193] on div "No hay tareas" at bounding box center [476, 200] width 241 height 15
click at [516, 186] on link "Lead #652464" at bounding box center [479, 183] width 247 height 14
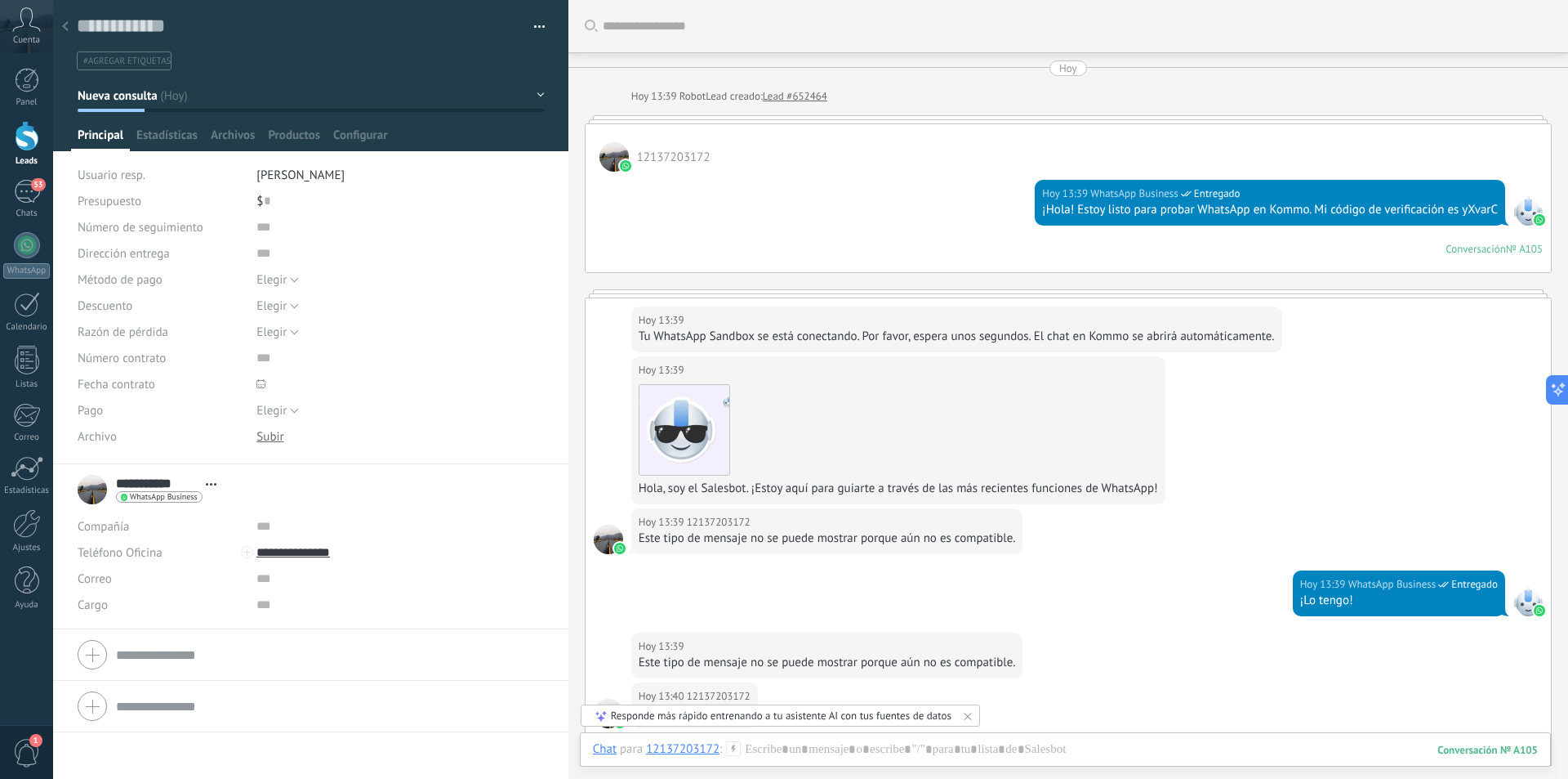
click at [58, 30] on div at bounding box center [64, 28] width 23 height 32
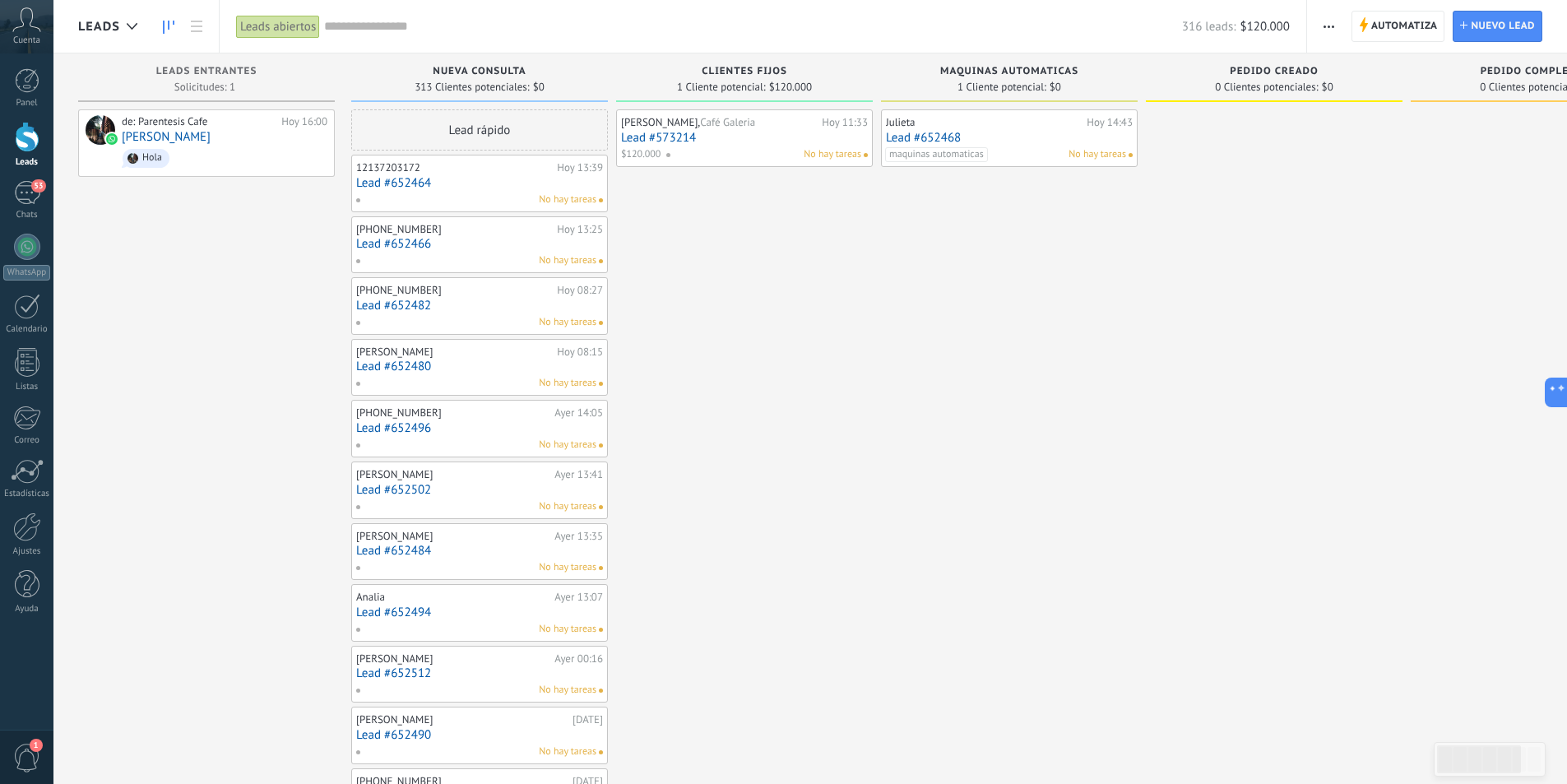
click at [516, 250] on link "Lead #652466" at bounding box center [479, 243] width 247 height 14
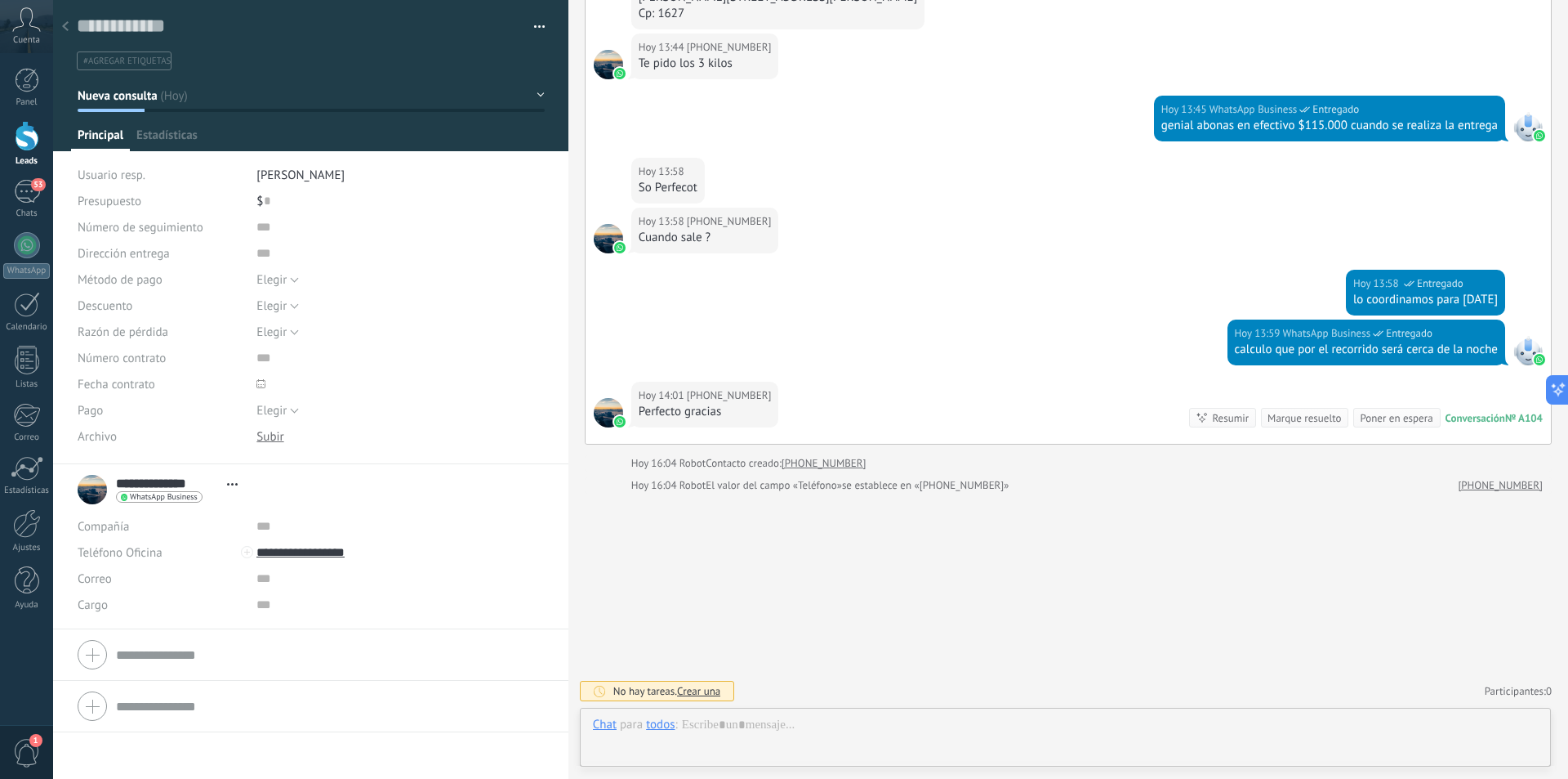
scroll to position [24, 0]
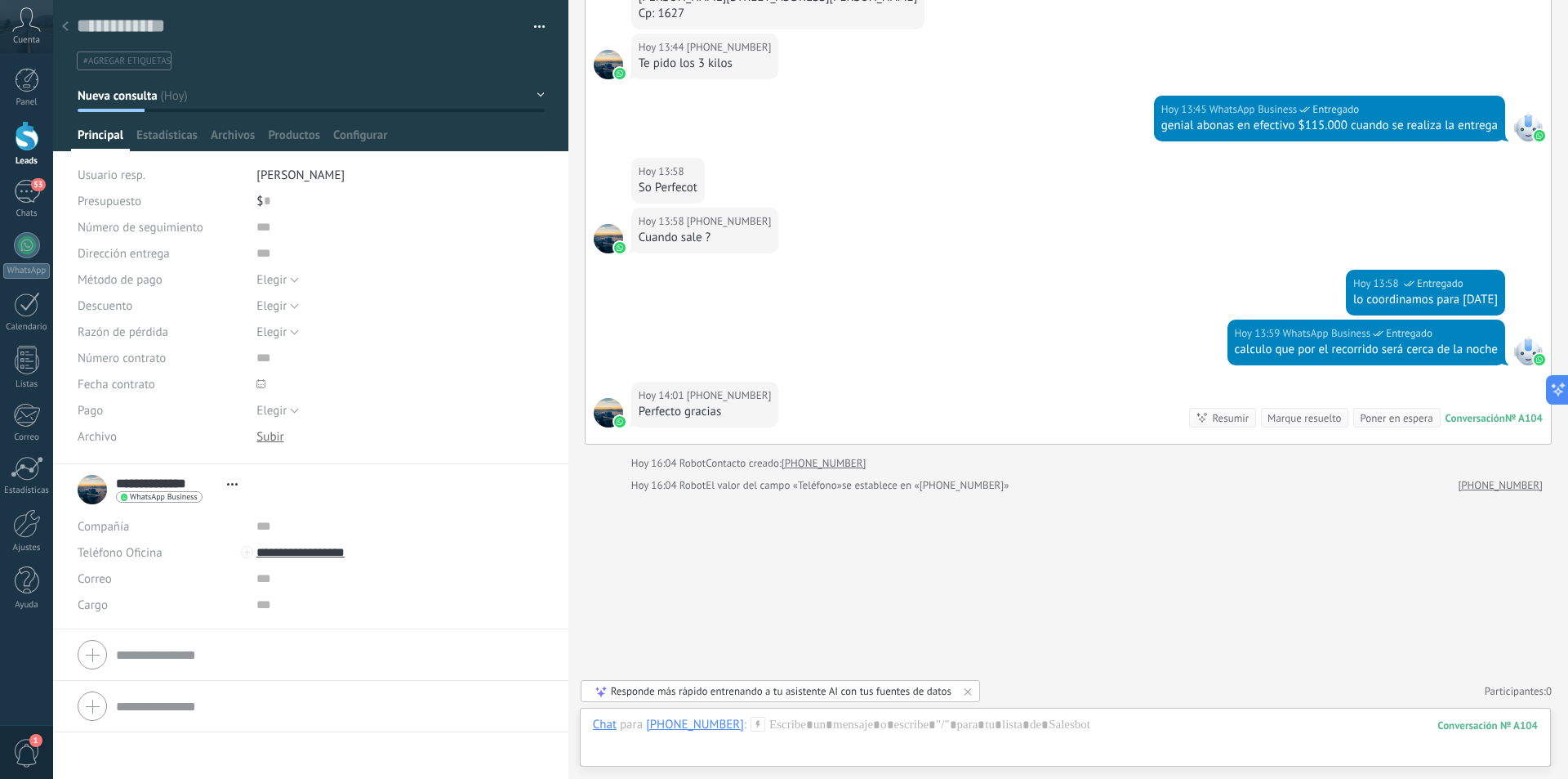
click at [68, 27] on icon at bounding box center [65, 26] width 7 height 10
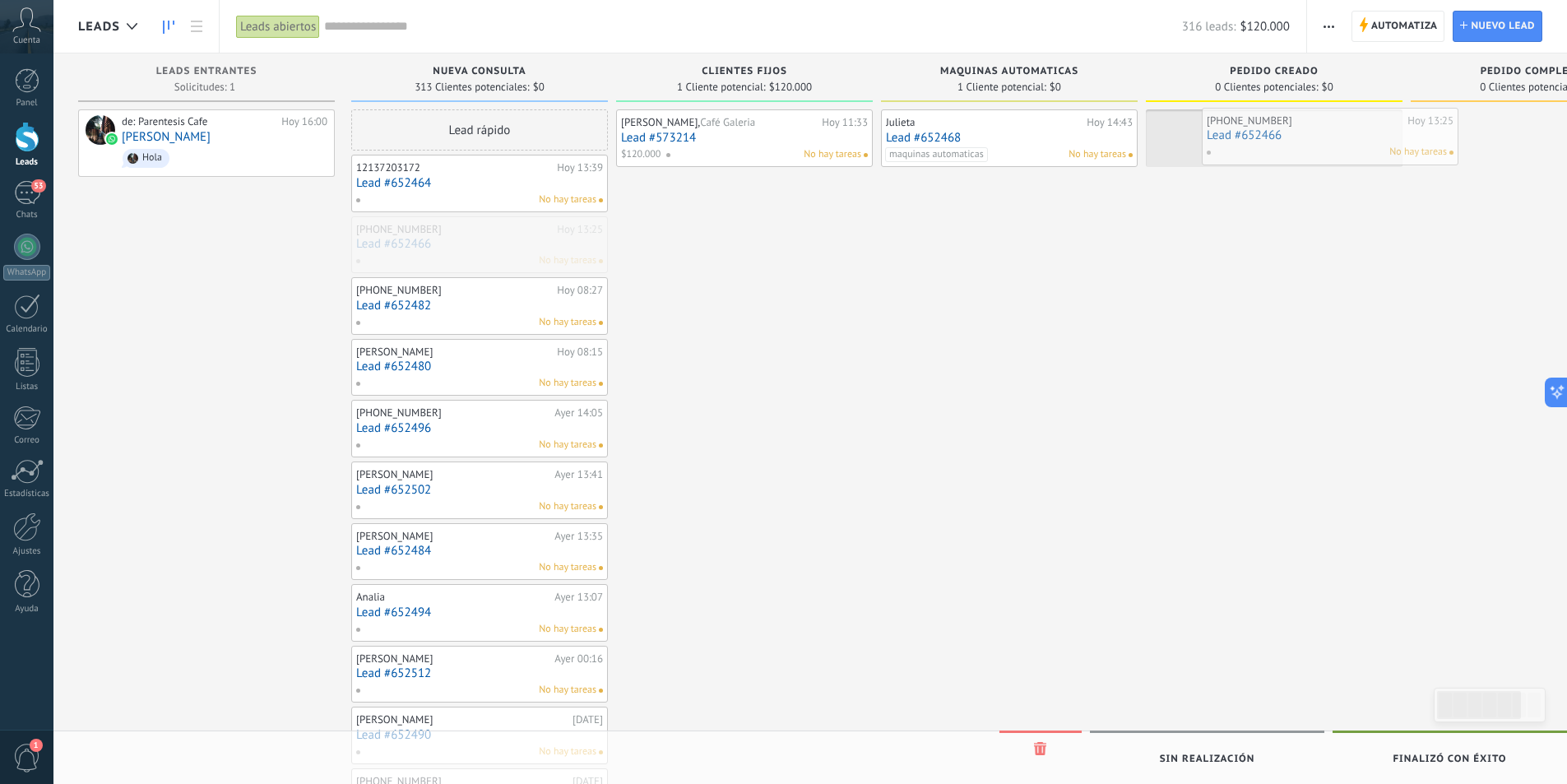
drag, startPoint x: 462, startPoint y: 258, endPoint x: 1313, endPoint y: 149, distance: 858.0
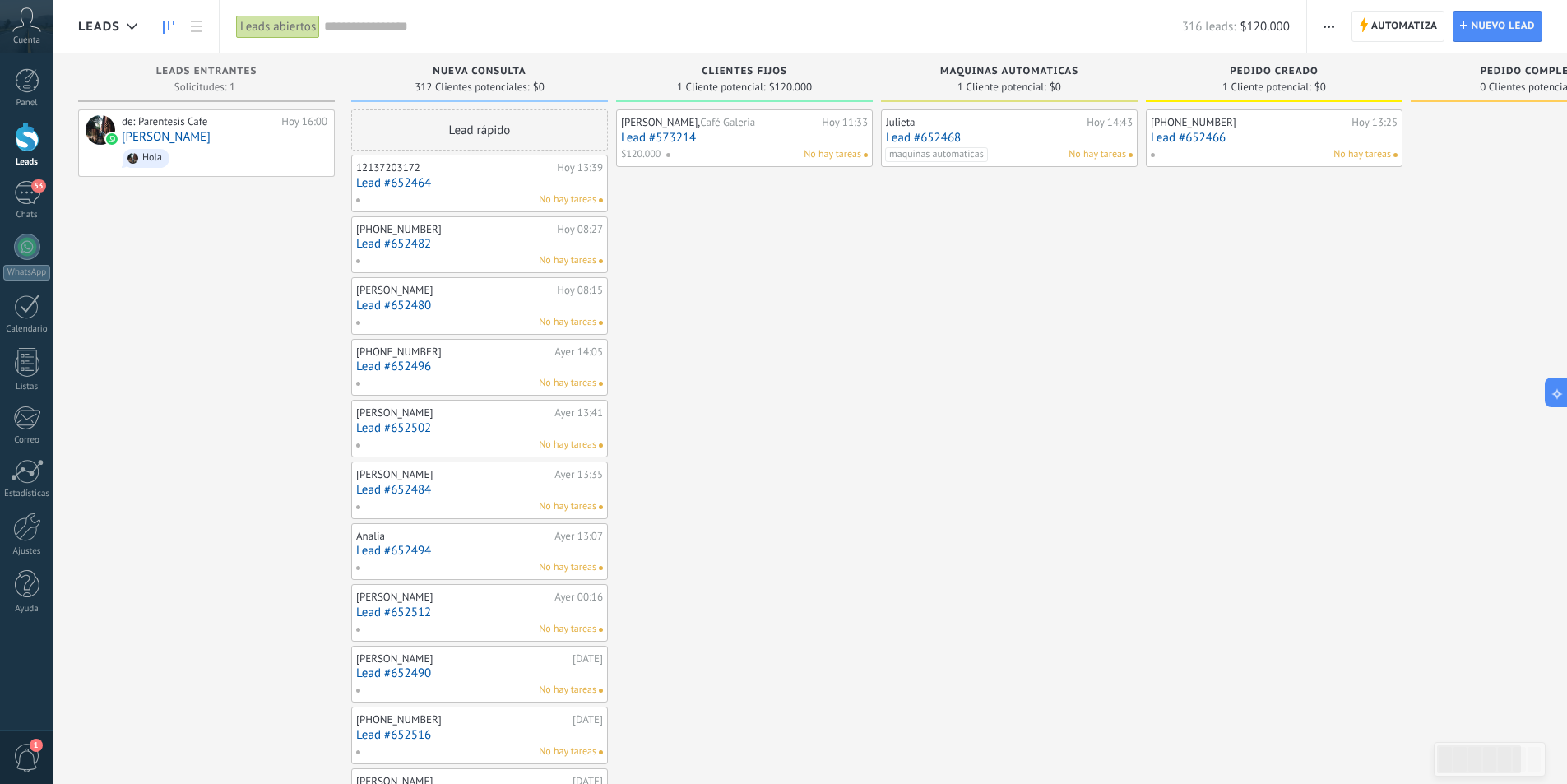
click at [1273, 144] on link "Lead #652466" at bounding box center [1274, 137] width 247 height 14
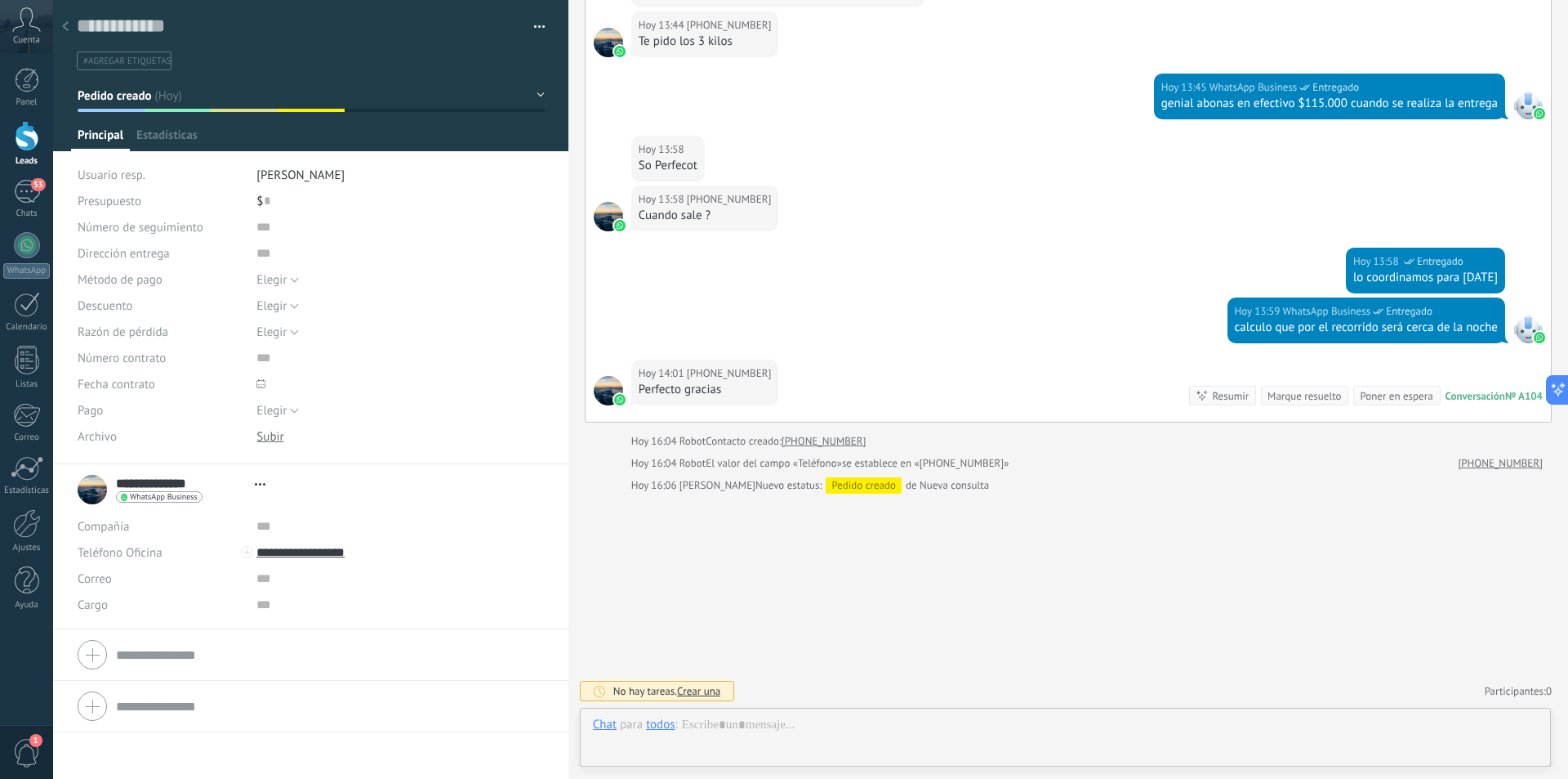
scroll to position [24, 0]
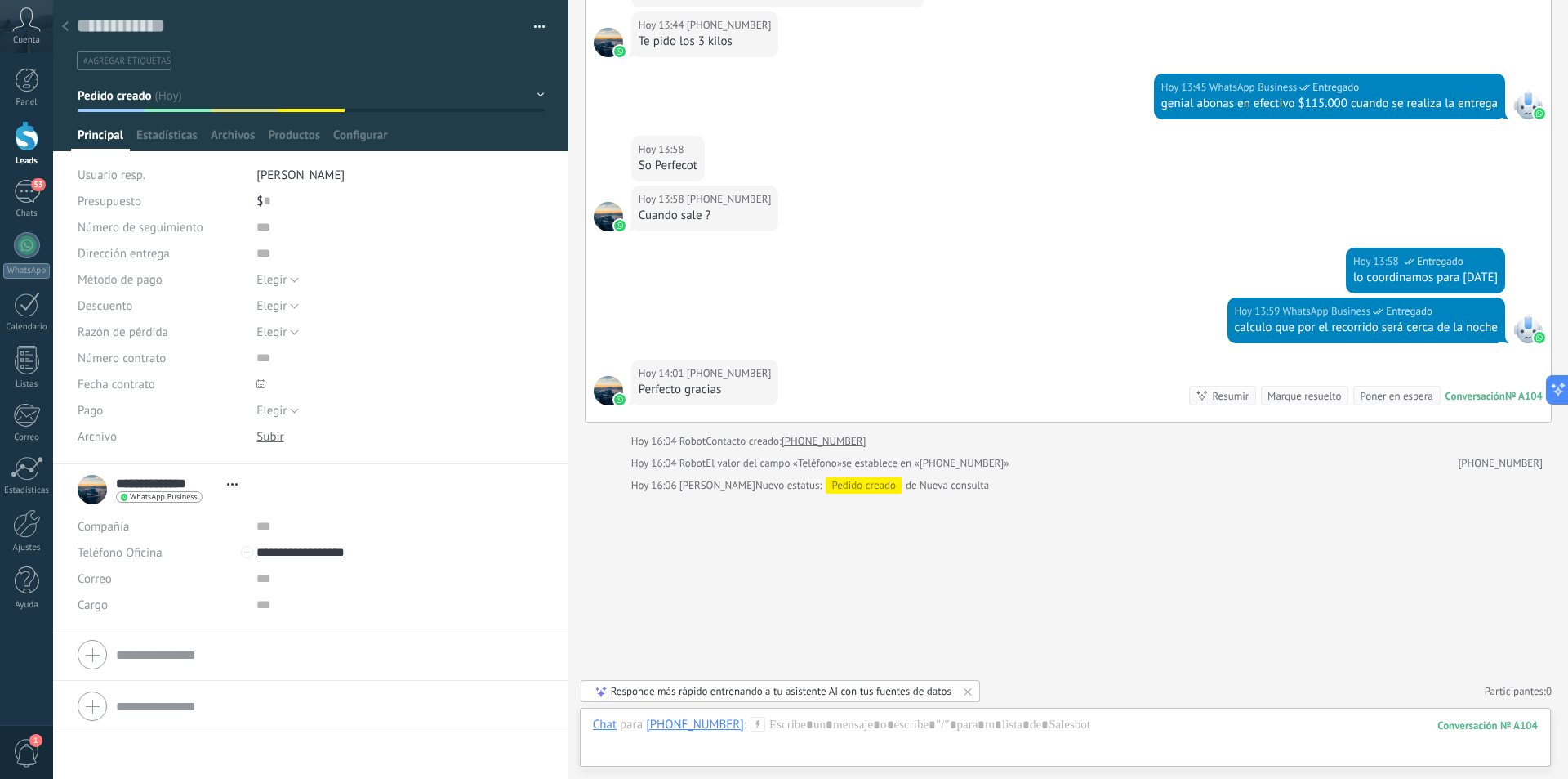
click at [68, 27] on icon at bounding box center [65, 26] width 7 height 10
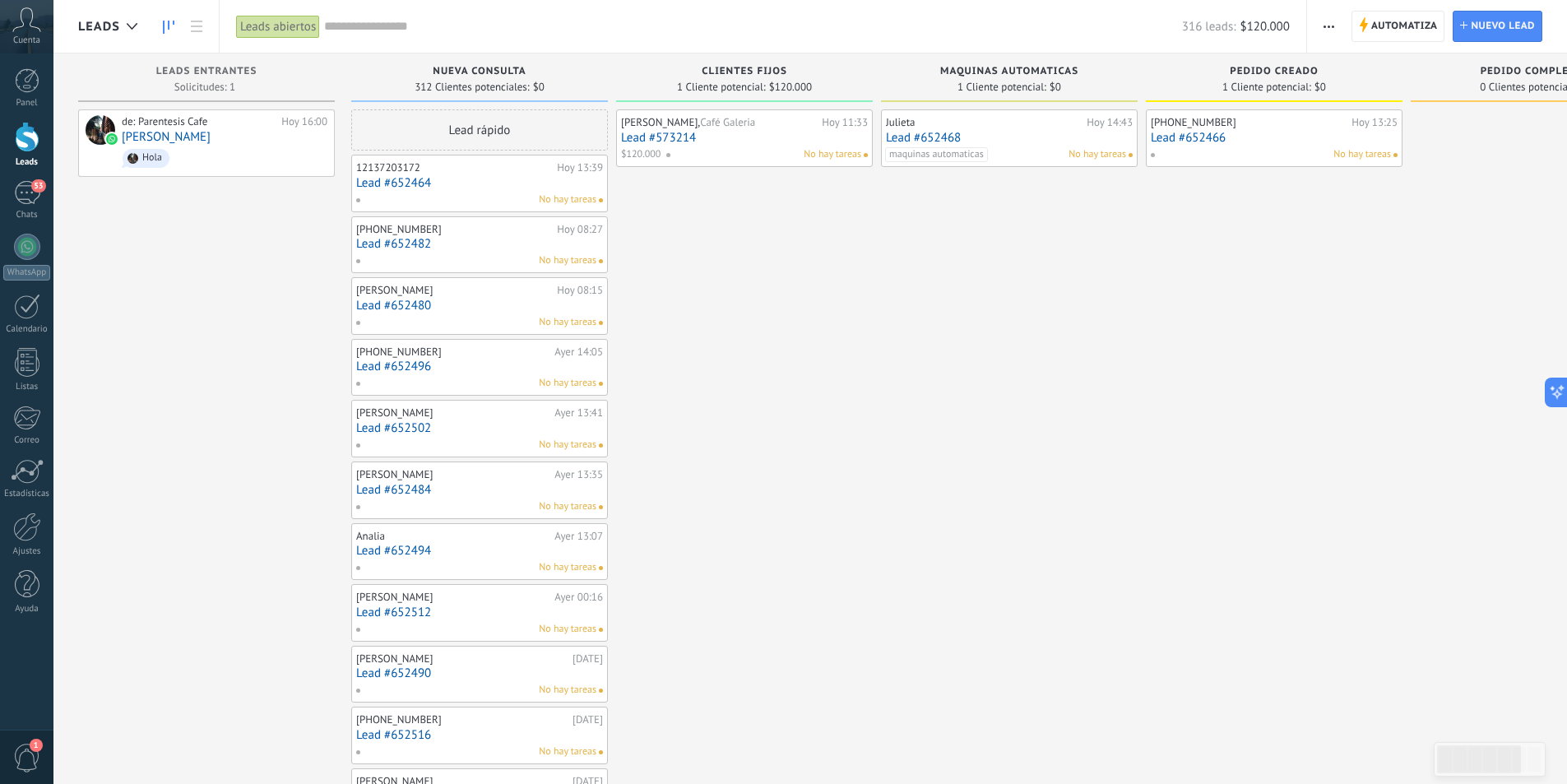
click at [511, 246] on link "Lead #652482" at bounding box center [479, 243] width 247 height 14
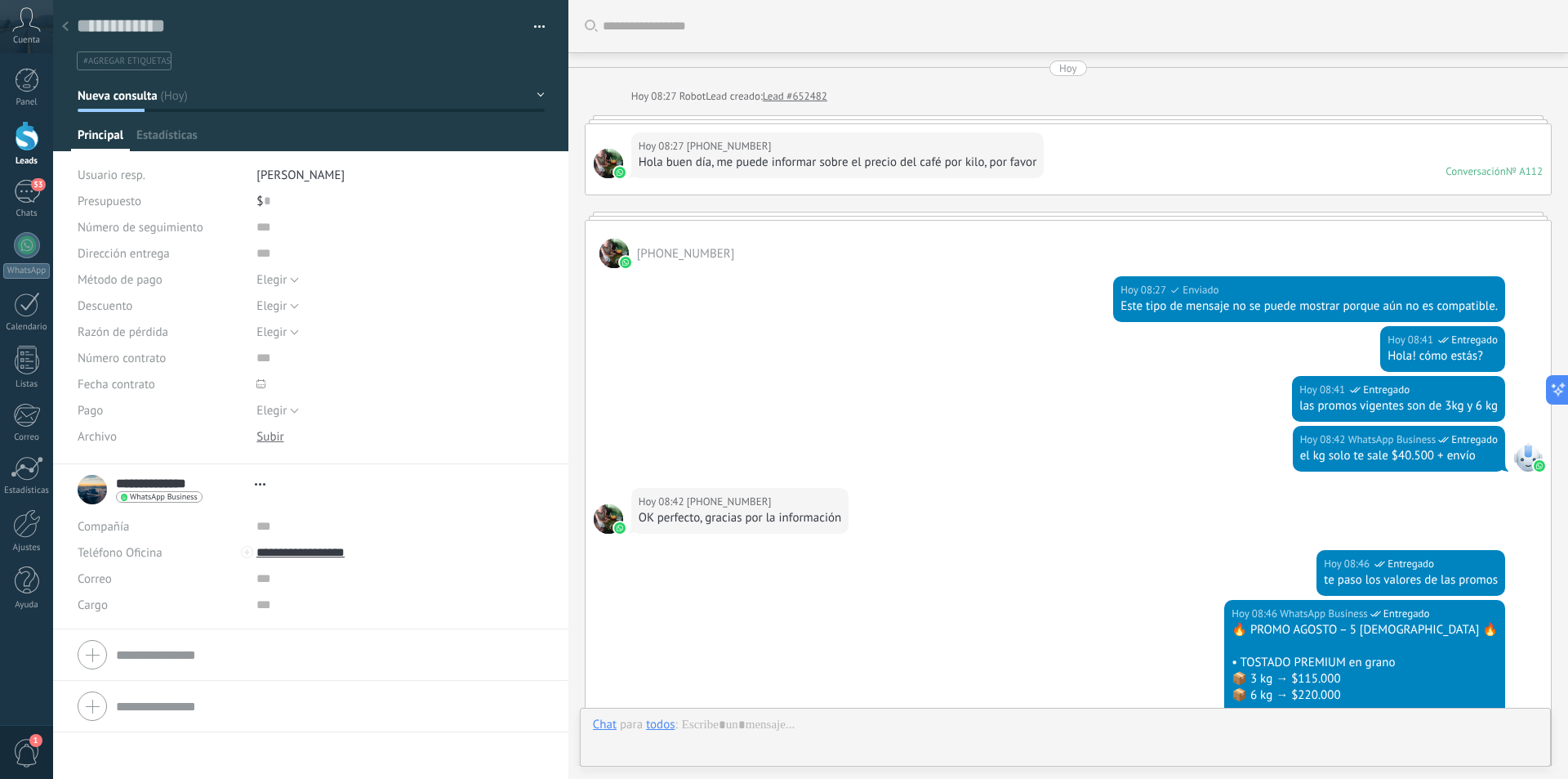
type textarea "**********"
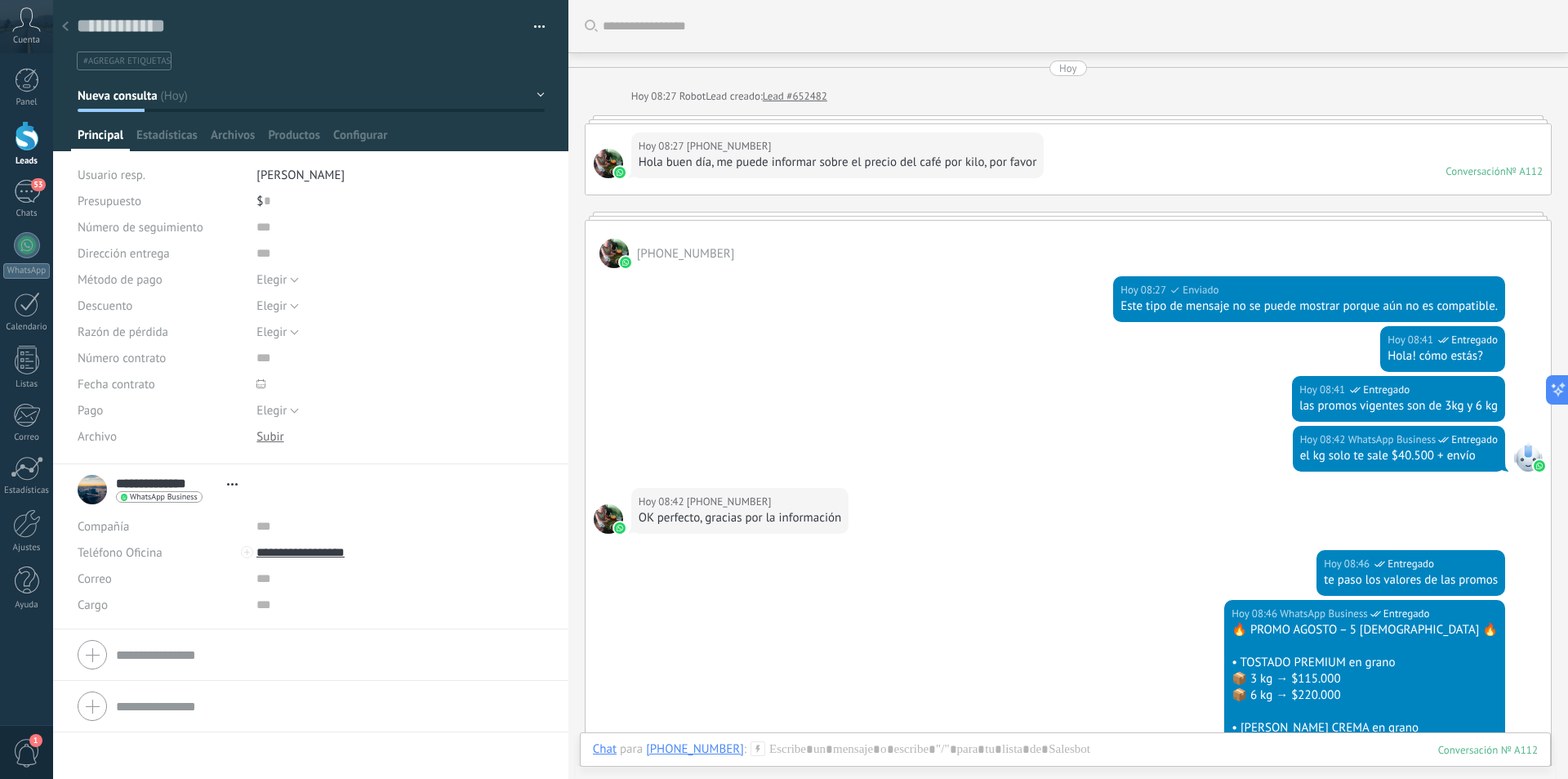
click at [1356, 294] on div "Hoy 08:27 WhatsApp Business Enviado" at bounding box center [1309, 290] width 377 height 17
click at [1351, 295] on div "Hoy 08:27 WhatsApp Business Enviado" at bounding box center [1309, 290] width 377 height 17
click at [1350, 304] on div "Este tipo de mensaje no se puede mostrar porque aún no es compatible." at bounding box center [1309, 306] width 377 height 17
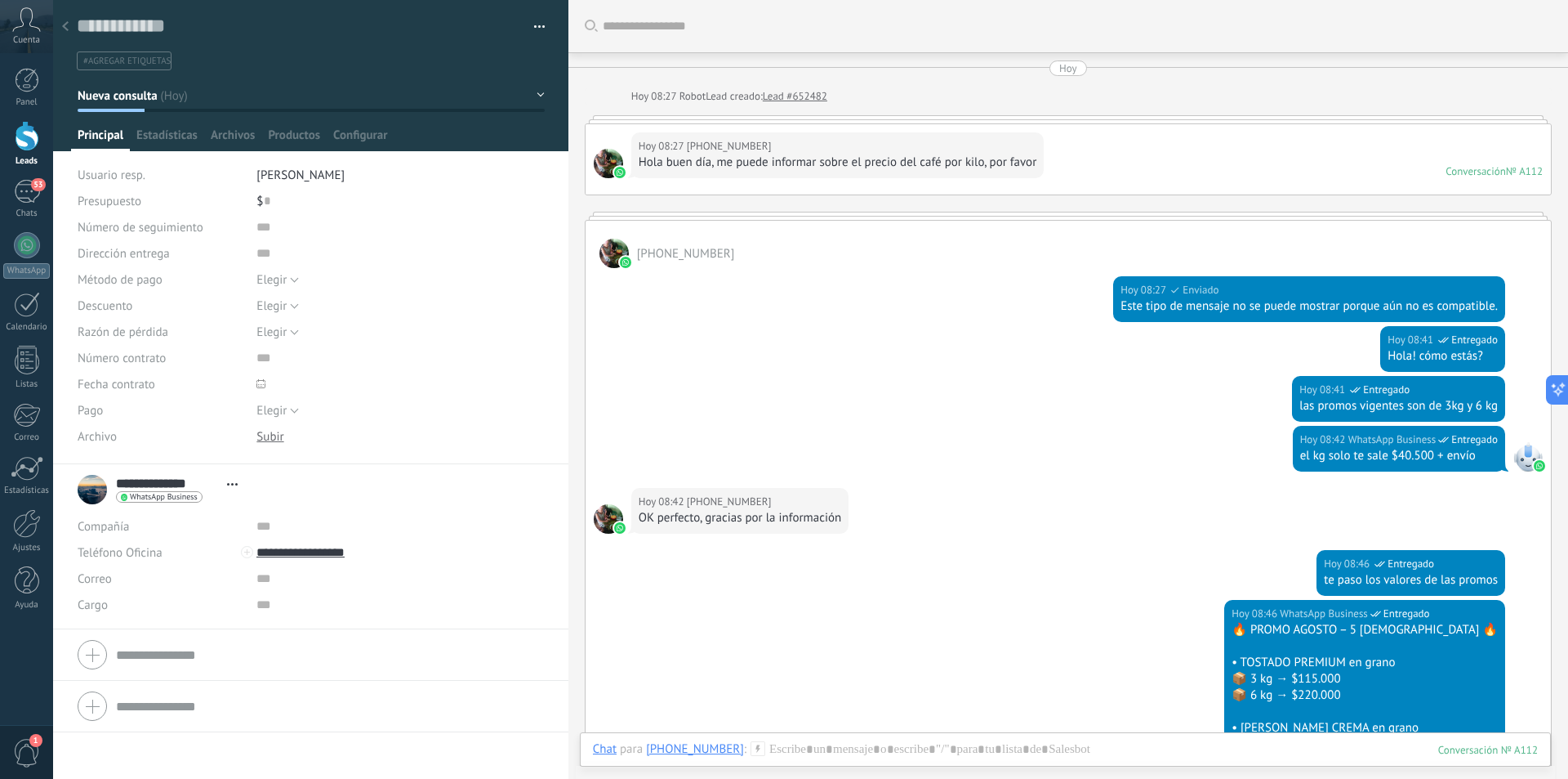
click at [1180, 279] on div "Hoy 08:27 WhatsApp Business Enviado Este tipo de mensaje no se puede mostrar po…" at bounding box center [1309, 299] width 392 height 46
click at [1197, 292] on span "Enviado" at bounding box center [1200, 290] width 36 height 17
click at [1269, 310] on div "Este tipo de mensaje no se puede mostrar porque aún no es compatible." at bounding box center [1309, 306] width 377 height 17
click at [1187, 306] on div "Este tipo de mensaje no se puede mostrar porque aún no es compatible." at bounding box center [1309, 306] width 377 height 17
click at [65, 22] on icon at bounding box center [65, 26] width 7 height 10
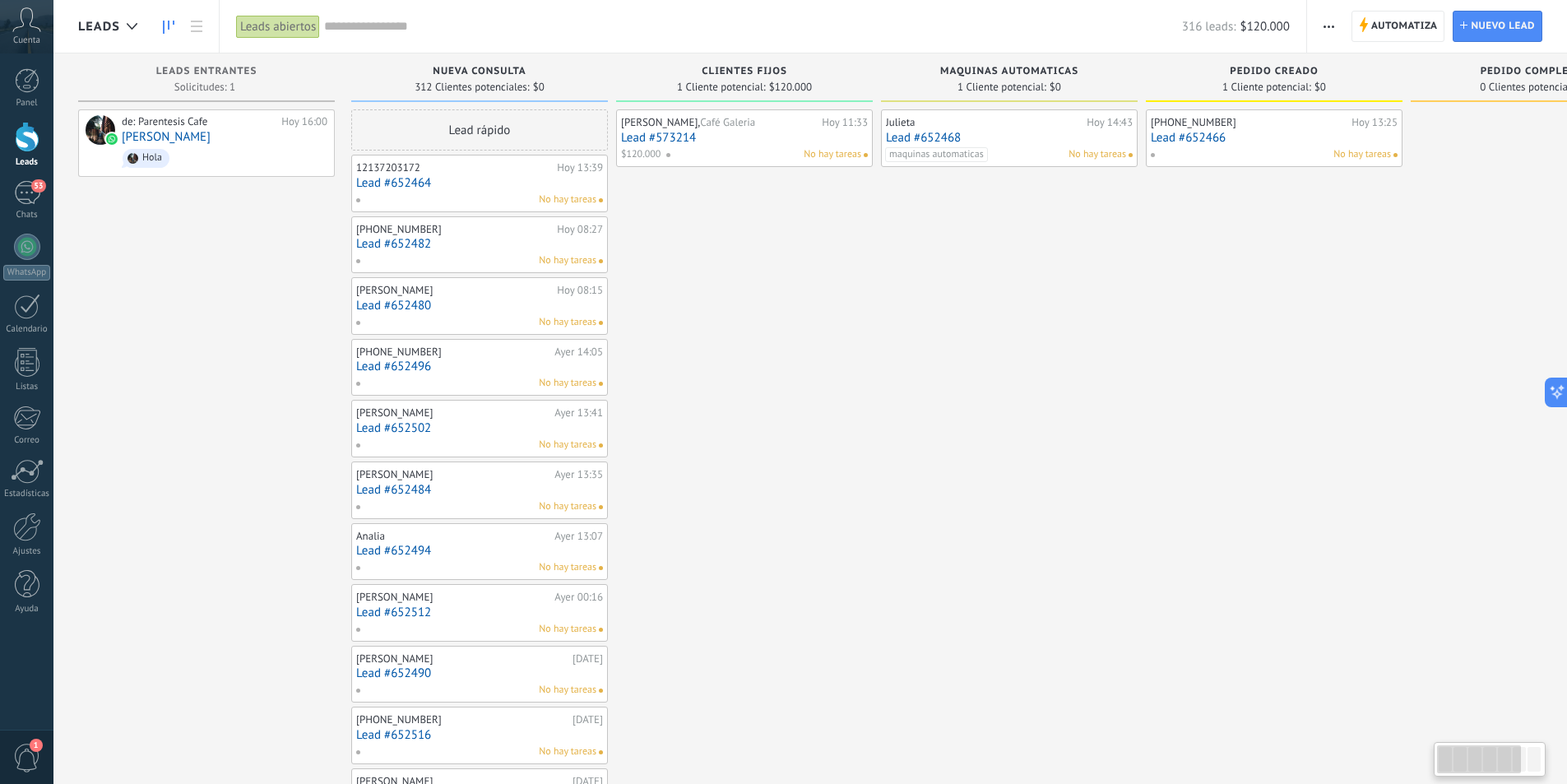
click at [1516, 764] on div at bounding box center [1479, 759] width 84 height 28
drag, startPoint x: 1497, startPoint y: 765, endPoint x: 1445, endPoint y: 773, distance: 52.6
click at [1450, 776] on body ".abccls-1,.abccls-2{fill-rule:evenodd}.abccls-2{fill:#fff} .abfcls-1{fill:none}…" at bounding box center [784, 392] width 1567 height 784
click at [1320, 25] on button "button" at bounding box center [1329, 26] width 24 height 31
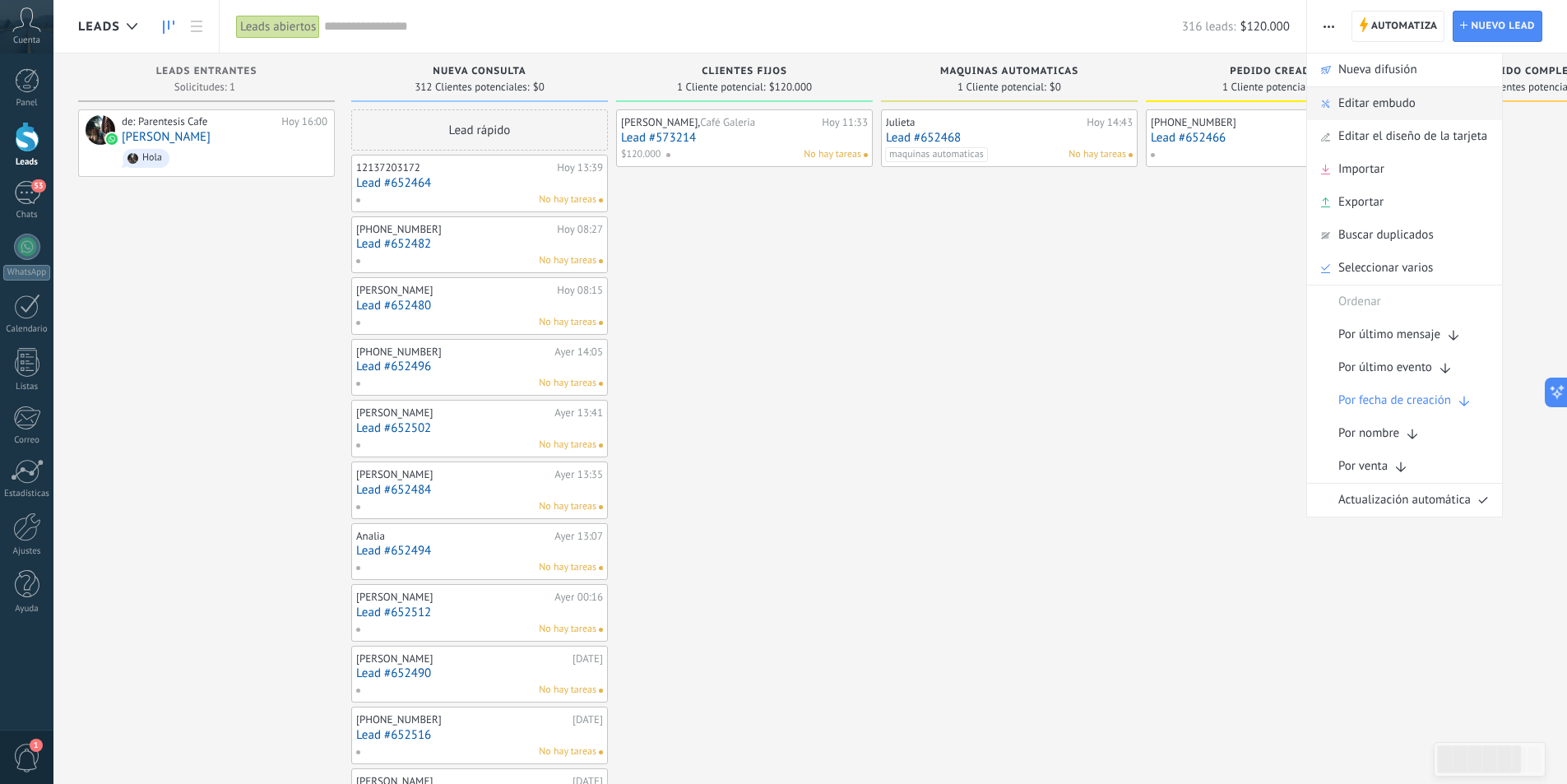
click at [1381, 104] on span "Editar embudo" at bounding box center [1377, 104] width 78 height 33
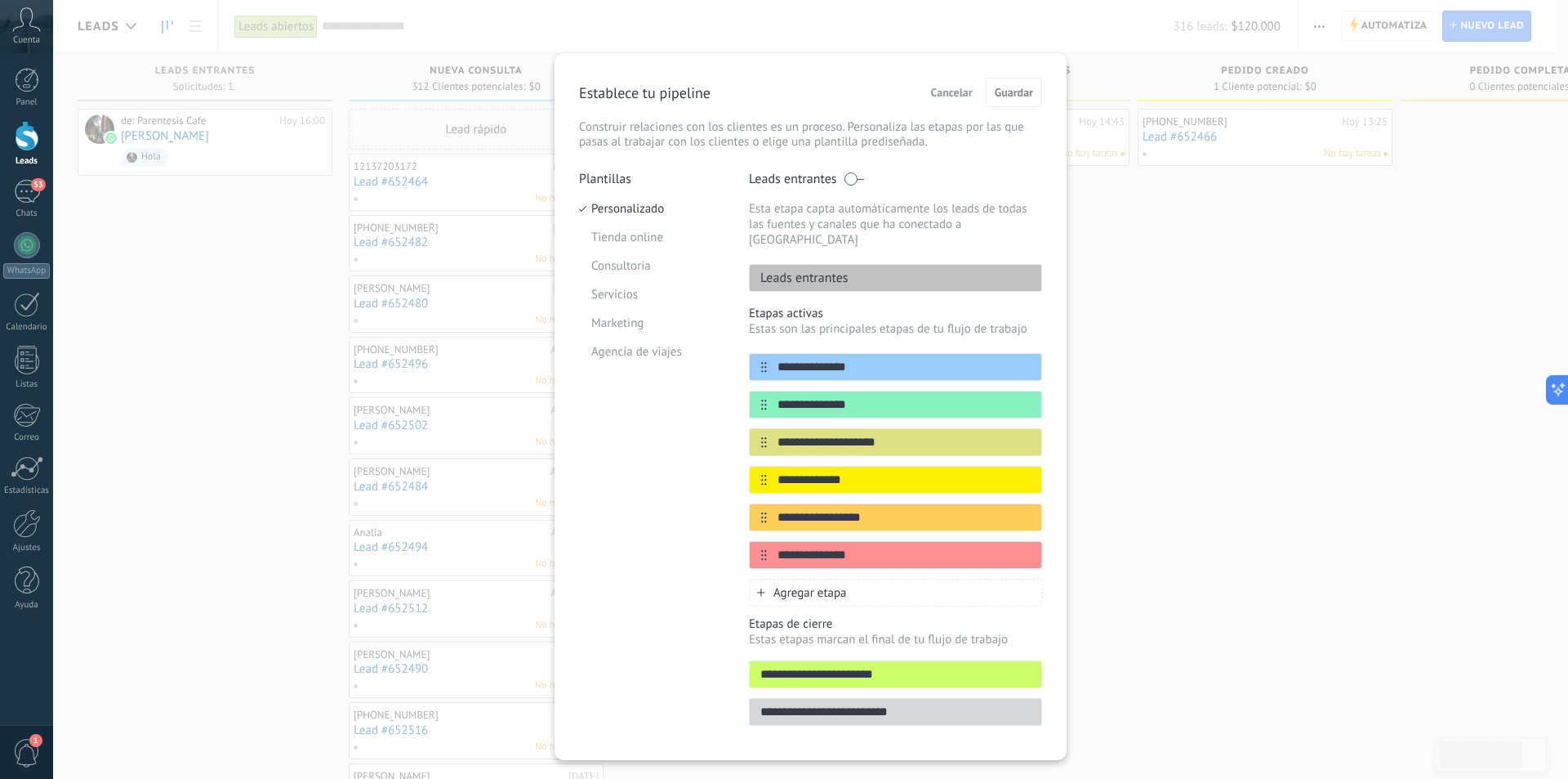
click at [827, 585] on span "Agregar etapa" at bounding box center [810, 592] width 74 height 16
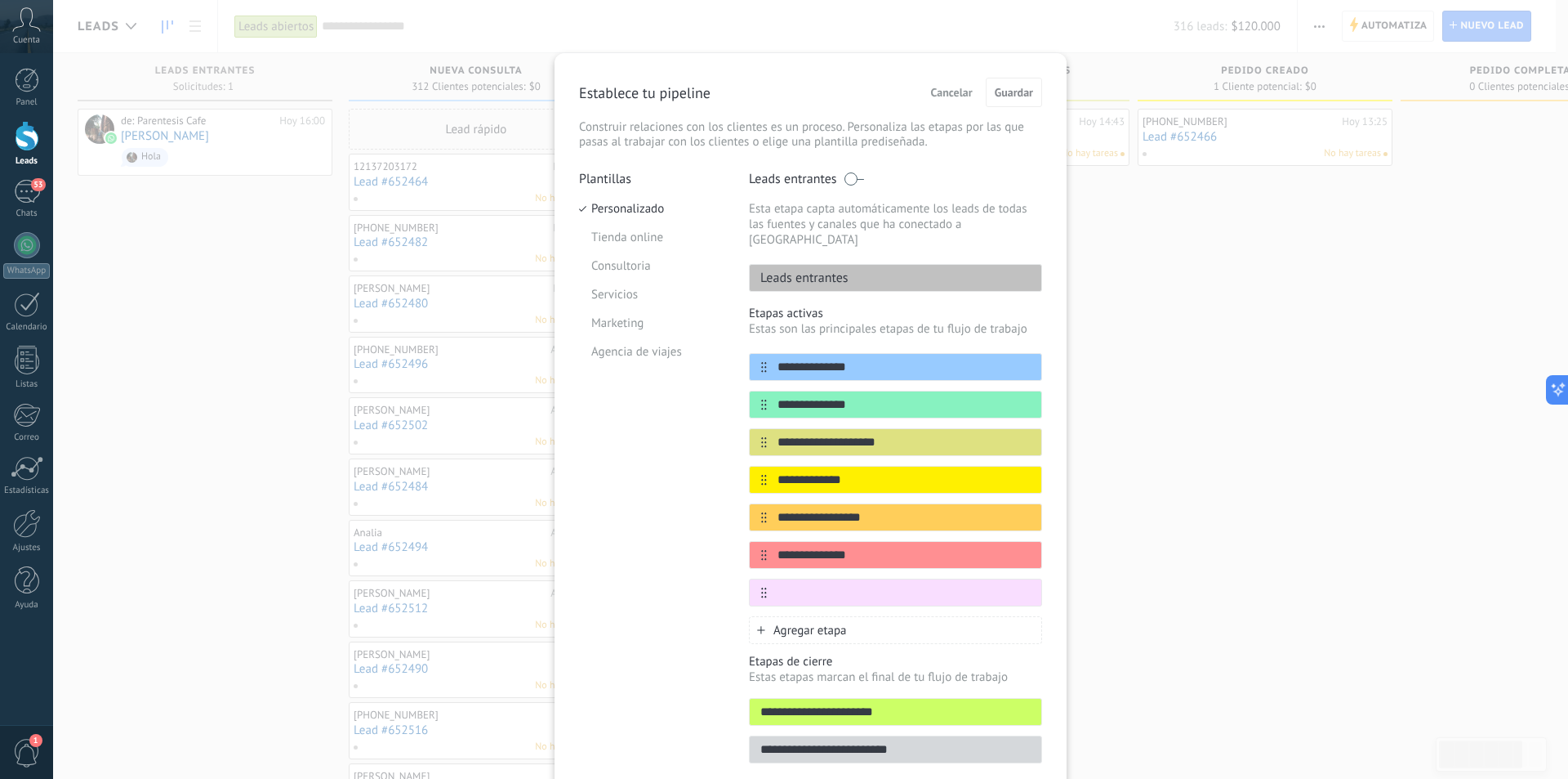
click at [828, 584] on input "text" at bounding box center [904, 592] width 274 height 18
type input "*"
type input "**********"
click at [1242, 502] on div "**********" at bounding box center [810, 389] width 1515 height 779
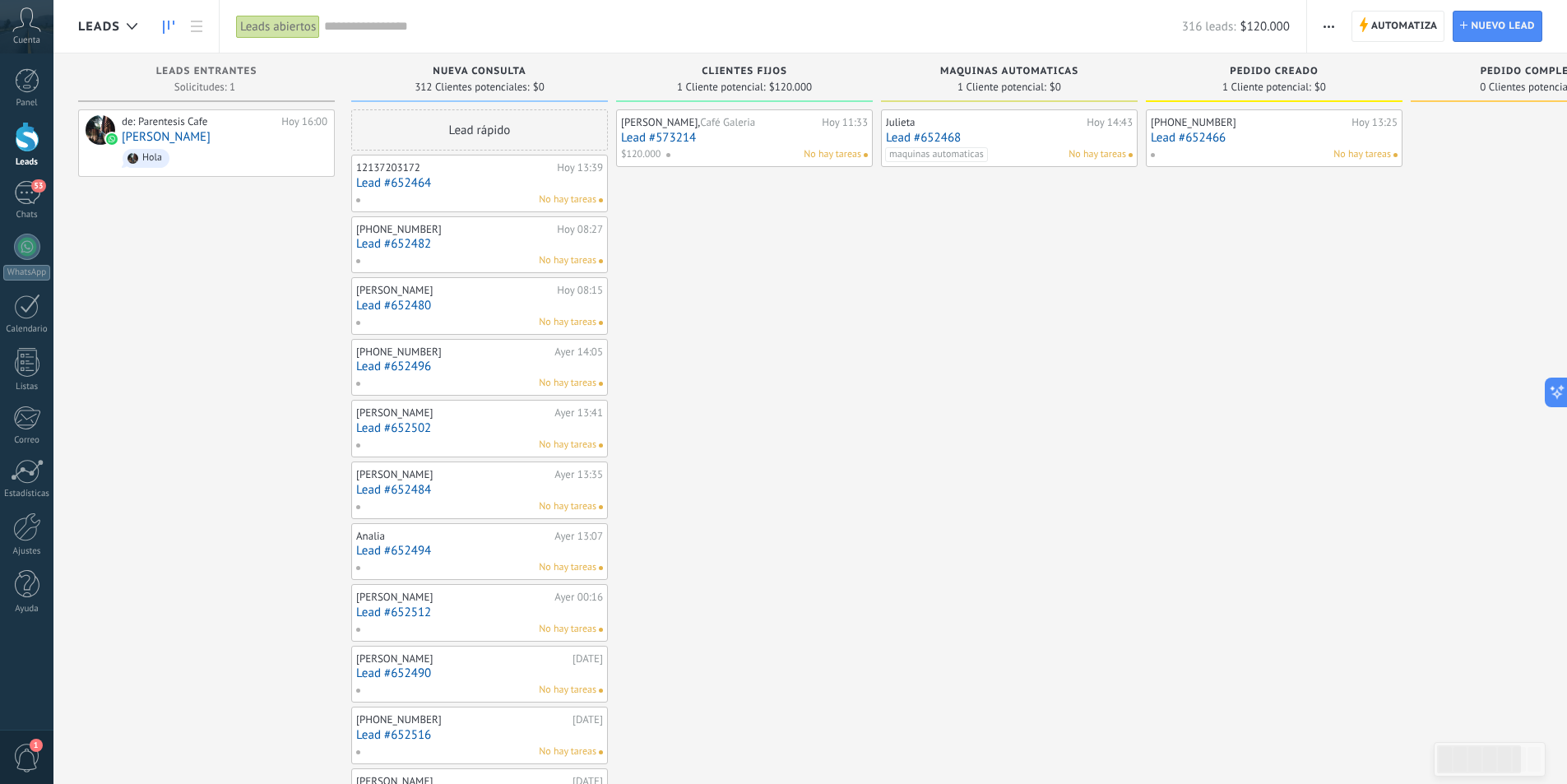
click at [1327, 24] on span "button" at bounding box center [1329, 26] width 11 height 31
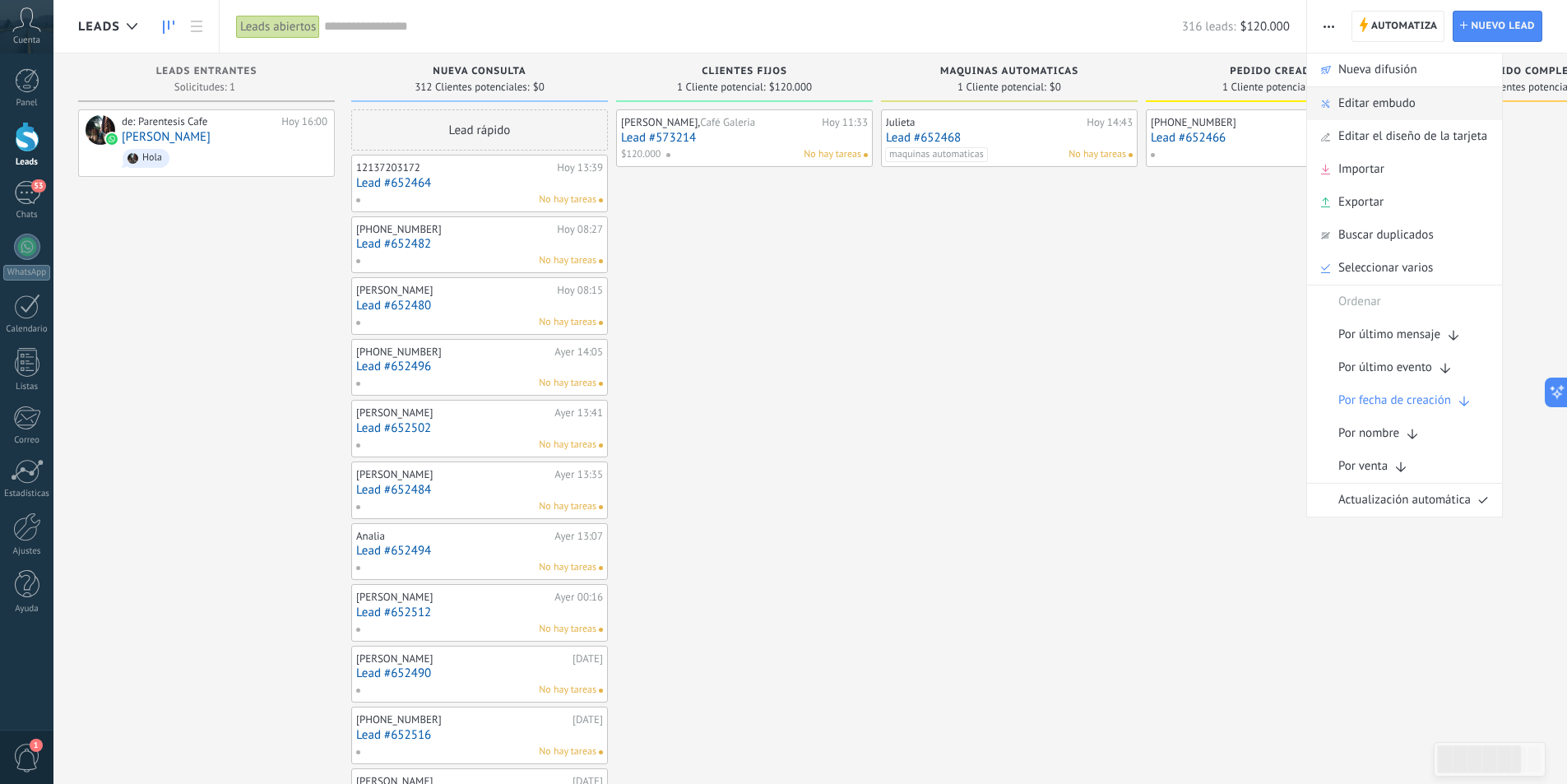
click at [1425, 99] on div "Editar embudo" at bounding box center [1404, 104] width 195 height 33
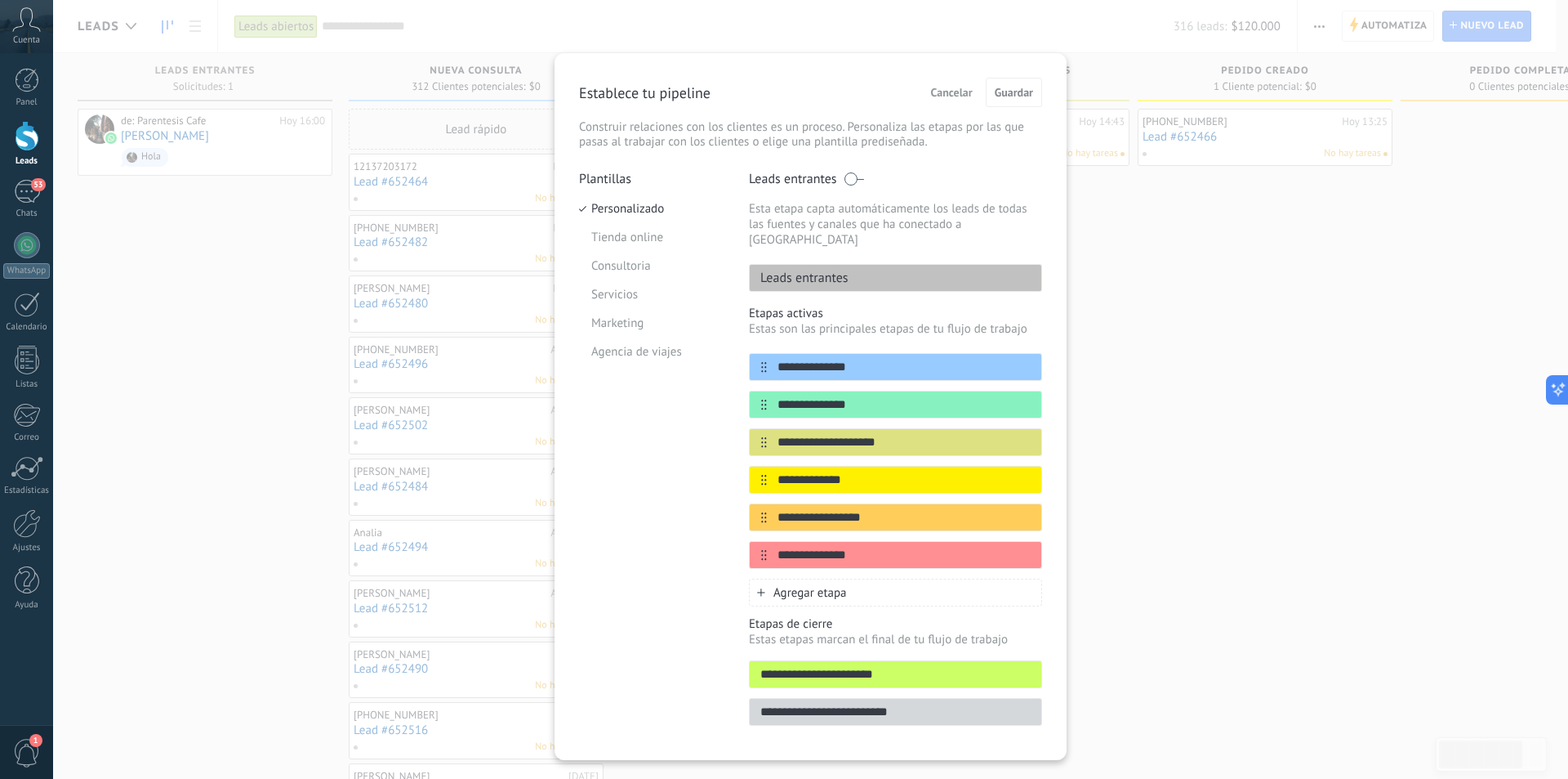
click at [824, 585] on span "Agregar etapa" at bounding box center [810, 592] width 74 height 16
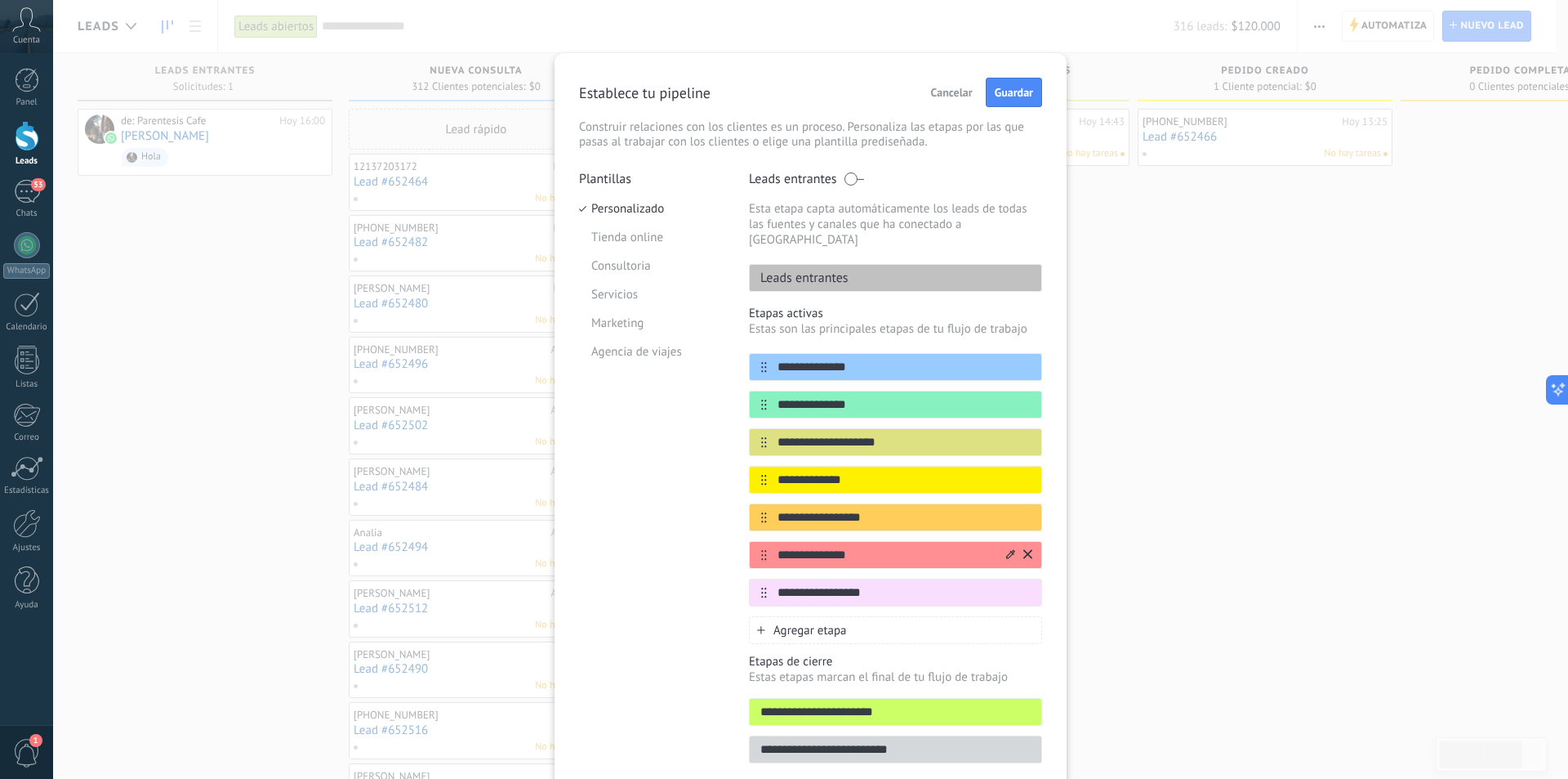
type input "**********"
click at [1027, 549] on icon at bounding box center [1028, 554] width 9 height 10
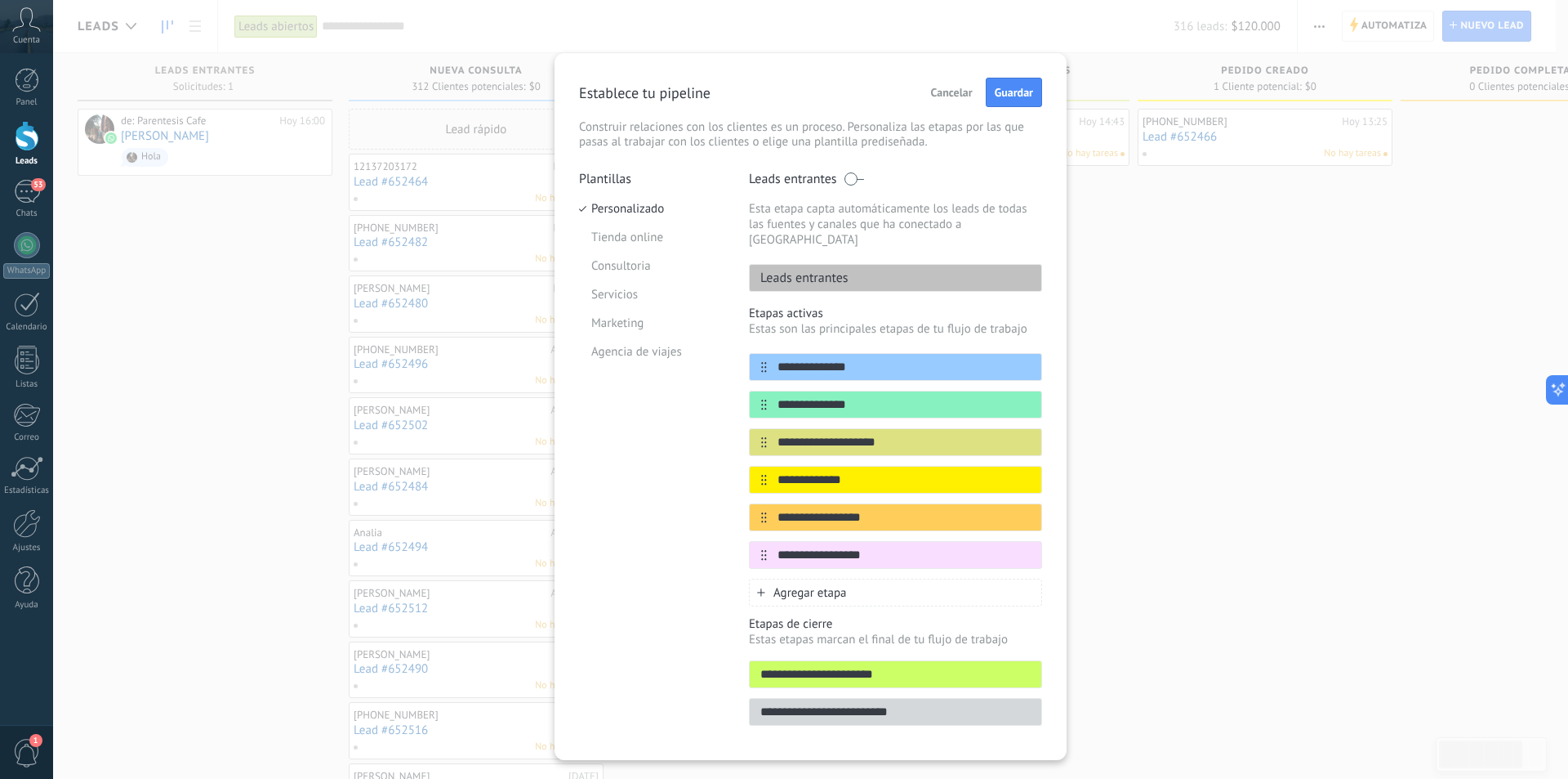
click at [1021, 110] on div "Establece tu pipeline Cancelar Guardar Construir relaciones con los clientes es…" at bounding box center [810, 114] width 463 height 72
click at [1020, 95] on span "Guardar" at bounding box center [1014, 93] width 38 height 12
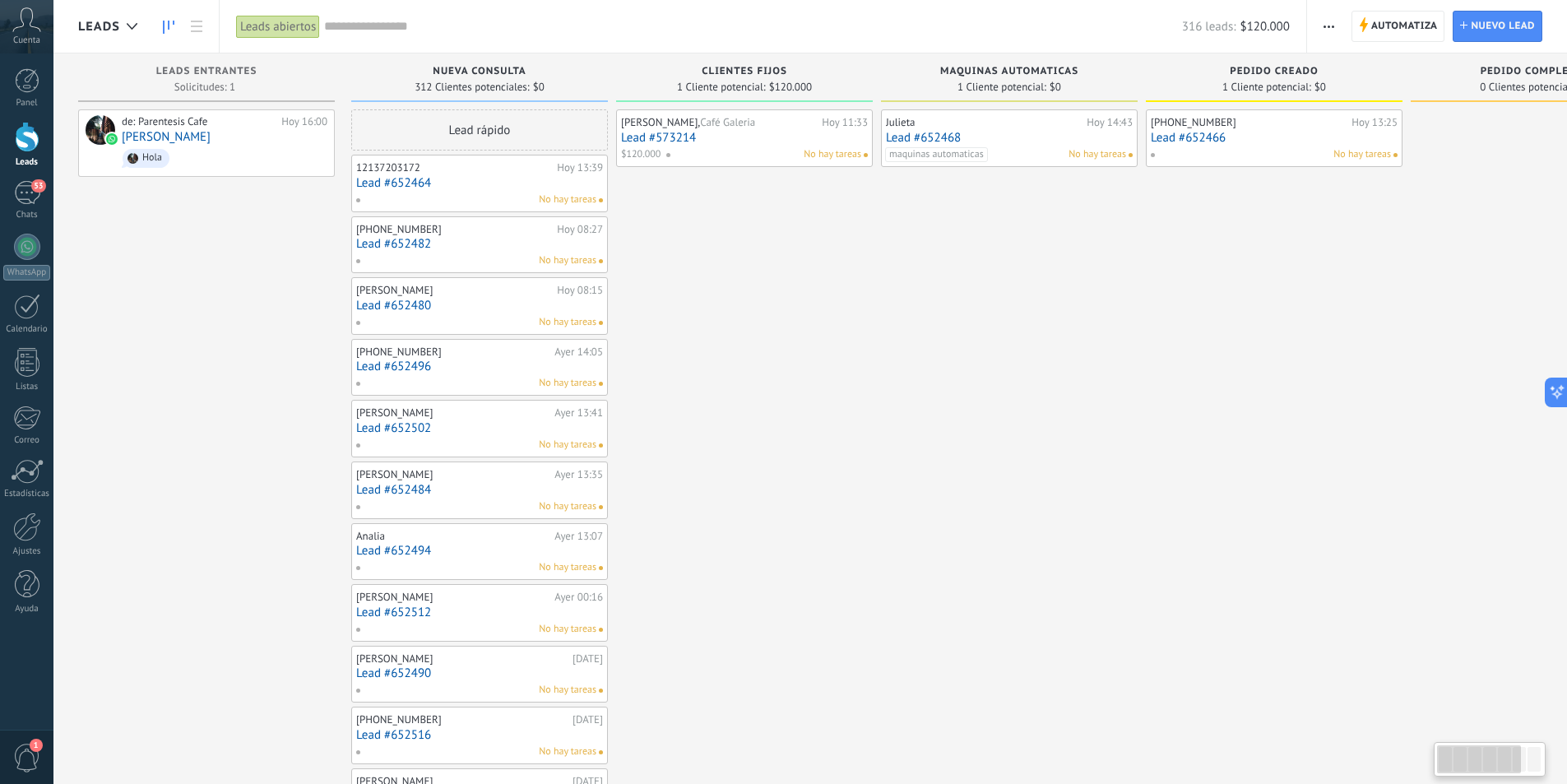
scroll to position [0, 390]
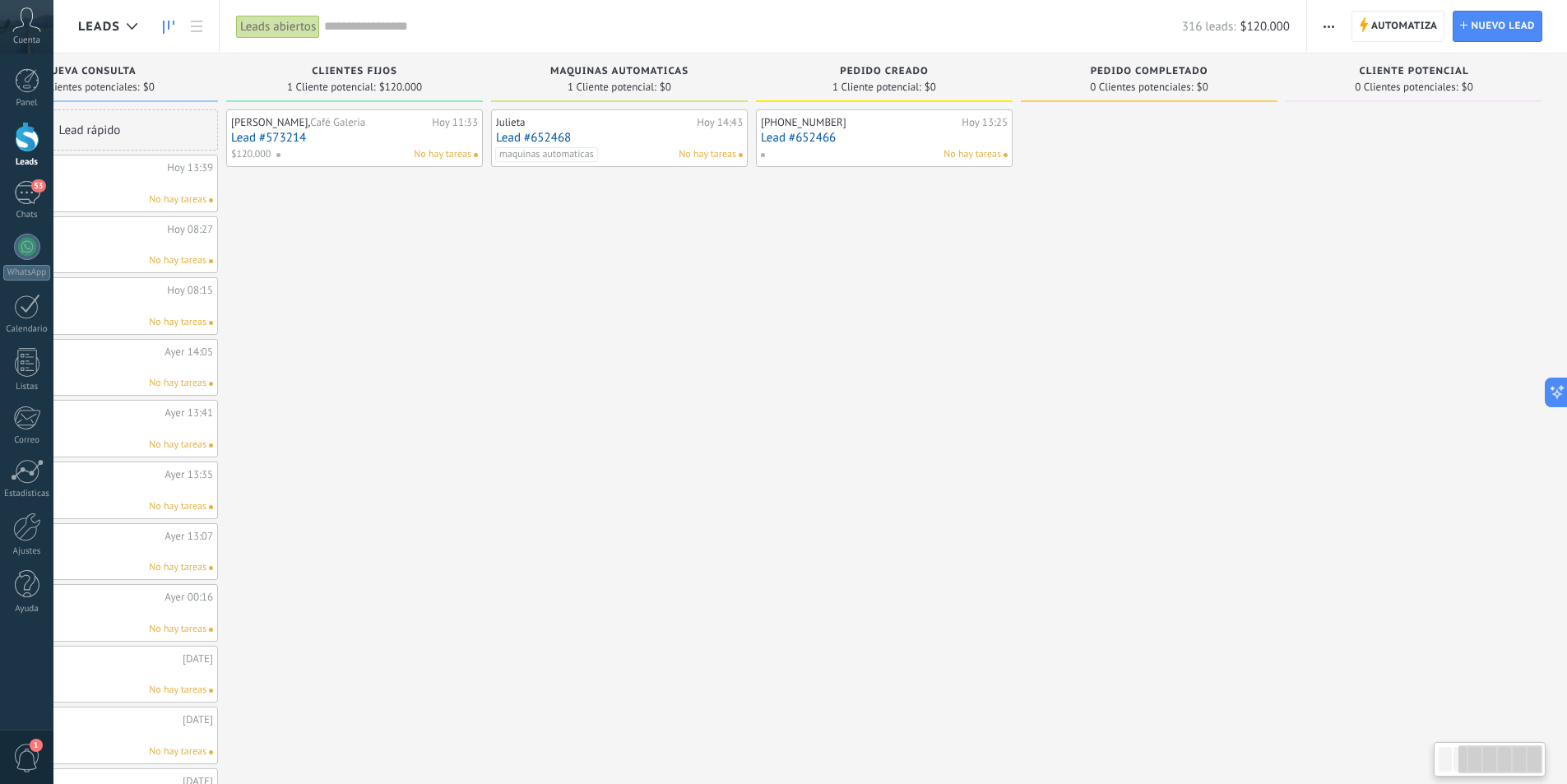
drag, startPoint x: 1470, startPoint y: 750, endPoint x: 1579, endPoint y: 763, distance: 109.8
click at [1566, 763] on html ".abccls-1,.abccls-2{fill-rule:evenodd}.abccls-2{fill:#fff} .abfcls-1{fill:none}…" at bounding box center [784, 392] width 1567 height 784
click at [1339, 22] on button "button" at bounding box center [1329, 26] width 24 height 31
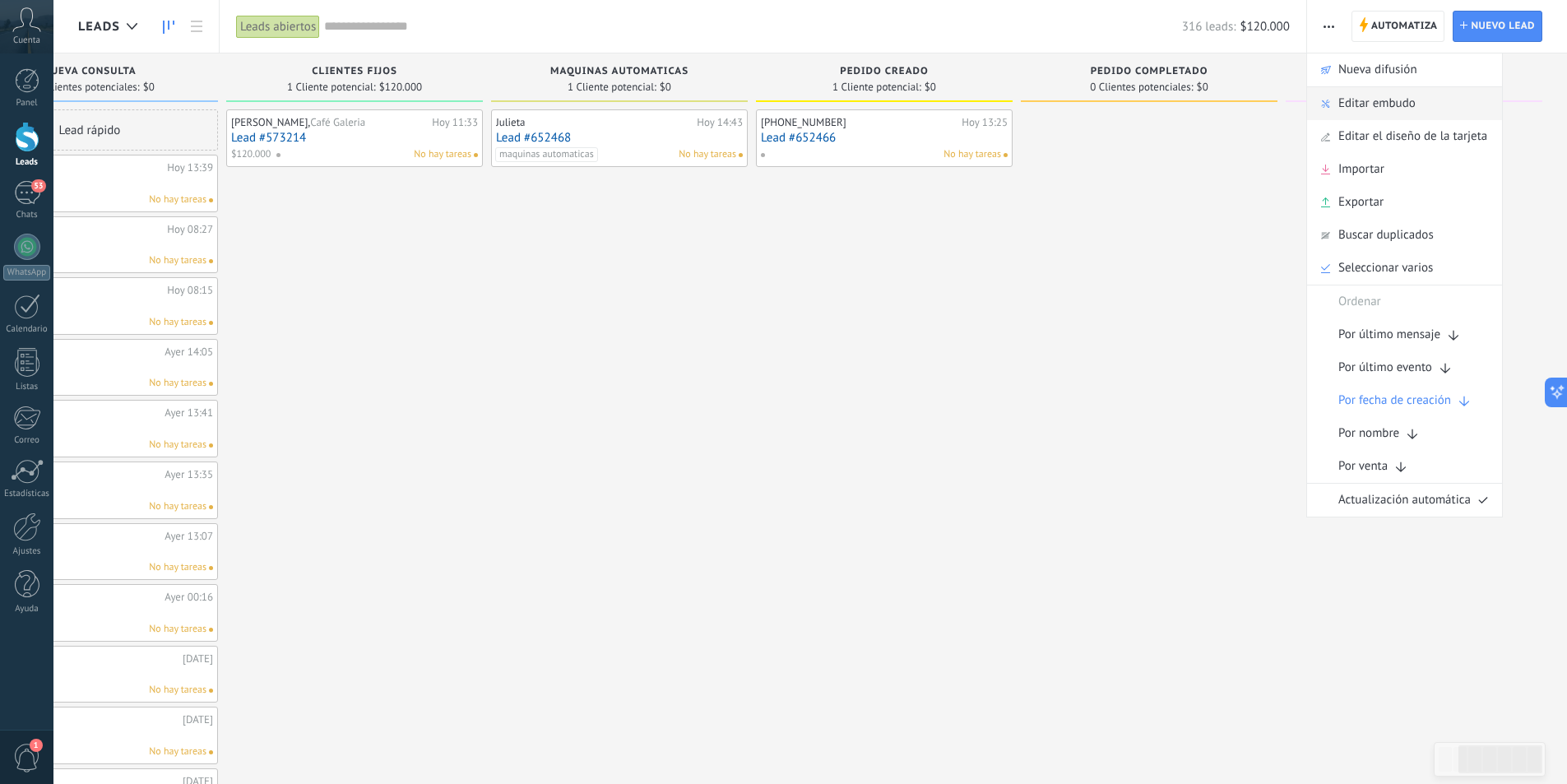
click at [1436, 109] on div "Editar embudo" at bounding box center [1404, 104] width 195 height 33
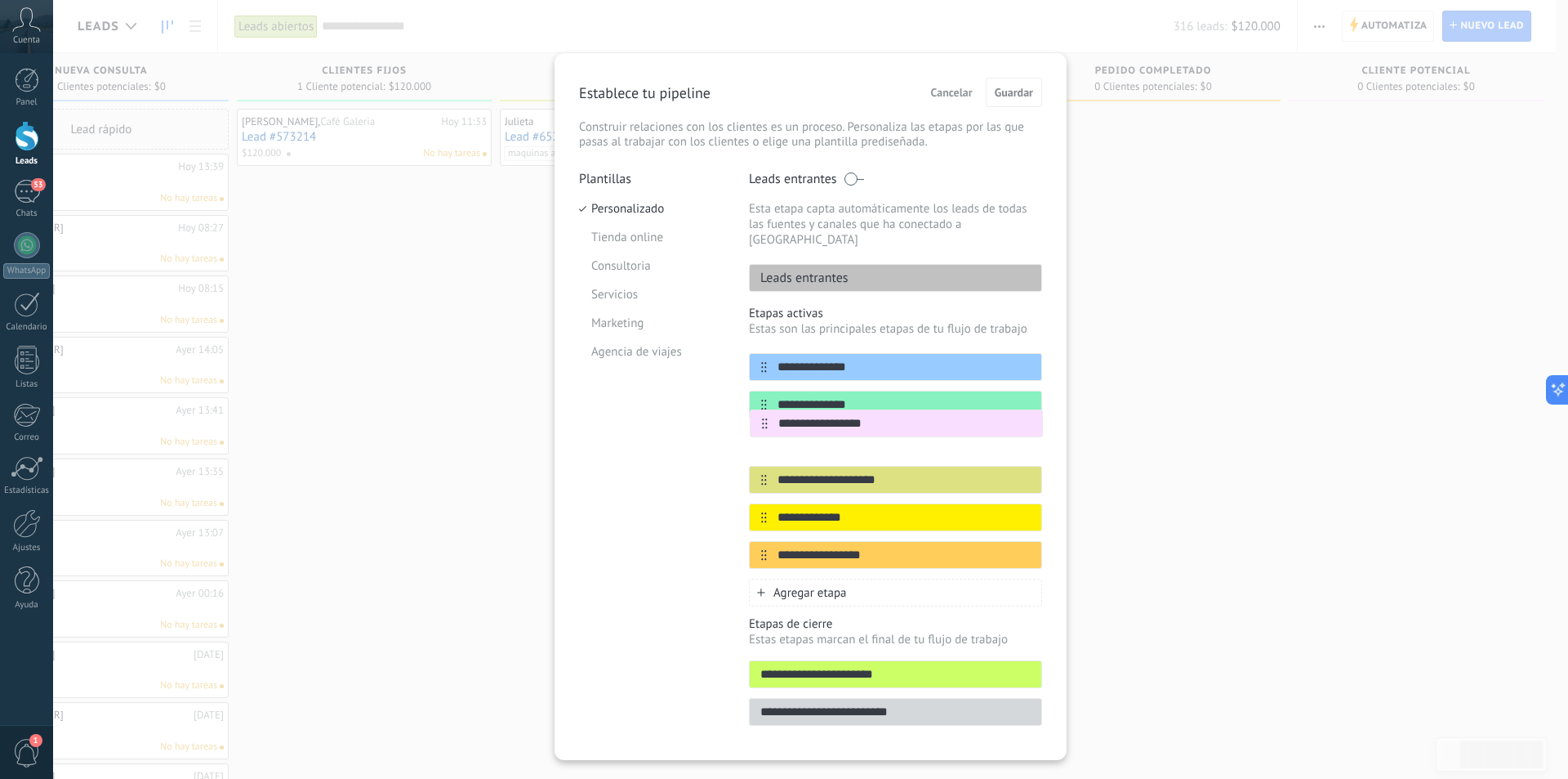
drag, startPoint x: 753, startPoint y: 534, endPoint x: 758, endPoint y: 413, distance: 121.1
click at [758, 413] on div "**********" at bounding box center [896, 461] width 294 height 216
click at [1237, 665] on div "**********" at bounding box center [810, 389] width 1515 height 779
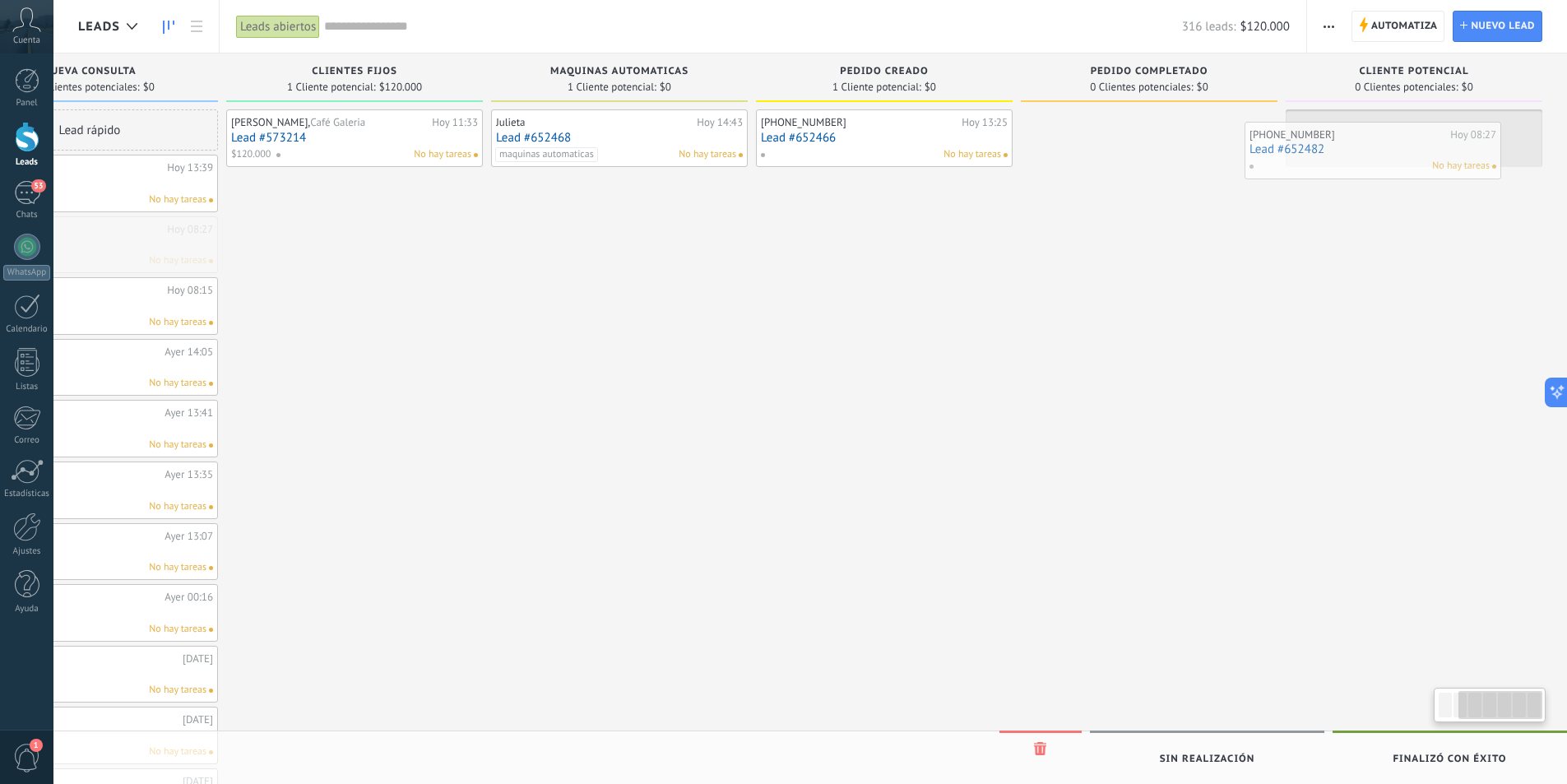
drag, startPoint x: 145, startPoint y: 241, endPoint x: 1421, endPoint y: 147, distance: 1279.5
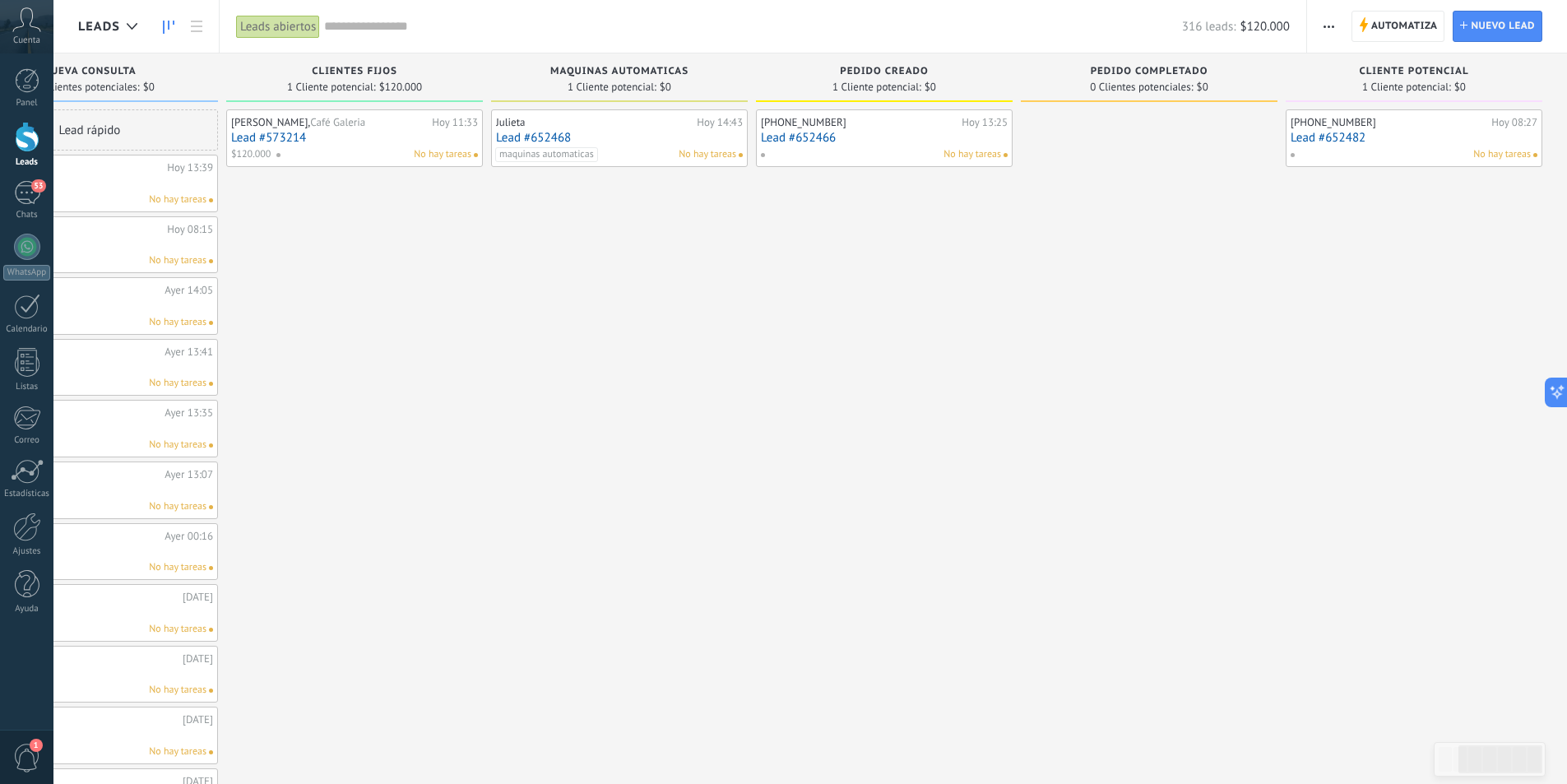
click at [1327, 27] on icon "button" at bounding box center [1329, 26] width 11 height 3
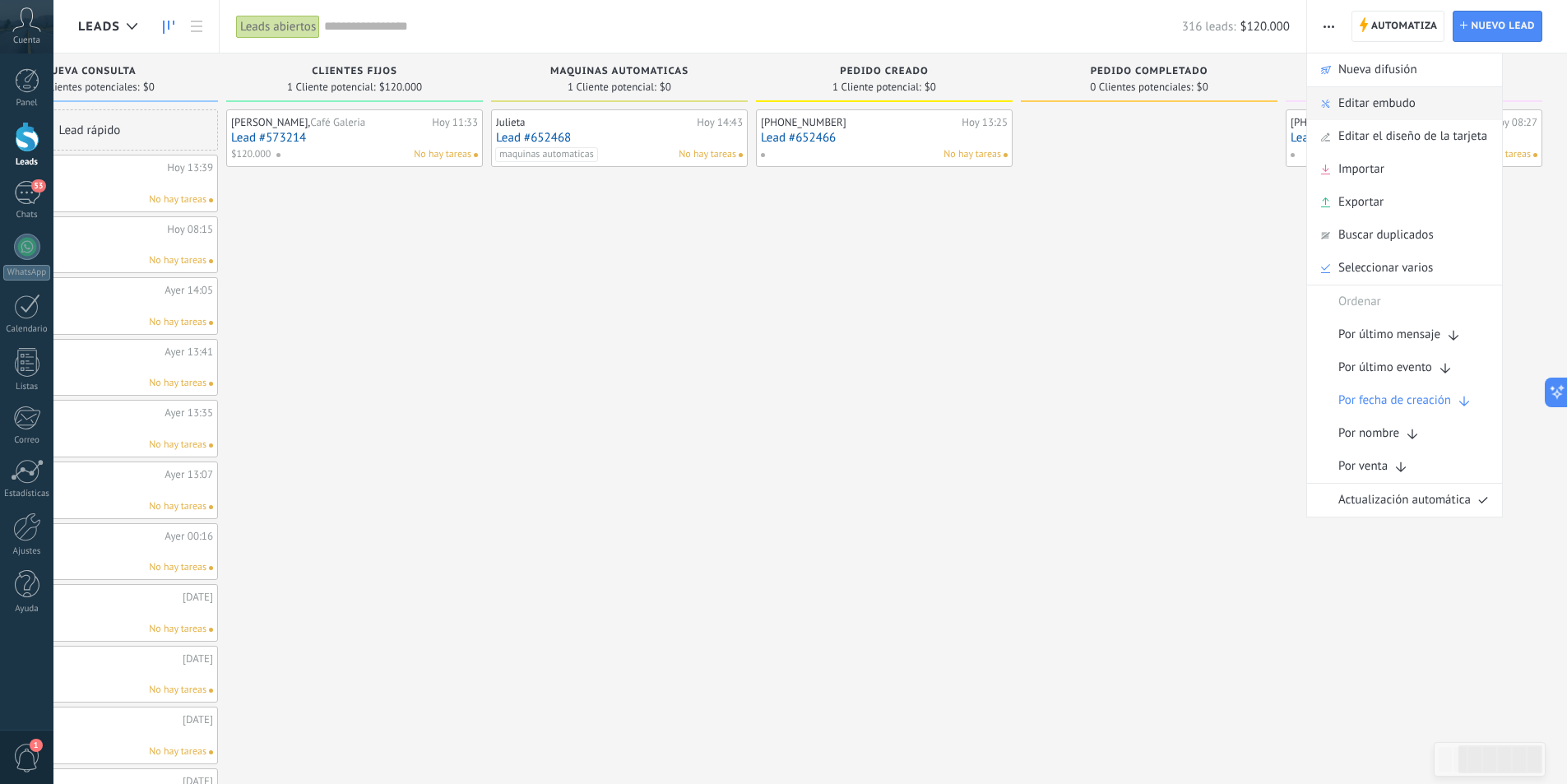
click at [1391, 97] on span "Editar embudo" at bounding box center [1377, 104] width 78 height 33
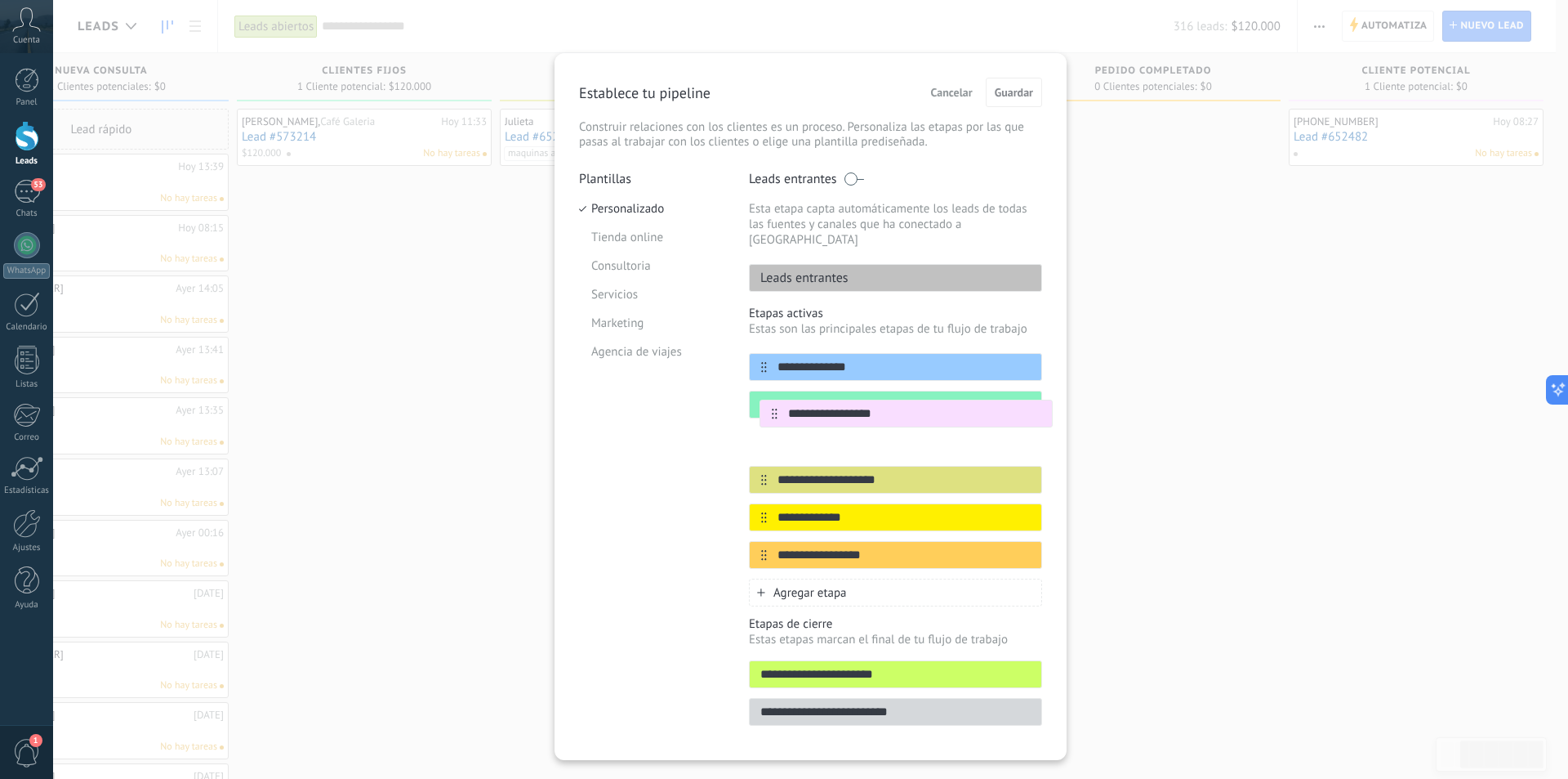
drag, startPoint x: 762, startPoint y: 543, endPoint x: 773, endPoint y: 418, distance: 125.5
click at [773, 418] on div "**********" at bounding box center [896, 461] width 294 height 216
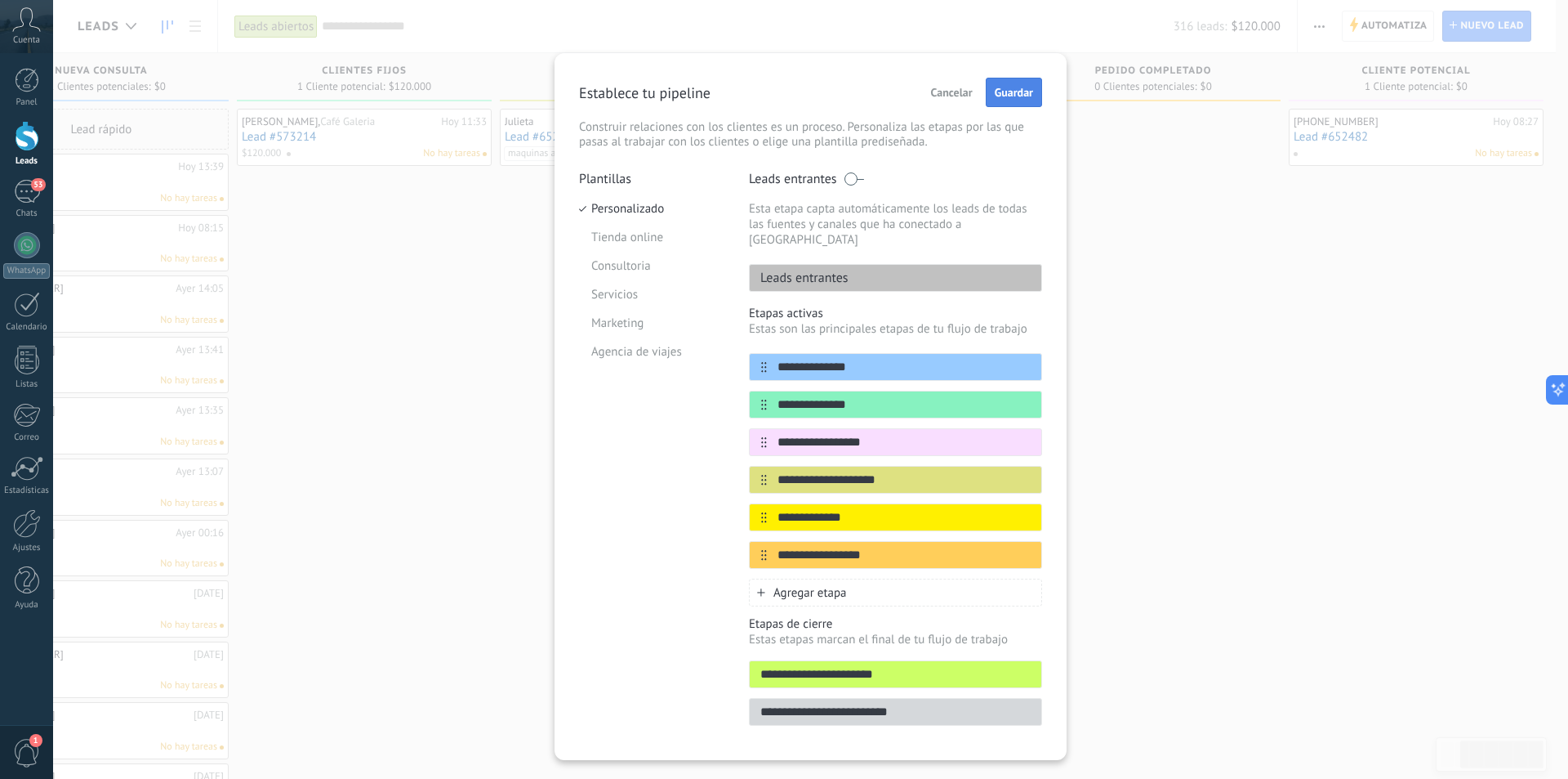
click at [1024, 81] on button "Guardar" at bounding box center [1014, 92] width 56 height 29
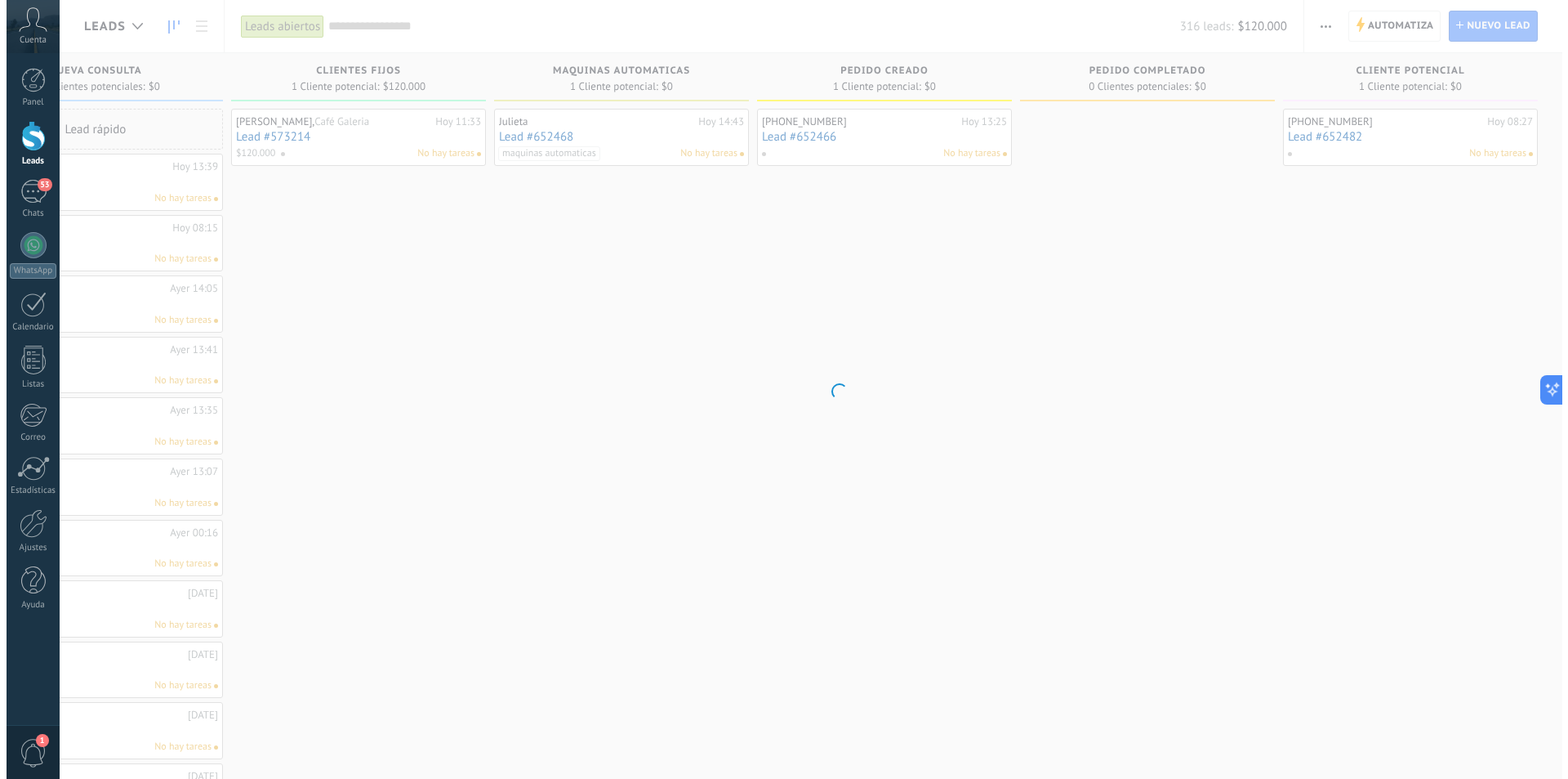
scroll to position [0, 375]
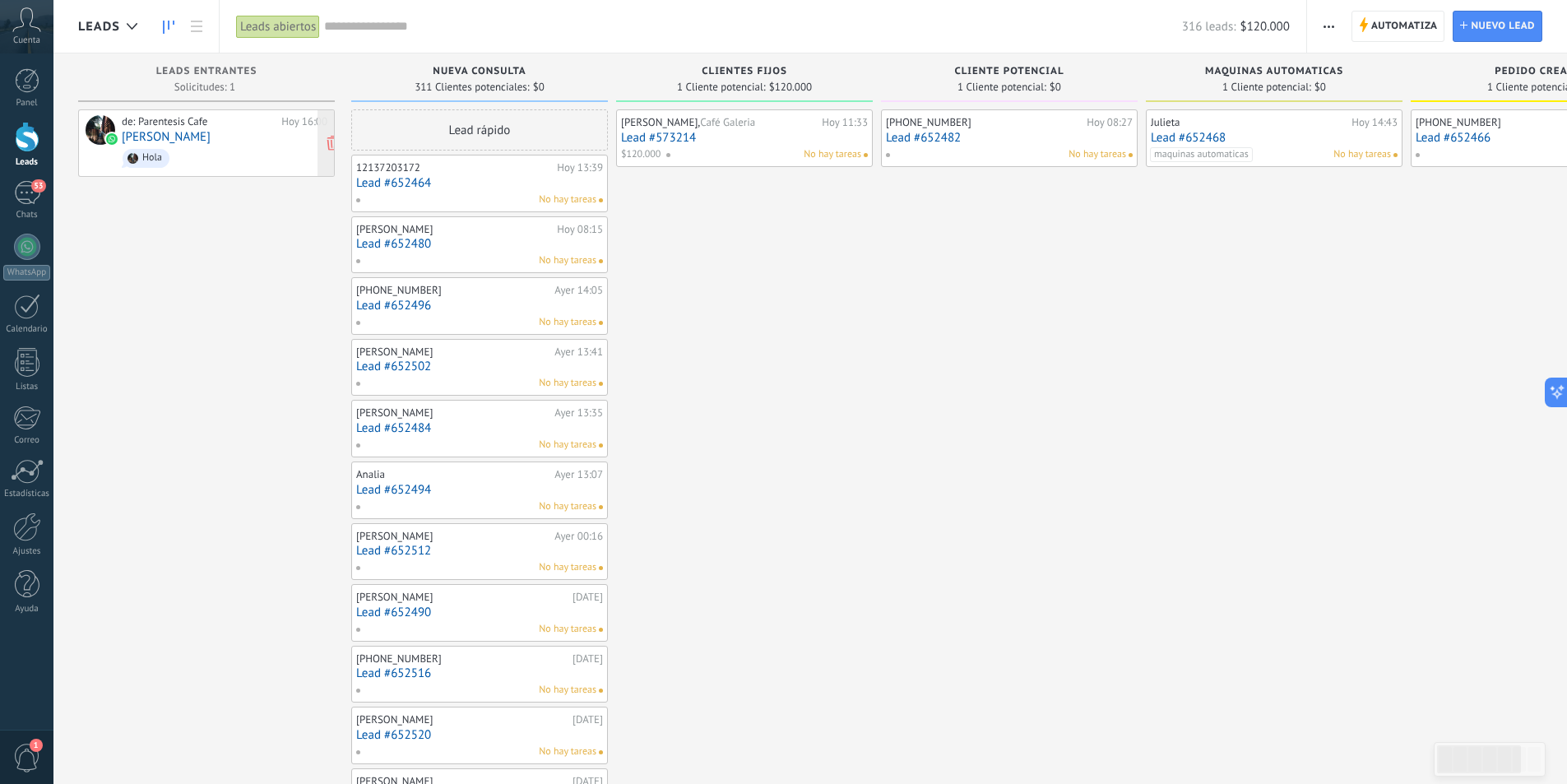
click at [223, 150] on span "Hola" at bounding box center [225, 158] width 206 height 25
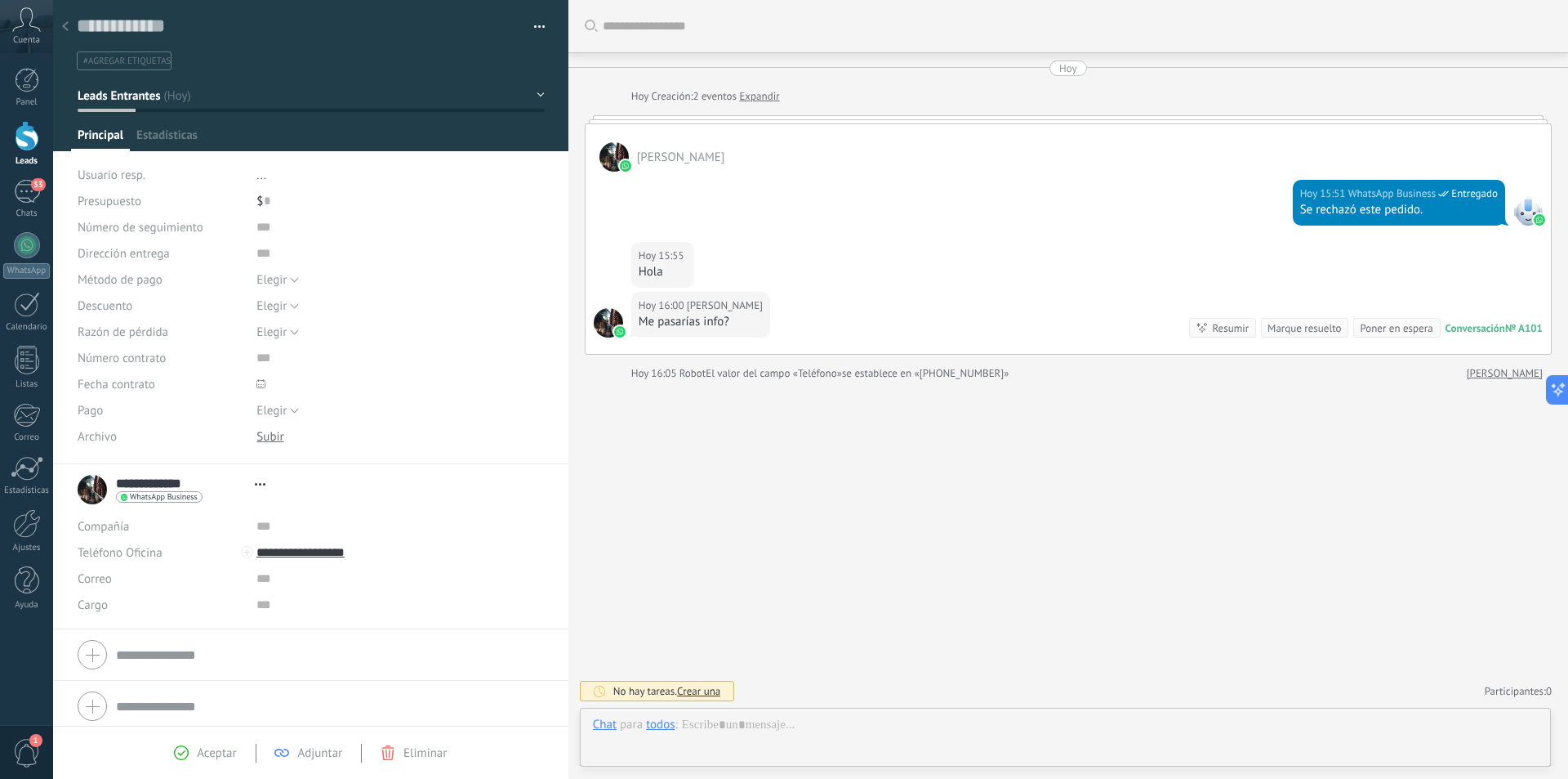
type textarea "**********"
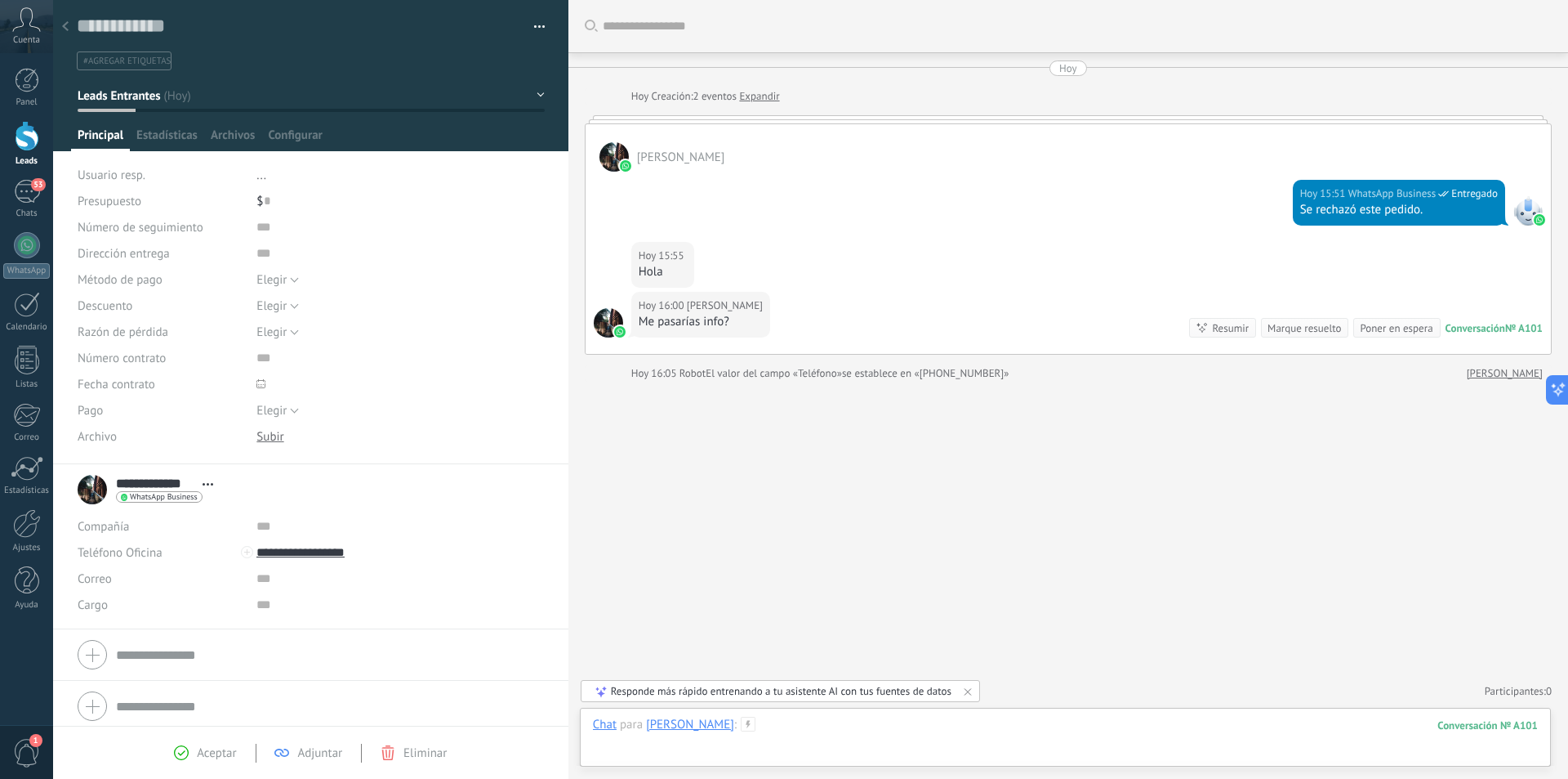
click at [1014, 745] on div at bounding box center [1065, 741] width 945 height 49
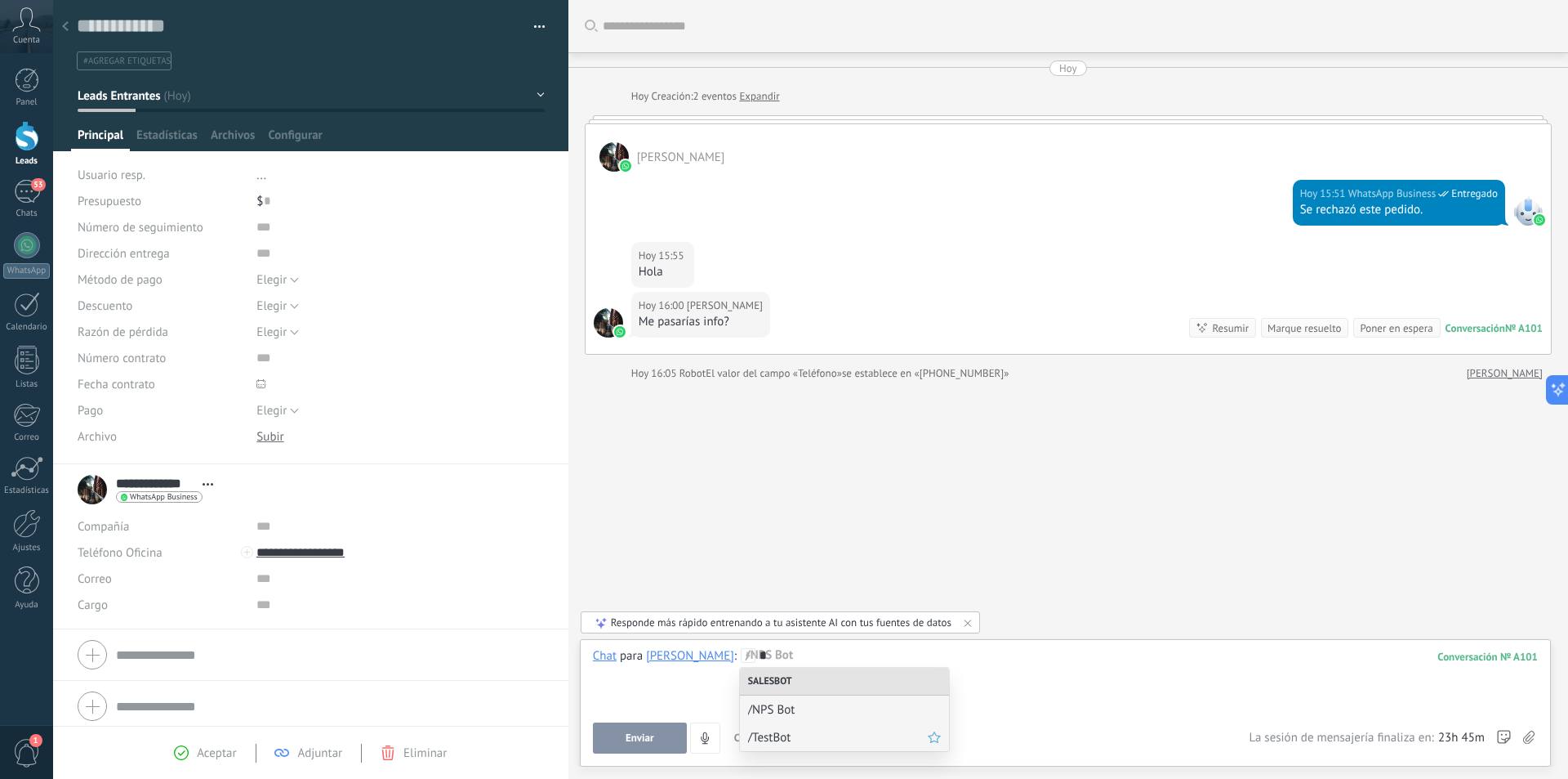
click at [852, 746] on div "/TestBot" at bounding box center [845, 736] width 209 height 28
click at [785, 705] on span "/TestBot" at bounding box center [838, 710] width 180 height 16
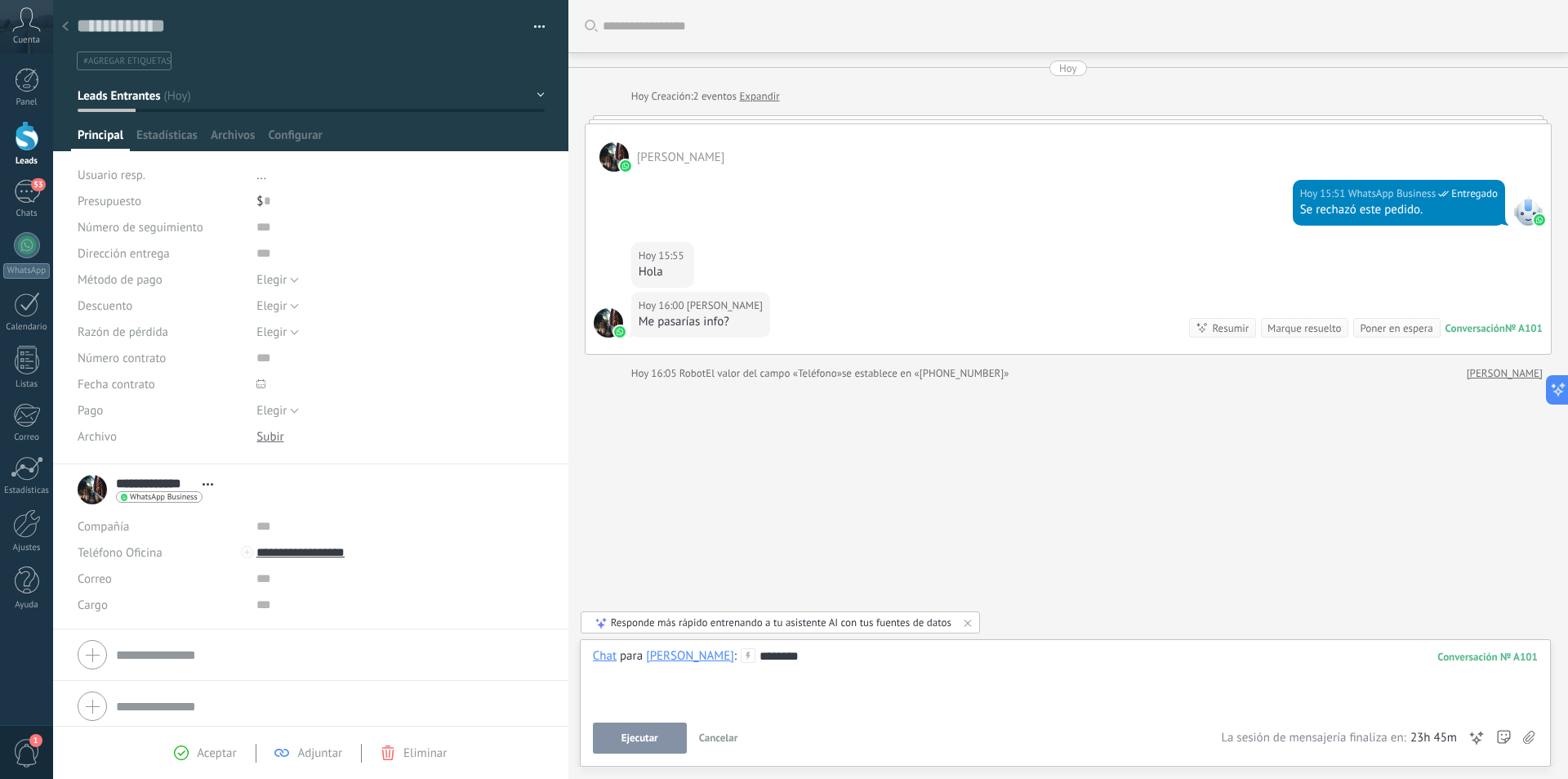
click at [641, 732] on span "Ejecutar" at bounding box center [640, 738] width 37 height 12
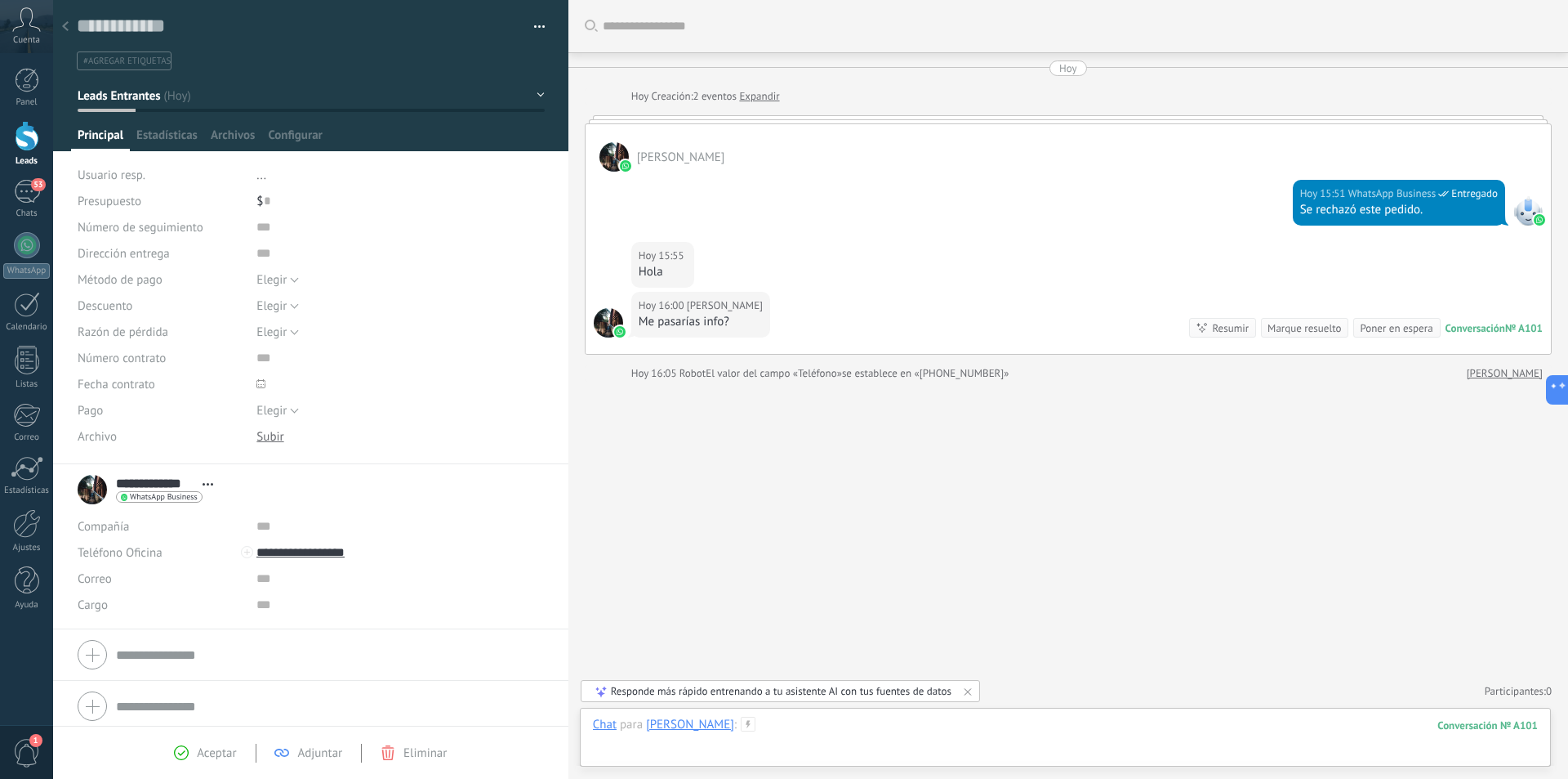
click at [875, 734] on div at bounding box center [1065, 741] width 945 height 49
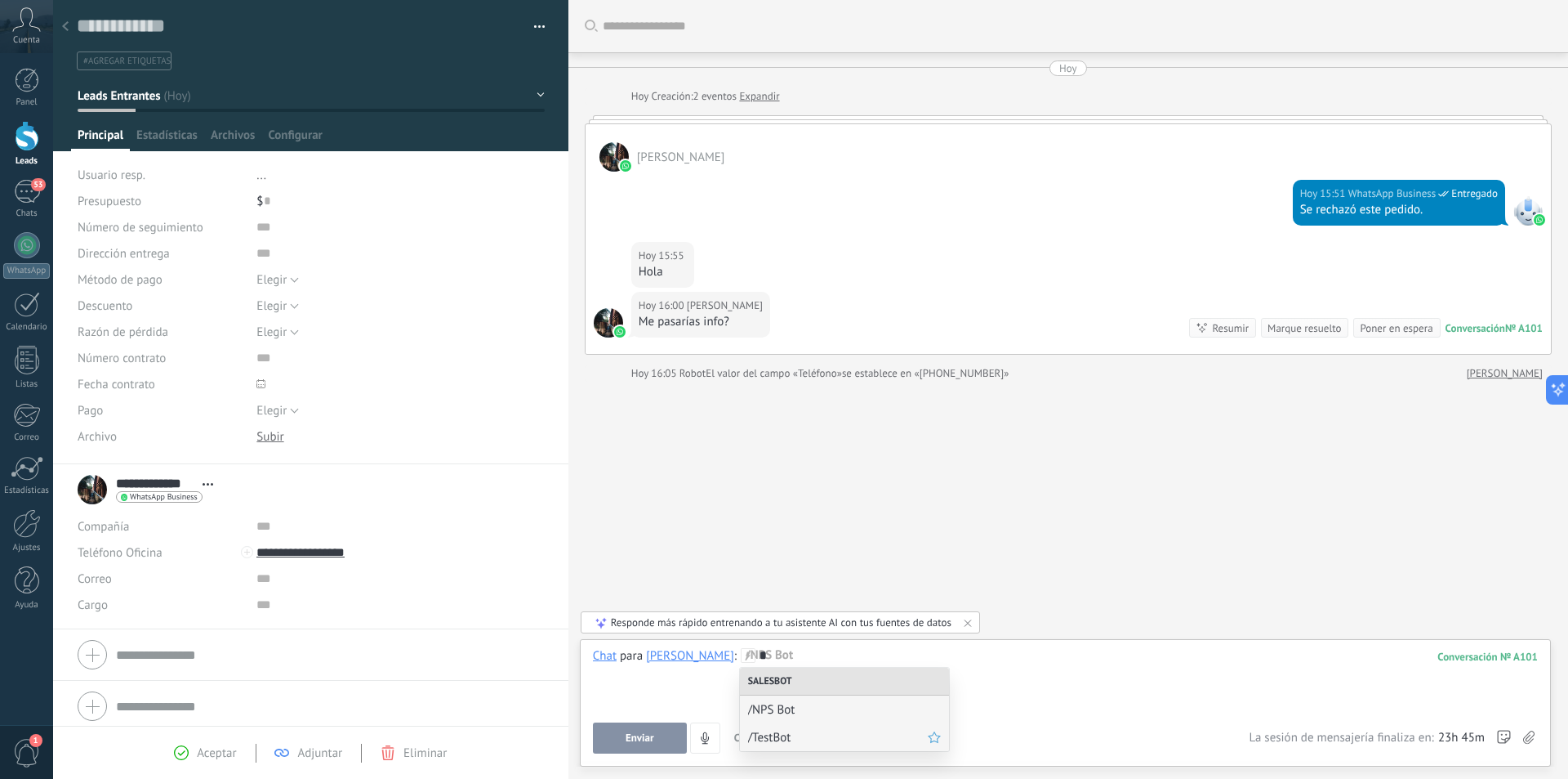
click at [791, 740] on span "/TestBot" at bounding box center [838, 737] width 180 height 16
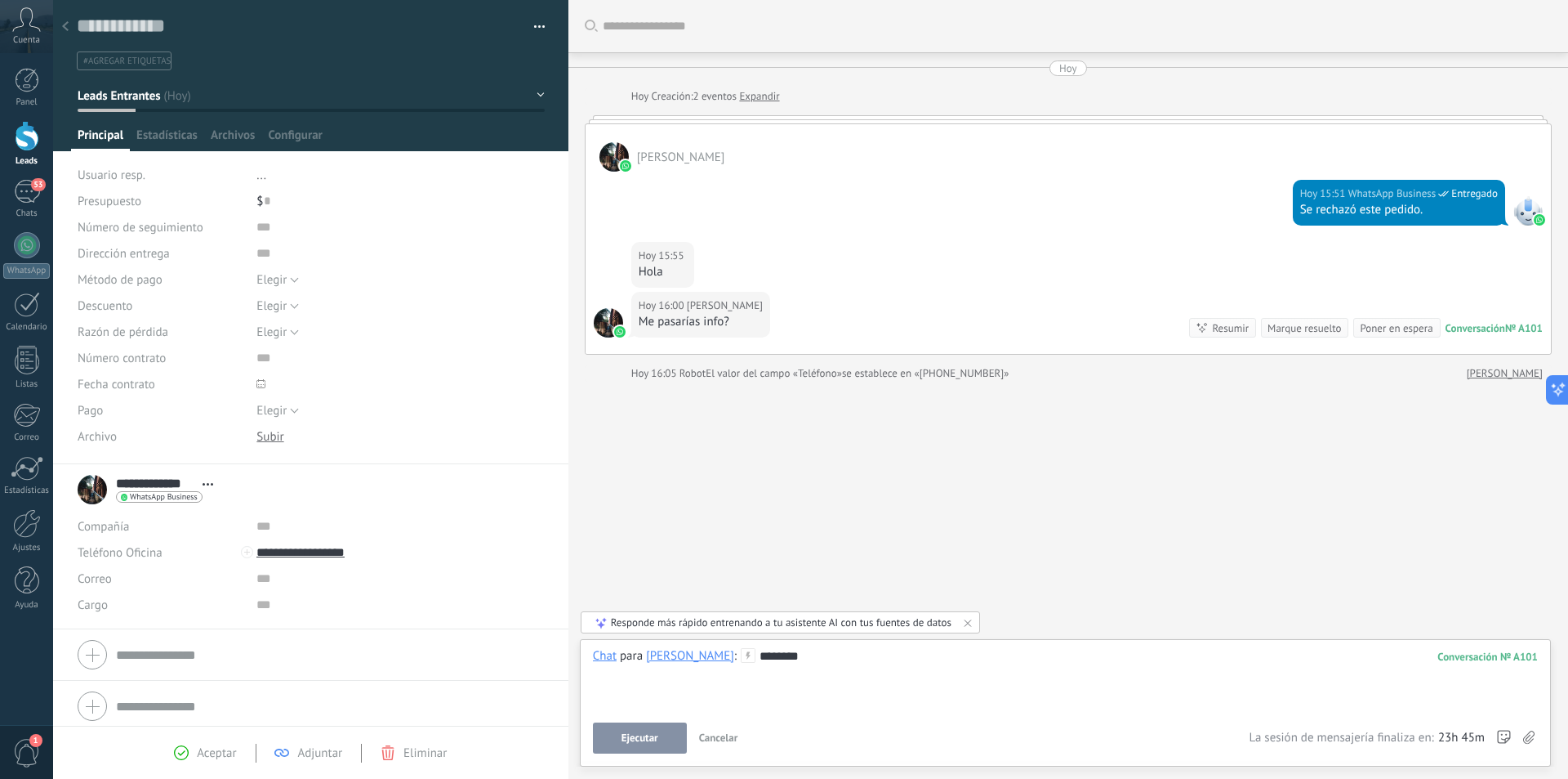
click at [651, 743] on span "Ejecutar" at bounding box center [640, 738] width 37 height 12
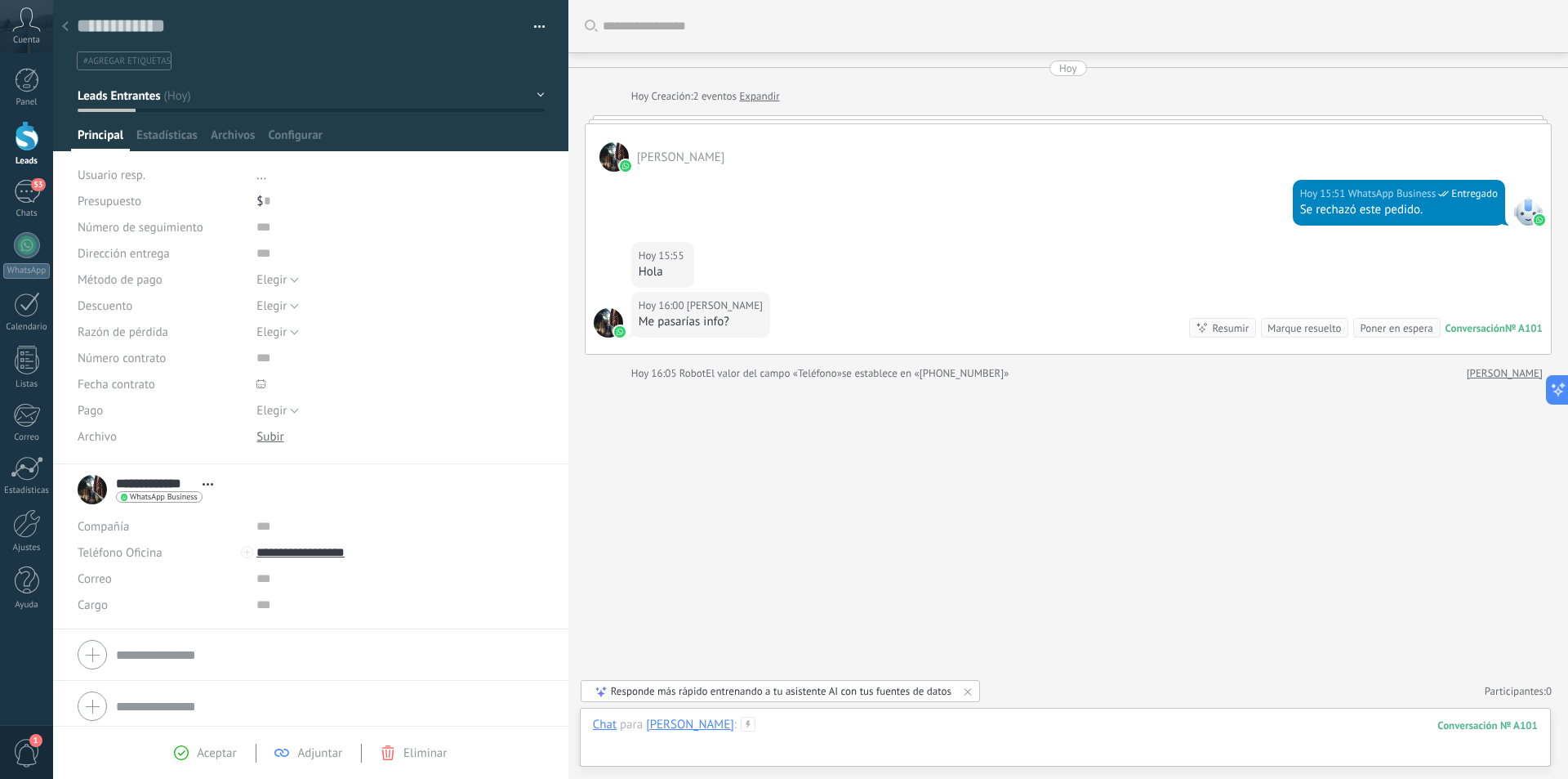
click at [827, 731] on div at bounding box center [1065, 741] width 945 height 49
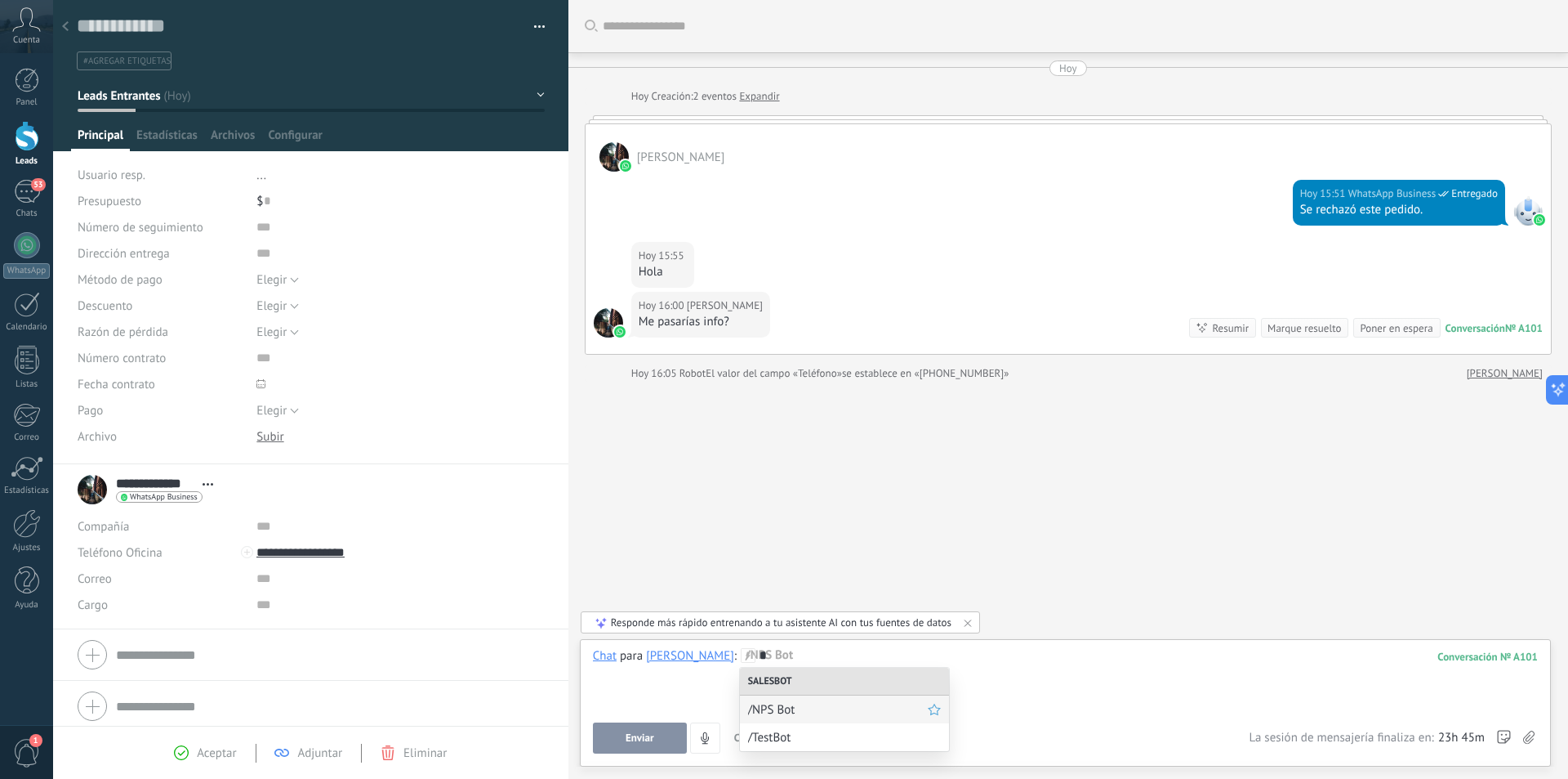
click at [784, 712] on span "/NPS Bot" at bounding box center [838, 710] width 180 height 16
click at [639, 739] on span "Ejecutar" at bounding box center [640, 738] width 37 height 12
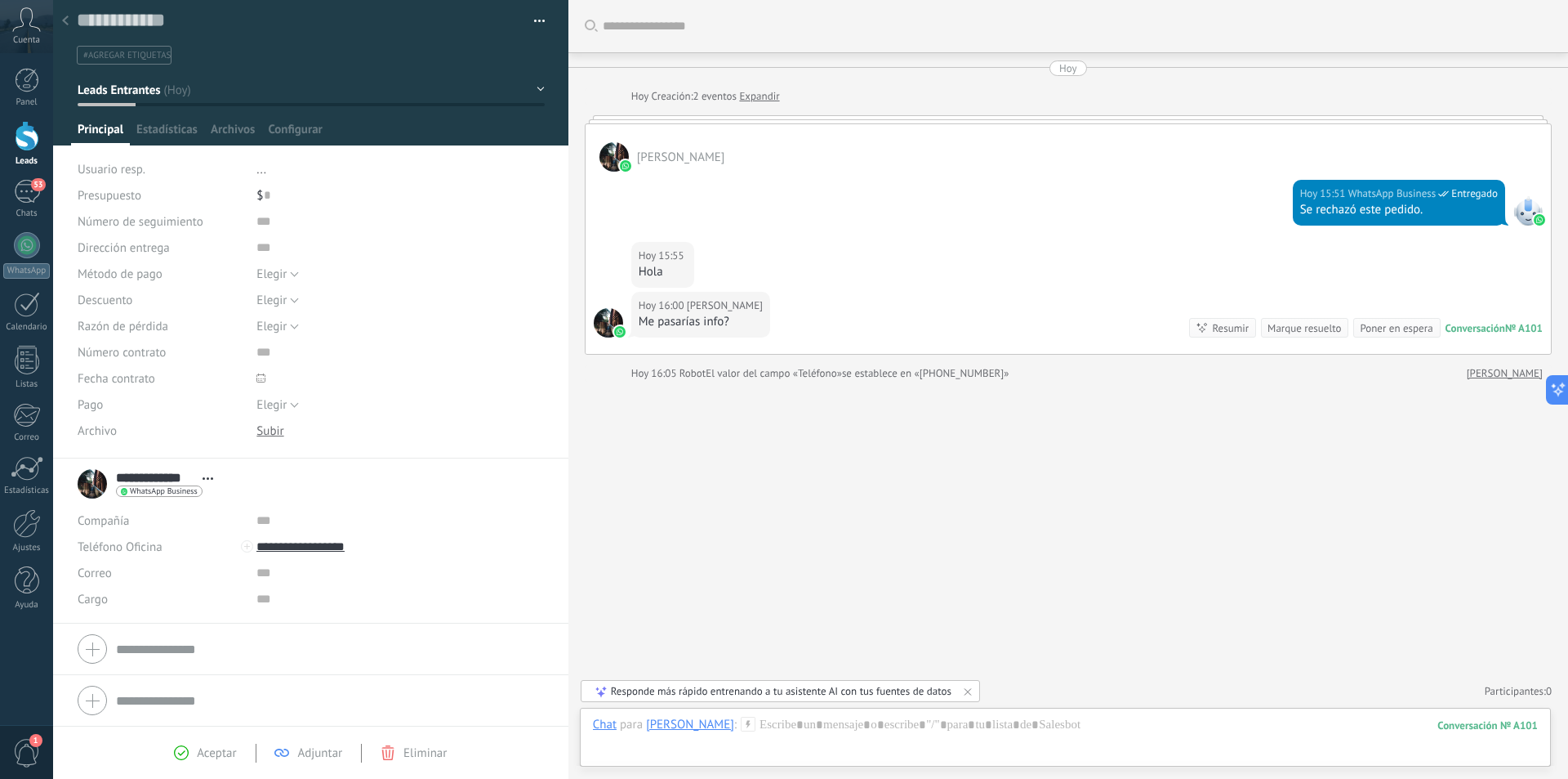
scroll to position [7, 0]
click at [207, 755] on span "Aceptar" at bounding box center [216, 753] width 39 height 16
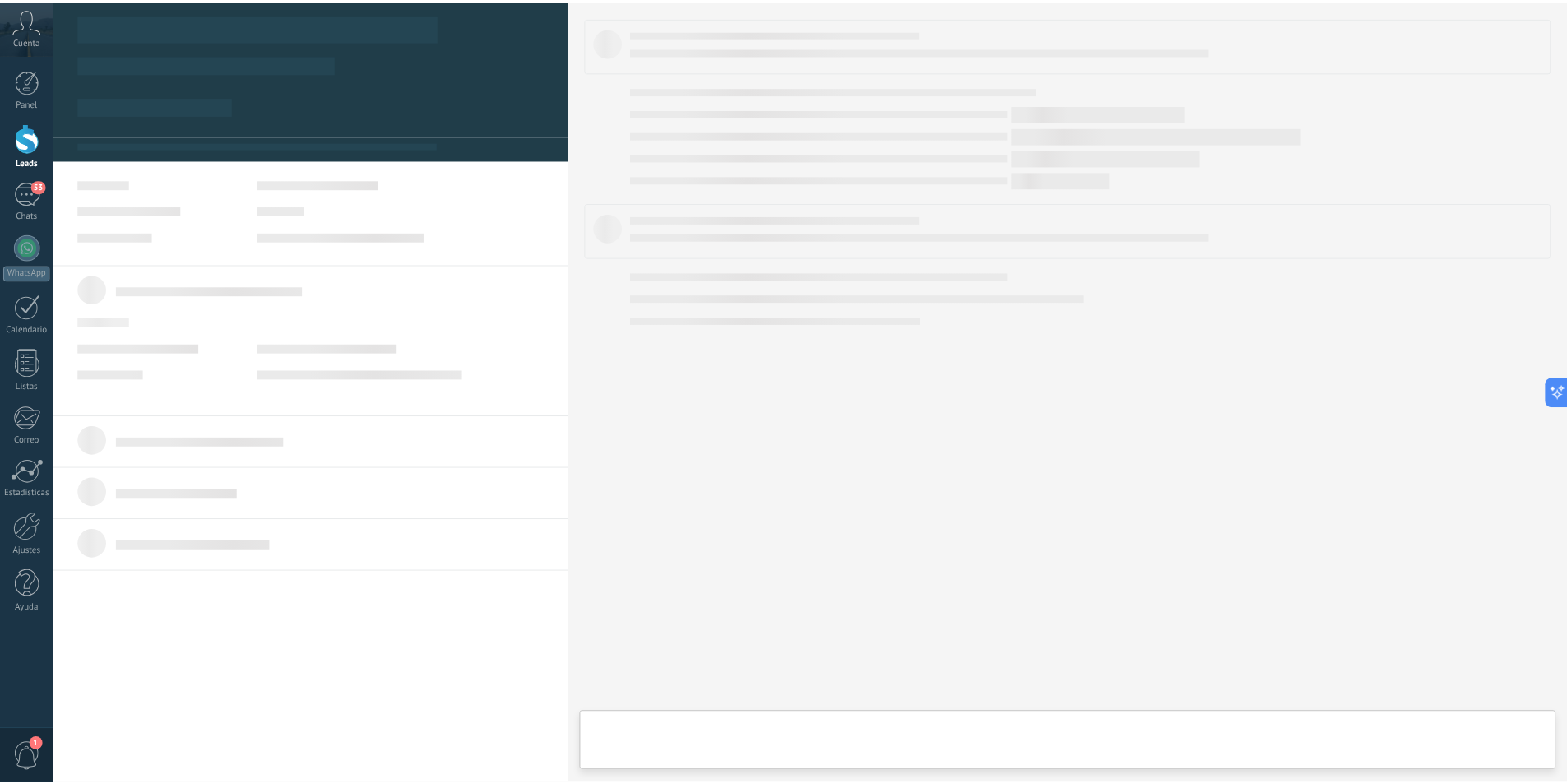
scroll to position [24, 0]
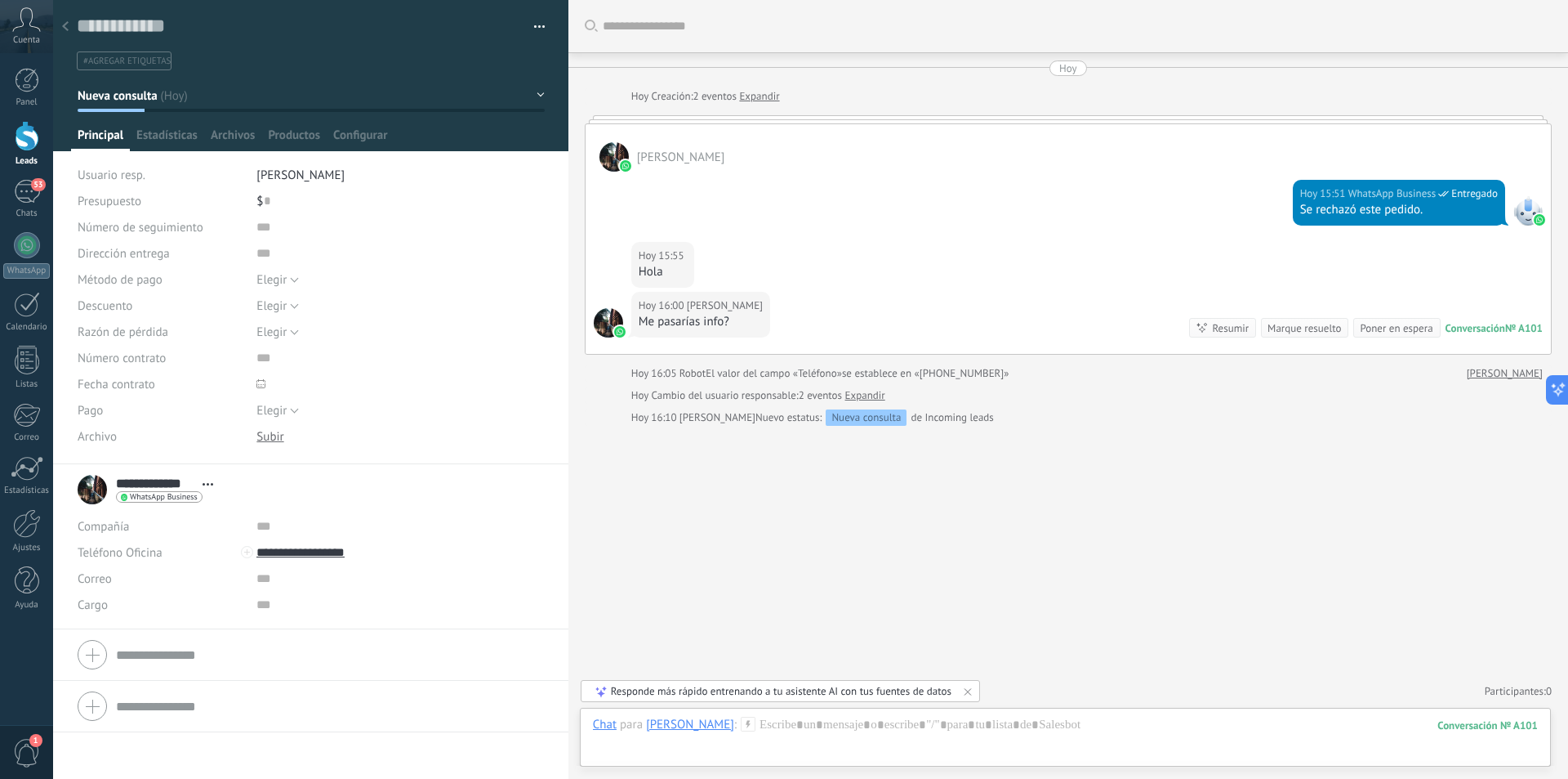
click at [59, 28] on div at bounding box center [64, 28] width 23 height 32
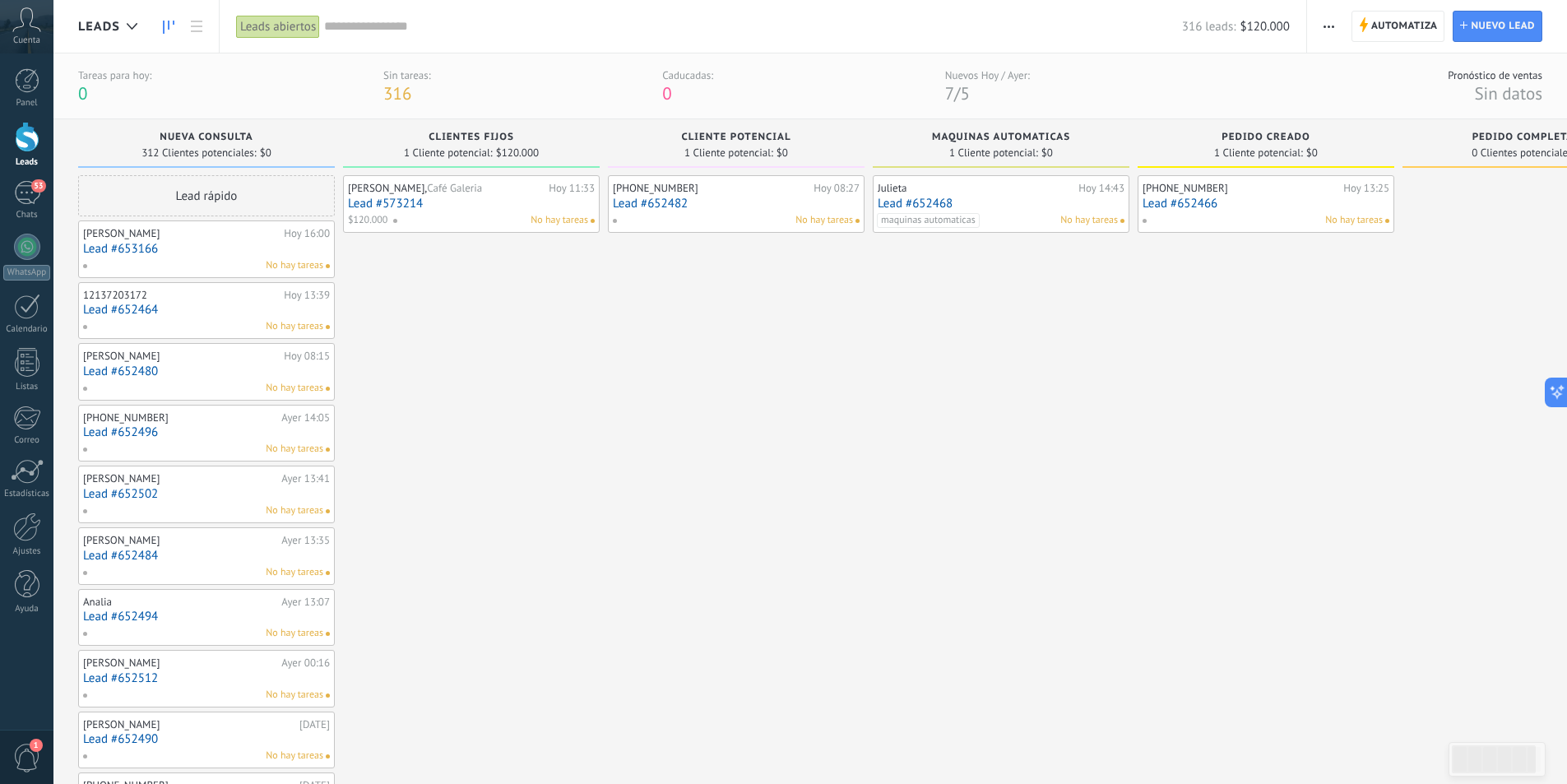
click at [238, 307] on link "Lead #652464" at bounding box center [206, 309] width 247 height 14
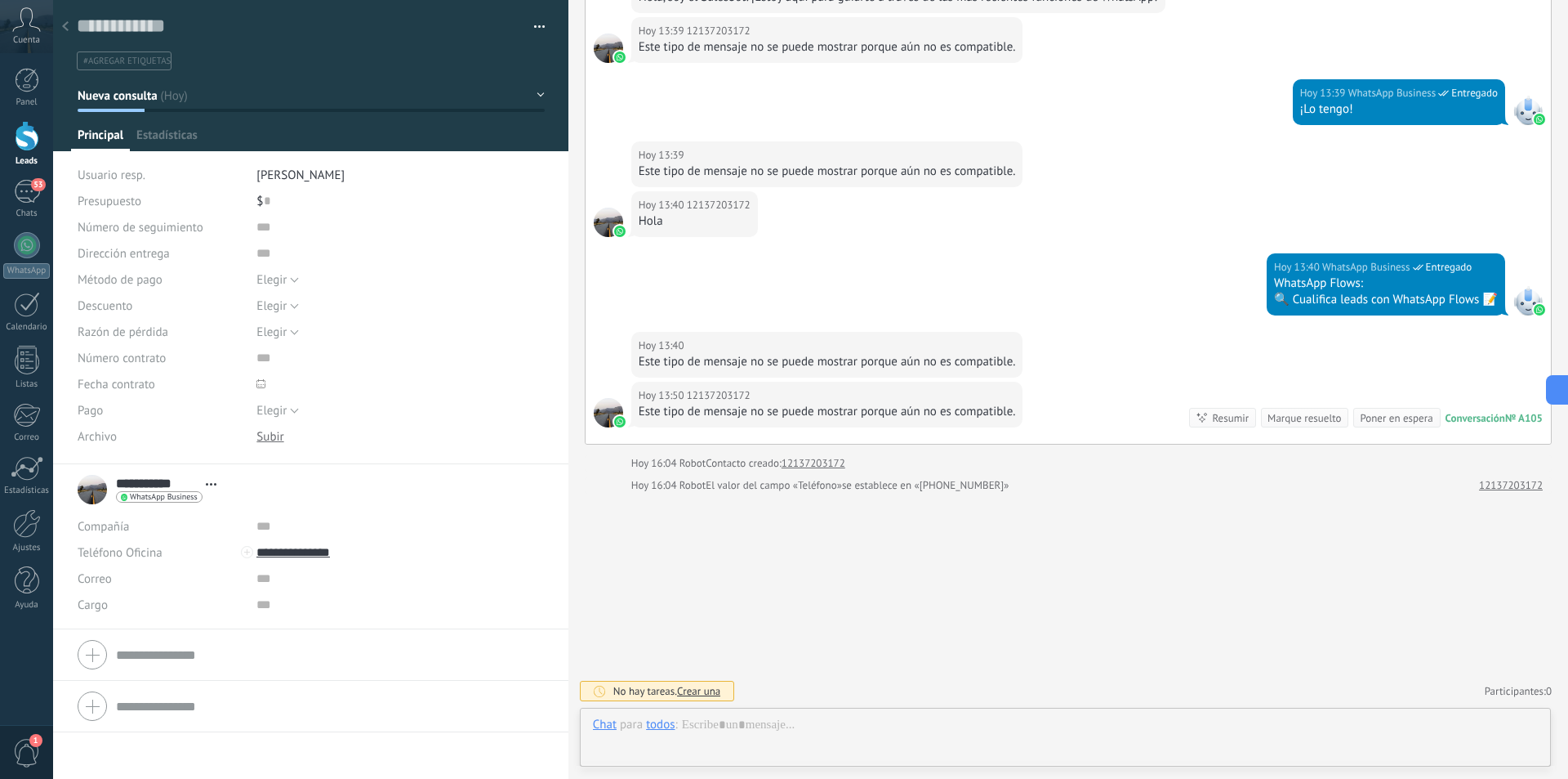
scroll to position [24, 0]
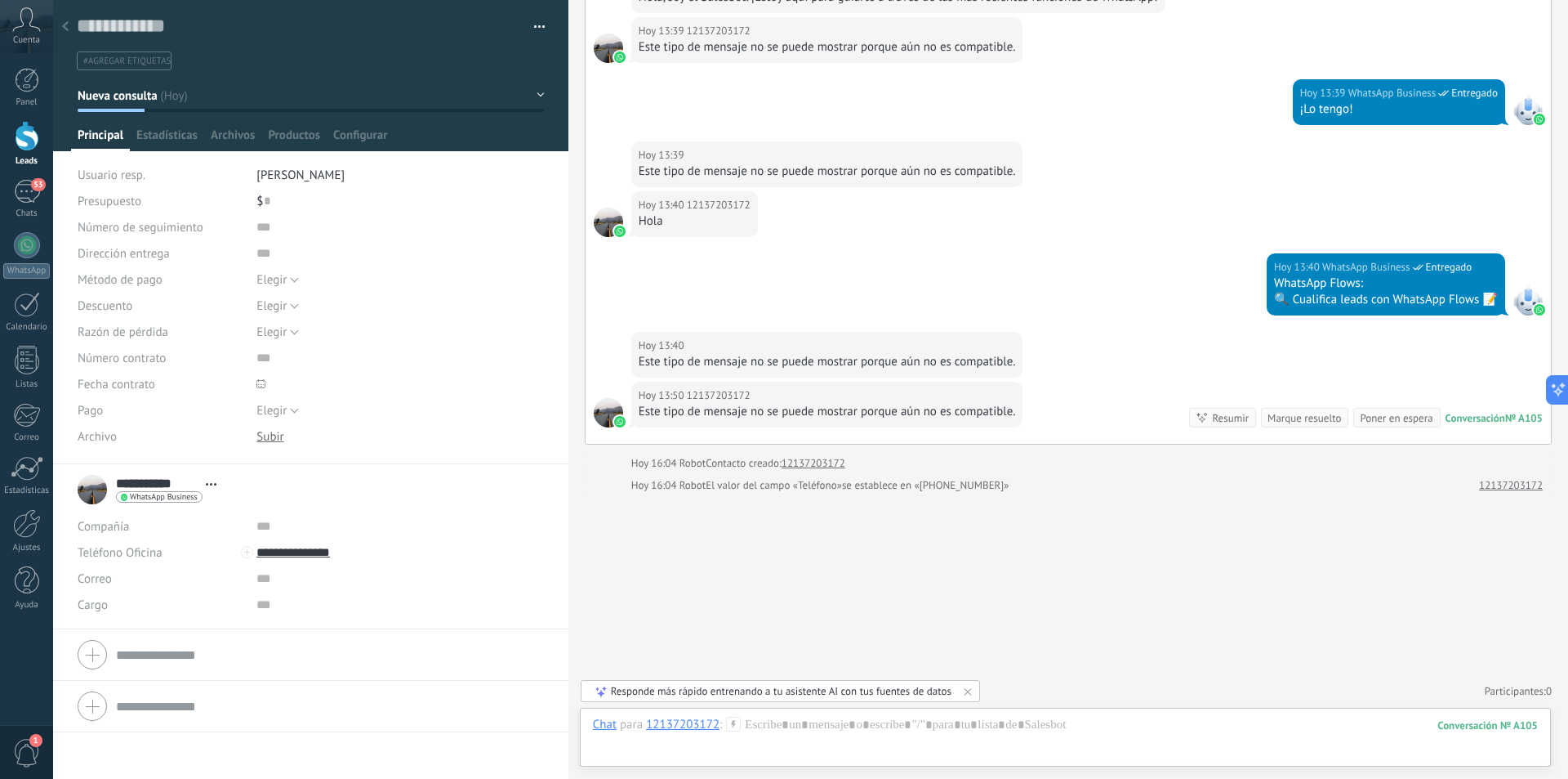
click at [1304, 422] on div "Marque resuelto" at bounding box center [1305, 418] width 74 height 16
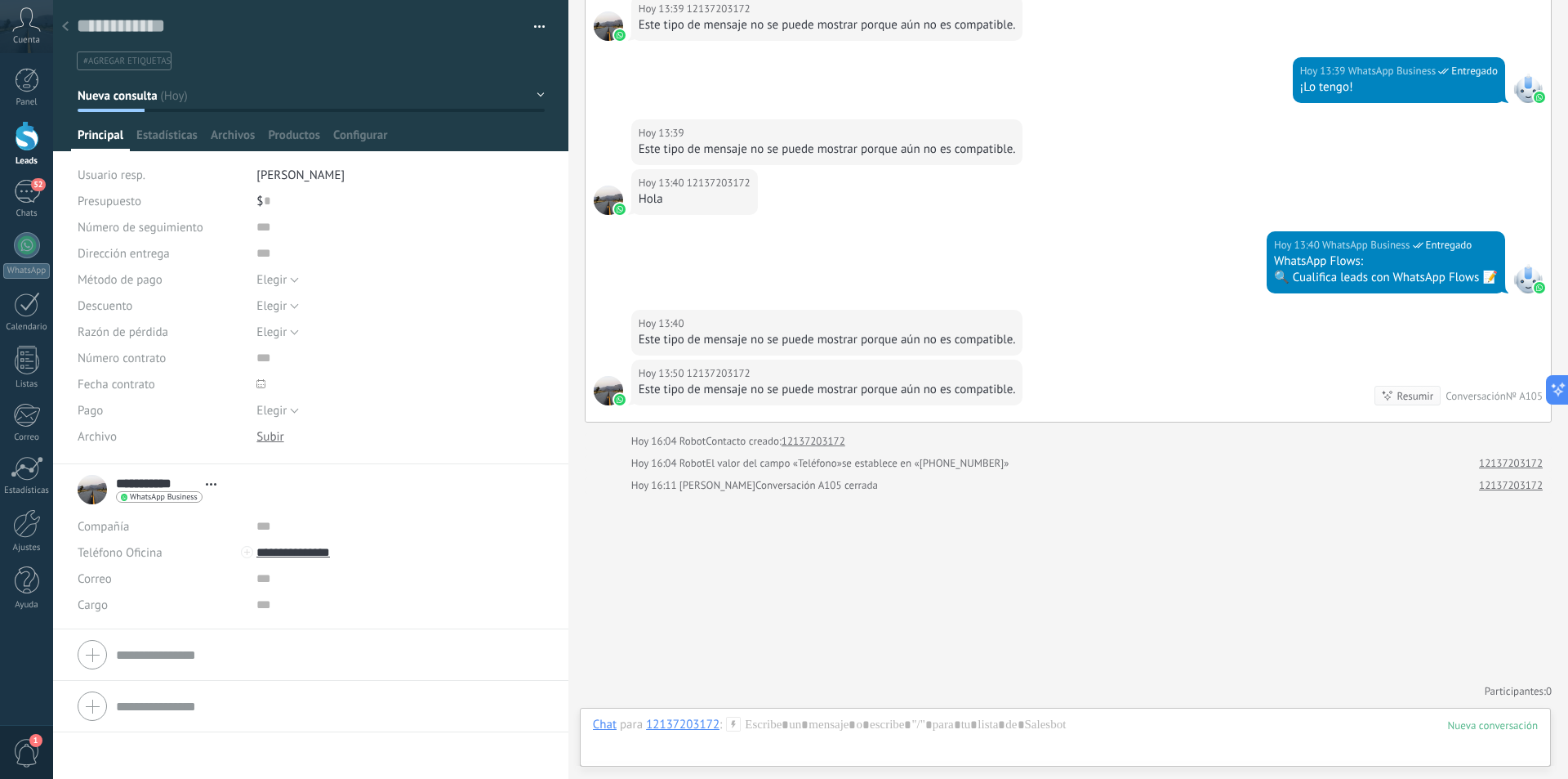
click at [73, 28] on div at bounding box center [64, 28] width 23 height 32
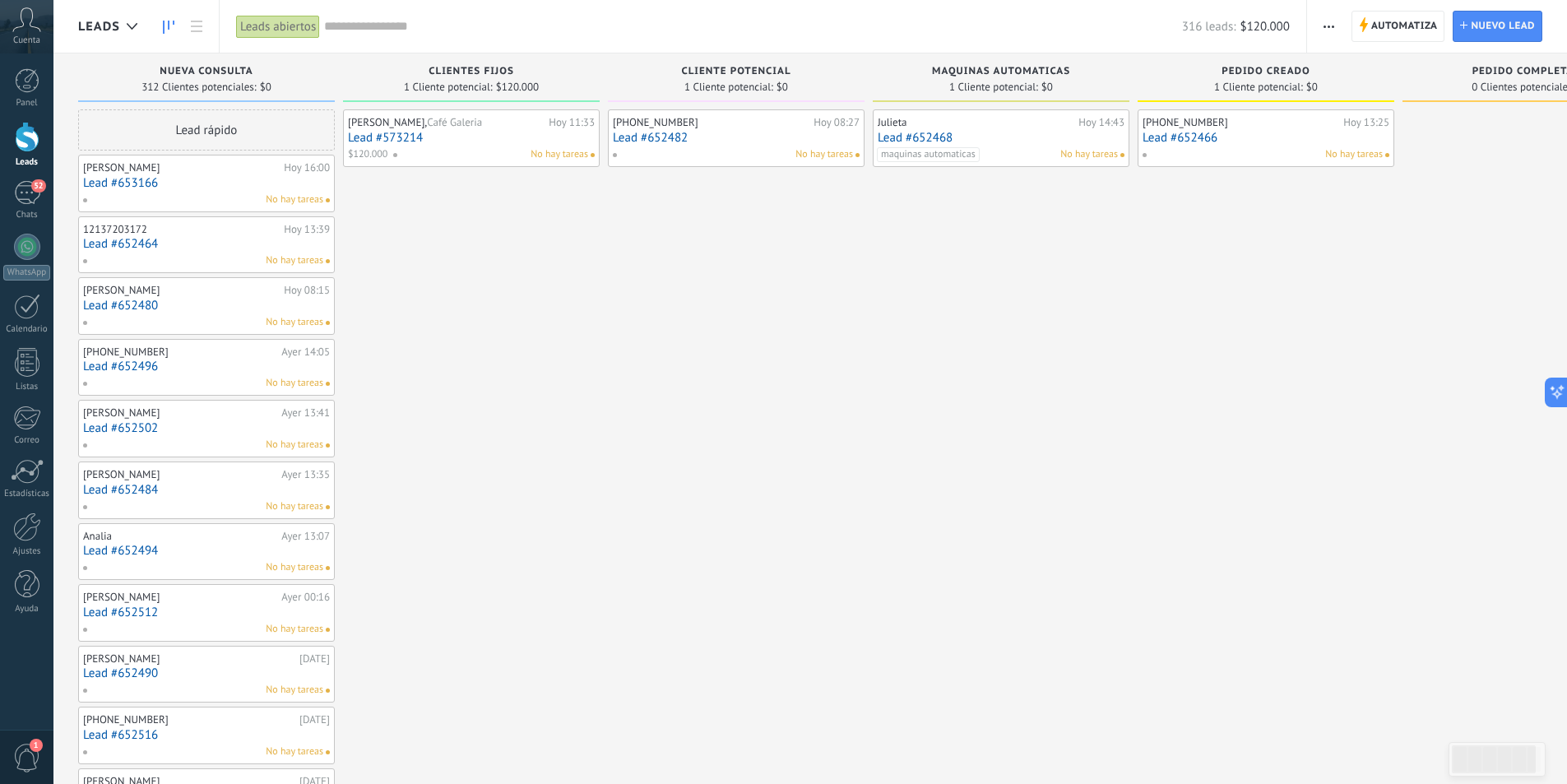
click at [245, 252] on div "12137203172 Hoy 13:39 Lead #652464 No hay tareas" at bounding box center [206, 245] width 247 height 48
click at [263, 234] on div "12137203172" at bounding box center [181, 230] width 196 height 13
click at [254, 238] on link "Lead #652464" at bounding box center [206, 243] width 247 height 14
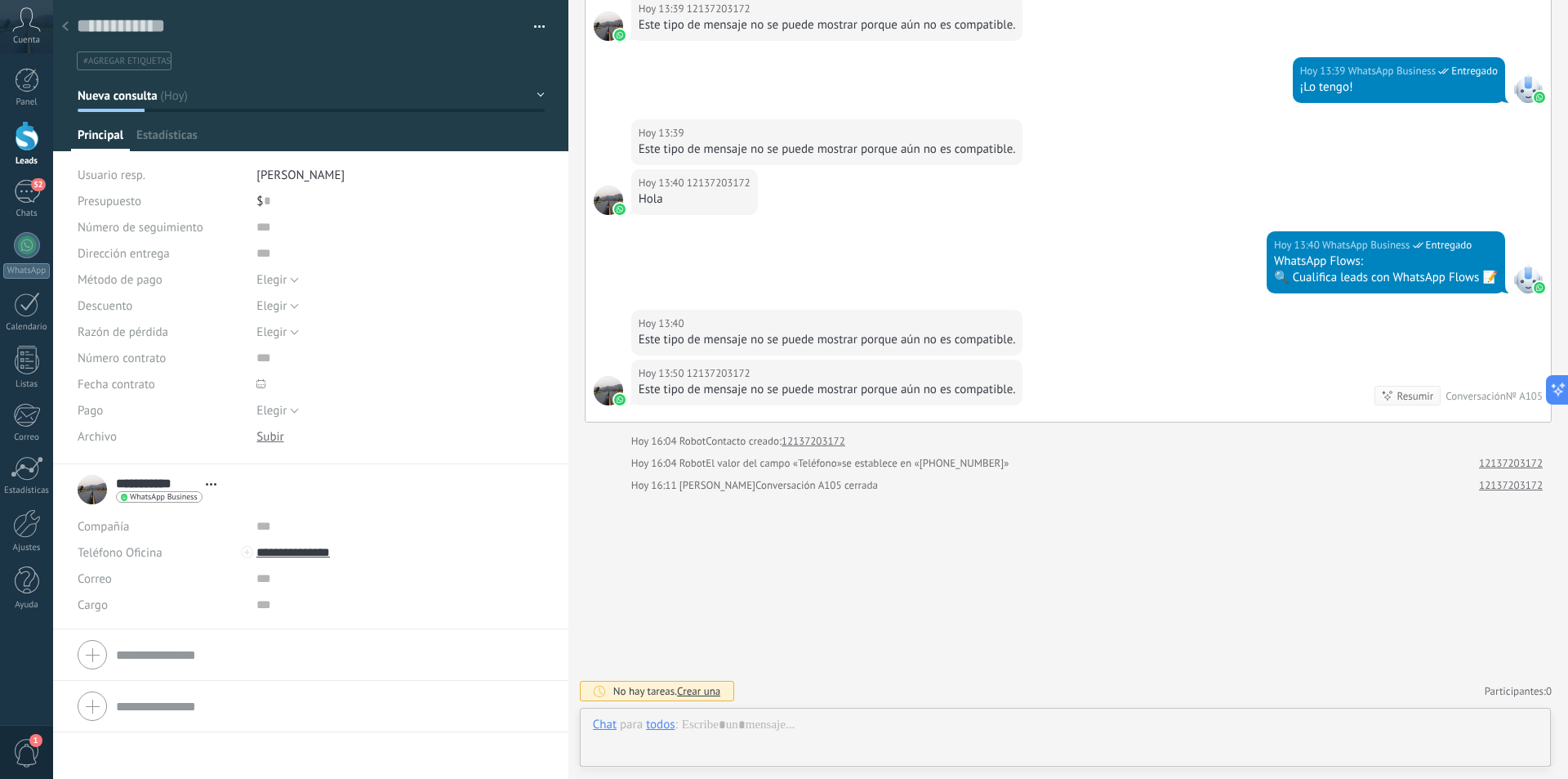
scroll to position [24, 0]
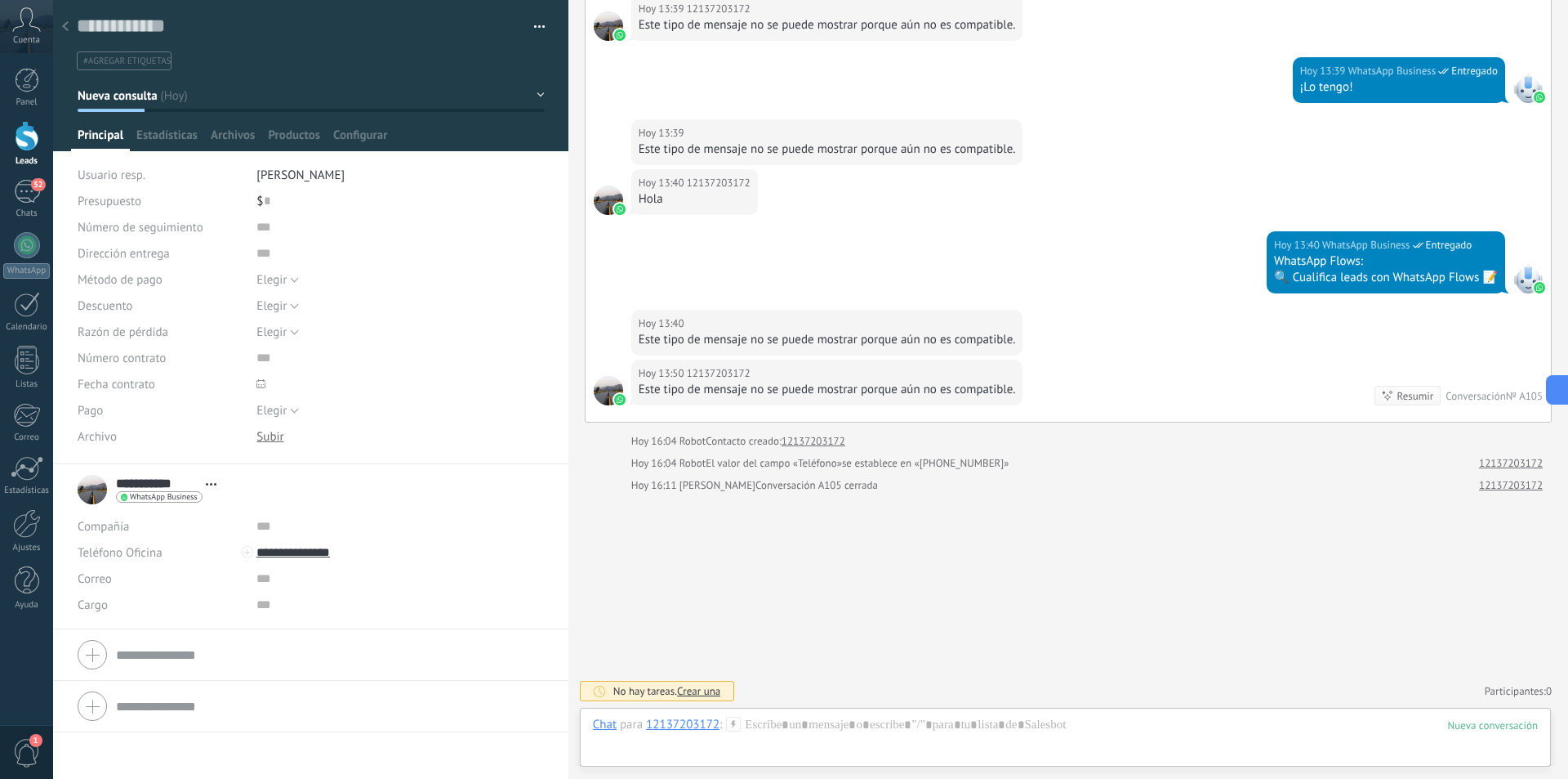
click at [532, 35] on button "button" at bounding box center [534, 27] width 23 height 24
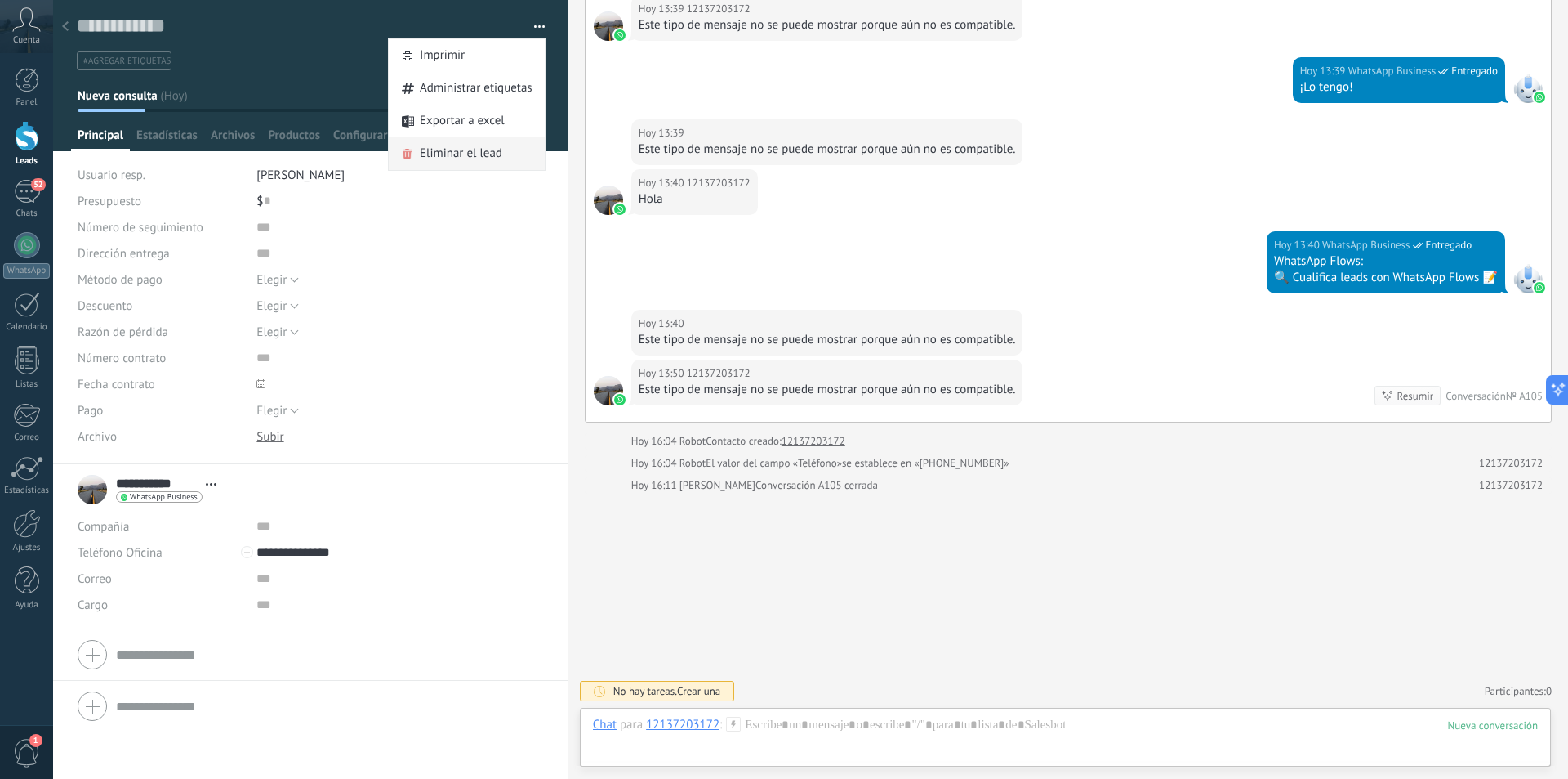
click at [493, 147] on span "Eliminar el lead" at bounding box center [461, 153] width 83 height 33
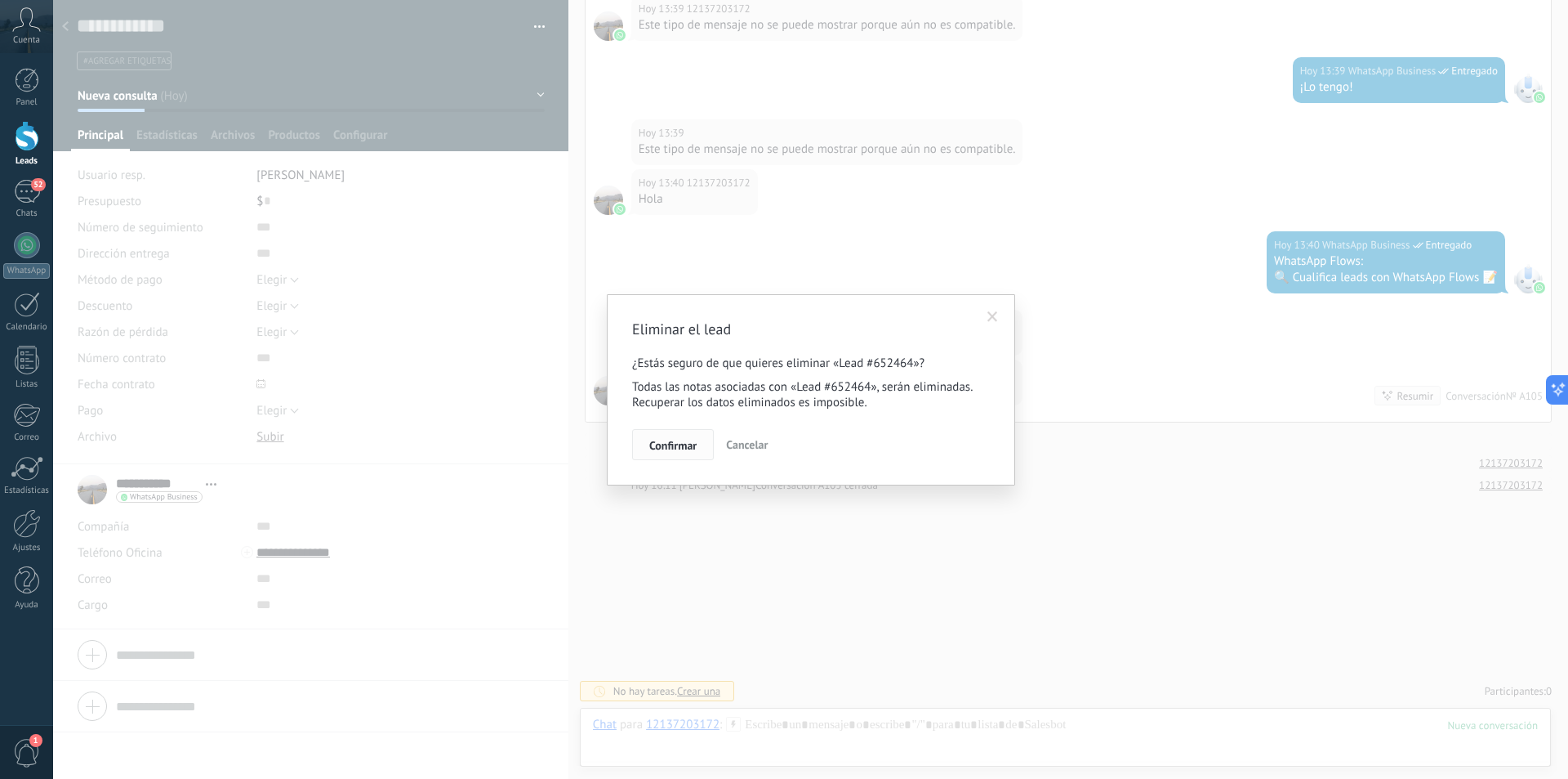
click at [661, 449] on span "Confirmar" at bounding box center [672, 445] width 48 height 12
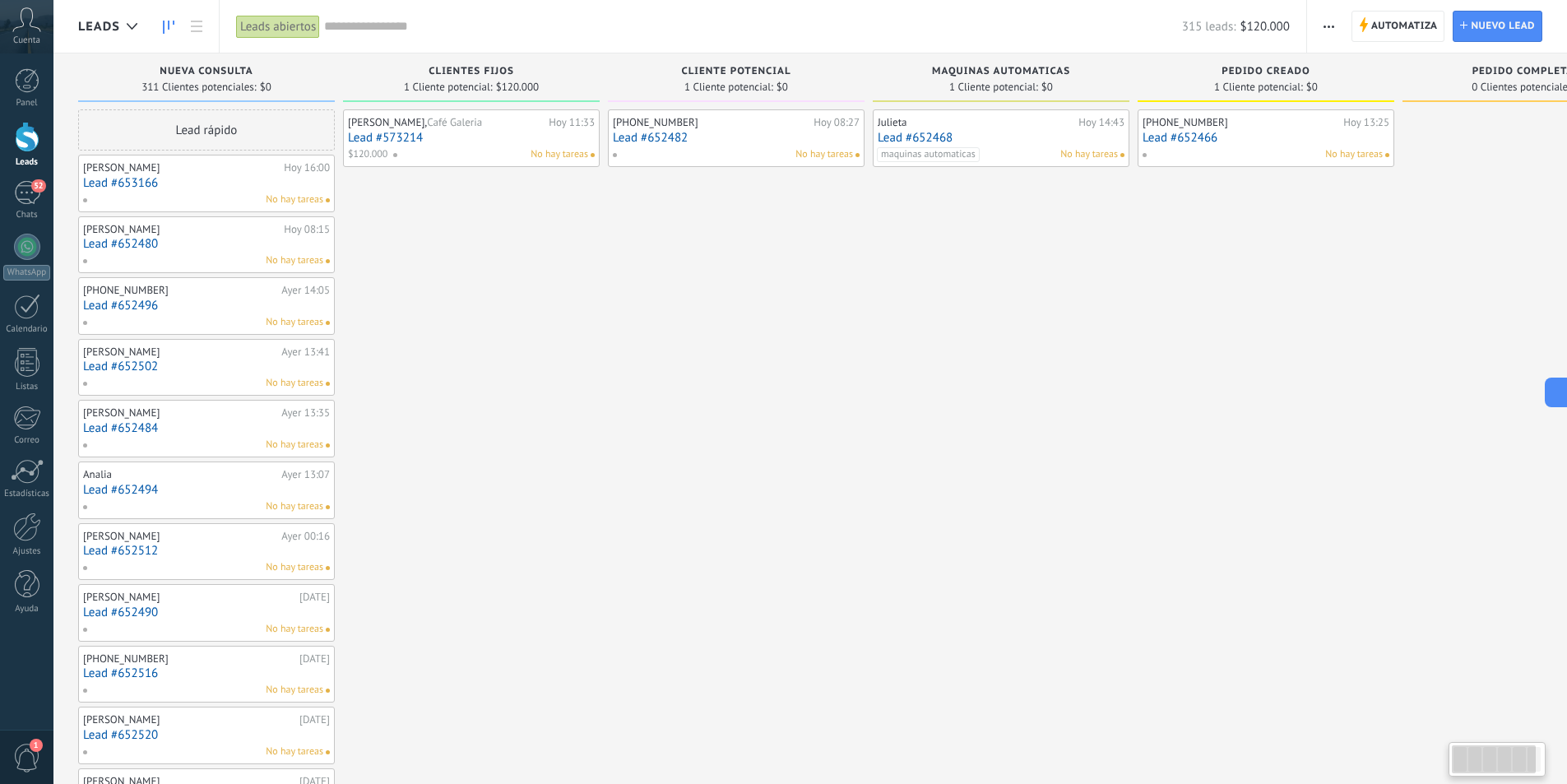
click at [189, 326] on div "No hay tareas" at bounding box center [203, 323] width 241 height 15
click at [187, 305] on link "Lead #652496" at bounding box center [206, 305] width 247 height 14
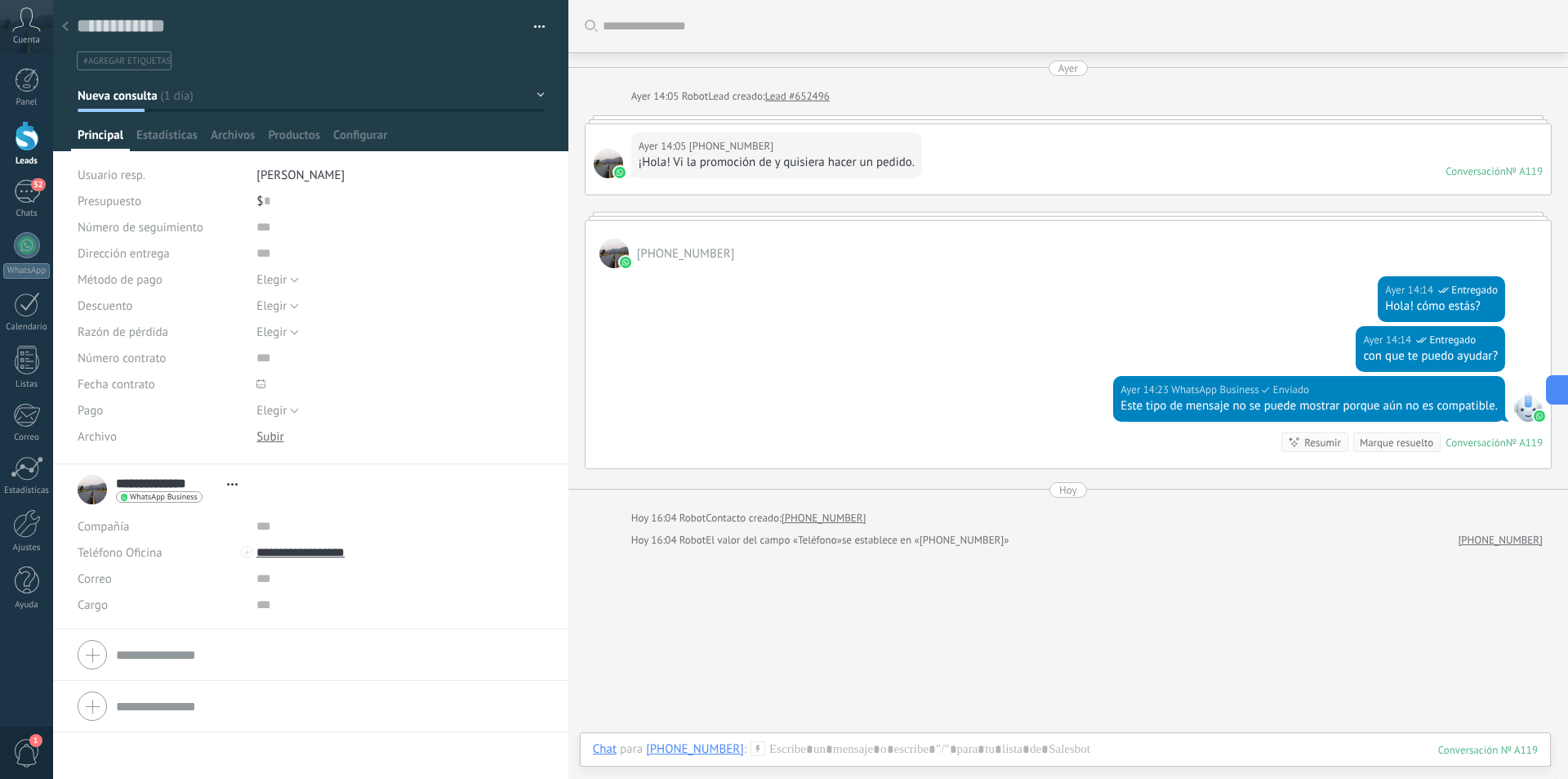
scroll to position [54, 0]
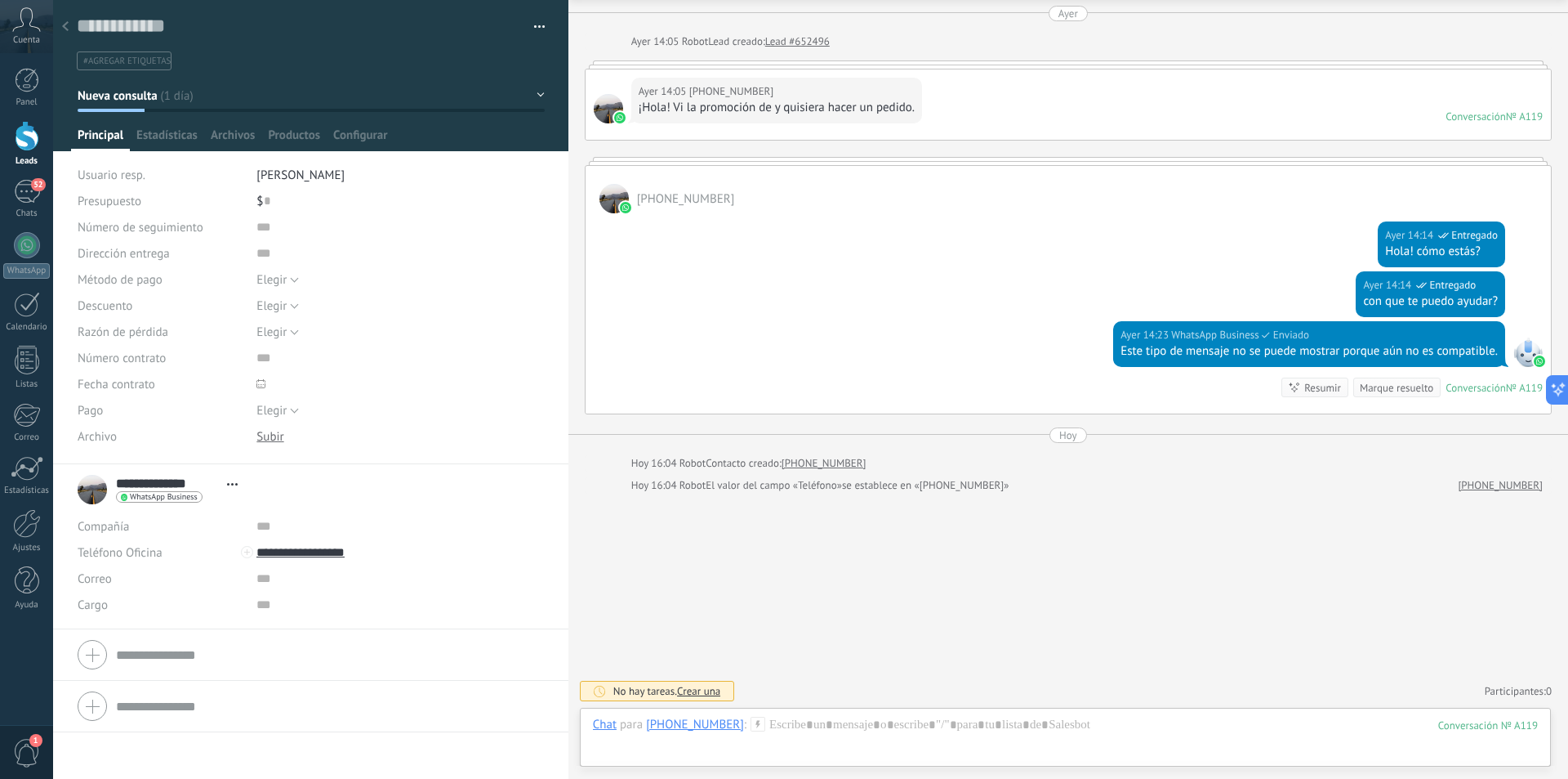
click at [71, 23] on div at bounding box center [64, 28] width 23 height 32
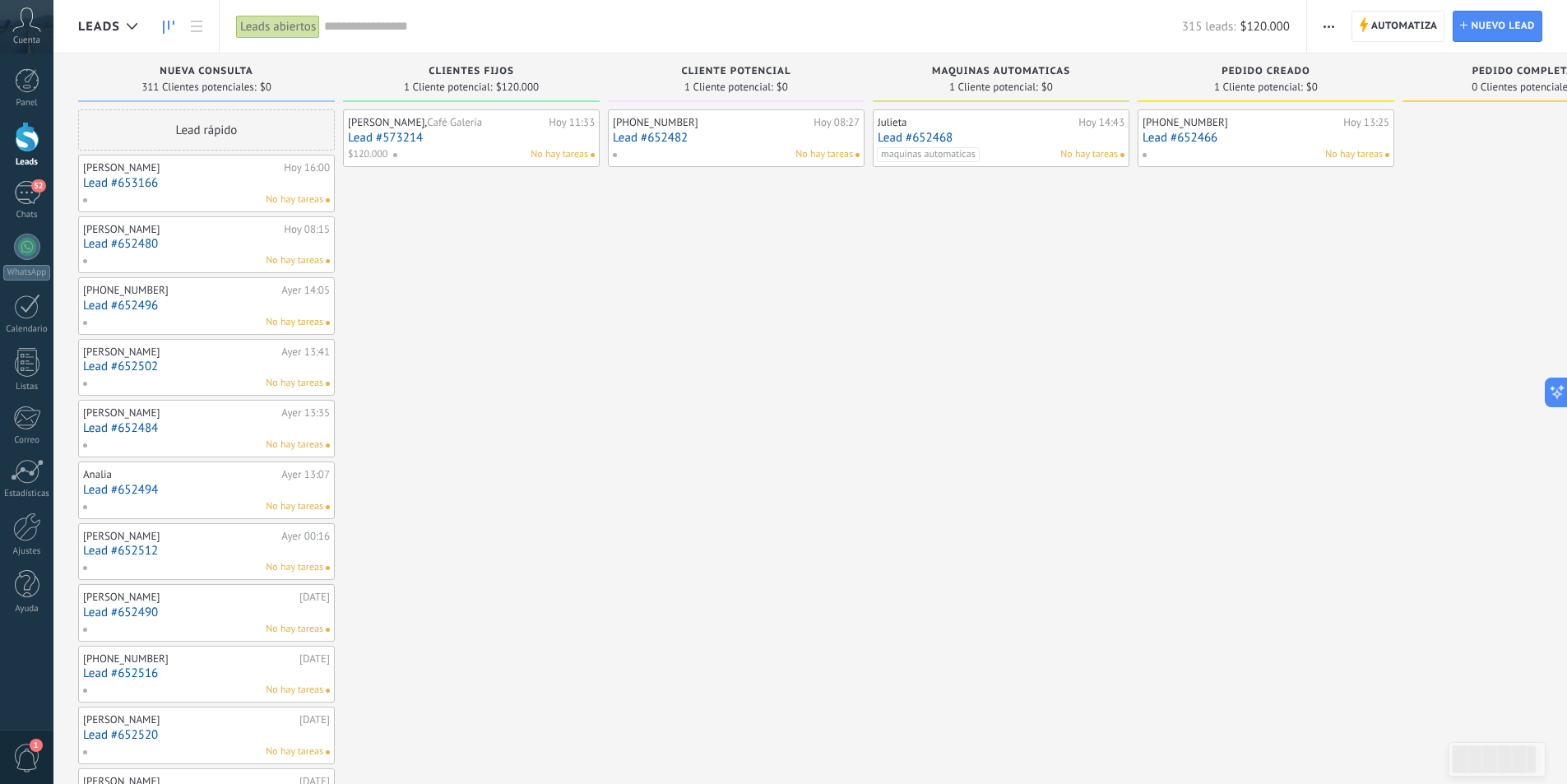
click at [233, 301] on link "Lead #652496" at bounding box center [206, 305] width 247 height 14
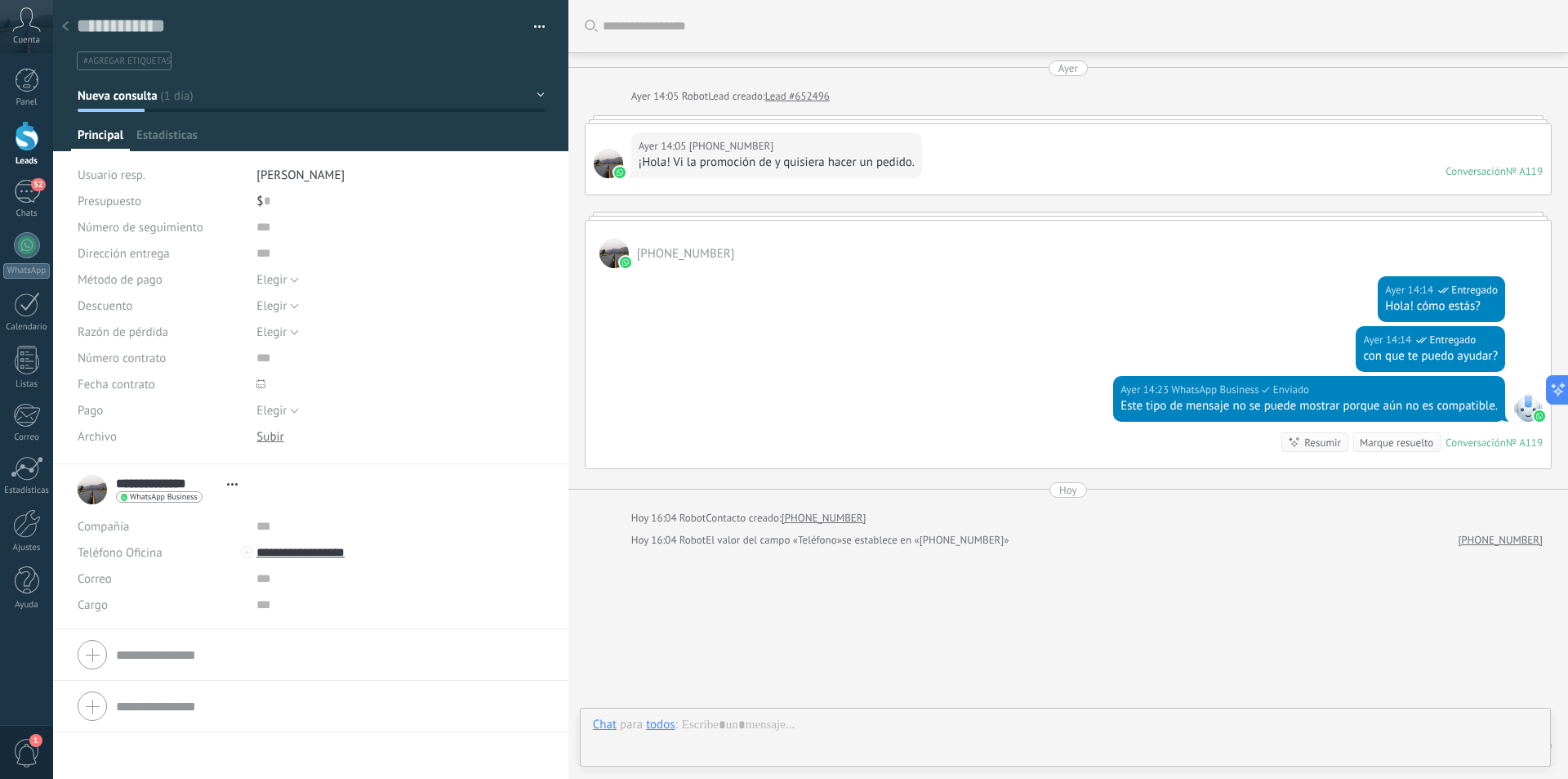
scroll to position [54, 0]
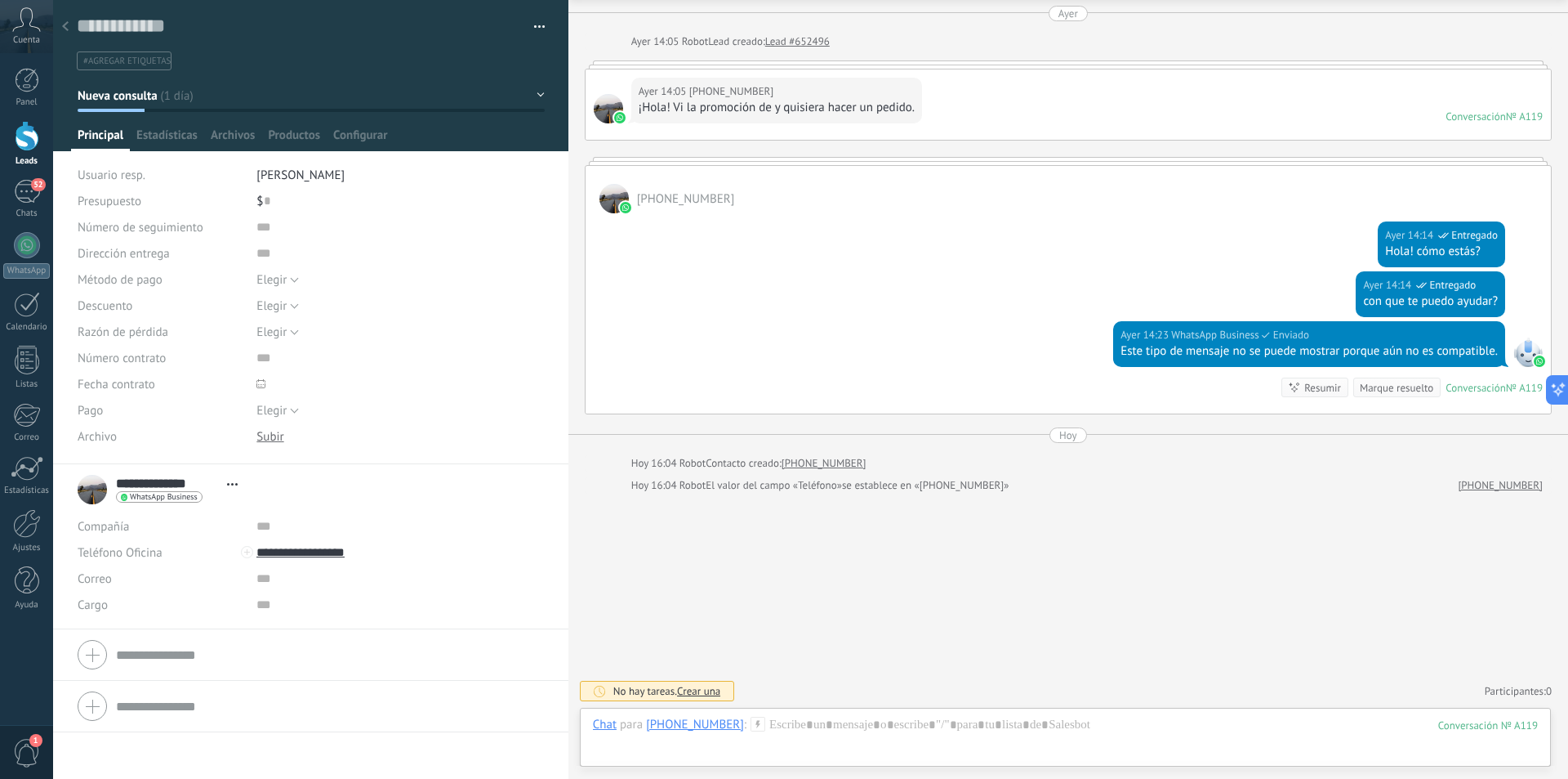
click at [70, 24] on div at bounding box center [64, 28] width 23 height 32
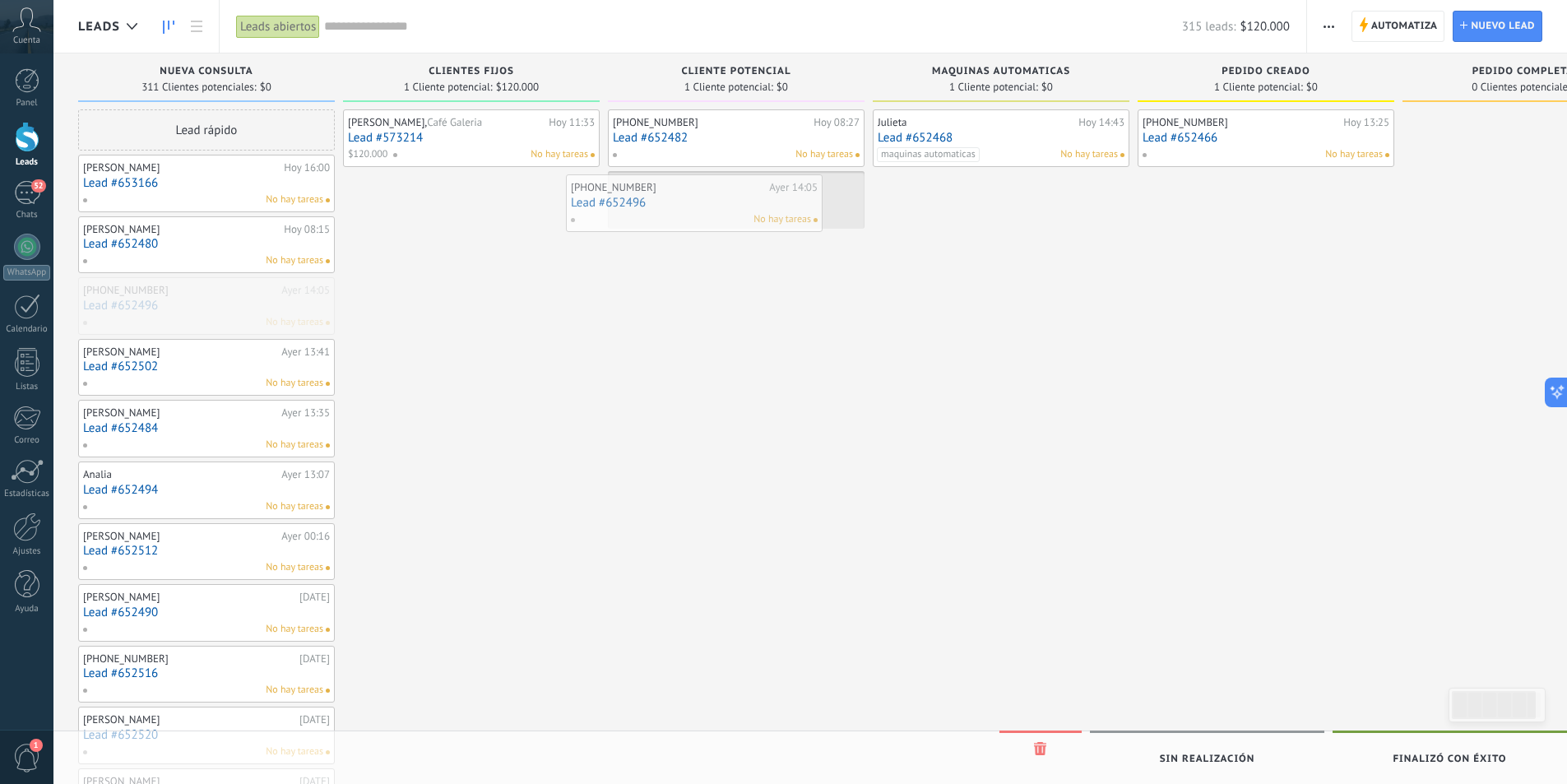
drag, startPoint x: 238, startPoint y: 315, endPoint x: 725, endPoint y: 212, distance: 497.8
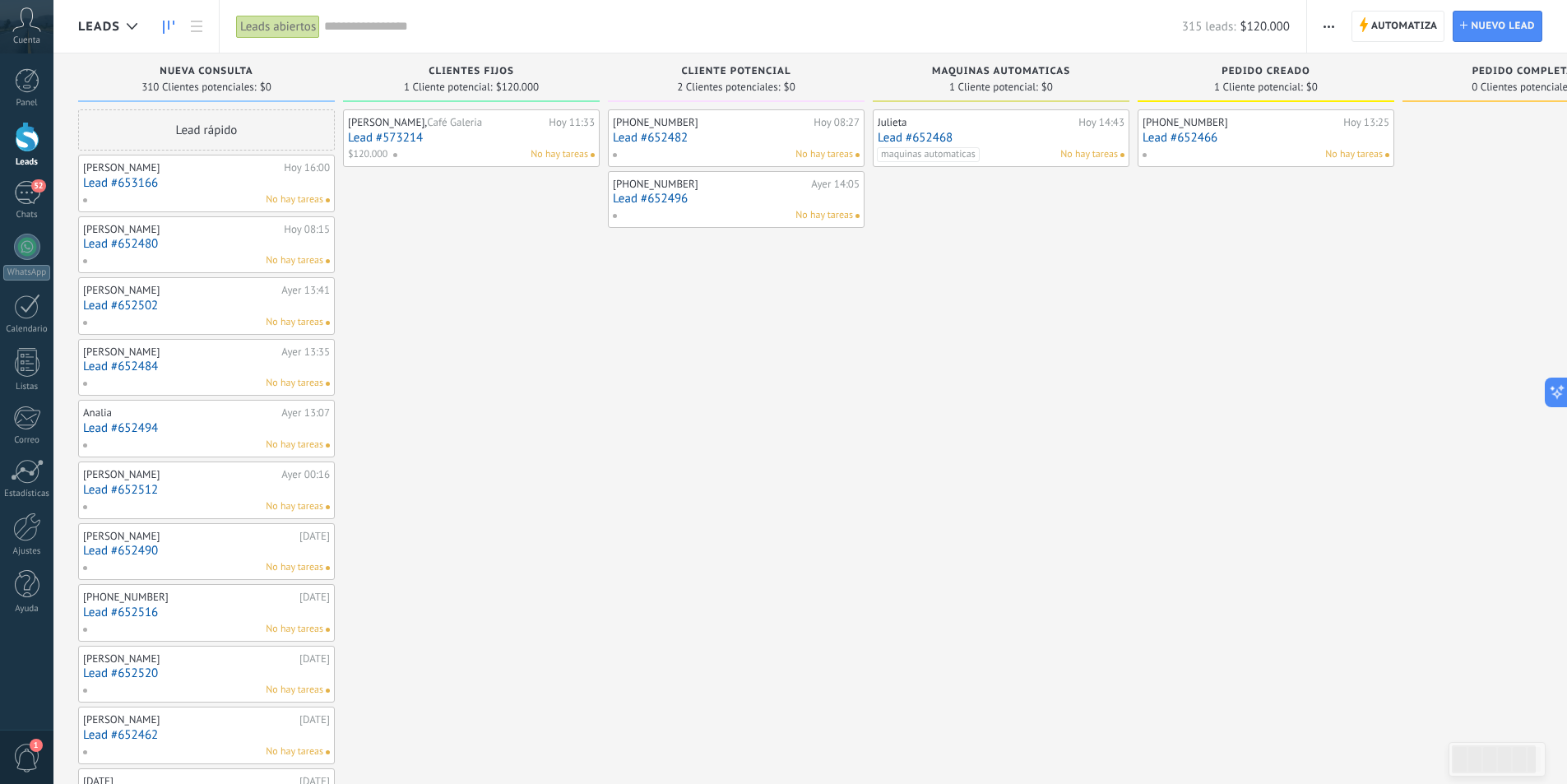
click at [185, 304] on link "Lead #652502" at bounding box center [206, 305] width 247 height 14
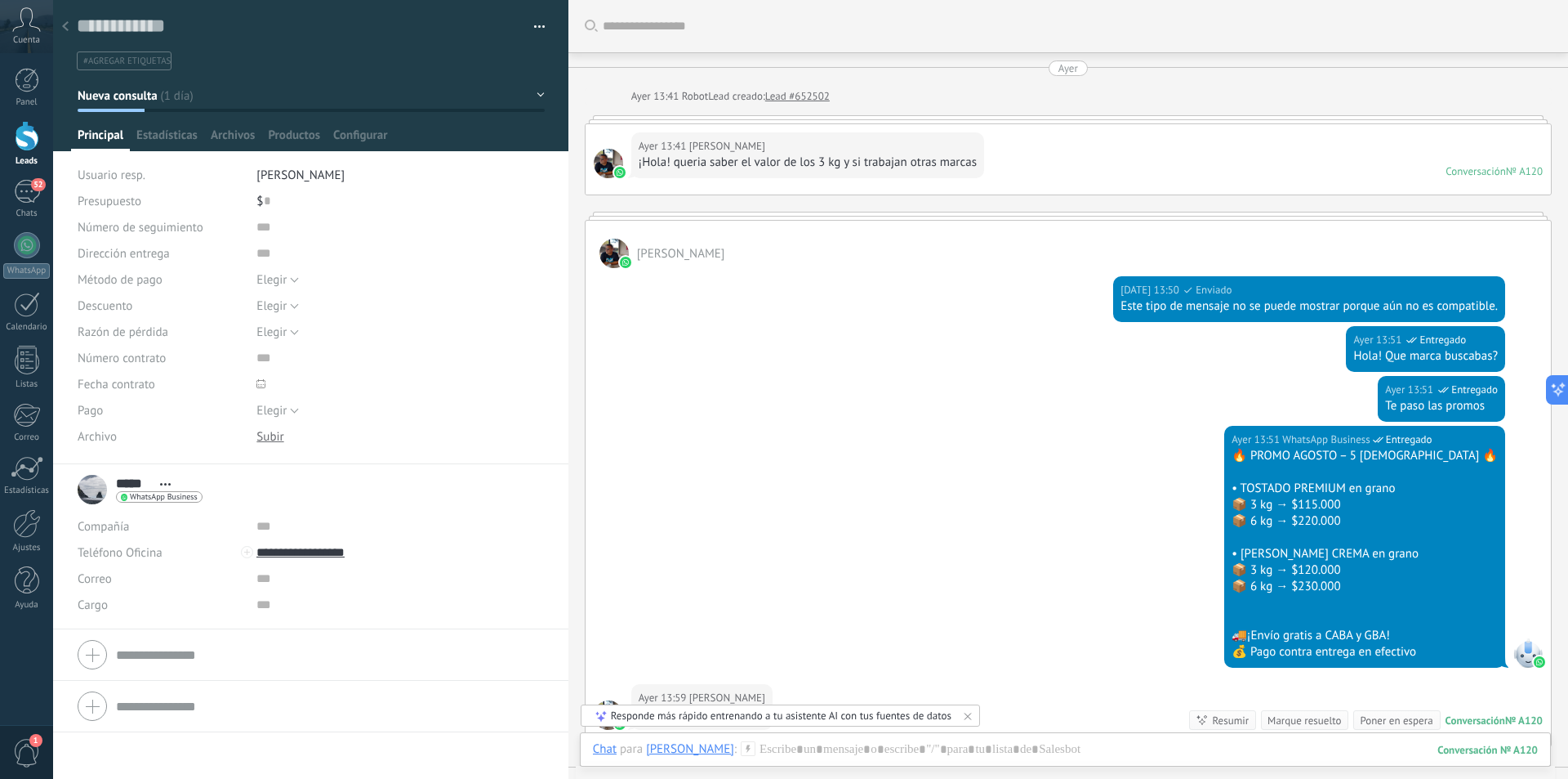
click at [66, 27] on icon at bounding box center [65, 26] width 7 height 10
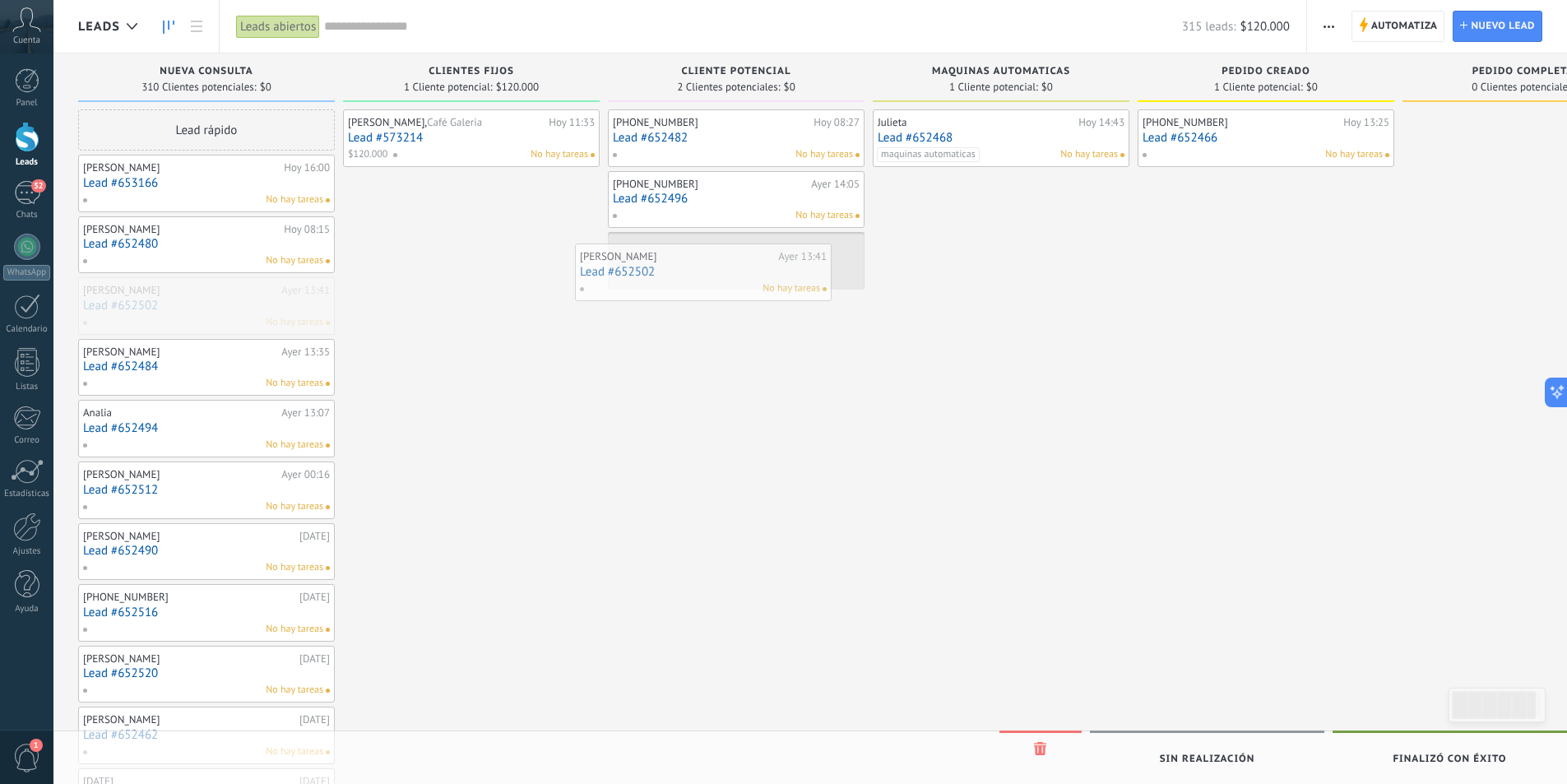
drag, startPoint x: 244, startPoint y: 304, endPoint x: 741, endPoint y: 270, distance: 498.2
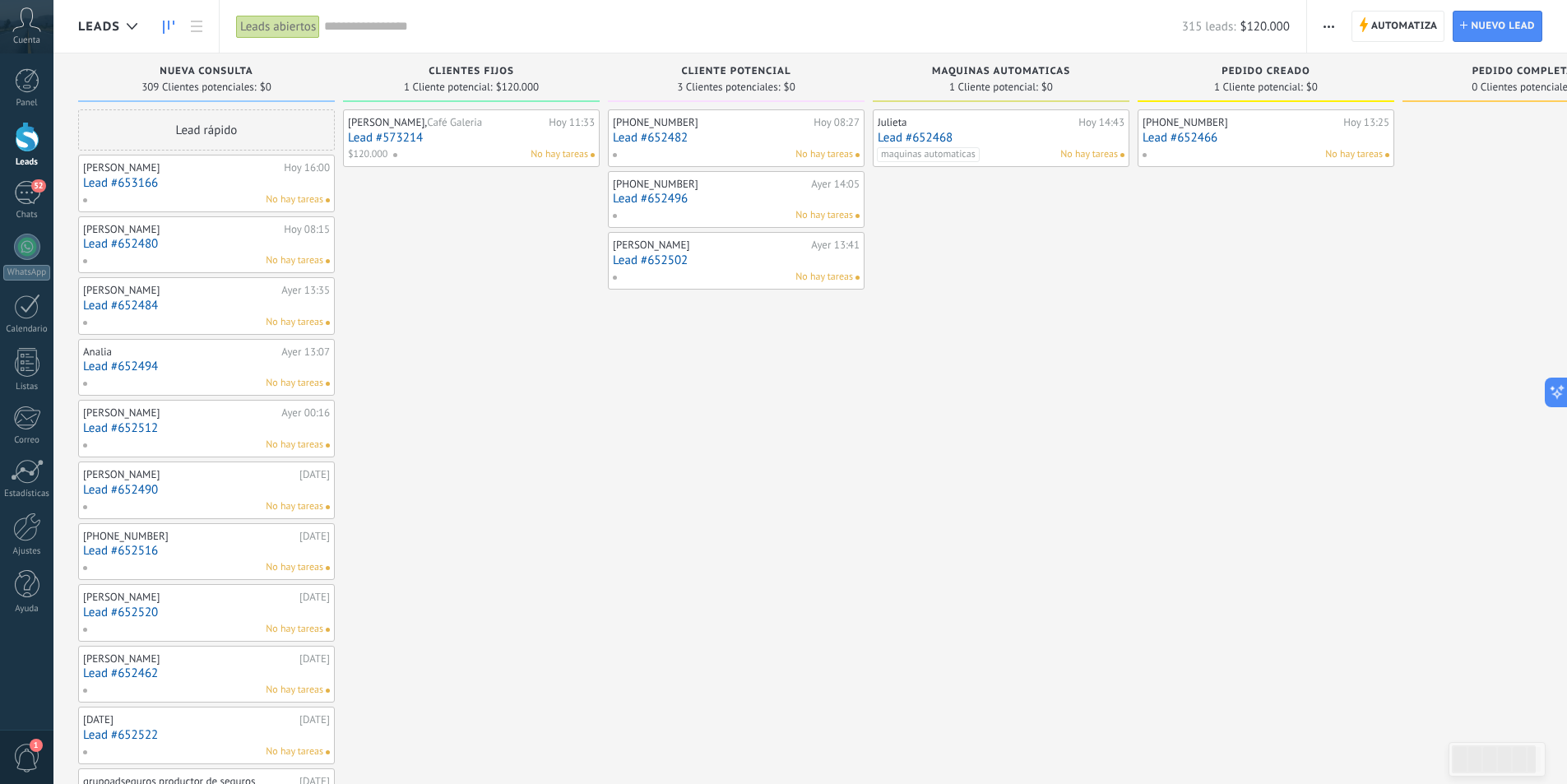
click at [198, 316] on div "No hay tareas" at bounding box center [203, 323] width 241 height 15
click at [198, 307] on link "Lead #652484" at bounding box center [206, 305] width 247 height 14
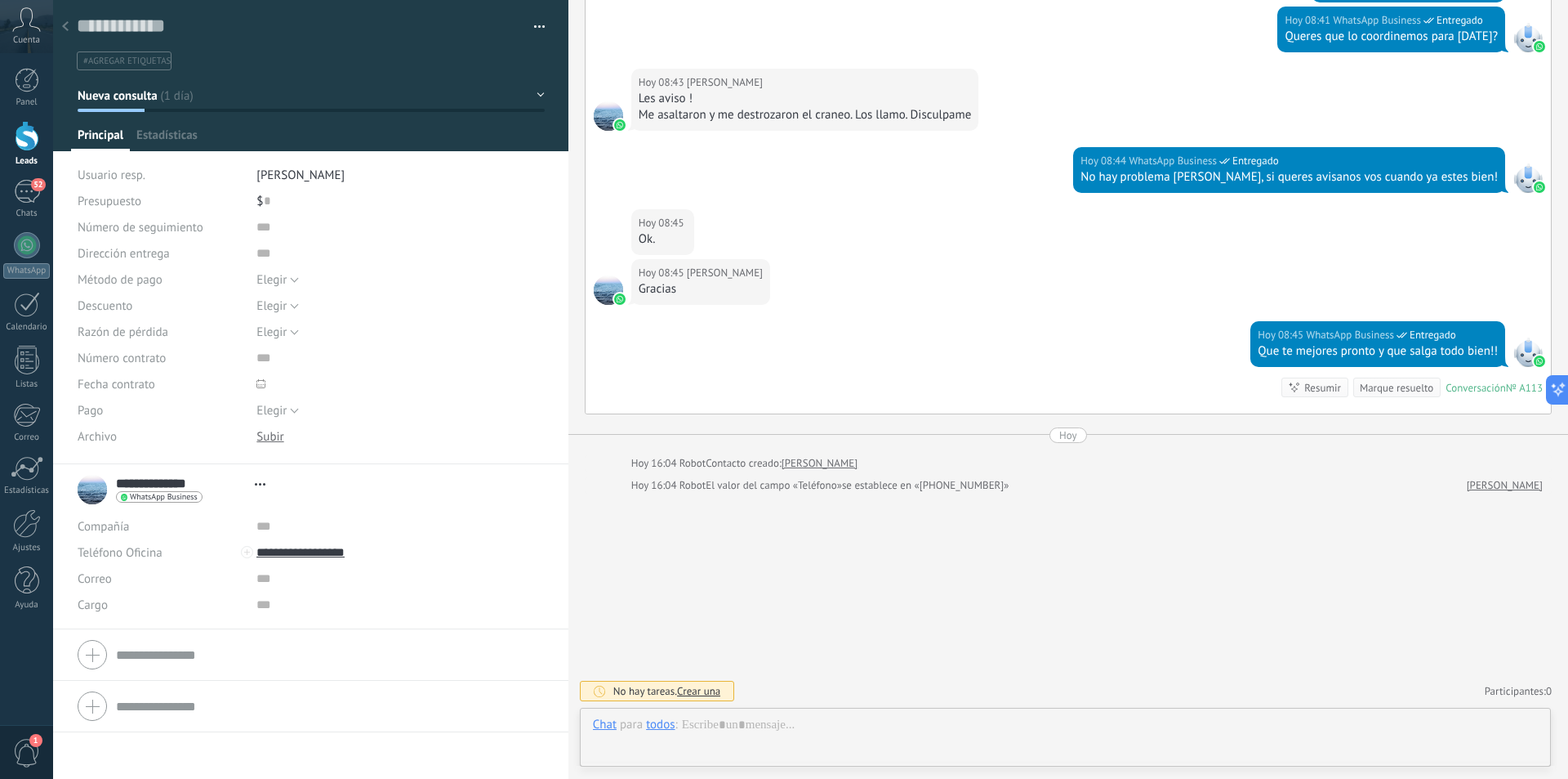
scroll to position [24, 0]
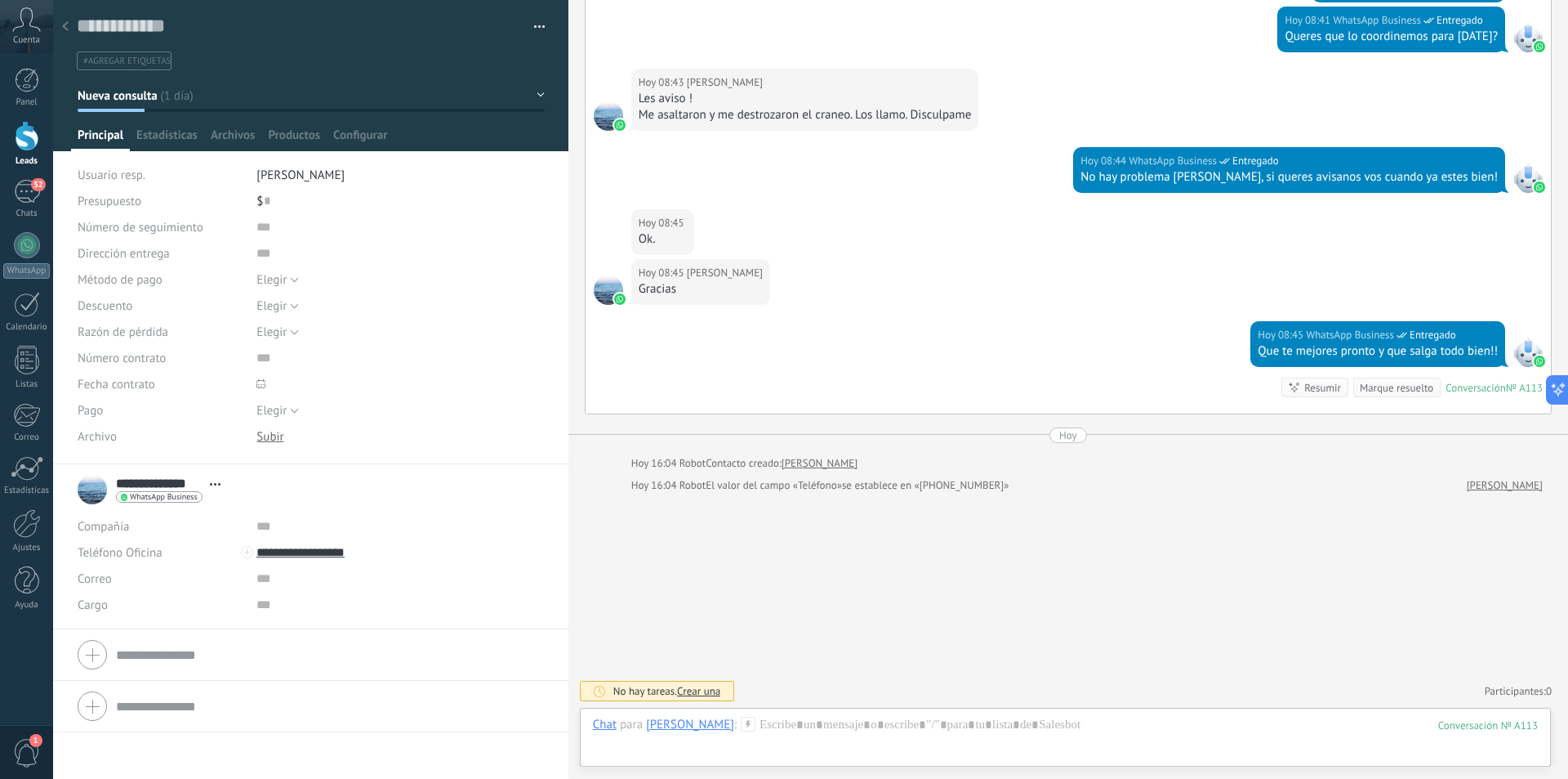
click at [65, 30] on icon at bounding box center [65, 26] width 7 height 10
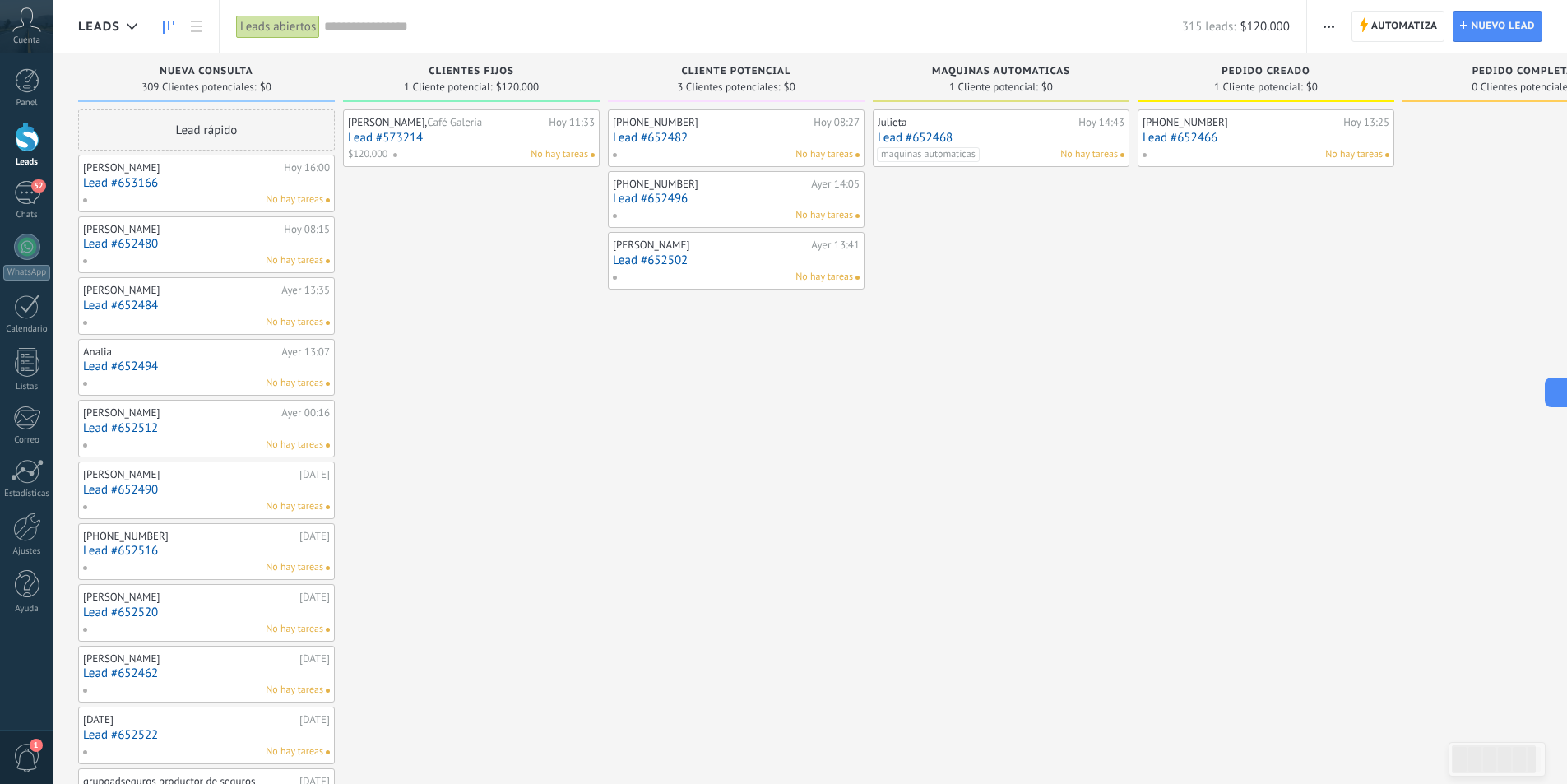
click at [208, 360] on link "Lead #652494" at bounding box center [206, 366] width 247 height 14
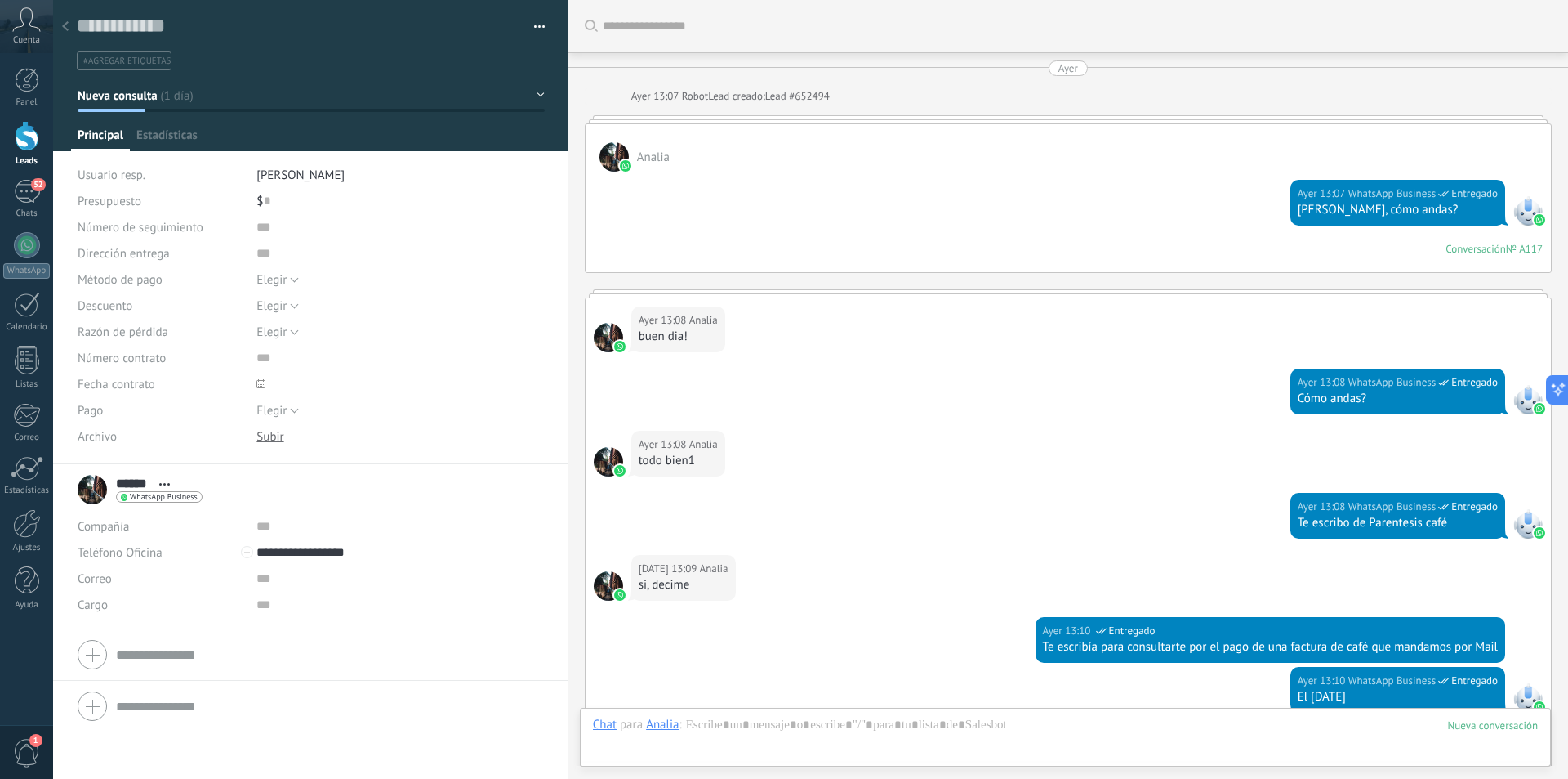
scroll to position [520, 0]
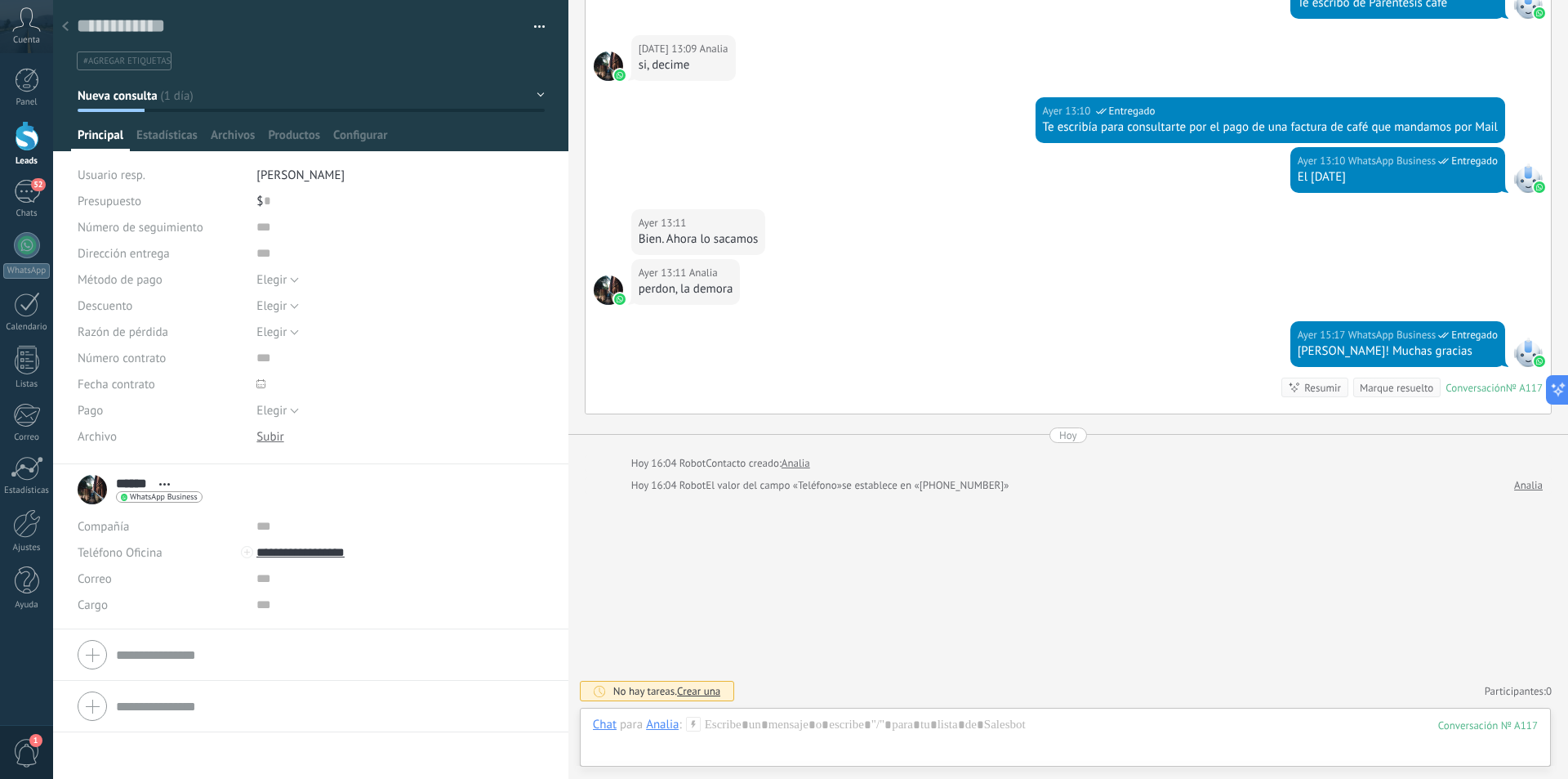
click at [69, 28] on div at bounding box center [64, 28] width 23 height 32
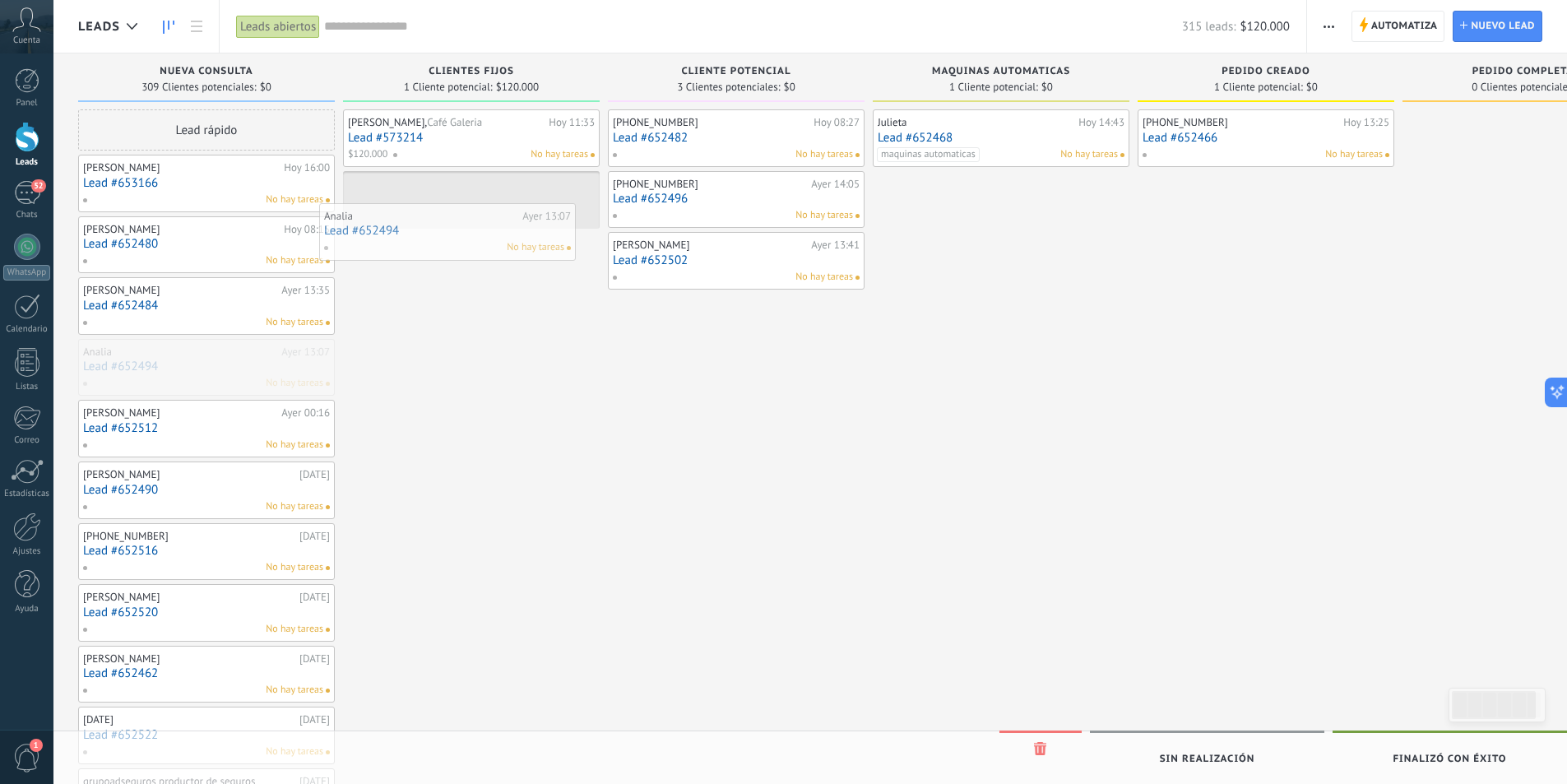
drag, startPoint x: 225, startPoint y: 355, endPoint x: 466, endPoint y: 219, distance: 276.7
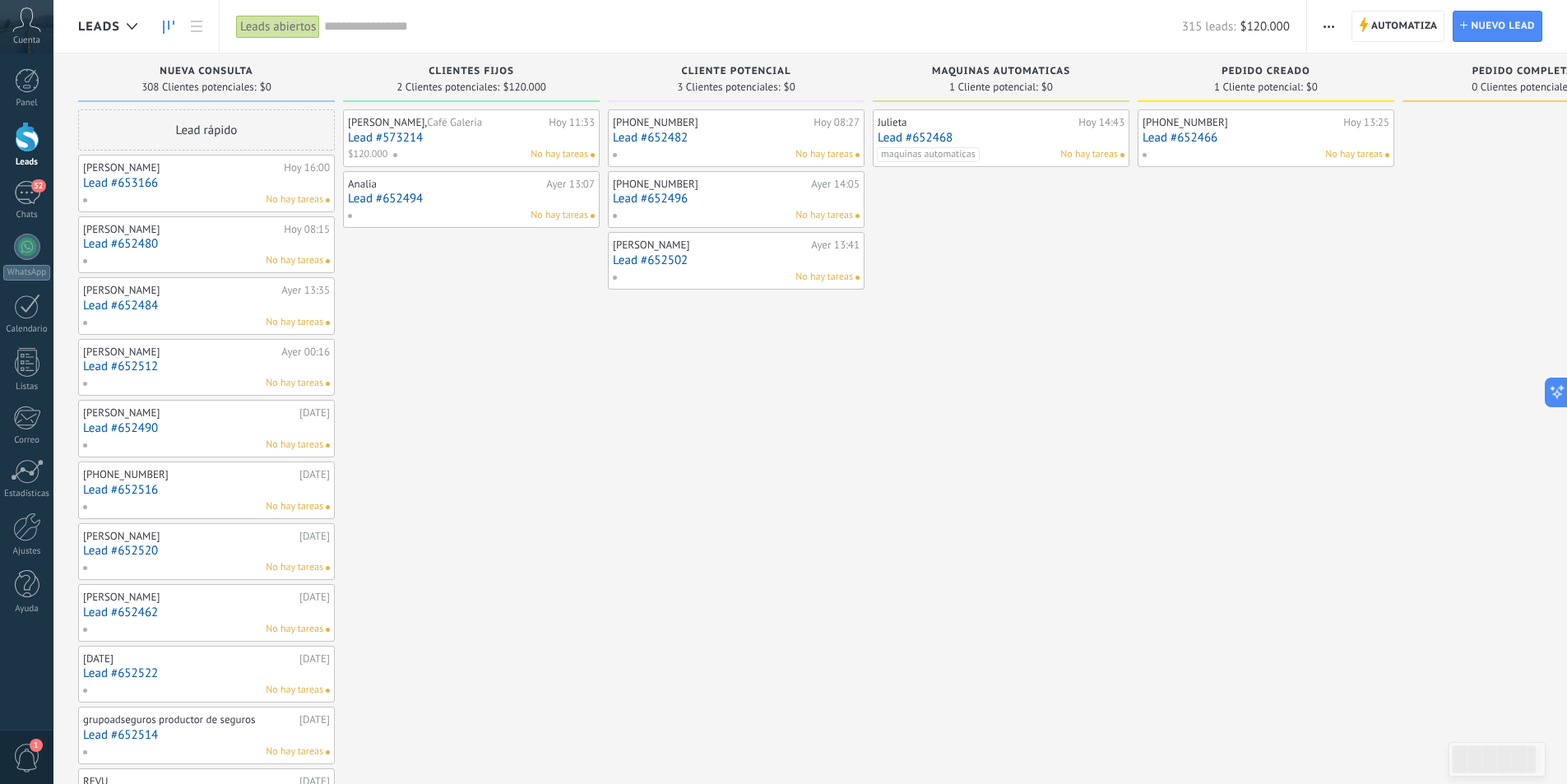
click at [231, 368] on link "Lead #652512" at bounding box center [206, 366] width 247 height 14
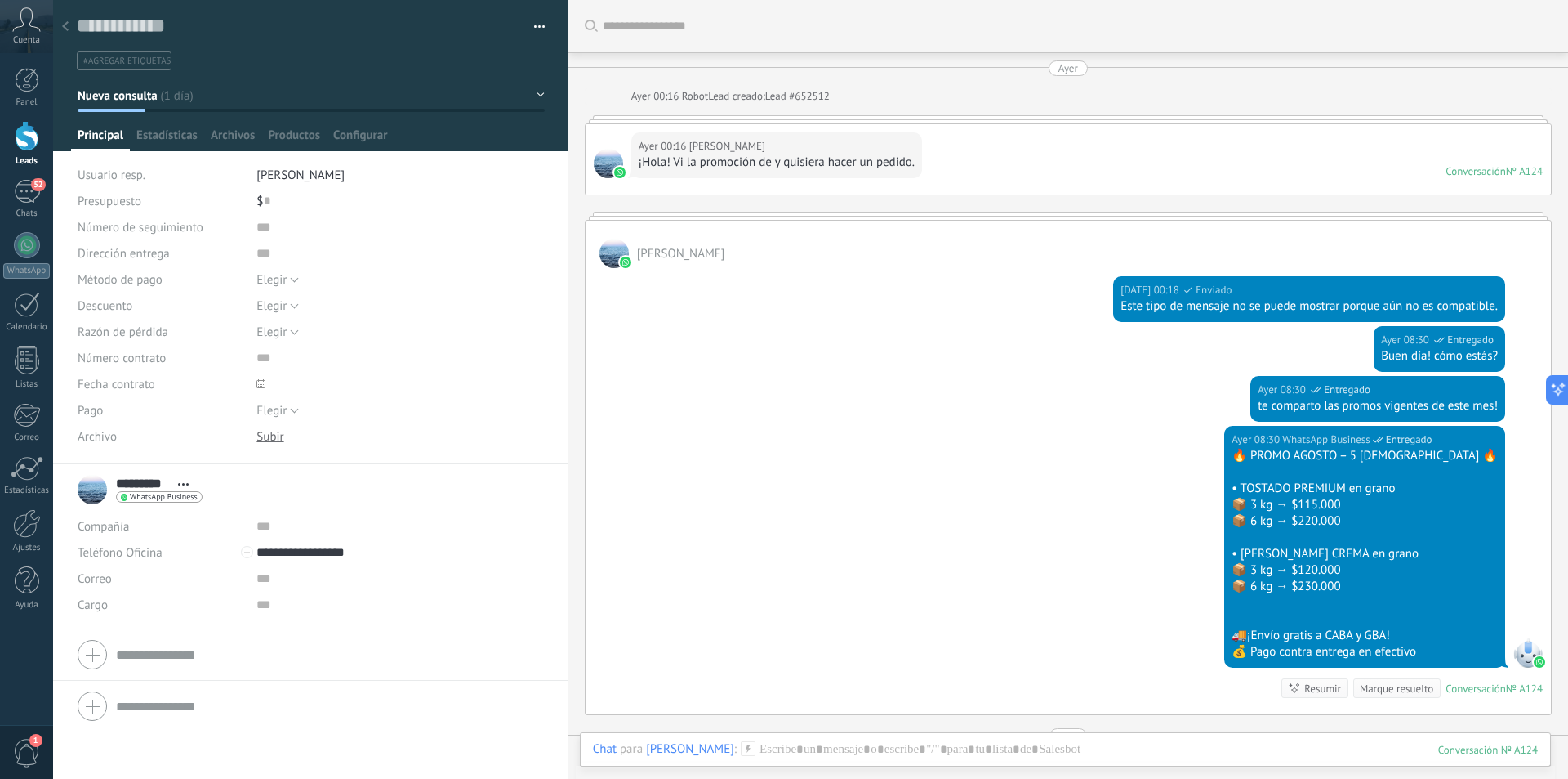
scroll to position [300, 0]
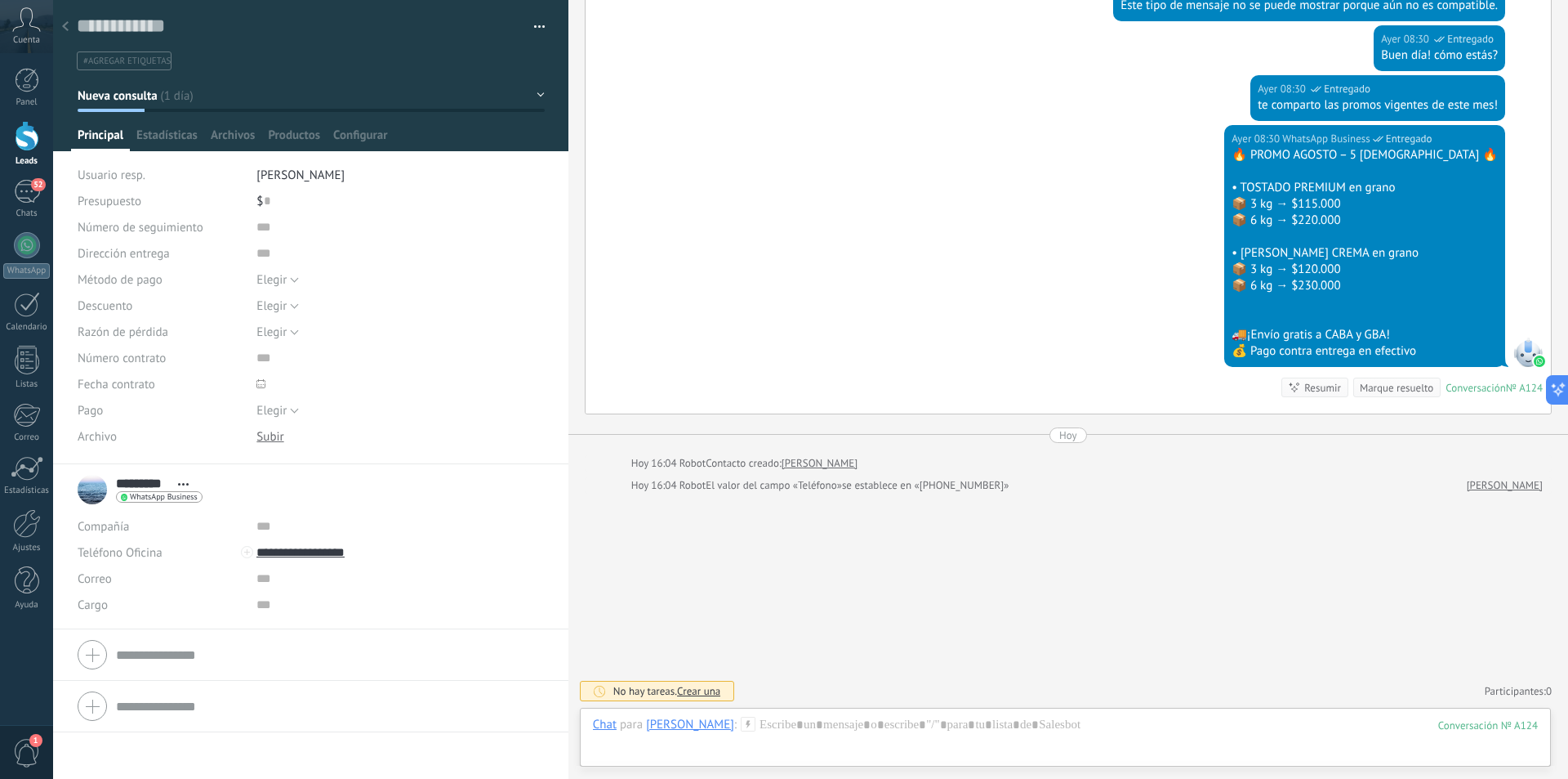
click at [69, 36] on div at bounding box center [64, 28] width 23 height 32
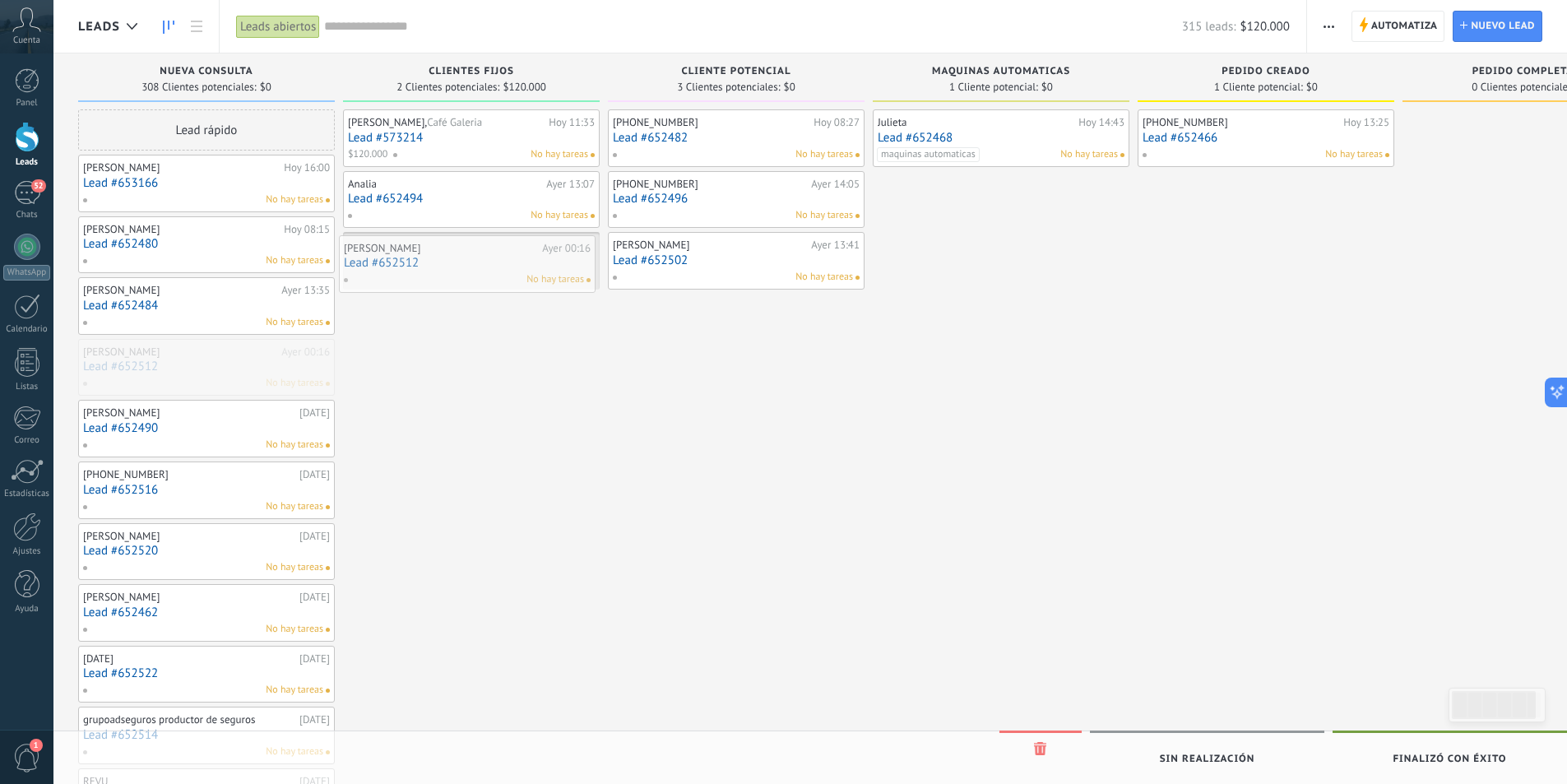
drag, startPoint x: 196, startPoint y: 365, endPoint x: 457, endPoint y: 262, distance: 280.6
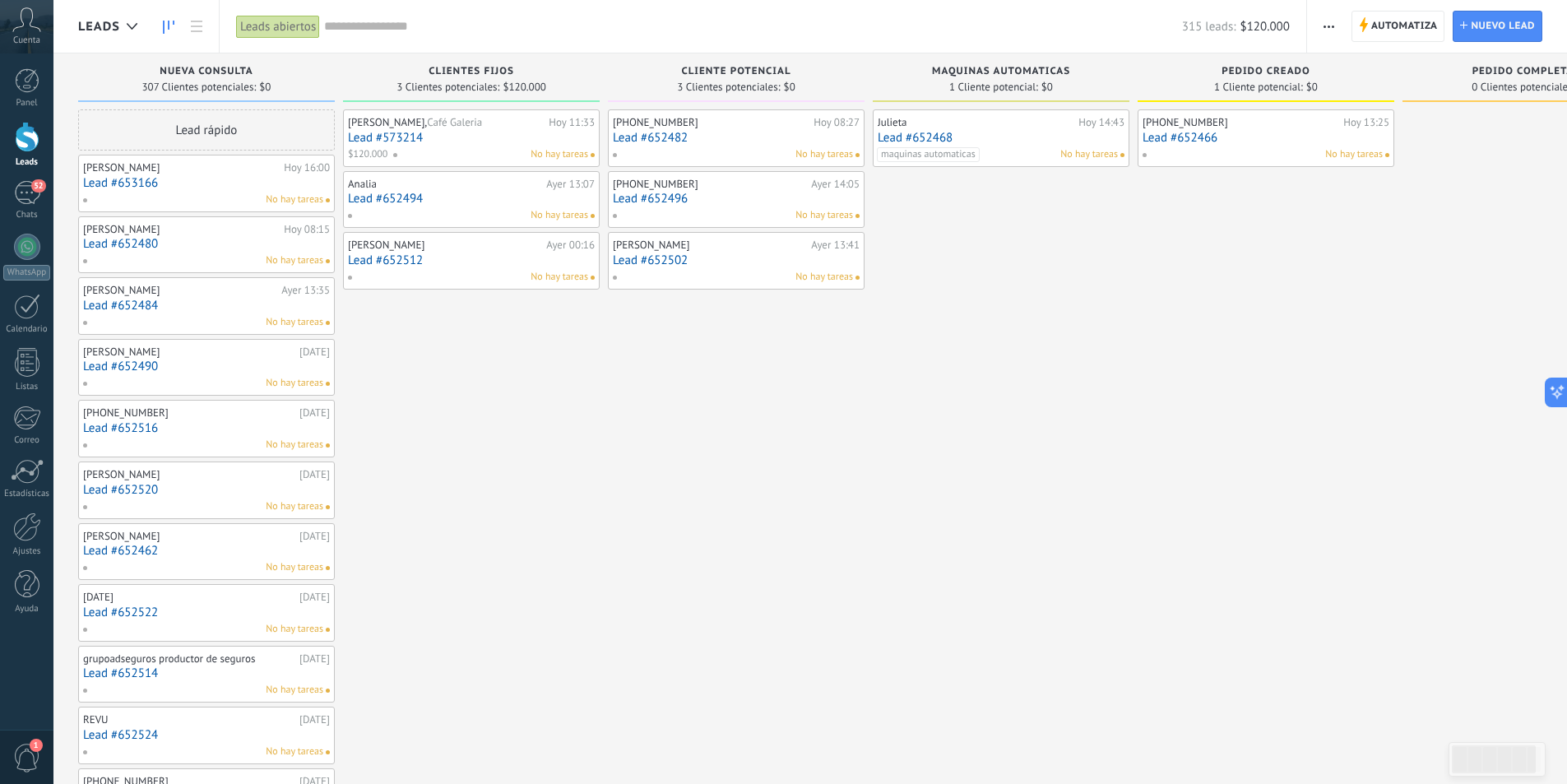
click at [222, 368] on link "Lead #652490" at bounding box center [206, 366] width 247 height 14
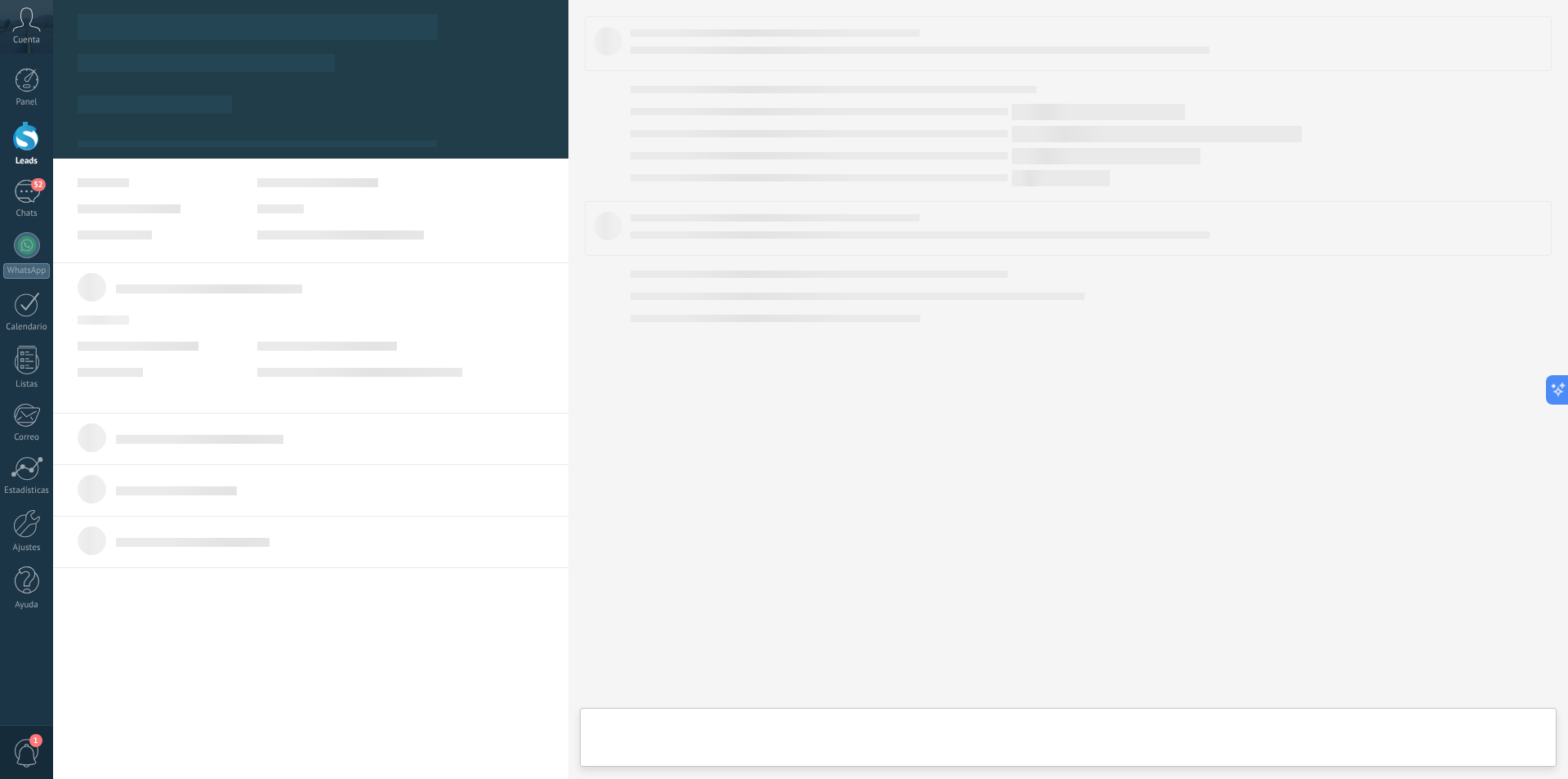
type textarea "**********"
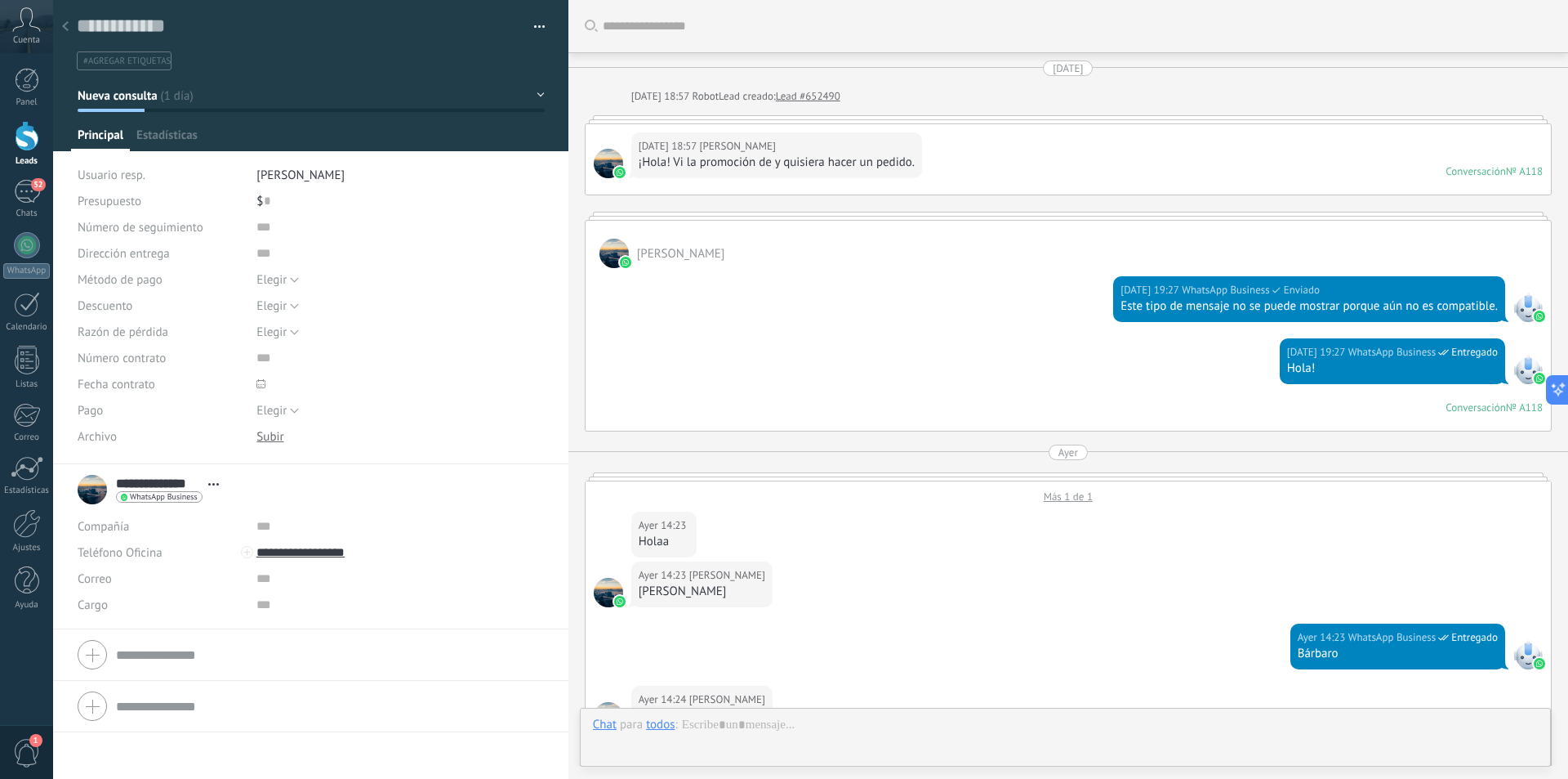
scroll to position [716, 0]
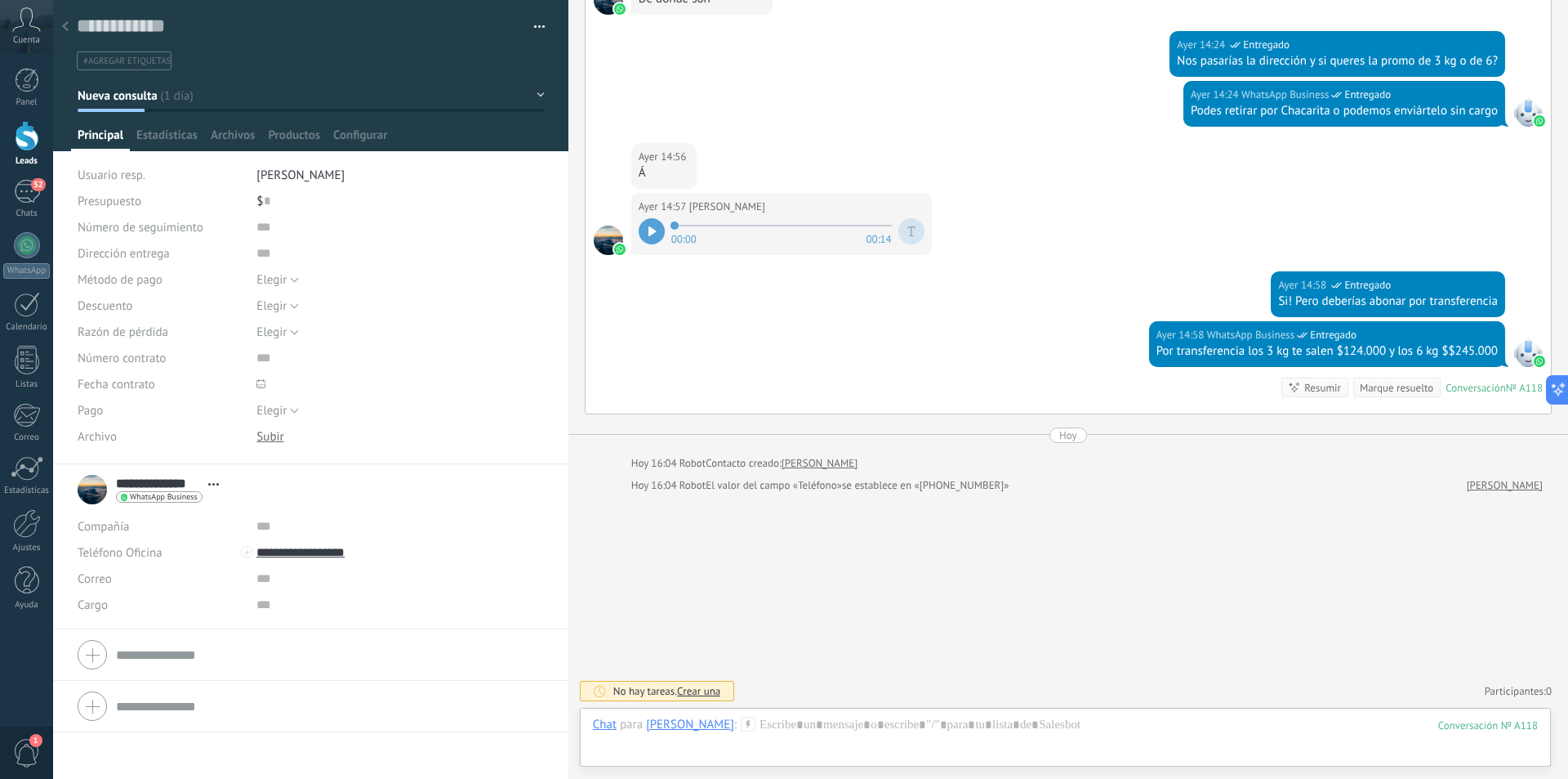
click at [649, 230] on icon at bounding box center [651, 232] width 8 height 10
